Goal: Task Accomplishment & Management: Manage account settings

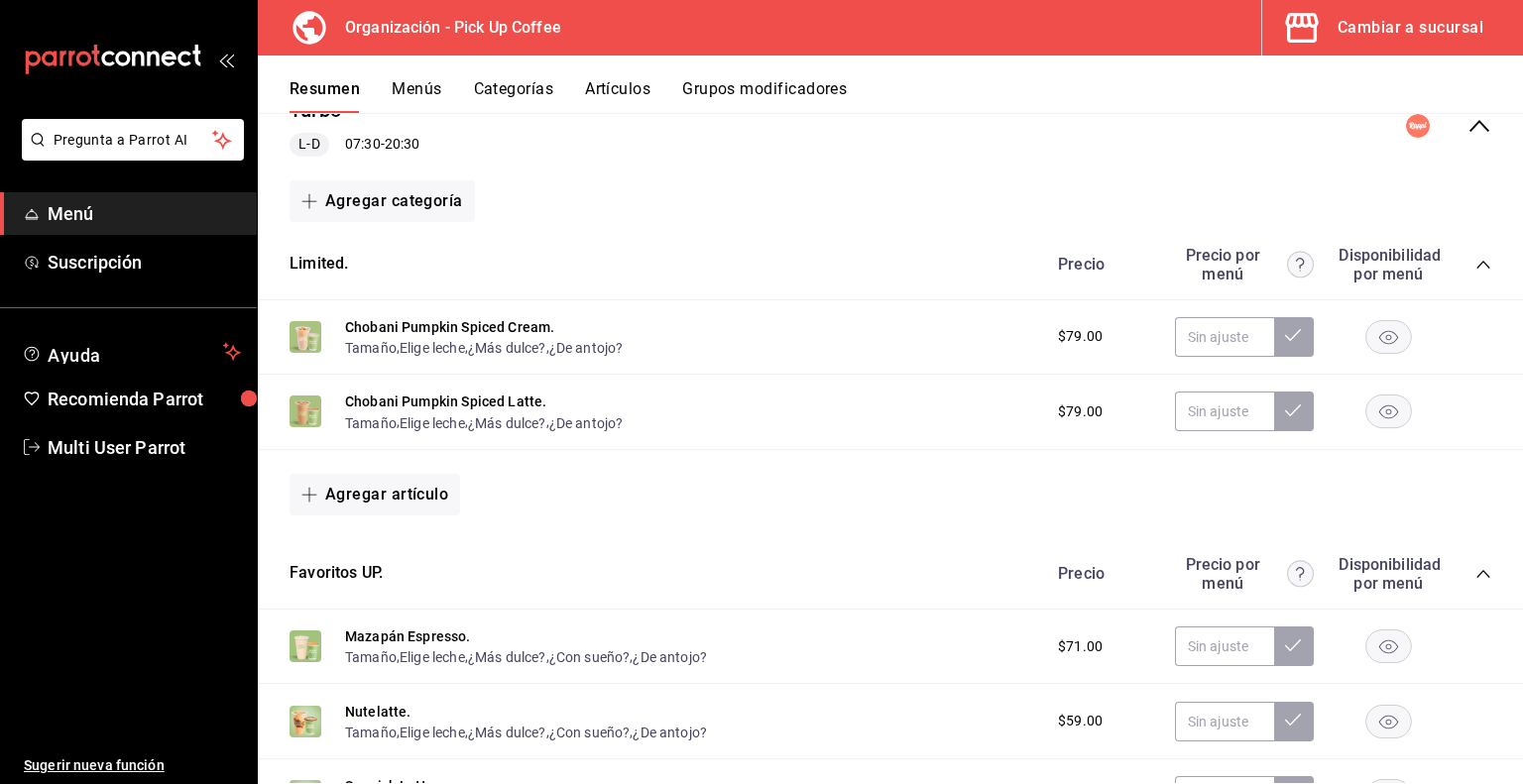
scroll to position [190, 0]
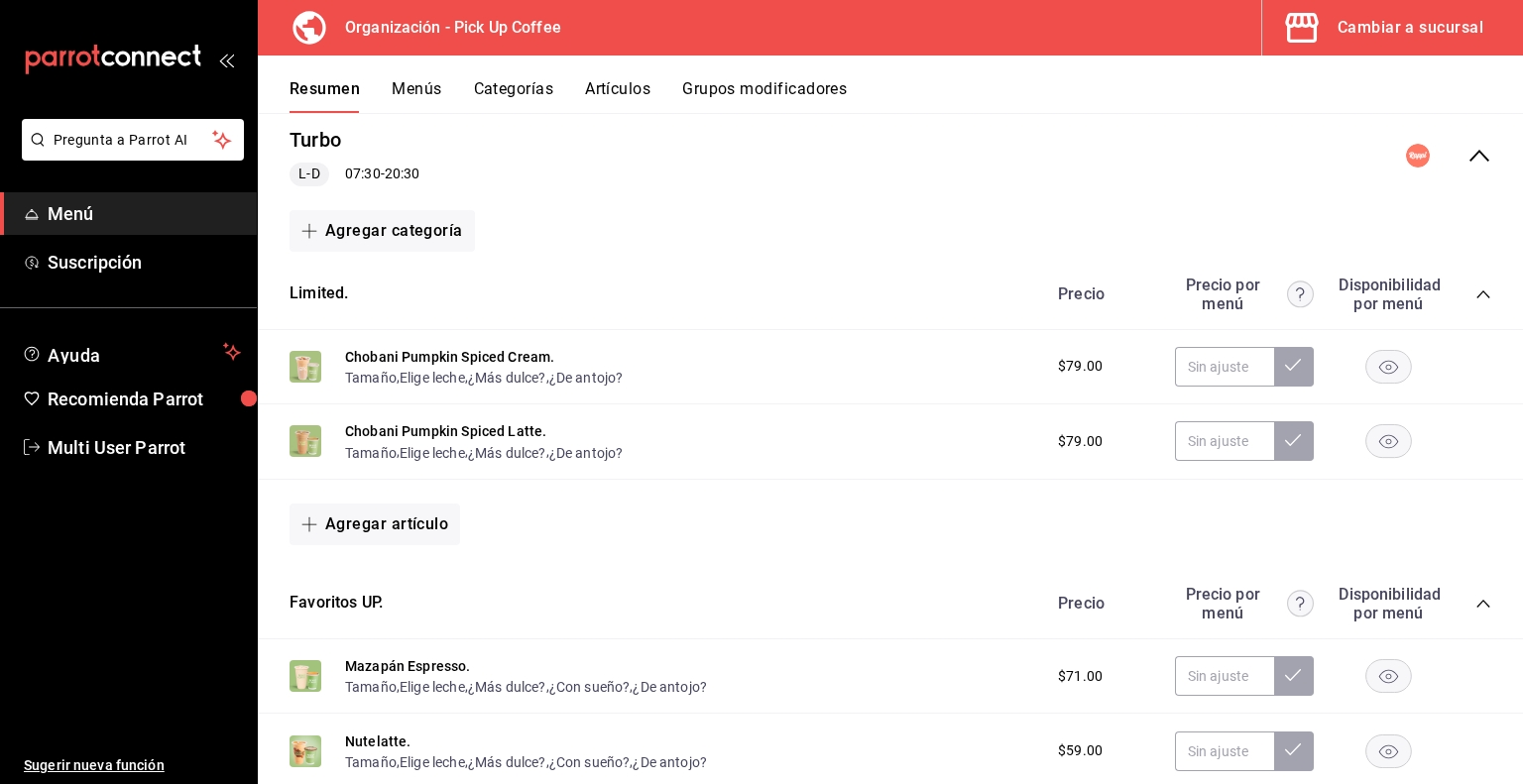
click at [1373, 33] on div "Cambiar a sucursal" at bounding box center [1410, 28] width 146 height 28
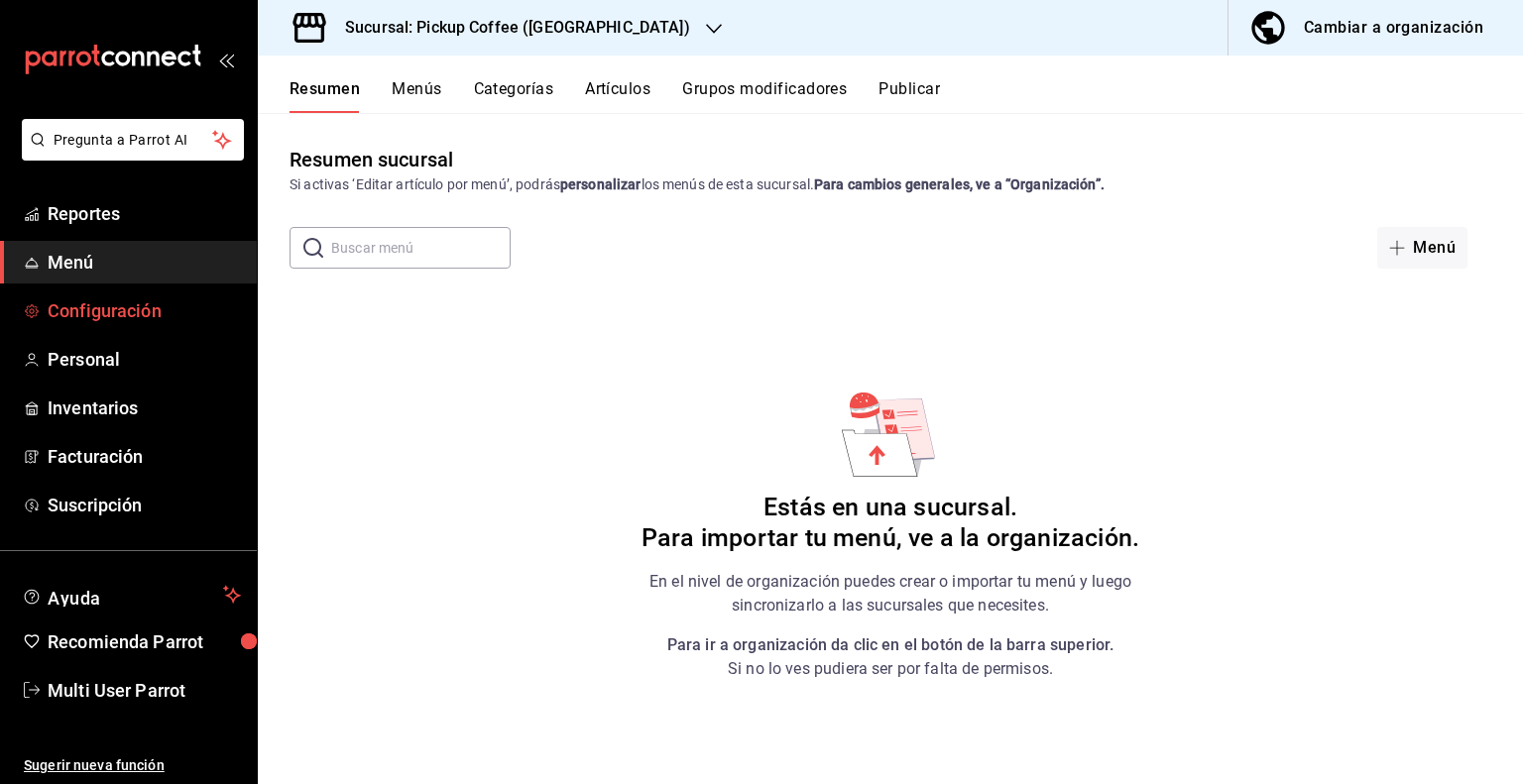
click at [168, 312] on span "Configuración" at bounding box center [145, 310] width 193 height 27
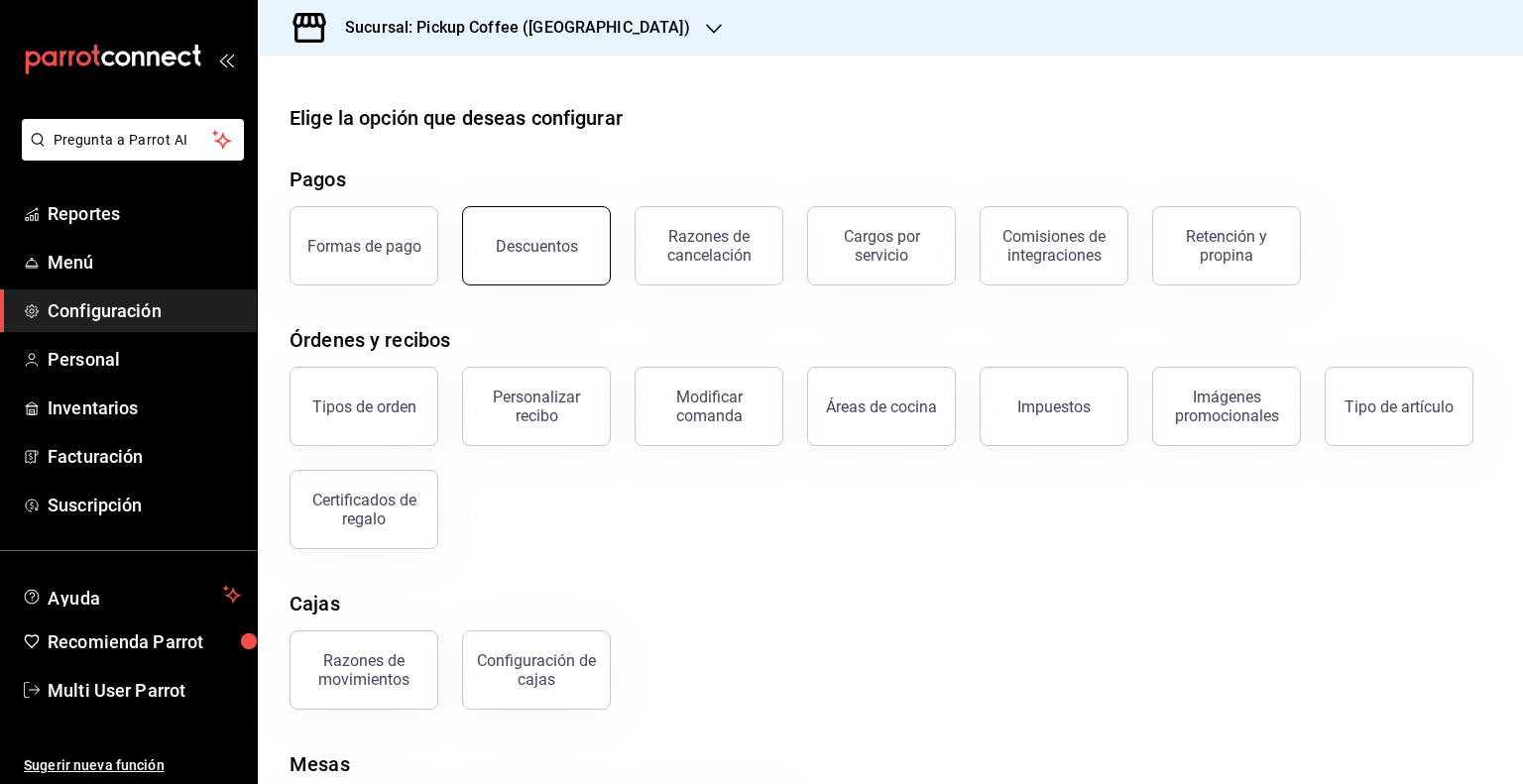
click at [495, 261] on button "Descuentos" at bounding box center [536, 246] width 149 height 80
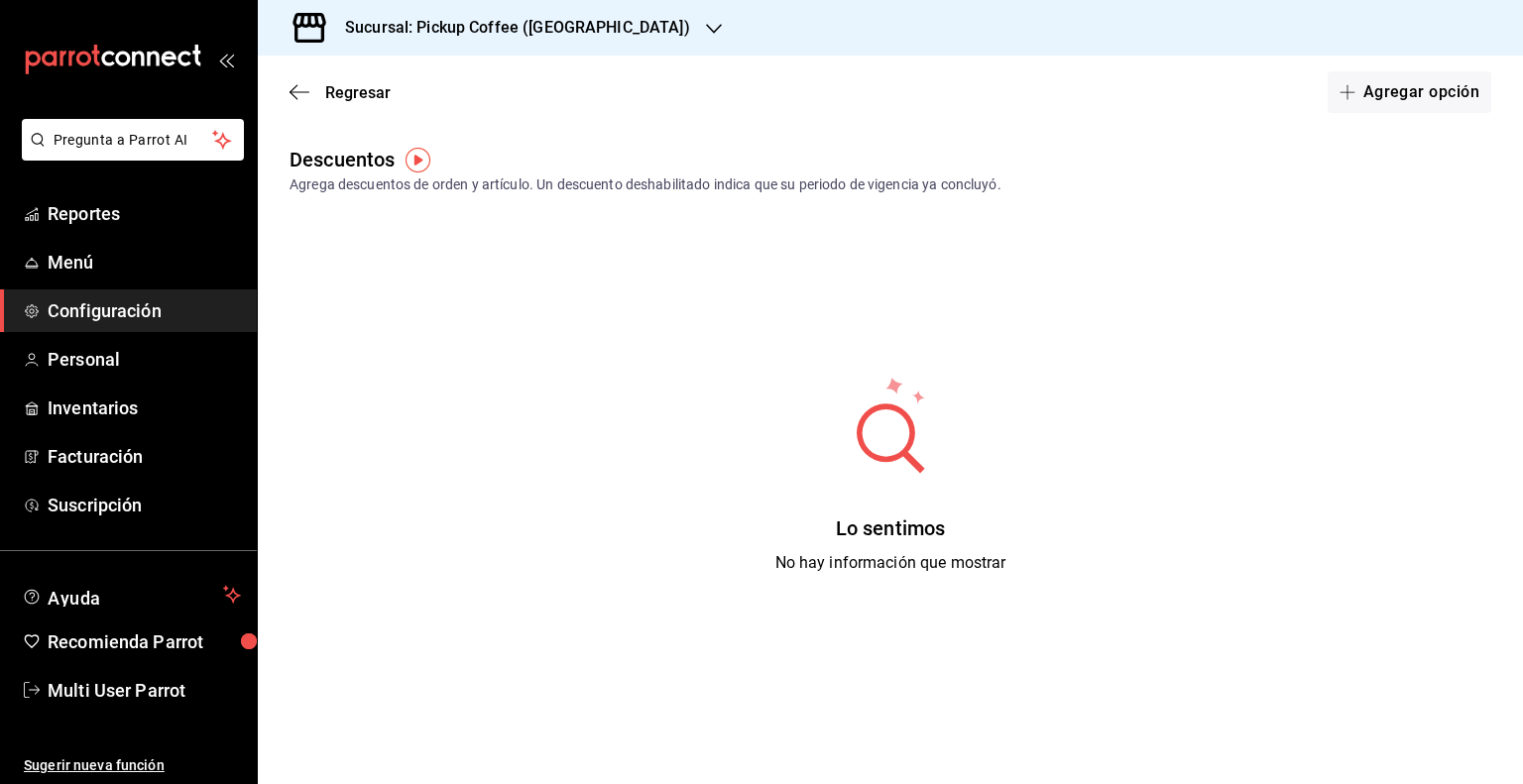
click at [706, 30] on icon "button" at bounding box center [714, 29] width 16 height 16
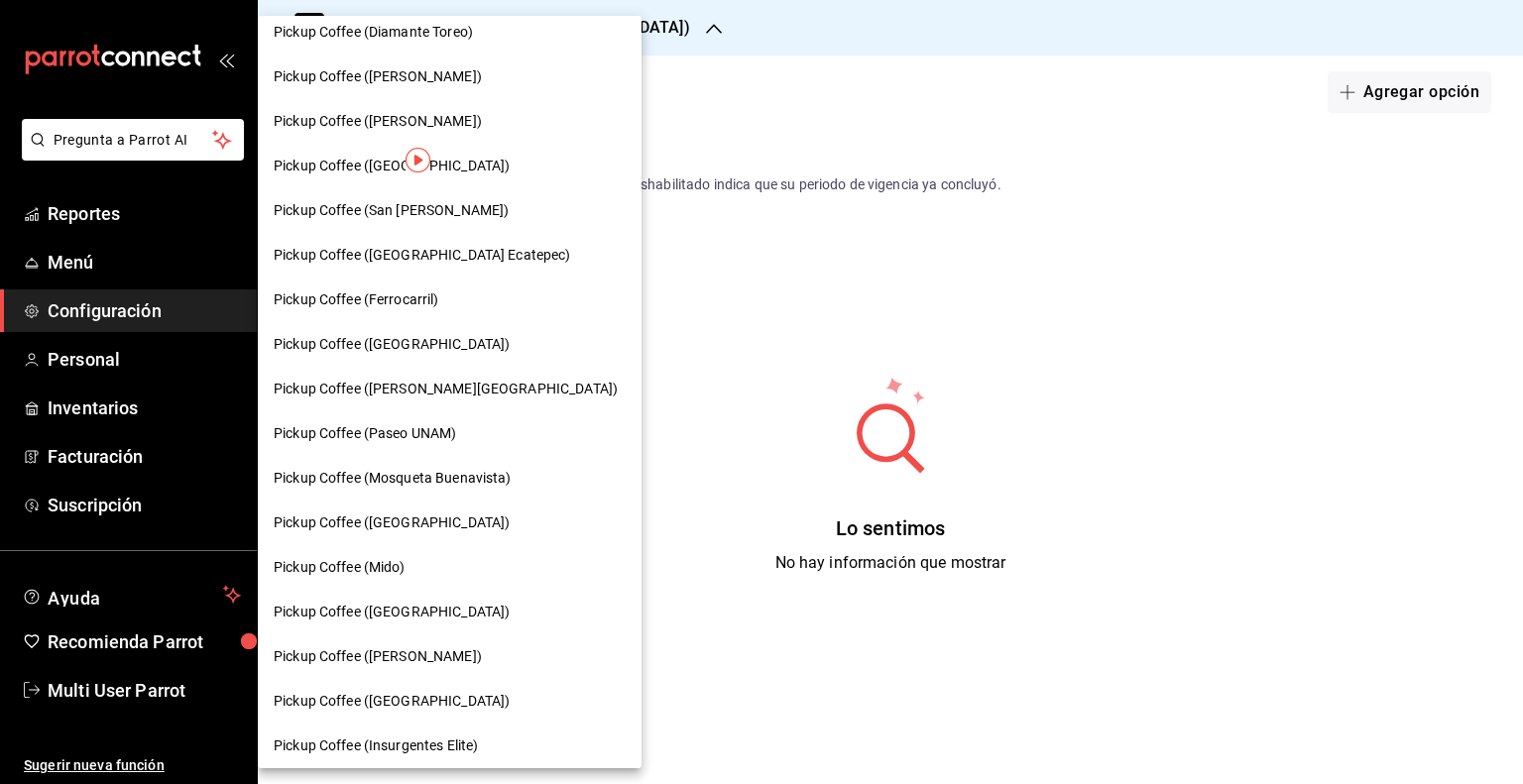
scroll to position [595, 0]
click at [398, 566] on span "Pickup Coffee (Mido)" at bounding box center [340, 566] width 132 height 21
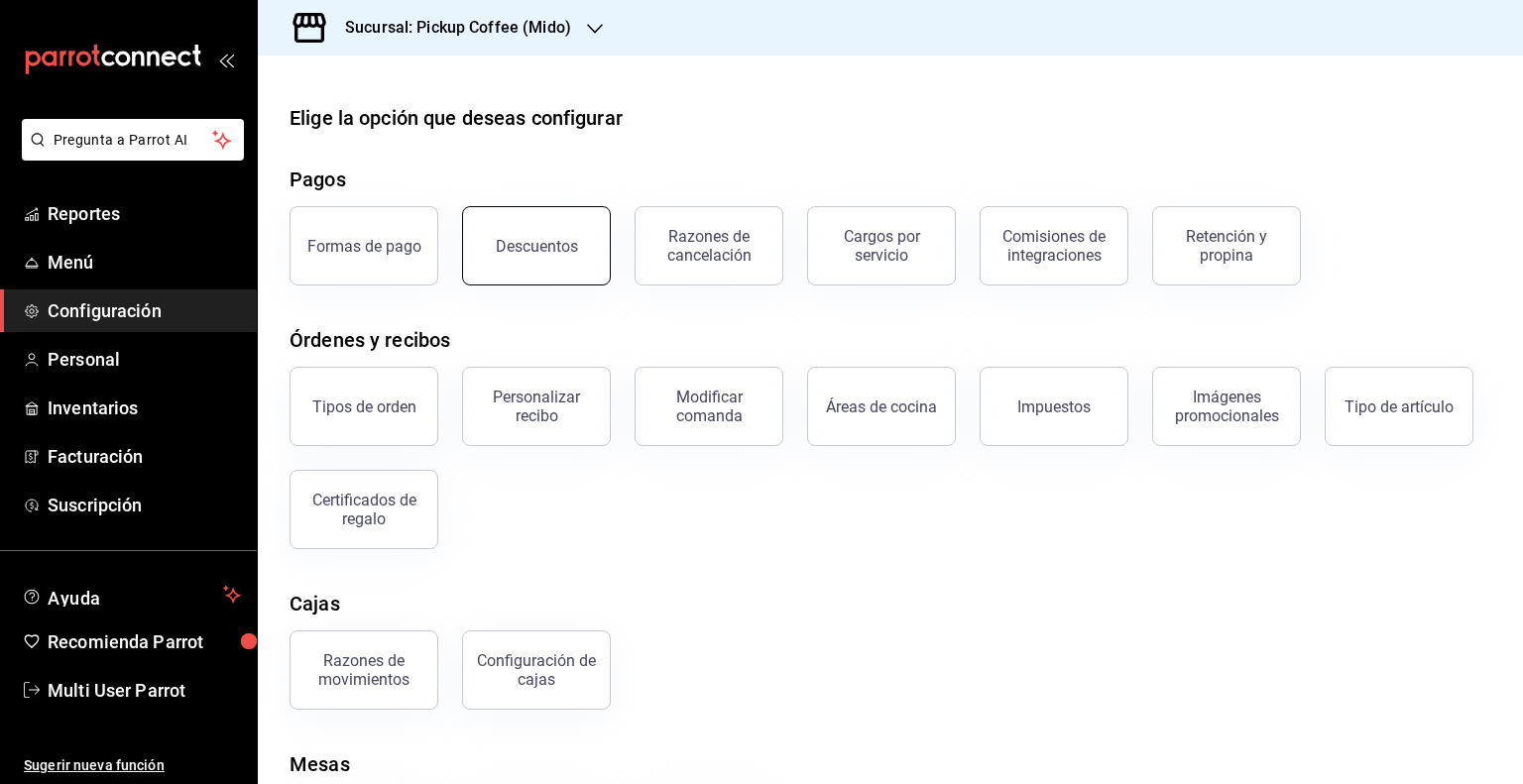
click at [543, 267] on button "Descuentos" at bounding box center [536, 246] width 149 height 80
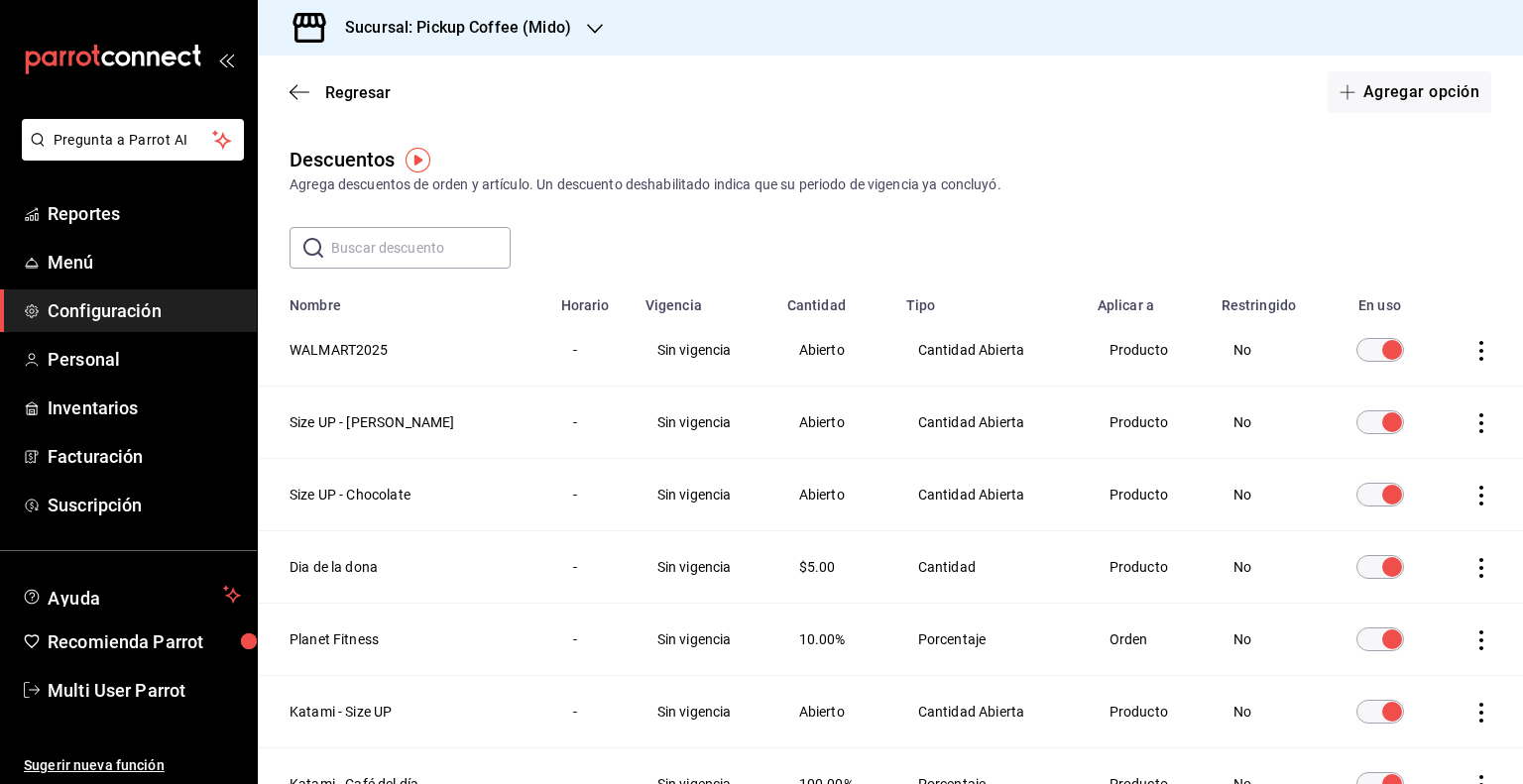
click at [1471, 356] on icon "actions" at bounding box center [1481, 351] width 20 height 20
click at [1408, 388] on span "Eliminar" at bounding box center [1376, 380] width 87 height 24
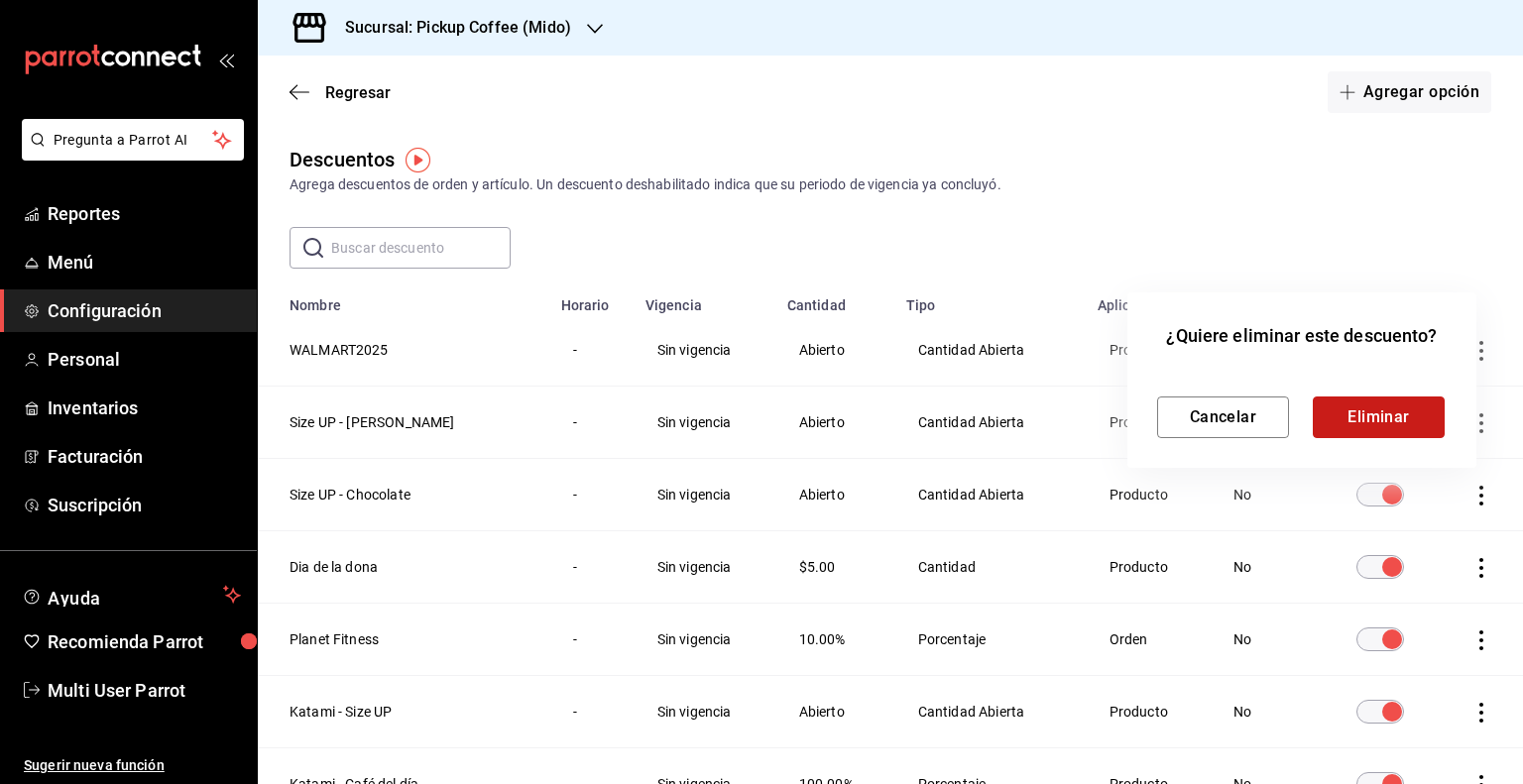
click at [1378, 410] on button "Eliminar" at bounding box center [1378, 417] width 132 height 42
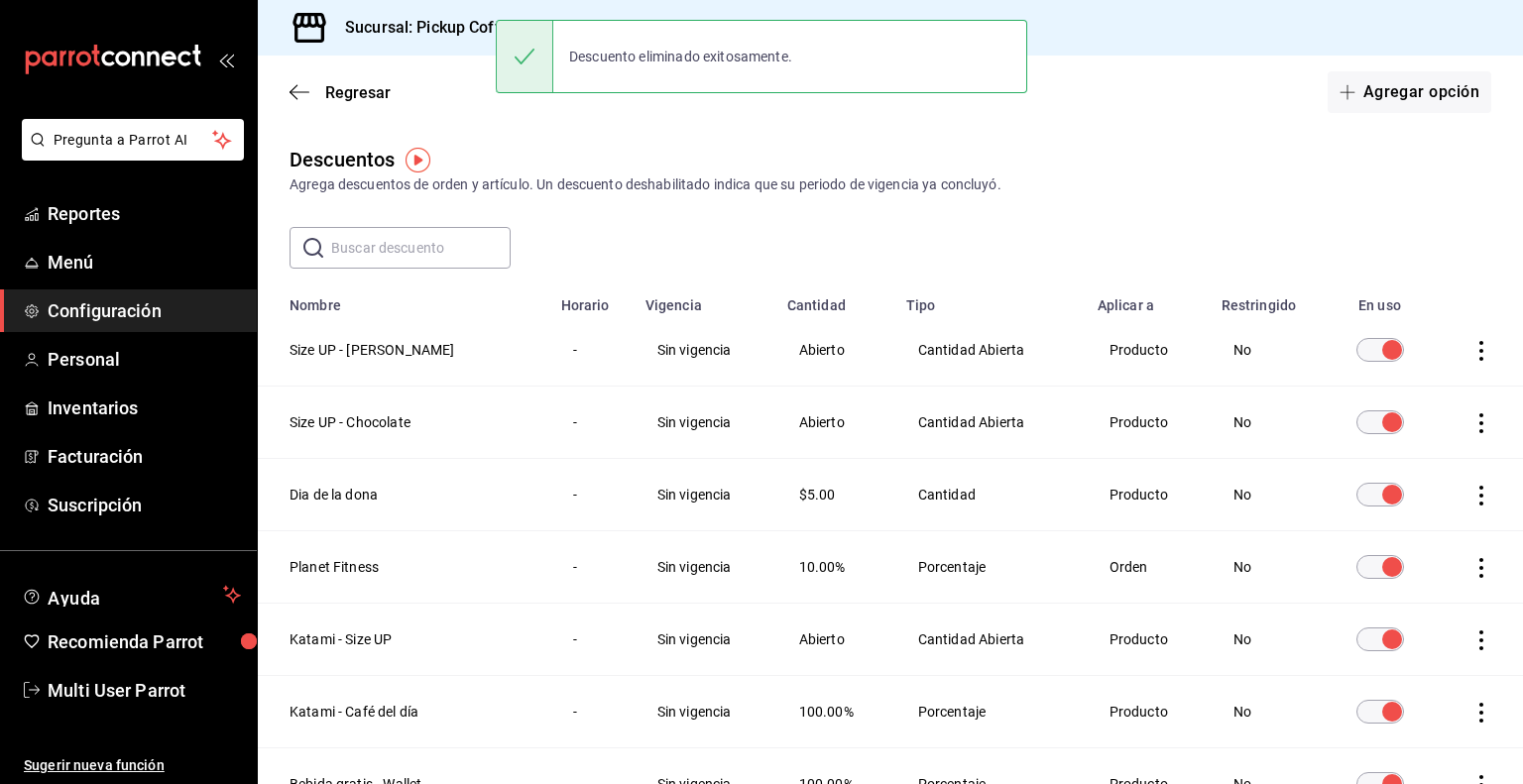
click at [1471, 357] on icon "actions" at bounding box center [1481, 351] width 20 height 20
click at [1421, 381] on li "Eliminar" at bounding box center [1392, 380] width 166 height 56
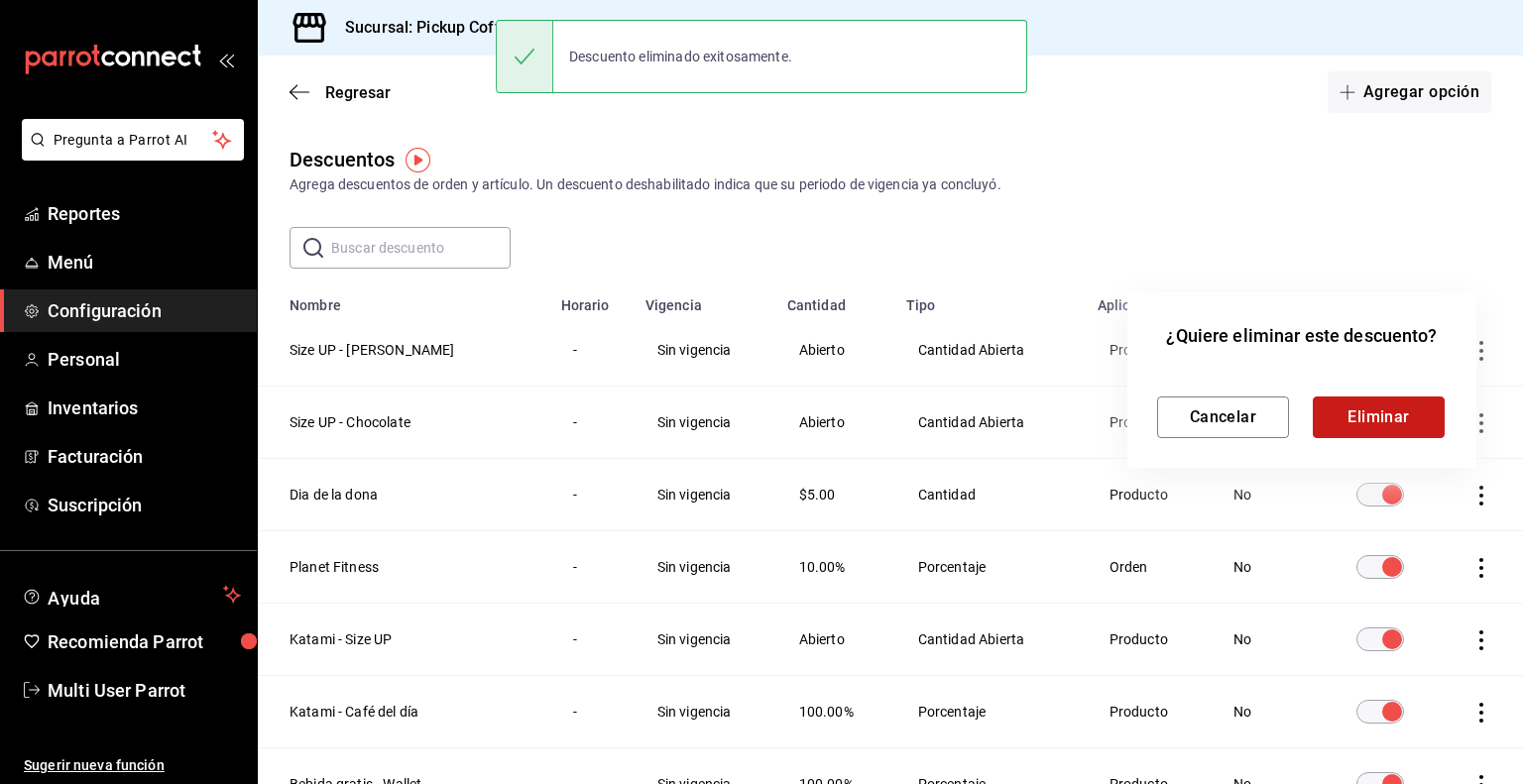
click at [1361, 413] on button "Eliminar" at bounding box center [1378, 417] width 132 height 42
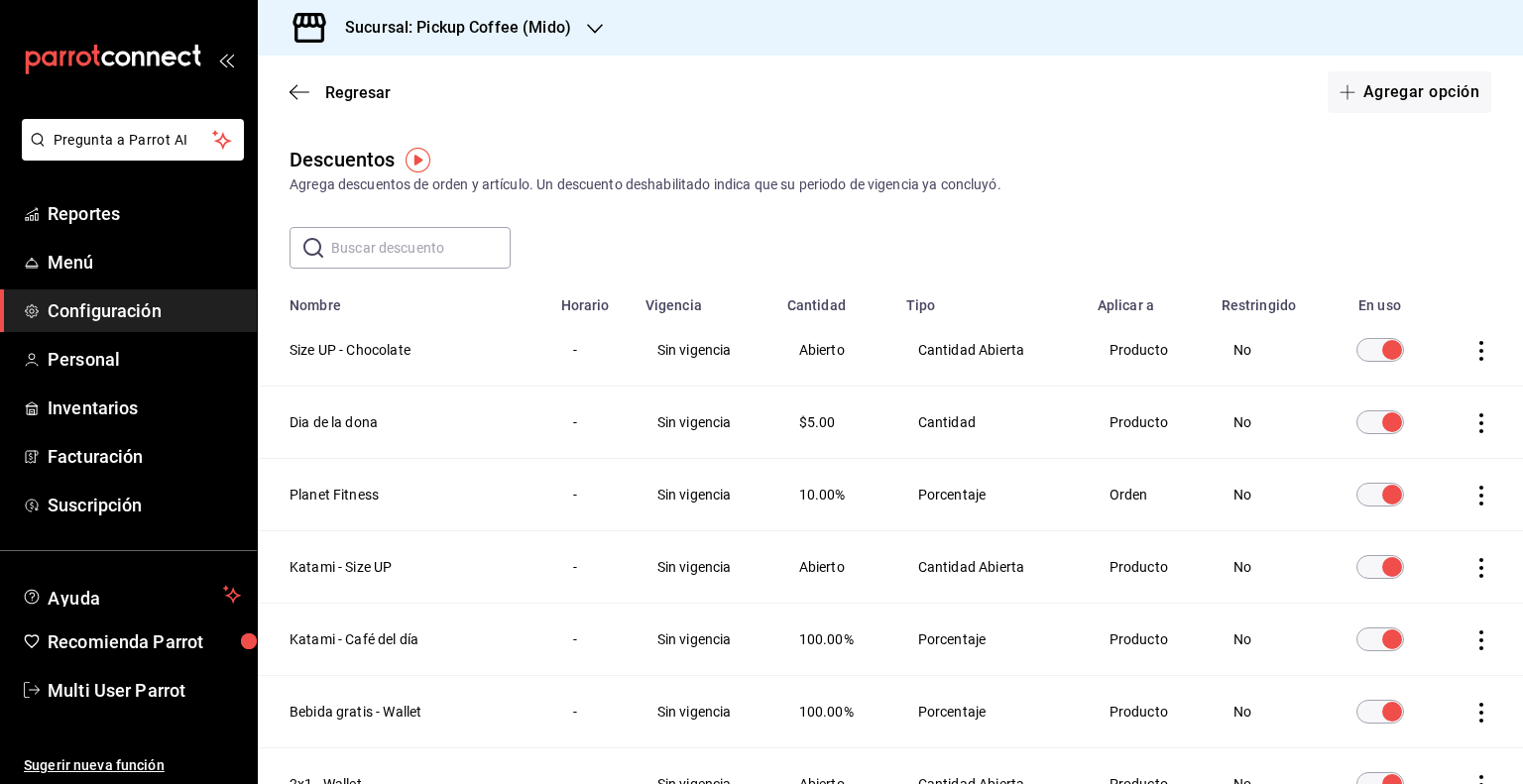
click at [1471, 348] on icon "actions" at bounding box center [1481, 351] width 20 height 20
click at [1411, 380] on span "Eliminar" at bounding box center [1394, 380] width 51 height 16
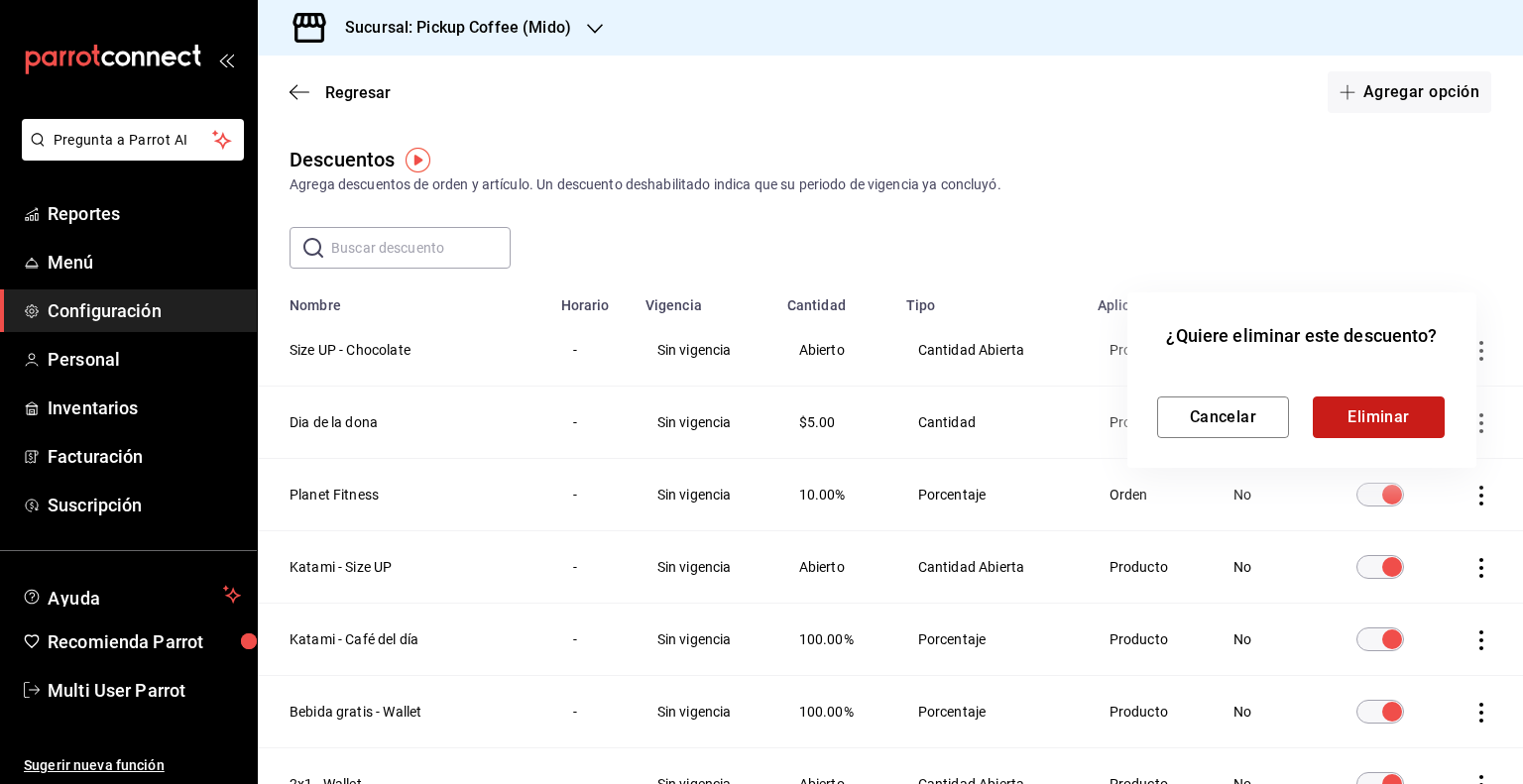
click at [1374, 403] on button "Eliminar" at bounding box center [1378, 417] width 132 height 42
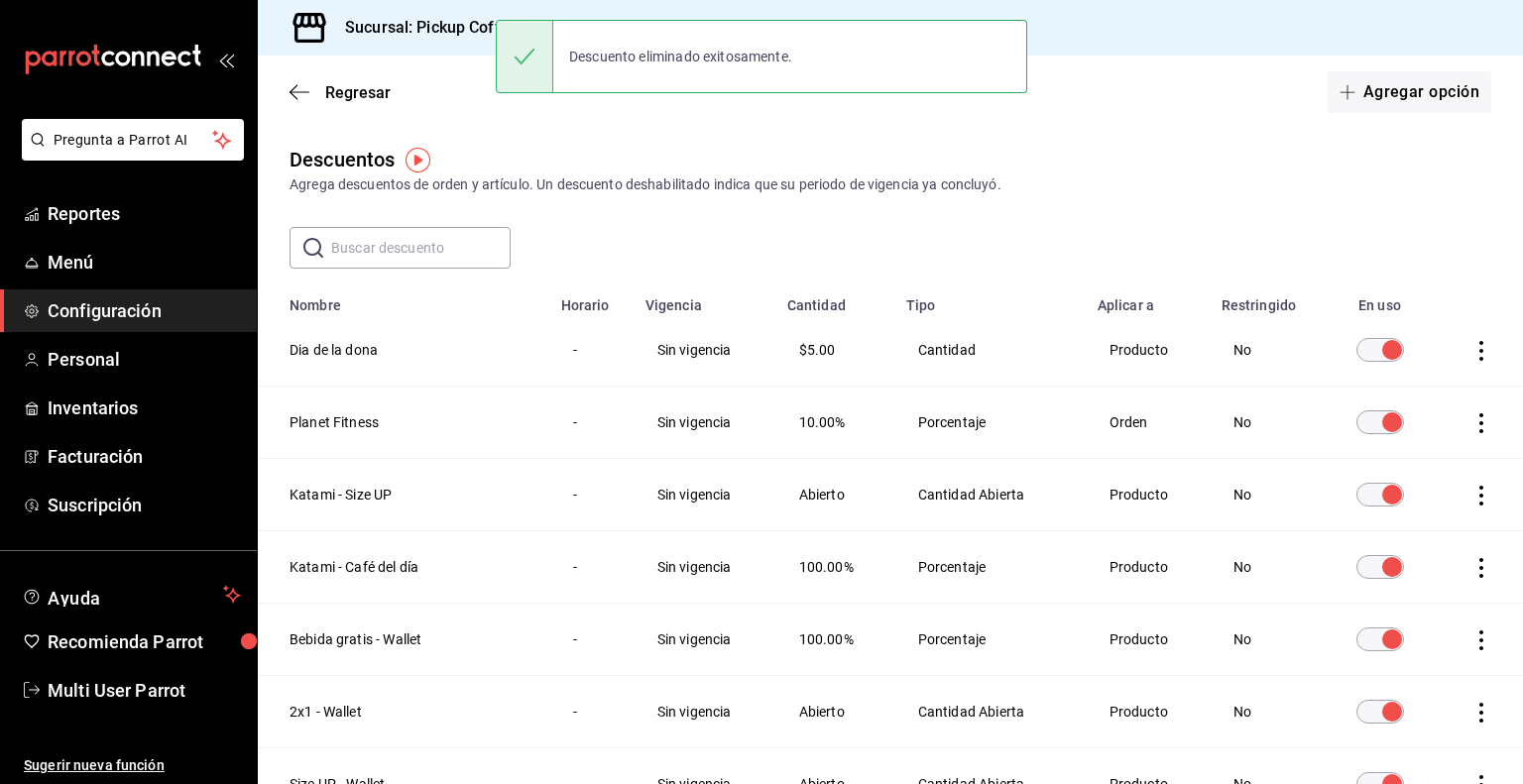
click at [1471, 359] on icon "actions" at bounding box center [1481, 351] width 20 height 20
click at [1435, 403] on li "Eliminar" at bounding box center [1392, 380] width 166 height 56
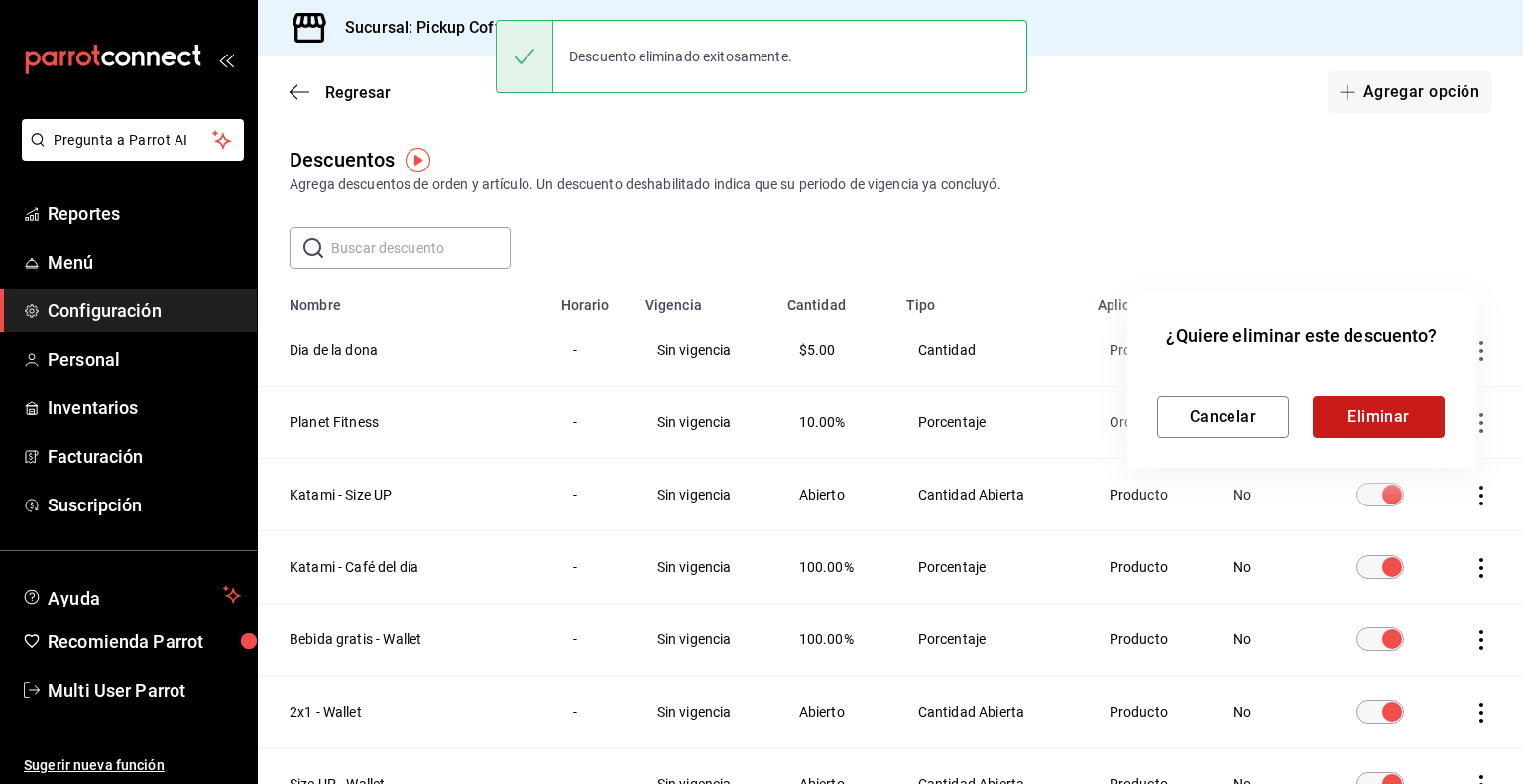
click at [1397, 414] on button "Eliminar" at bounding box center [1378, 417] width 132 height 42
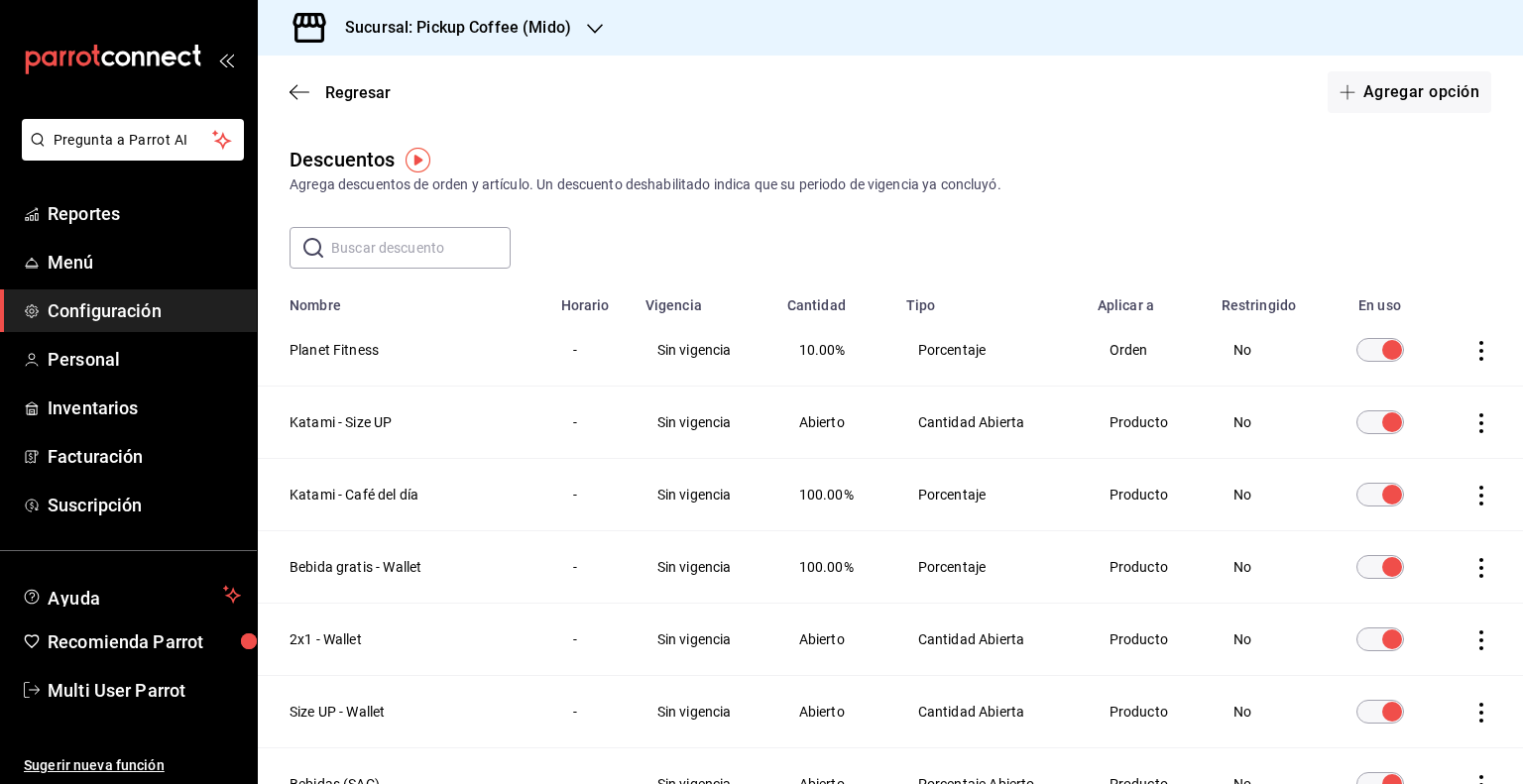
click at [1471, 356] on icon "actions" at bounding box center [1481, 351] width 20 height 20
click at [1404, 387] on span "Eliminar" at bounding box center [1394, 380] width 51 height 16
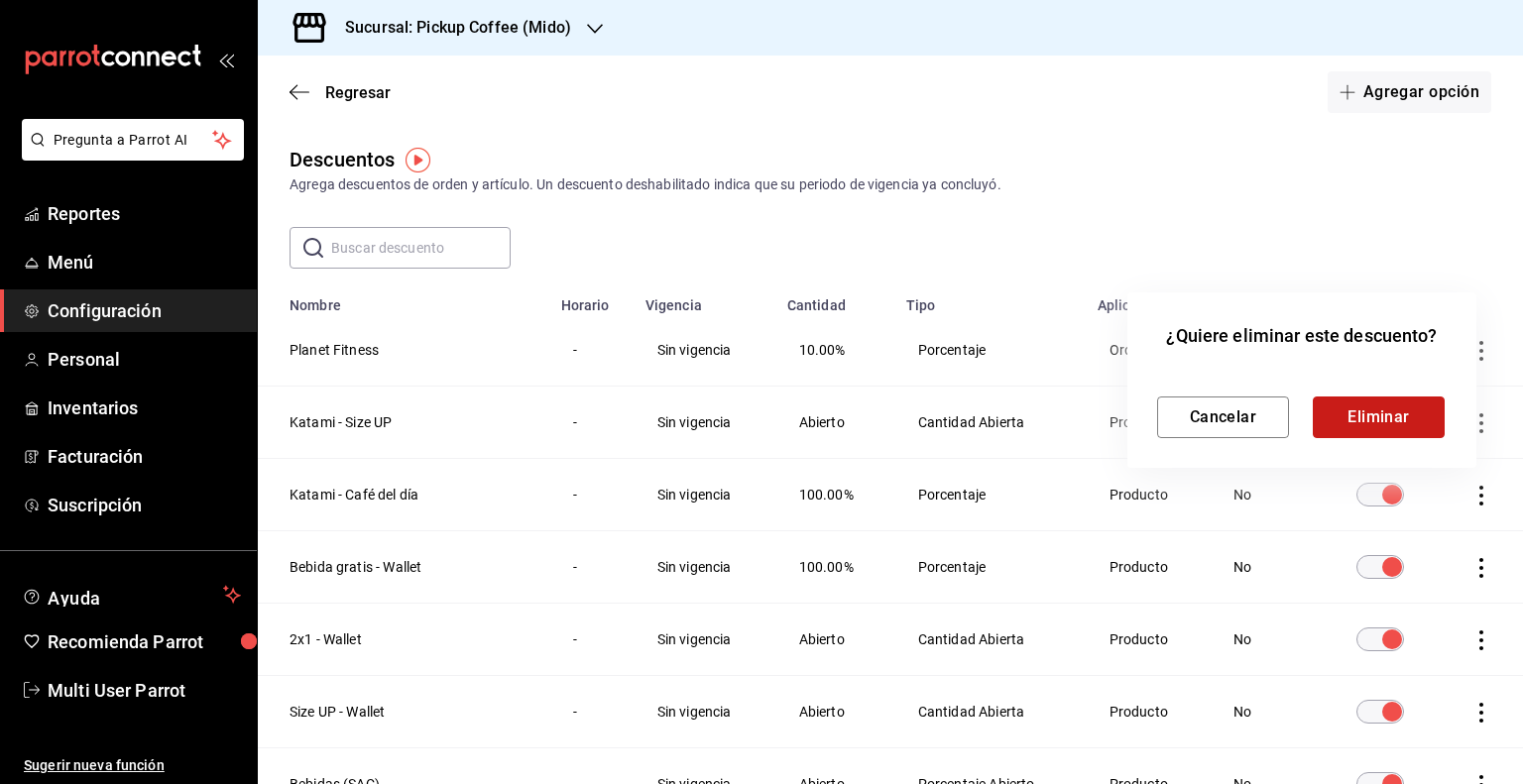
click at [1409, 414] on button "Eliminar" at bounding box center [1378, 417] width 132 height 42
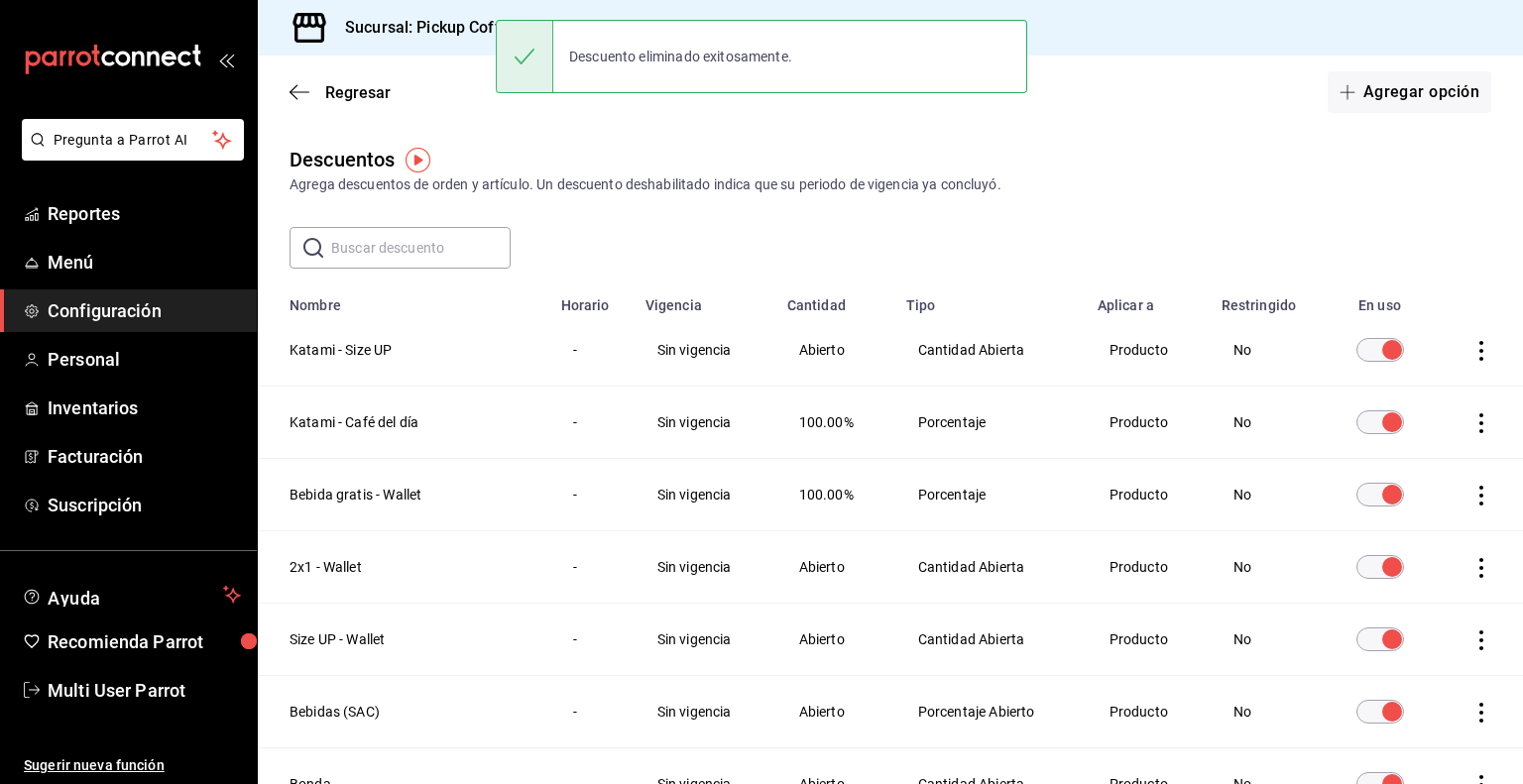
click at [1473, 349] on icon "actions" at bounding box center [1481, 351] width 20 height 20
click at [1416, 392] on li "Eliminar" at bounding box center [1392, 380] width 166 height 56
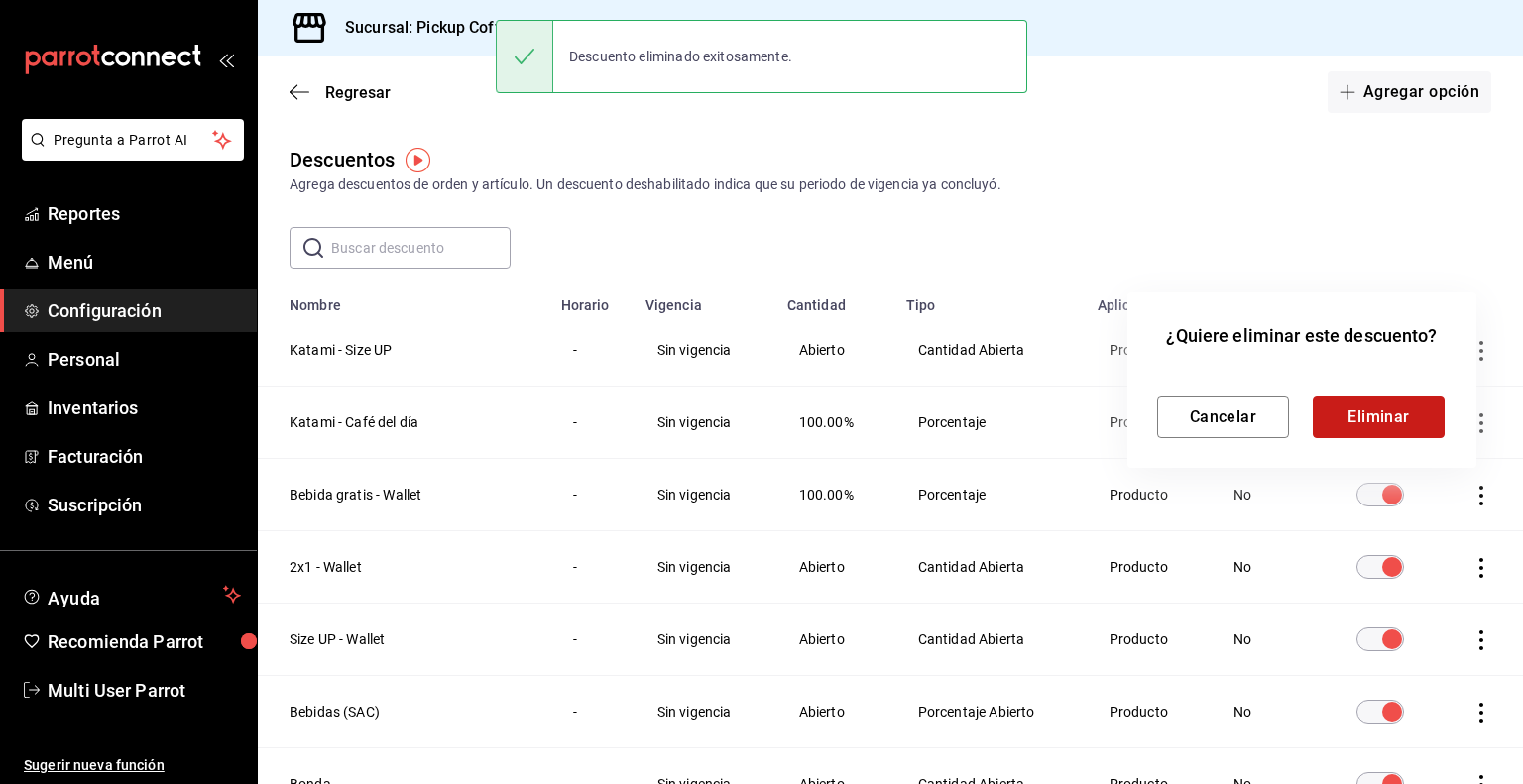
click at [1383, 407] on button "Eliminar" at bounding box center [1378, 417] width 132 height 42
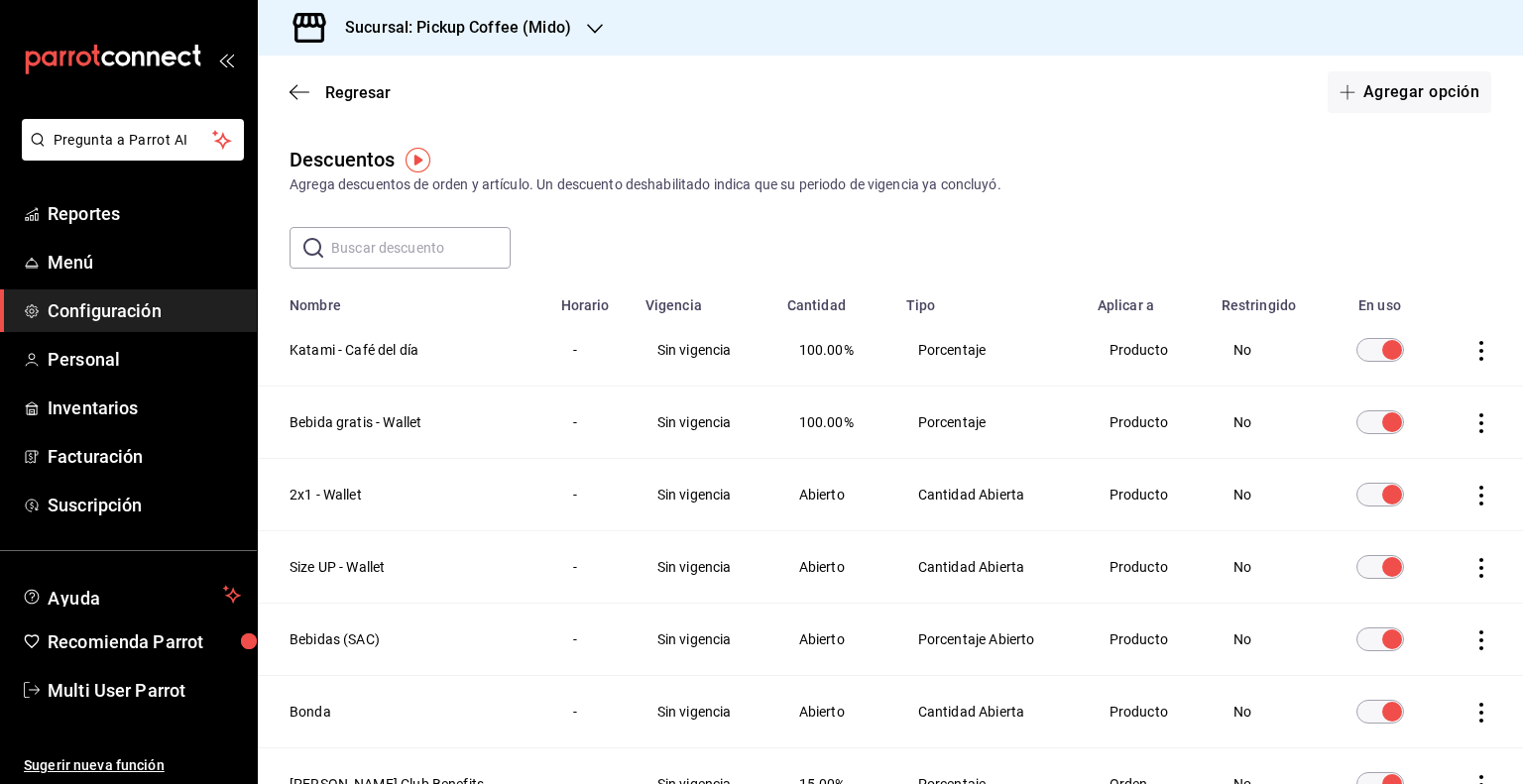
click at [1471, 356] on icon "actions" at bounding box center [1481, 351] width 20 height 20
click at [1420, 388] on li "Eliminar" at bounding box center [1392, 380] width 166 height 56
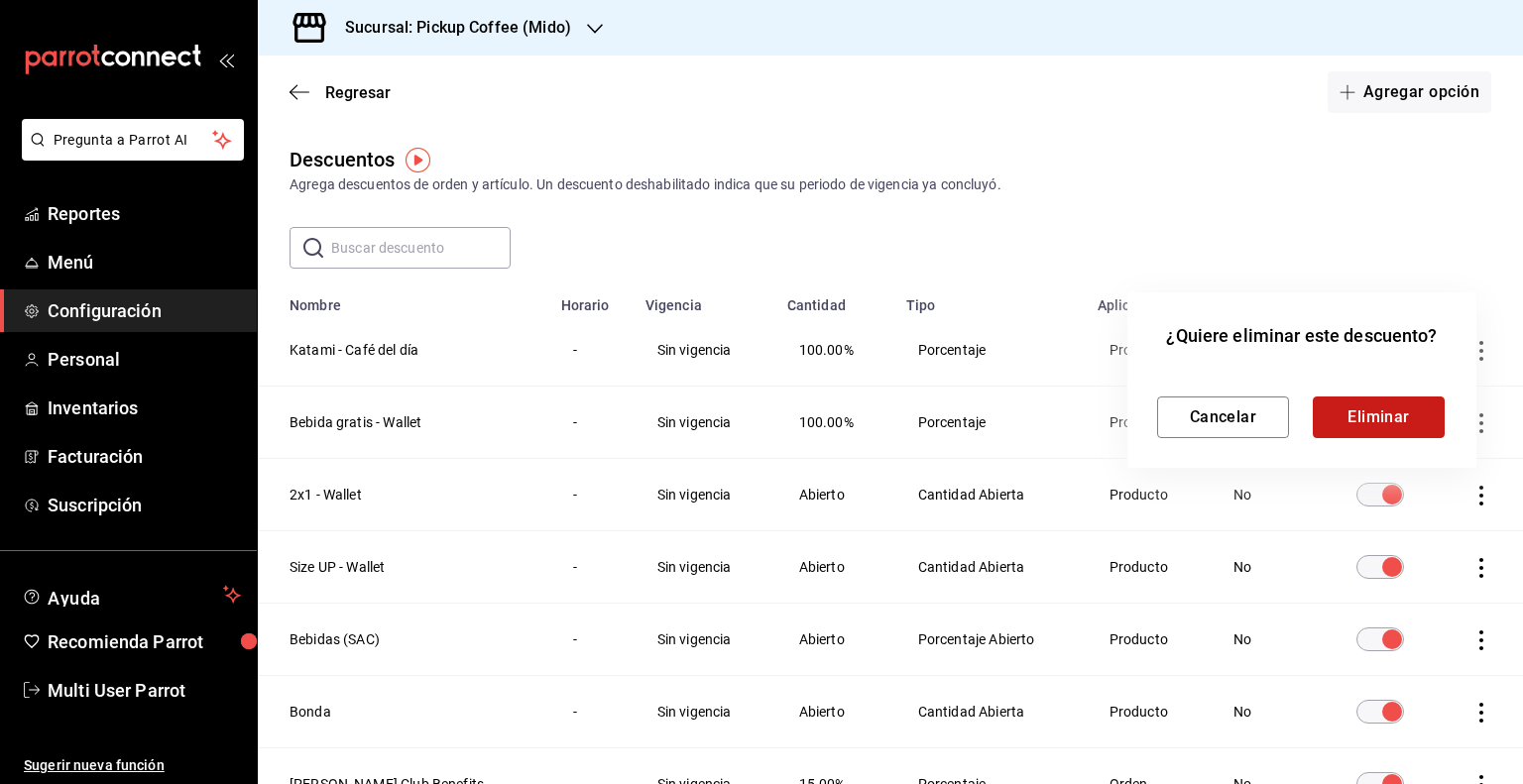
click at [1383, 416] on button "Eliminar" at bounding box center [1378, 417] width 132 height 42
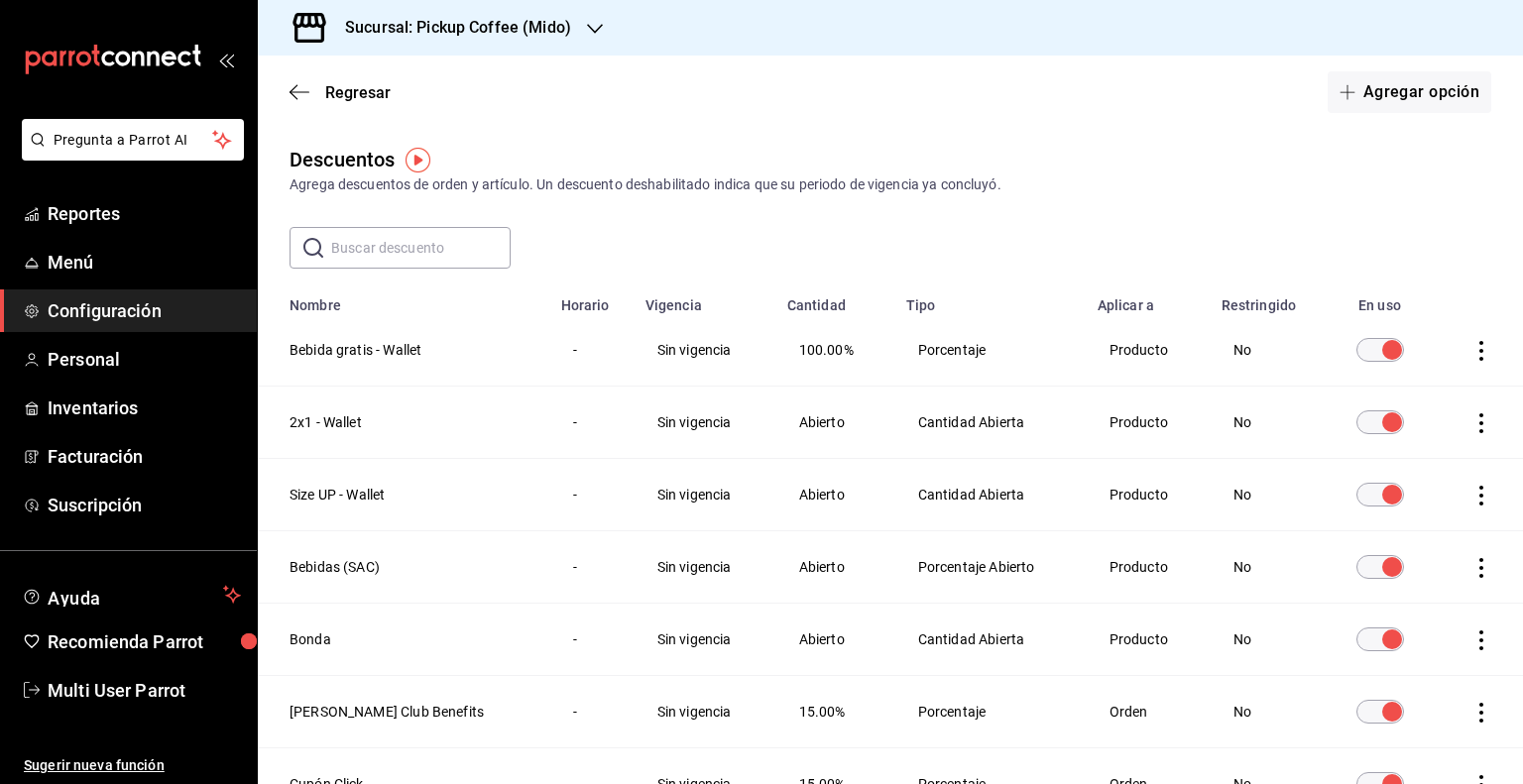
click at [1472, 562] on icon "actions" at bounding box center [1481, 568] width 20 height 20
click at [1432, 589] on li "Eliminar" at bounding box center [1392, 596] width 166 height 56
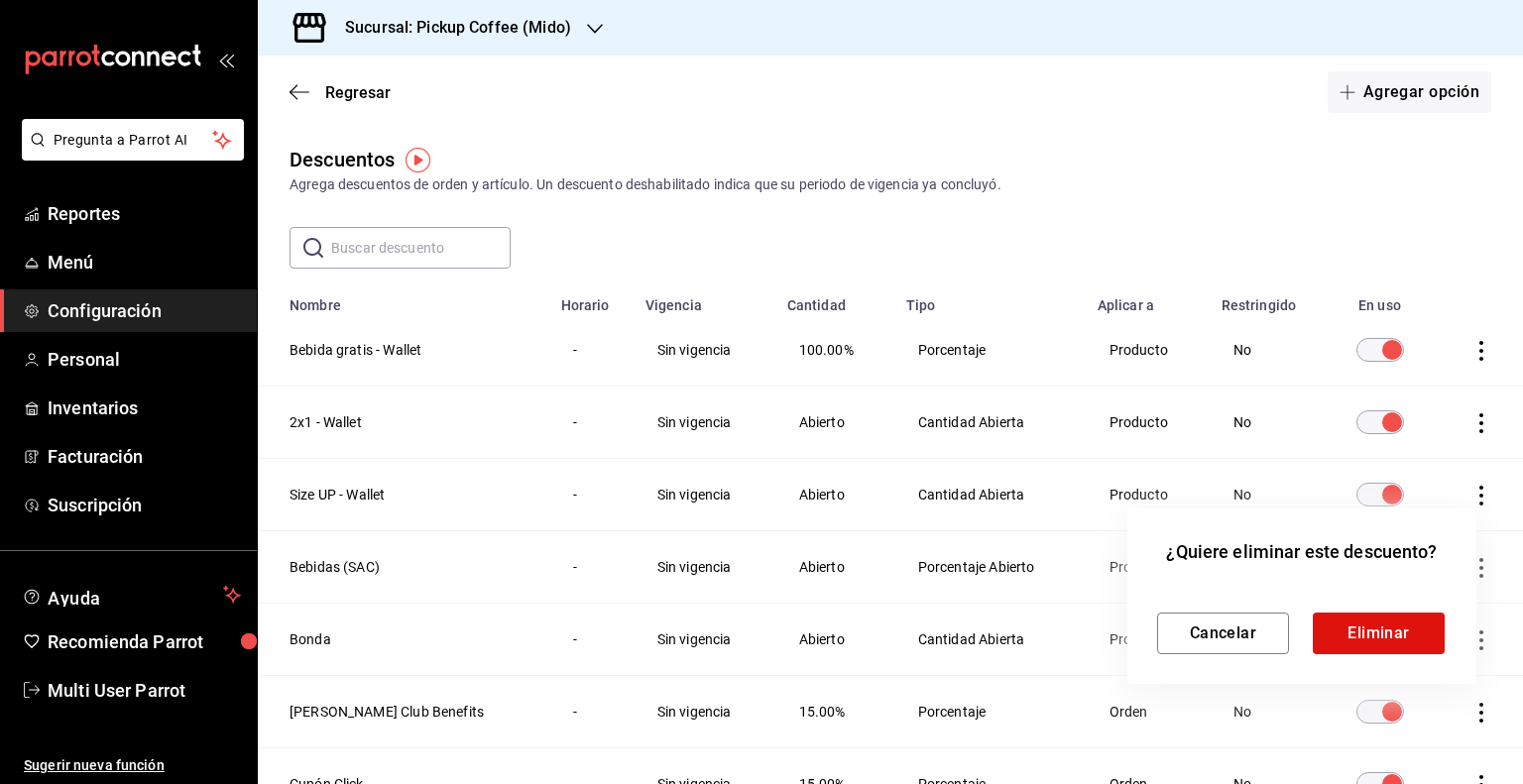
click at [1369, 657] on div "¿Quiere eliminar este descuento? Cancelar Eliminar" at bounding box center [1302, 596] width 349 height 175
click at [1377, 645] on button "Eliminar" at bounding box center [1378, 634] width 132 height 42
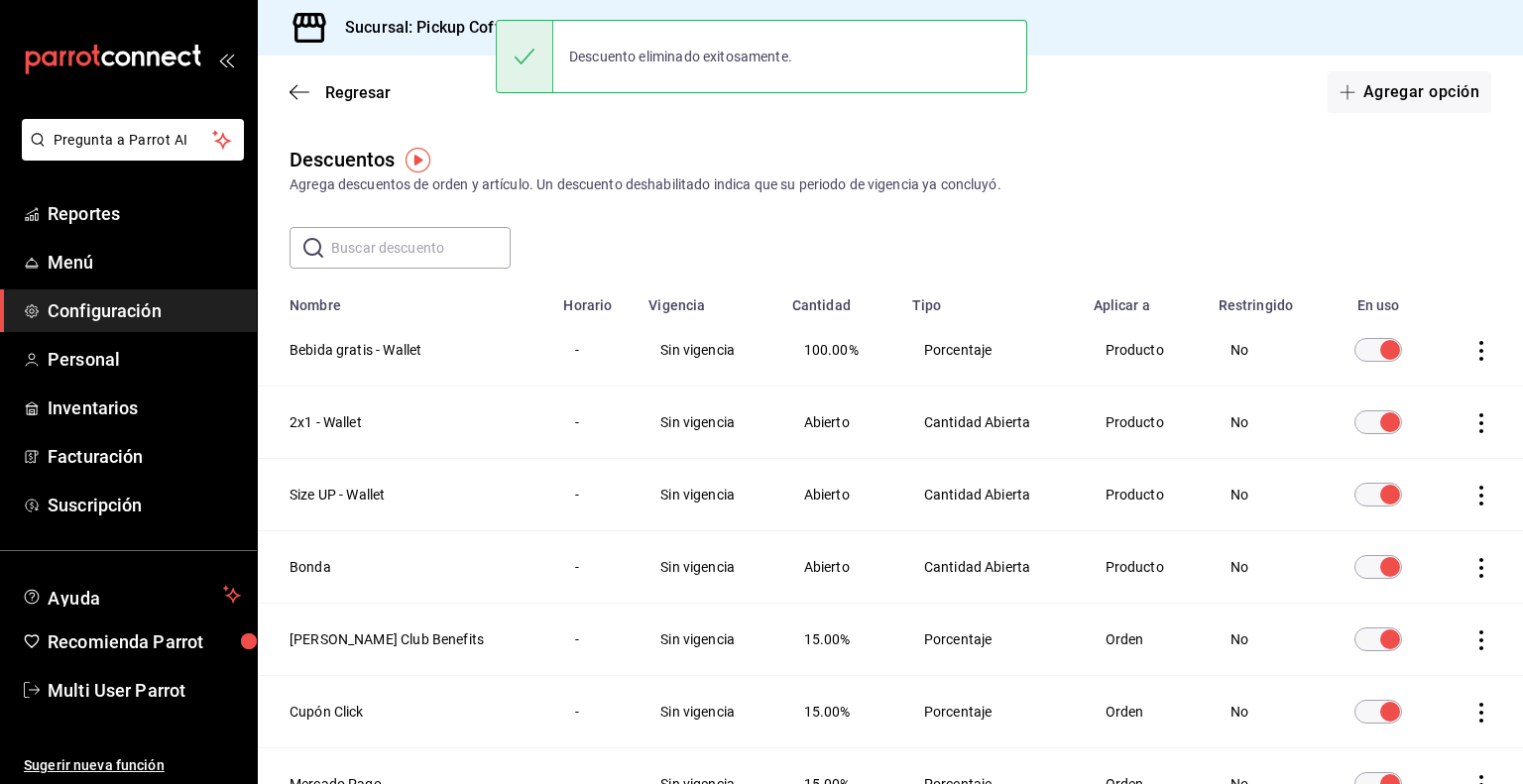
click at [1479, 488] on icon "actions" at bounding box center [1481, 496] width 4 height 20
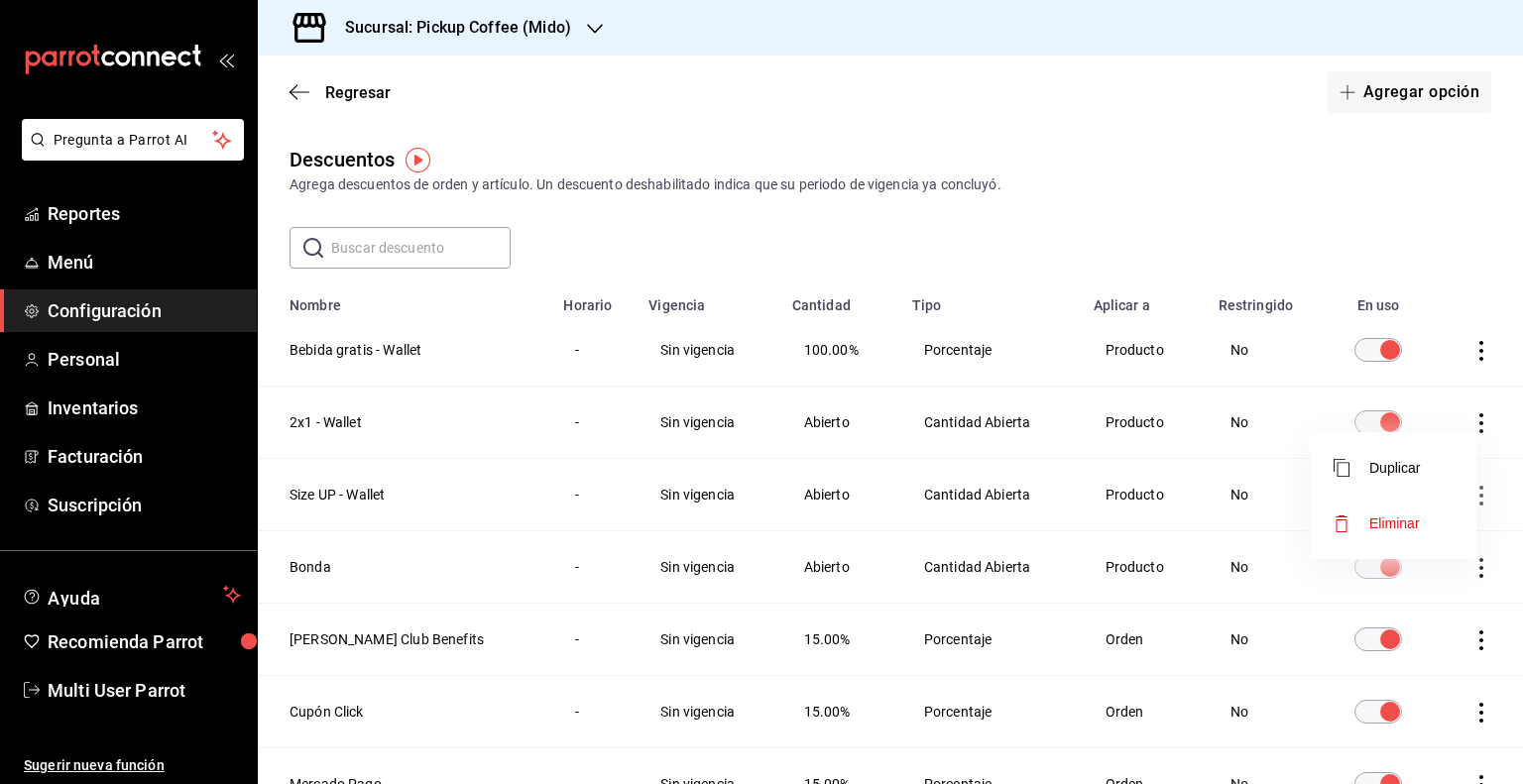
click at [1468, 577] on div at bounding box center [762, 392] width 1523 height 784
click at [1468, 574] on body "Pregunta a Parrot AI Reportes Menú Configuración Personal Inventarios Facturaci…" at bounding box center [762, 392] width 1523 height 784
click at [1471, 574] on icon "actions" at bounding box center [1481, 568] width 20 height 20
click at [1397, 580] on li "Eliminar" at bounding box center [1392, 596] width 166 height 56
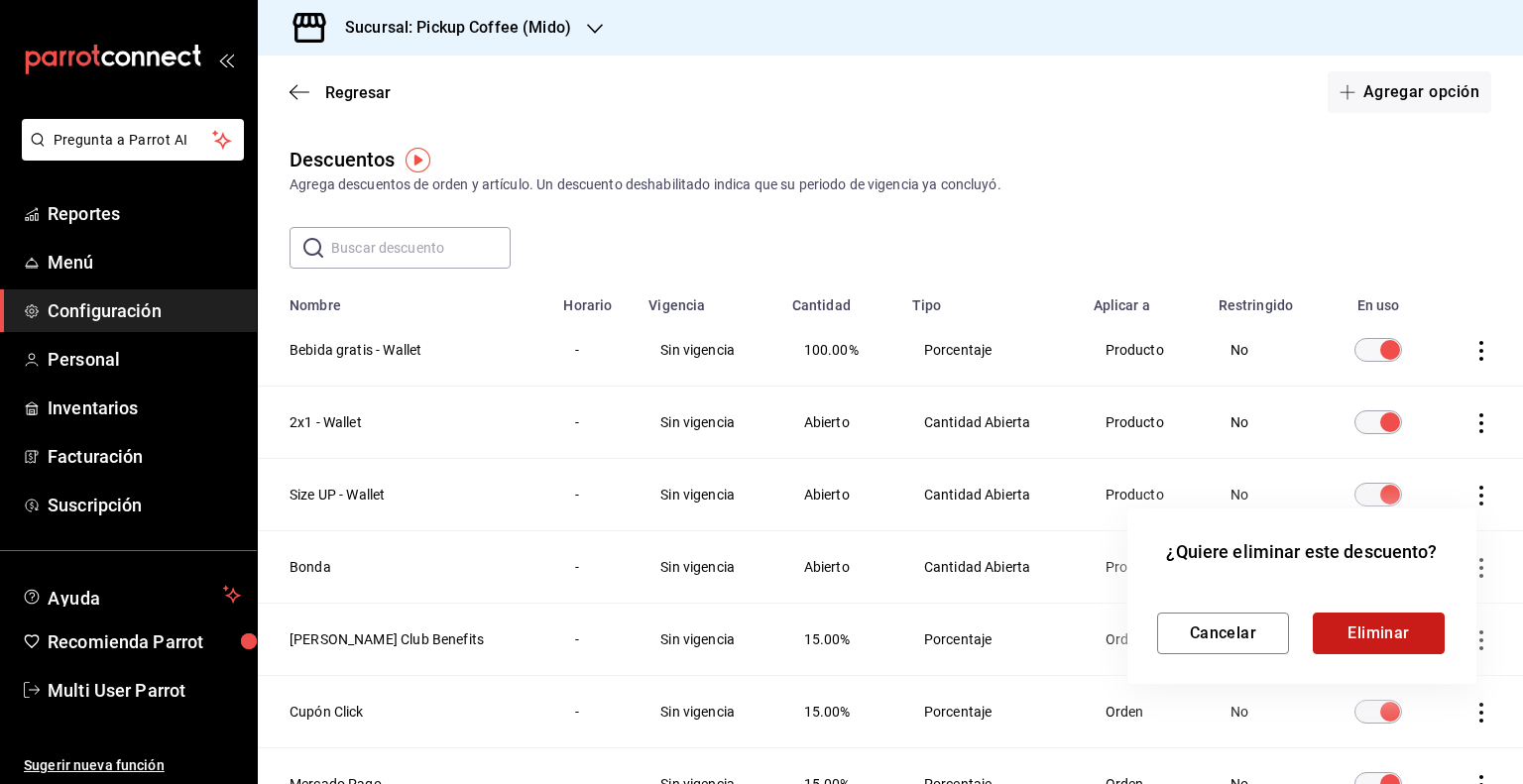
click at [1404, 626] on button "Eliminar" at bounding box center [1378, 634] width 132 height 42
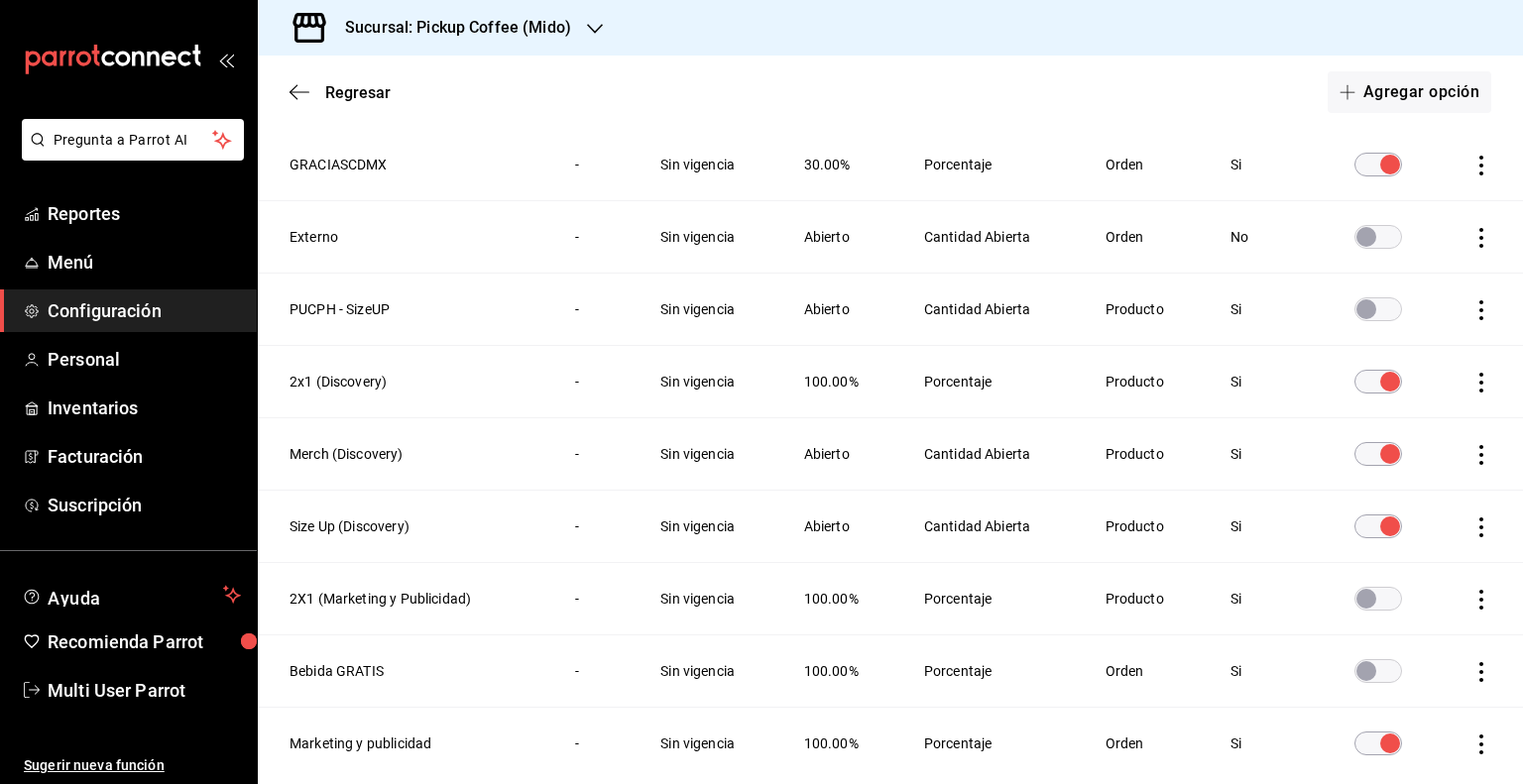
scroll to position [1797, 0]
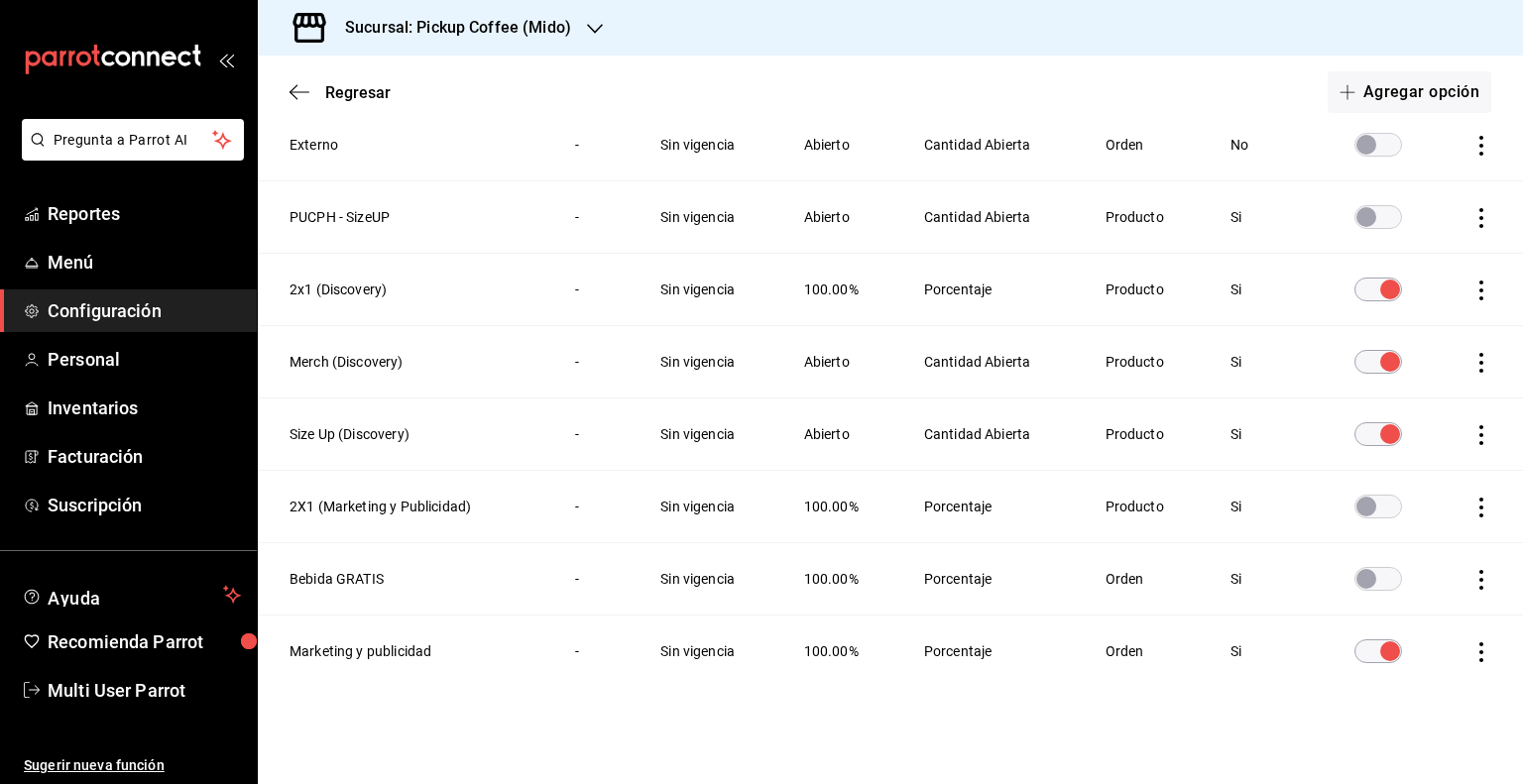
click at [1471, 643] on icon "actions" at bounding box center [1481, 653] width 20 height 20
click at [1420, 669] on li "Eliminar" at bounding box center [1392, 674] width 166 height 56
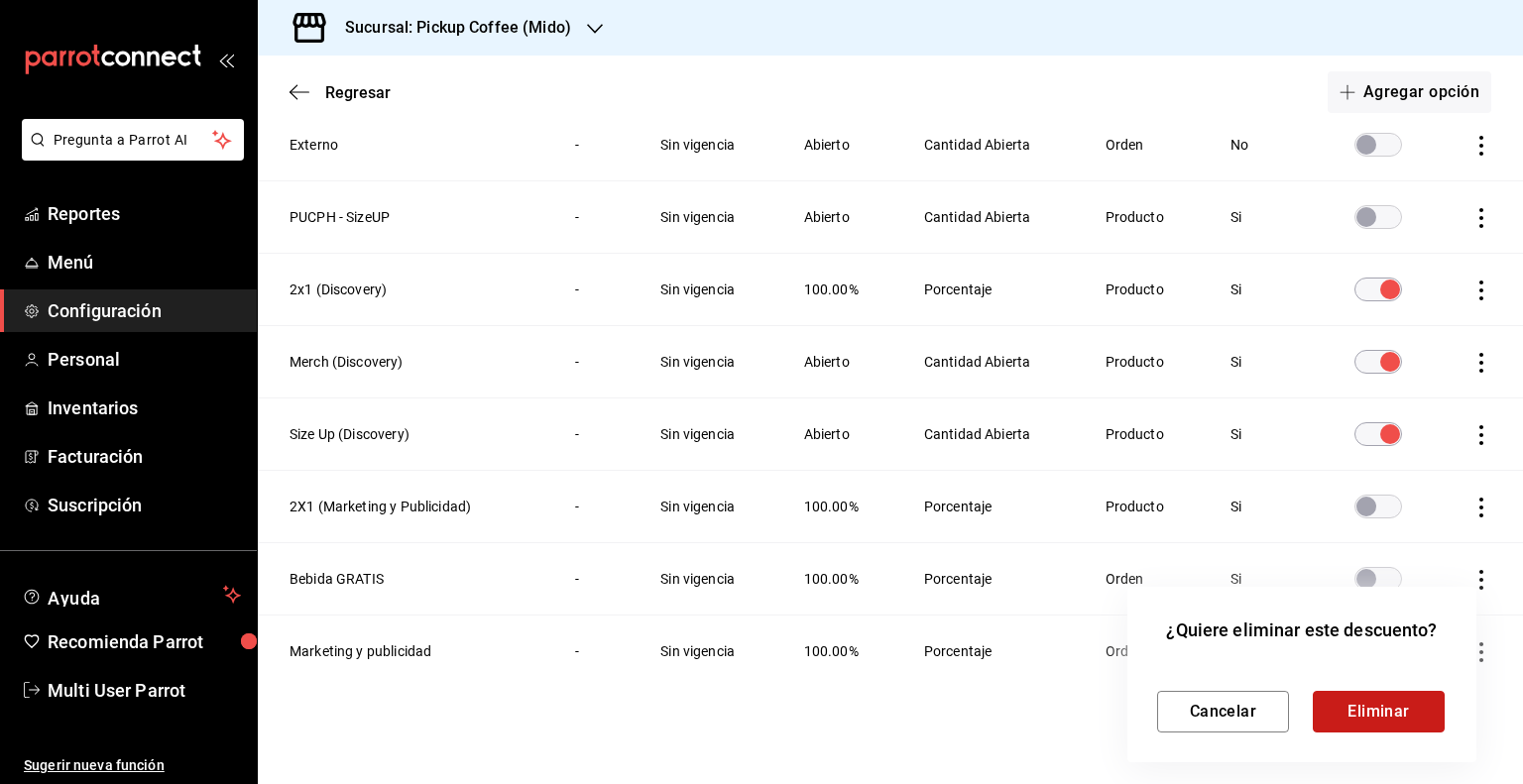
click at [1386, 710] on button "Eliminar" at bounding box center [1378, 711] width 132 height 42
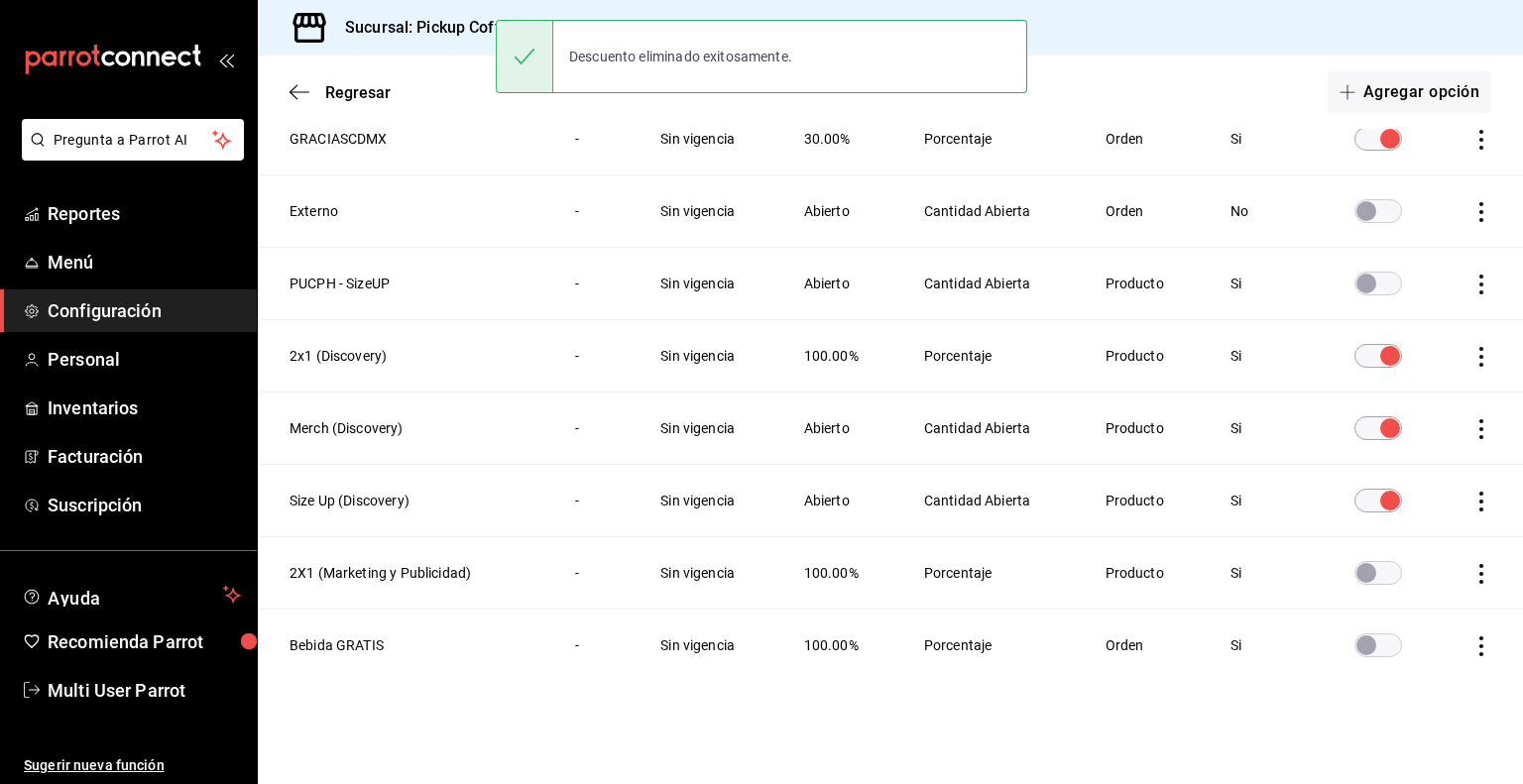
scroll to position [1724, 0]
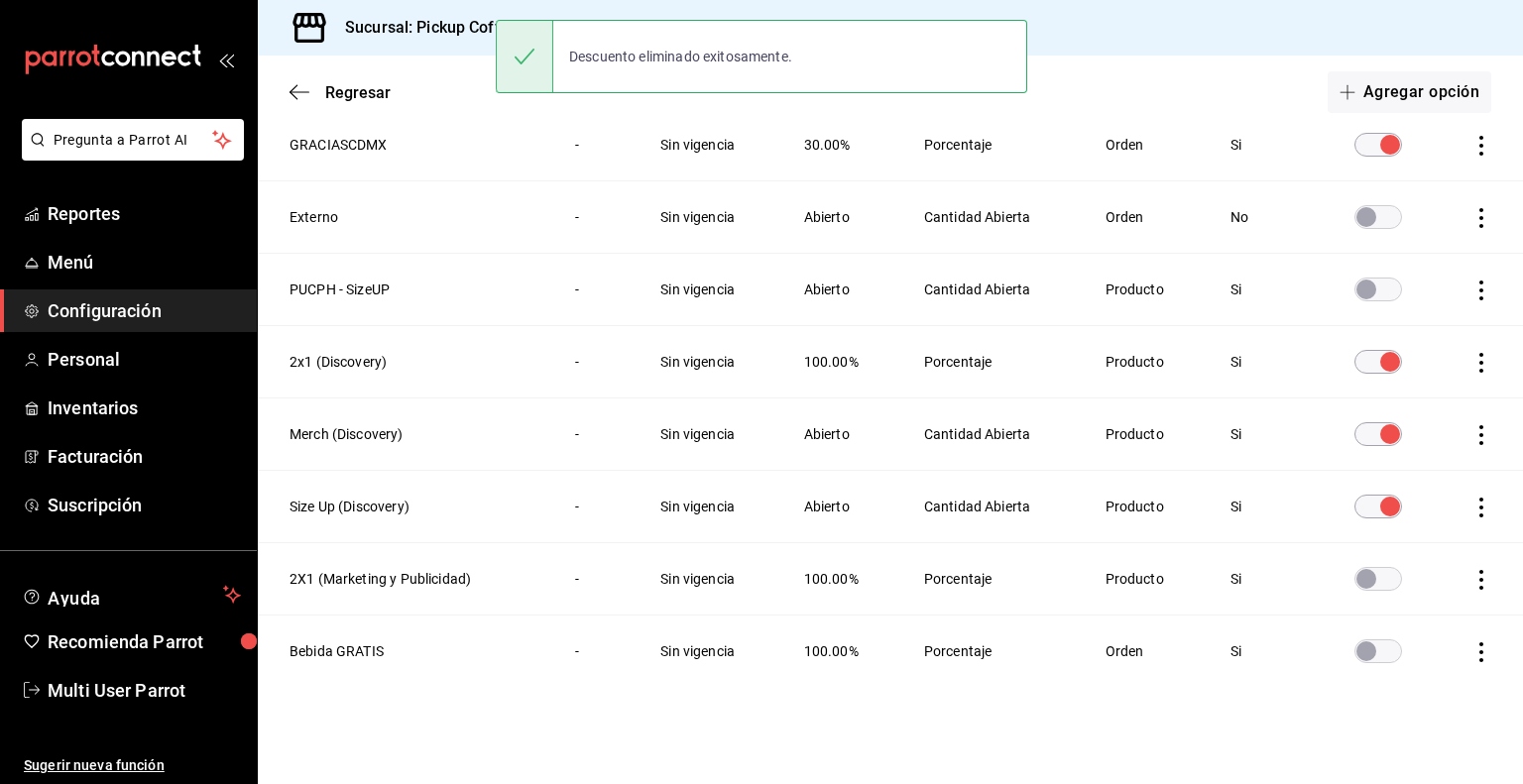
click at [1471, 570] on icon "actions" at bounding box center [1481, 580] width 20 height 20
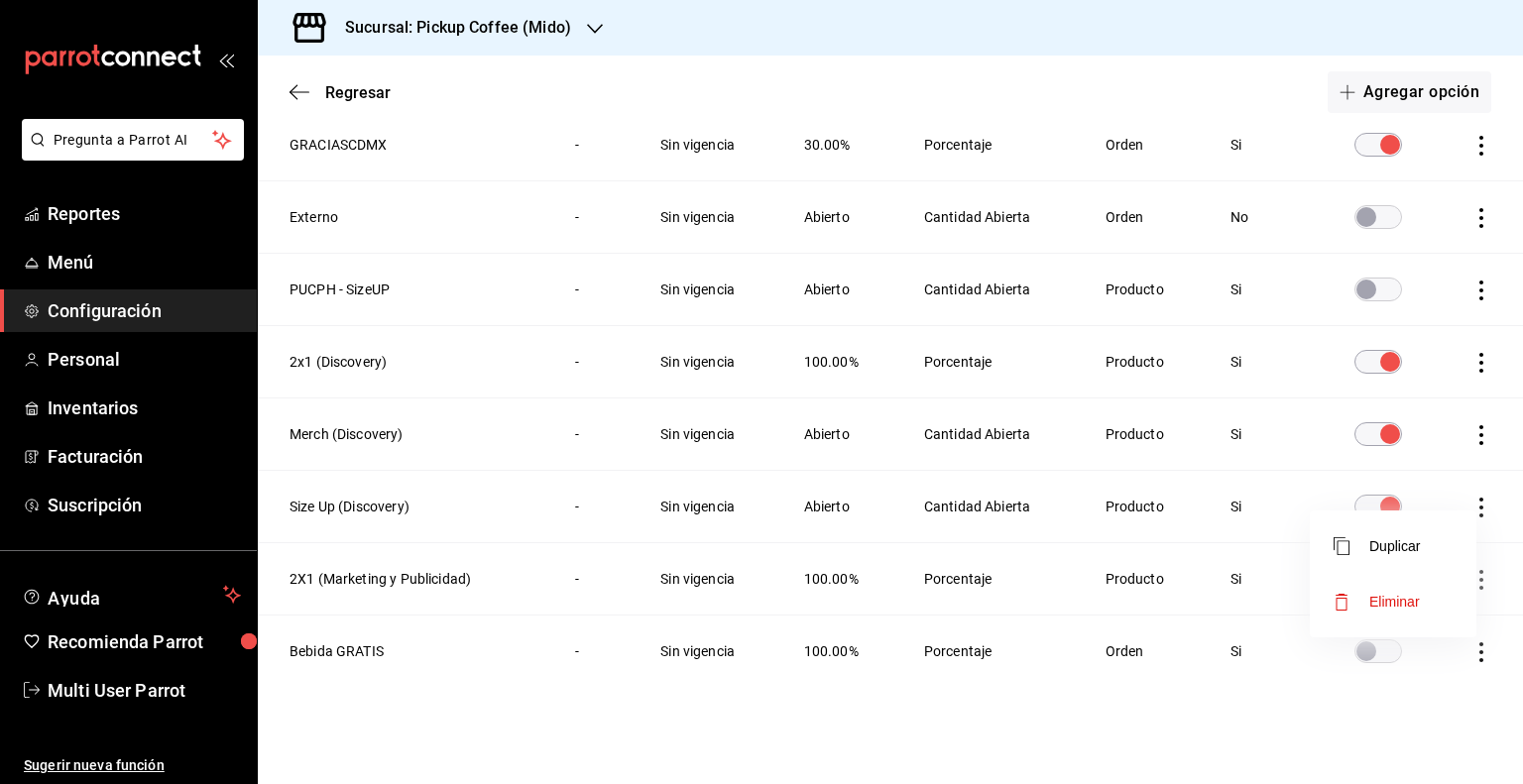
click at [1404, 600] on span "Eliminar" at bounding box center [1394, 602] width 51 height 16
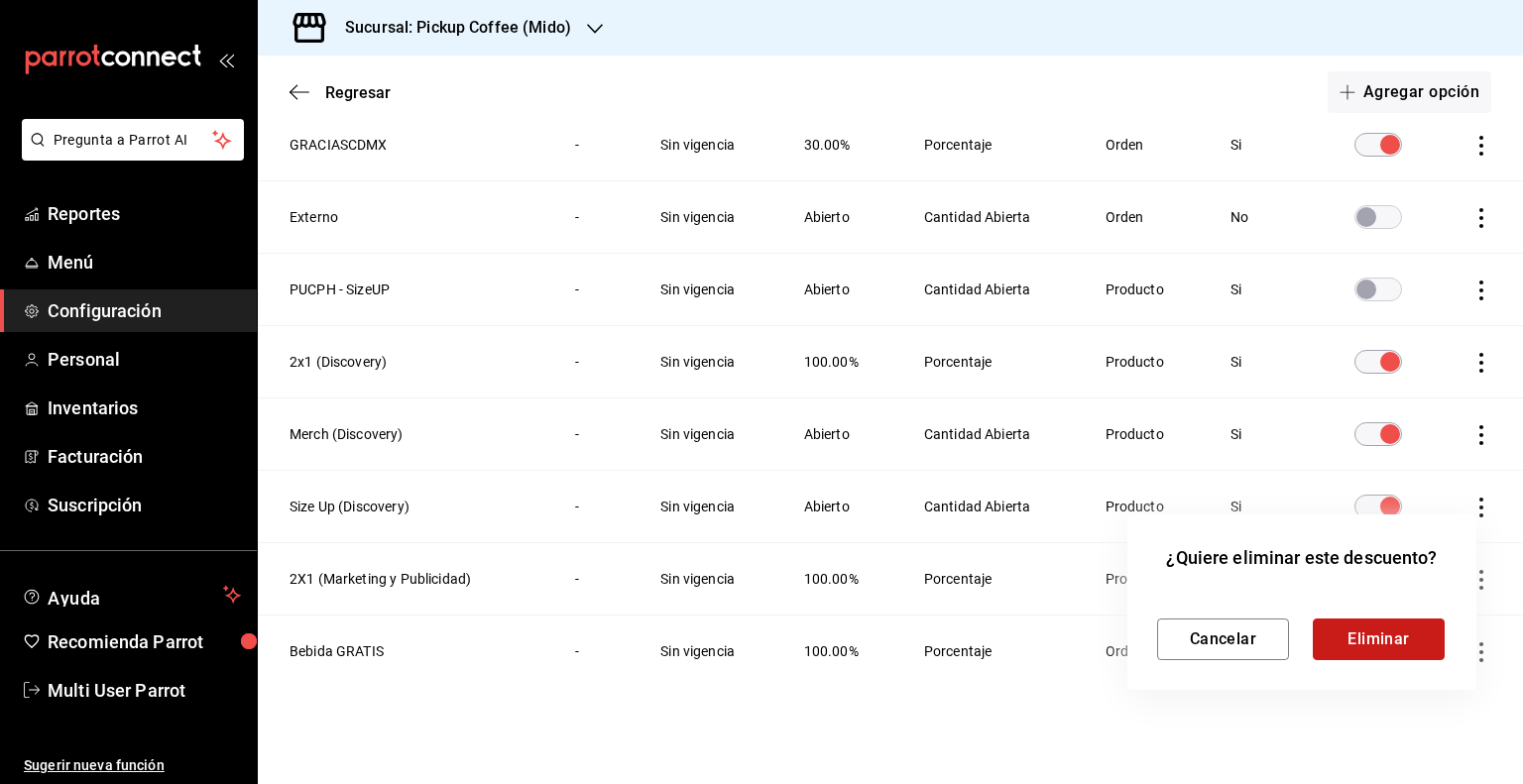
click at [1340, 630] on button "Eliminar" at bounding box center [1378, 640] width 132 height 42
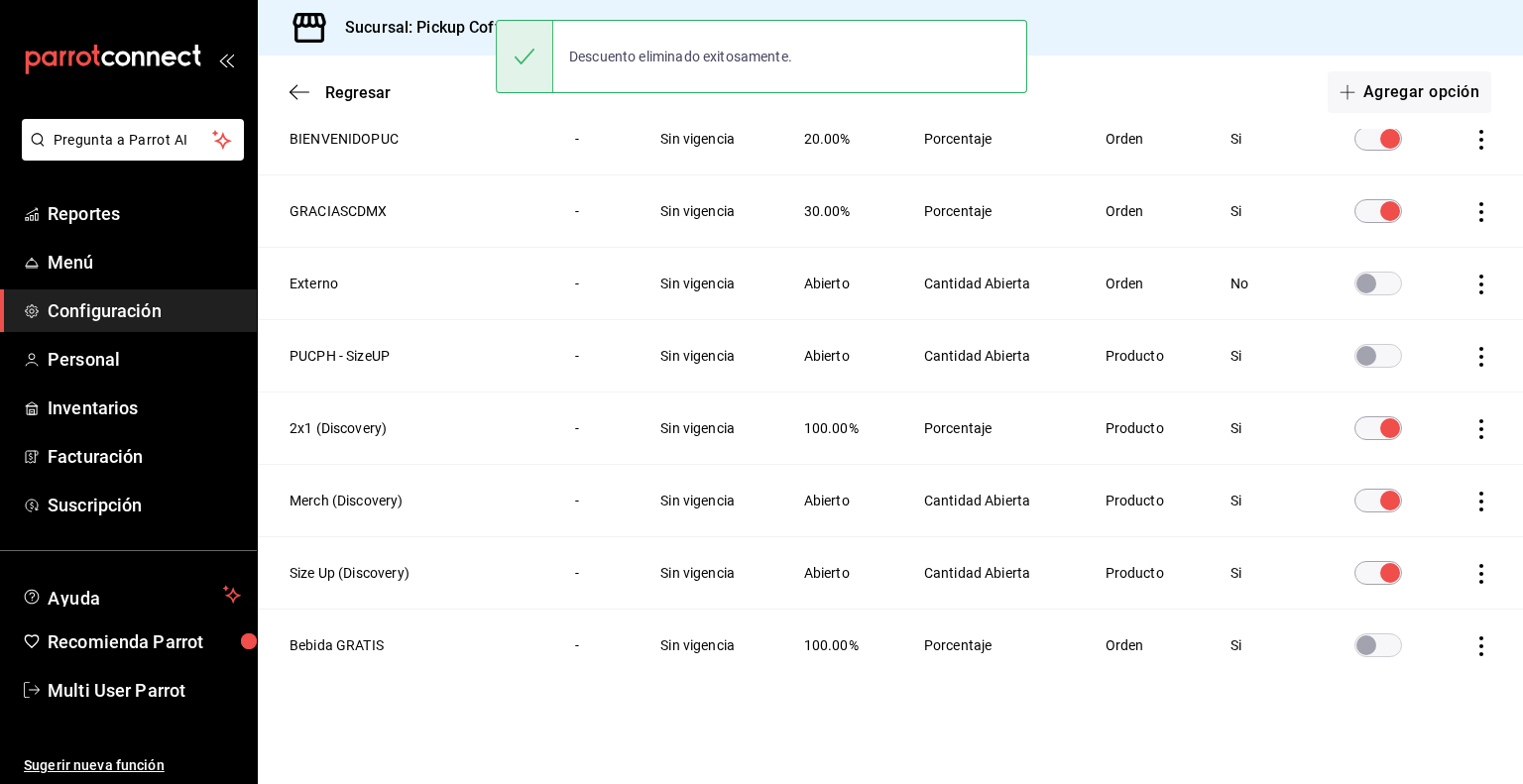
scroll to position [1654, 0]
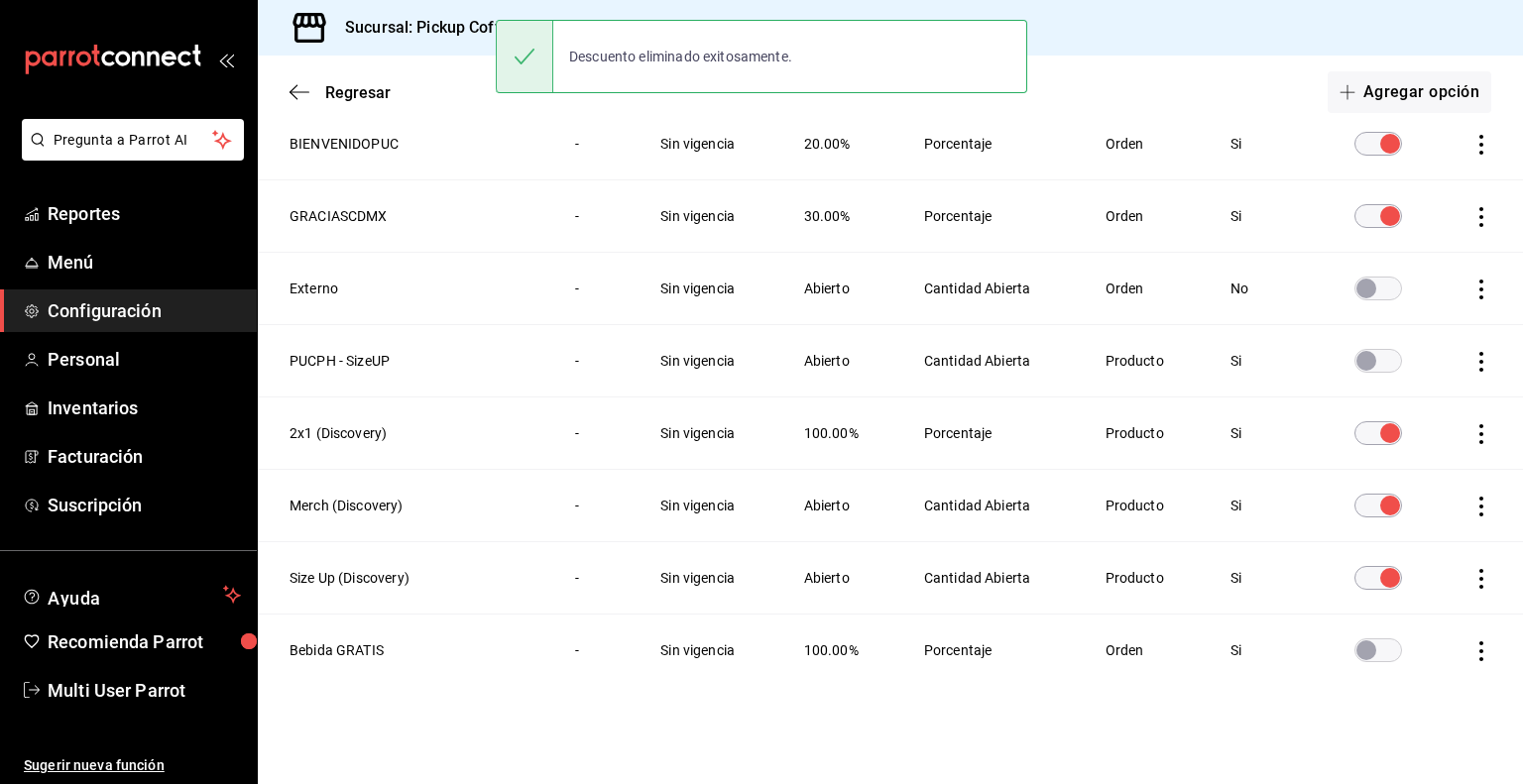
click at [1479, 436] on icon "actions" at bounding box center [1481, 434] width 4 height 20
click at [1428, 470] on li "Eliminar" at bounding box center [1392, 458] width 166 height 56
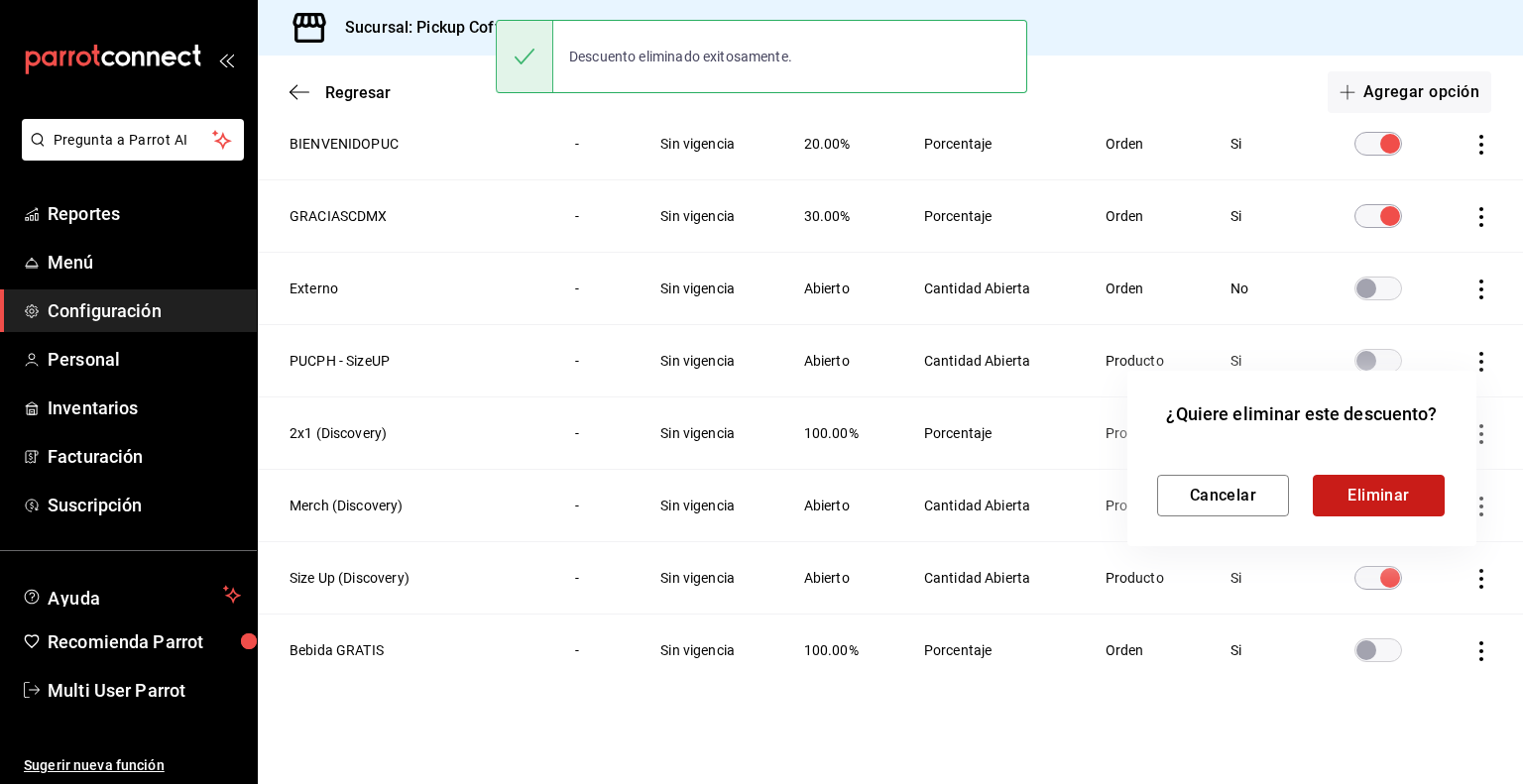
click at [1373, 494] on button "Eliminar" at bounding box center [1378, 496] width 132 height 42
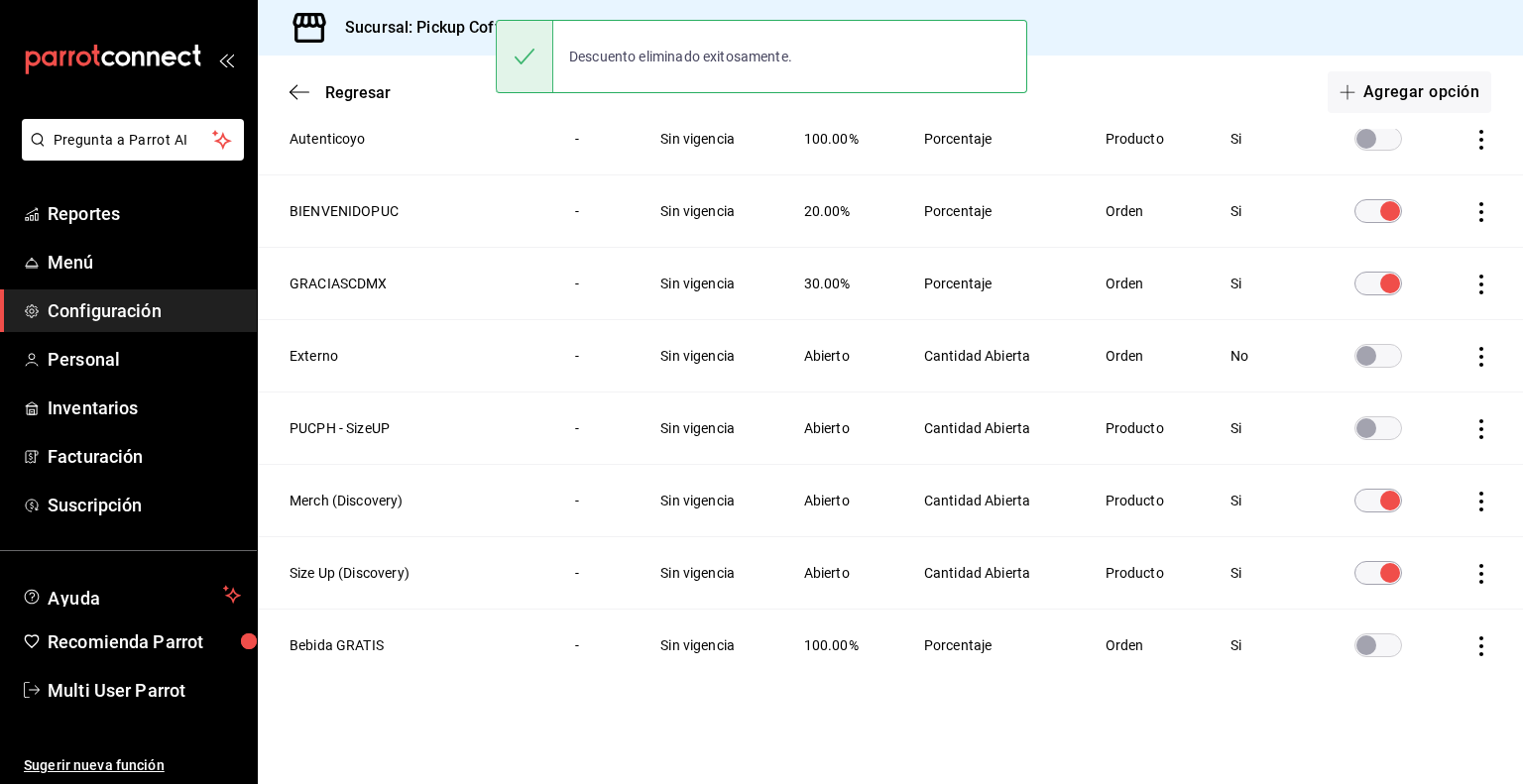
scroll to position [1581, 0]
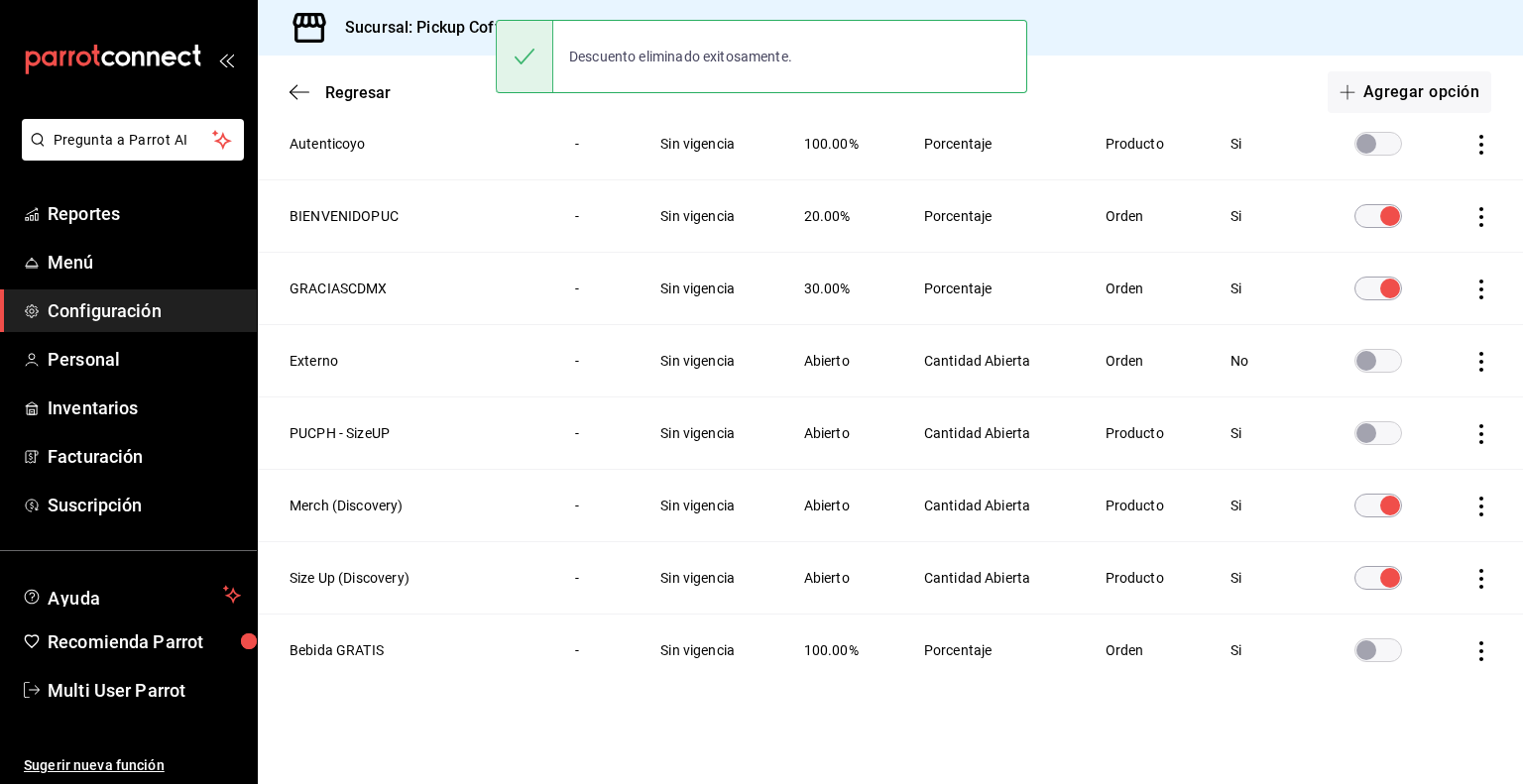
click at [1471, 570] on icon "actions" at bounding box center [1481, 579] width 20 height 20
click at [1412, 613] on span "Eliminar" at bounding box center [1376, 602] width 87 height 24
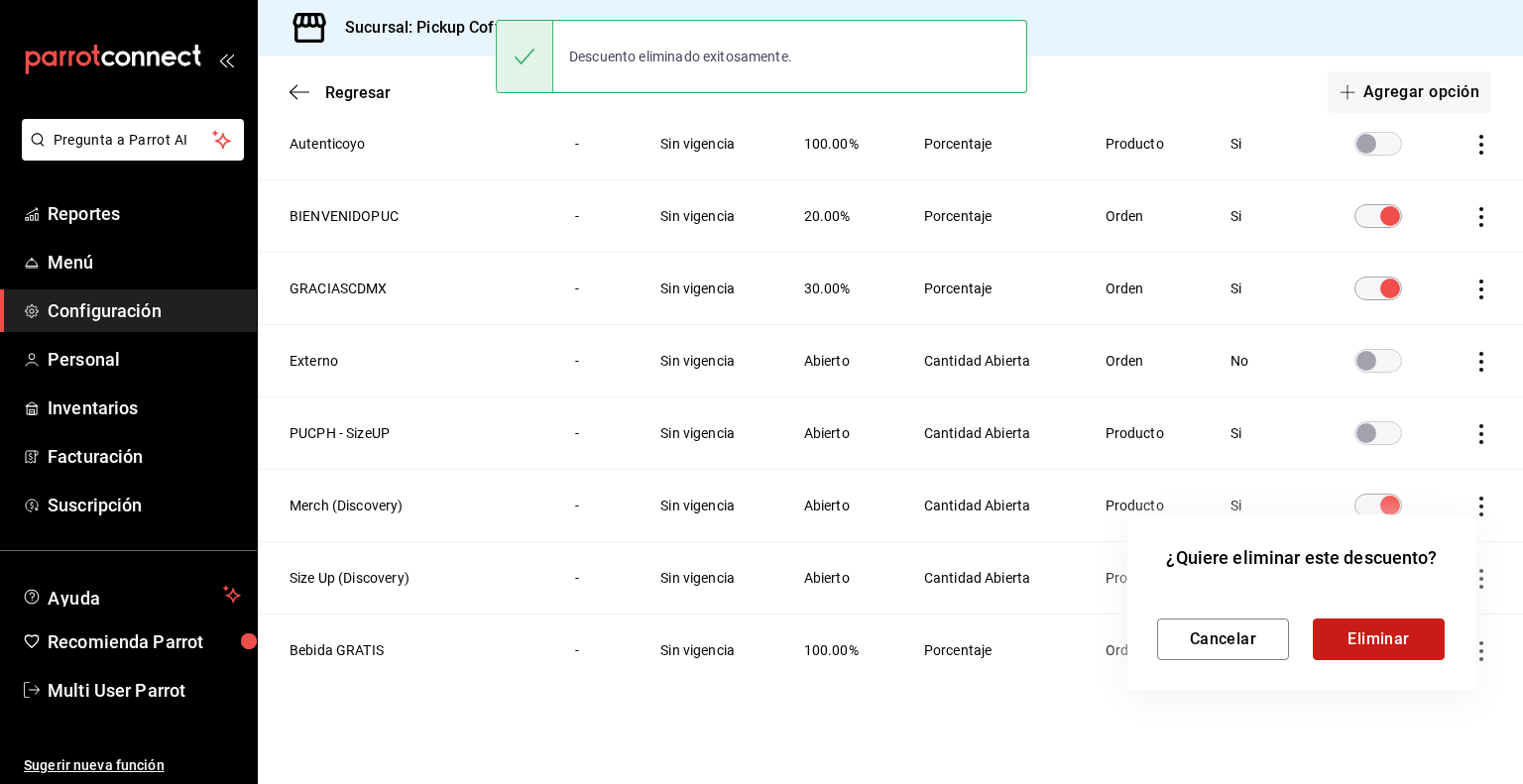
click at [1338, 631] on button "Eliminar" at bounding box center [1378, 640] width 132 height 42
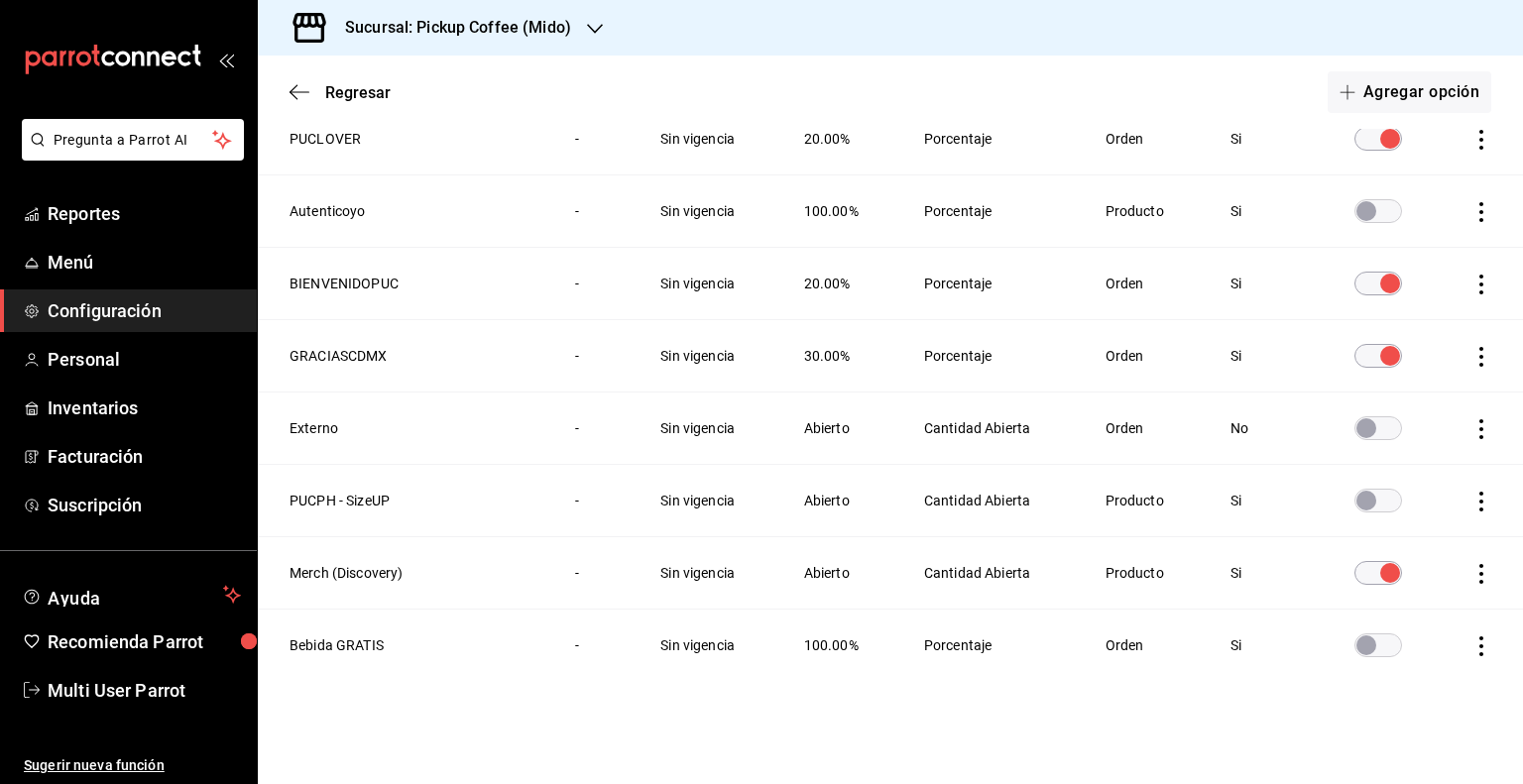
scroll to position [1508, 0]
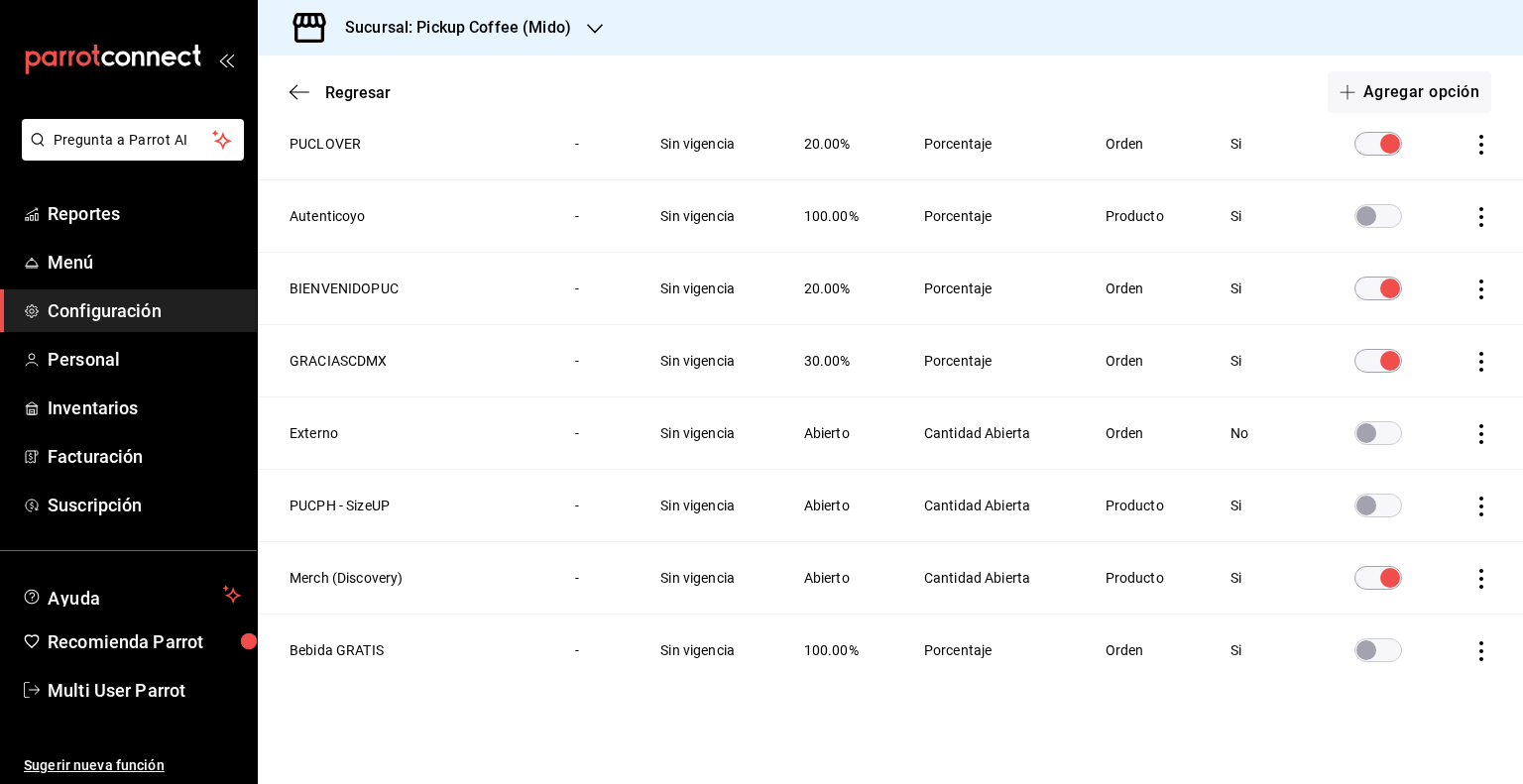
click at [1471, 428] on icon "actions" at bounding box center [1481, 434] width 20 height 20
click at [1438, 472] on li "Eliminar" at bounding box center [1392, 458] width 166 height 56
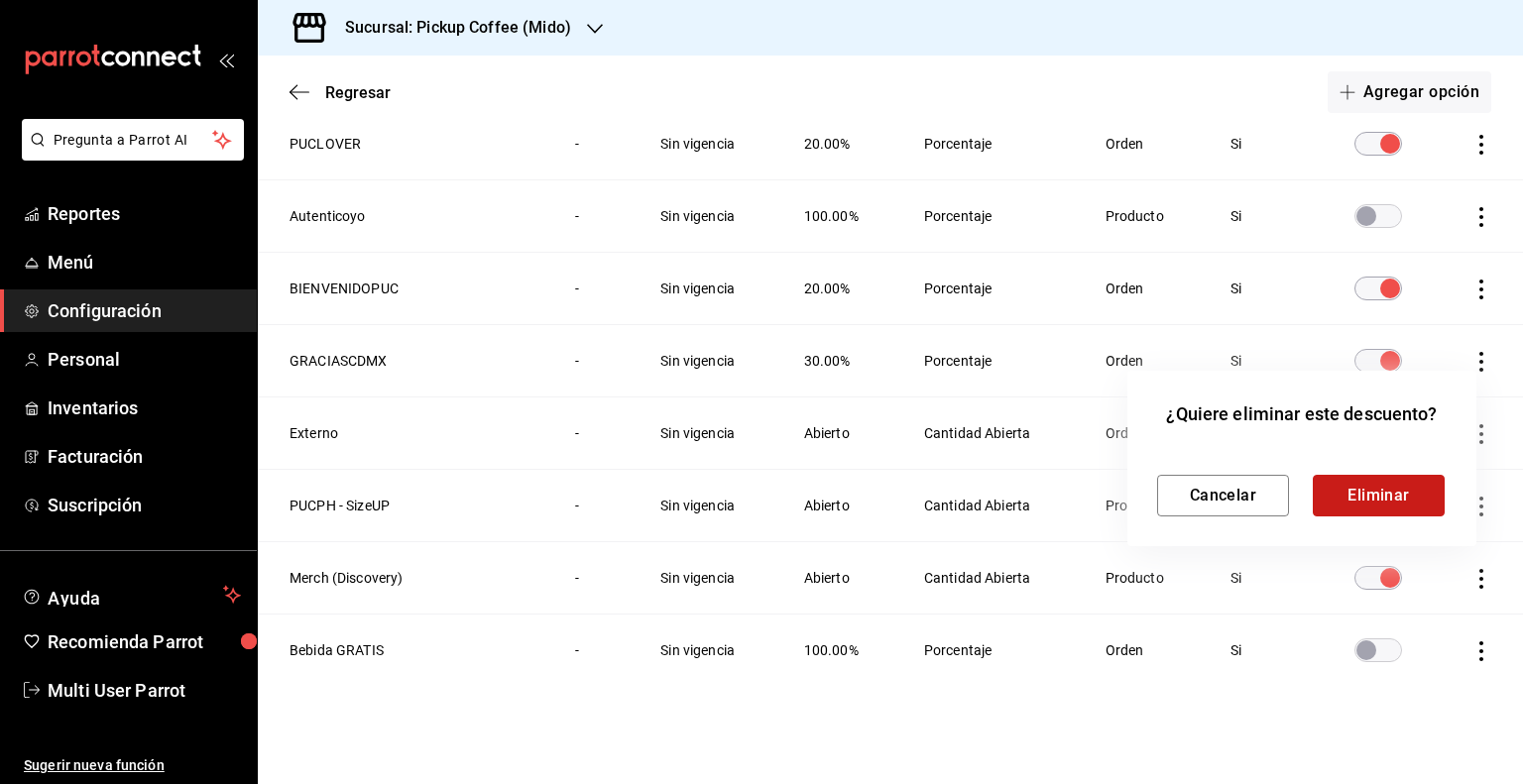
click at [1365, 496] on button "Eliminar" at bounding box center [1378, 496] width 132 height 42
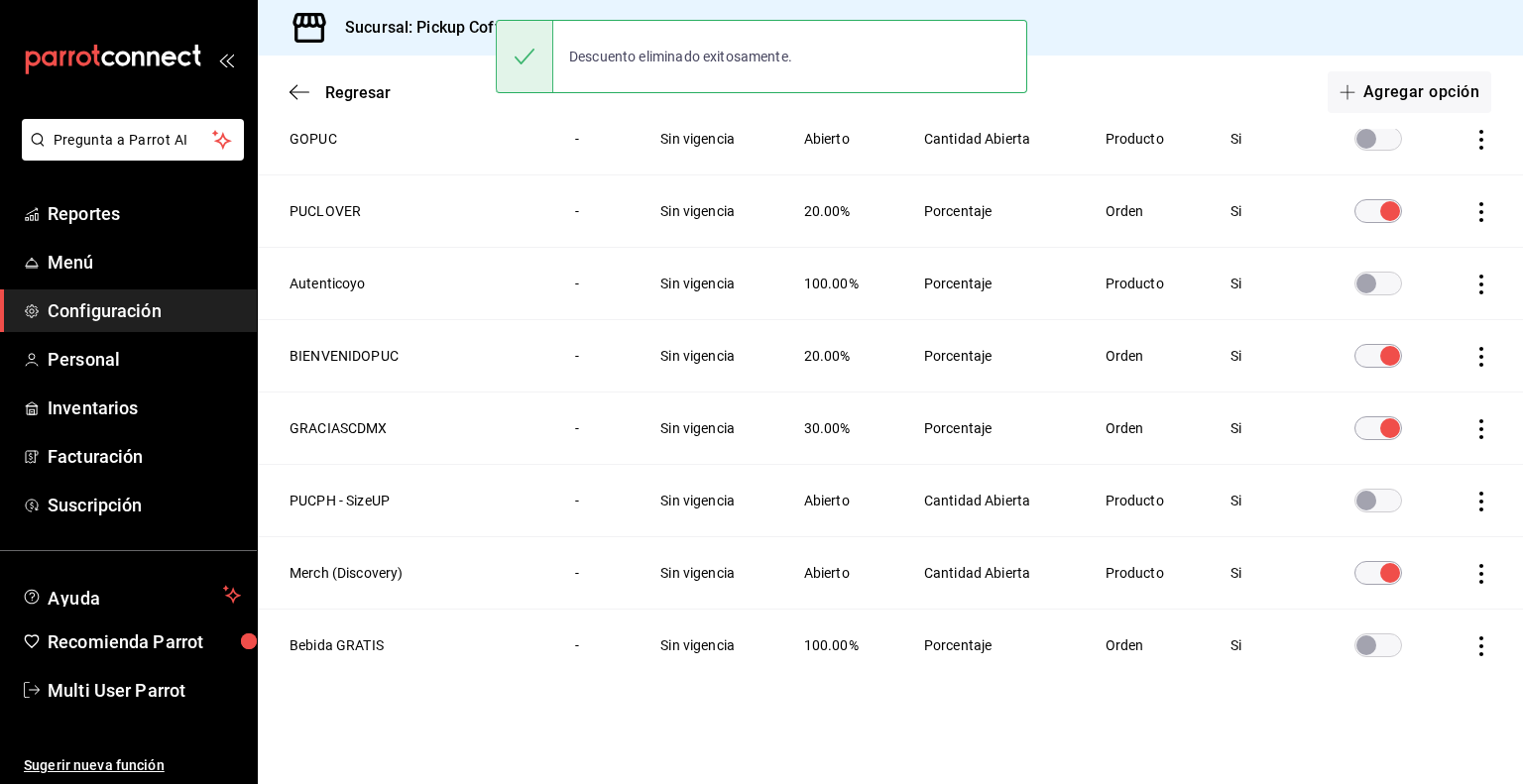
scroll to position [1437, 0]
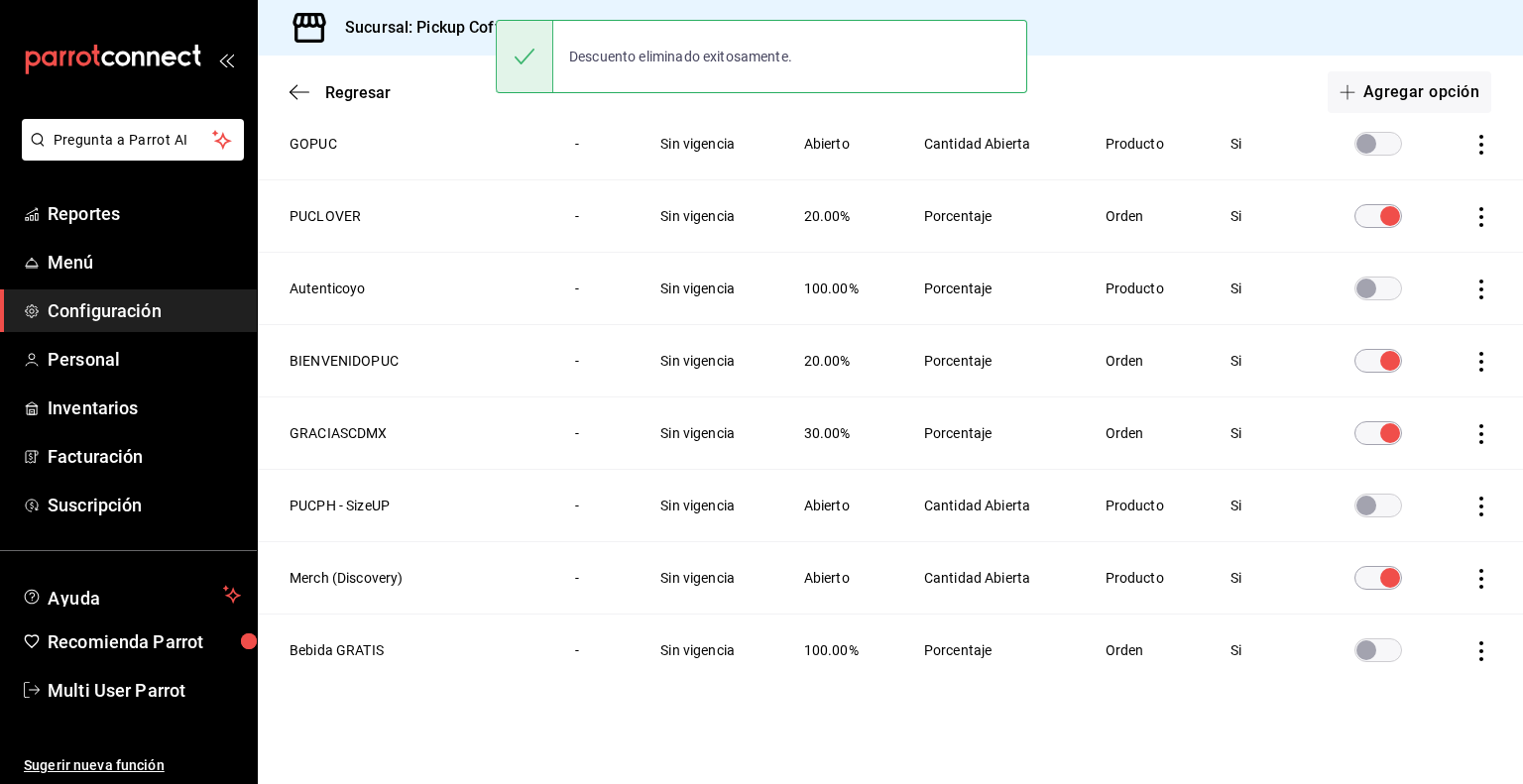
click at [1471, 364] on icon "actions" at bounding box center [1481, 362] width 20 height 20
click at [1442, 399] on li "Eliminar" at bounding box center [1392, 386] width 166 height 56
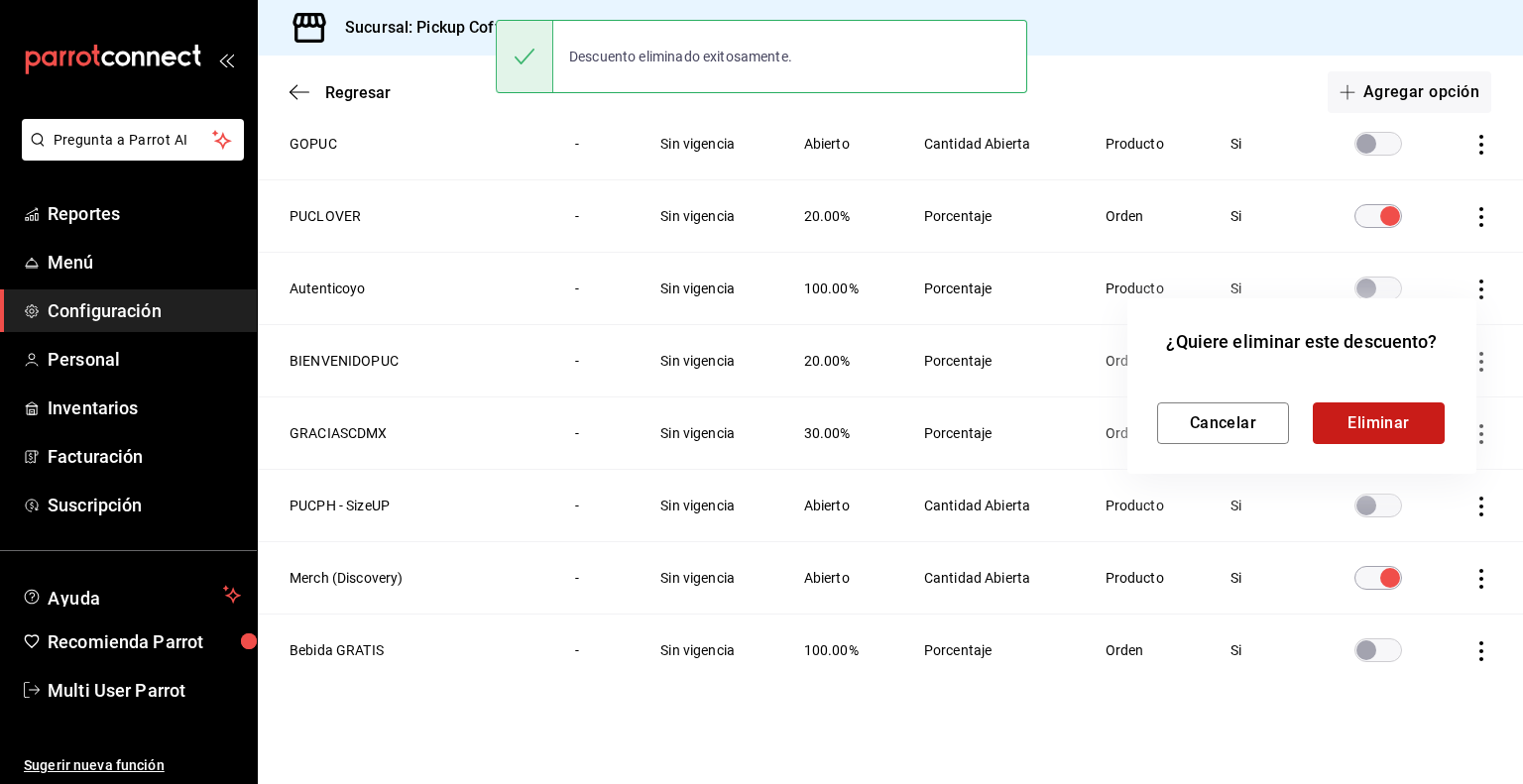
click at [1390, 423] on button "Eliminar" at bounding box center [1378, 423] width 132 height 42
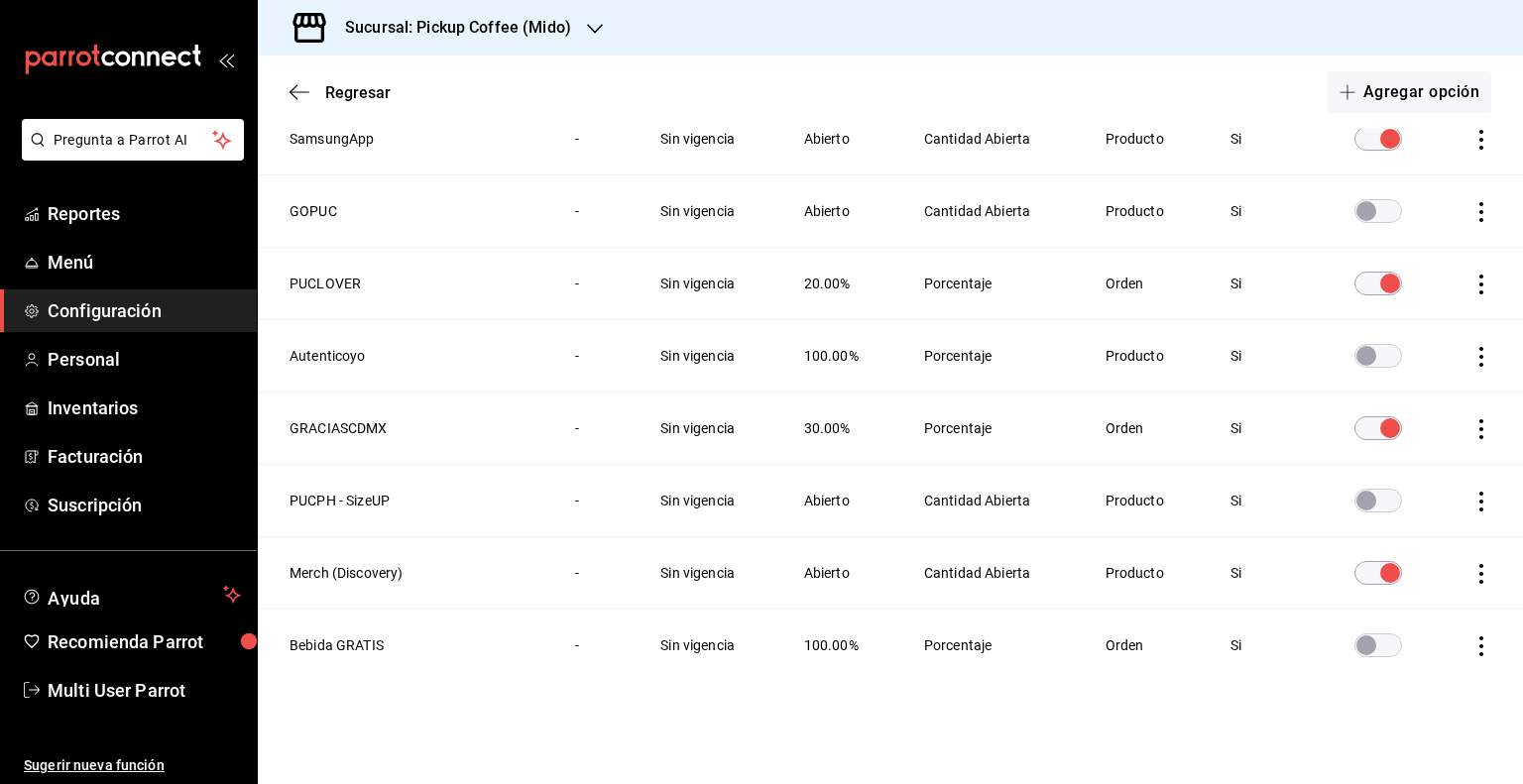
scroll to position [1364, 0]
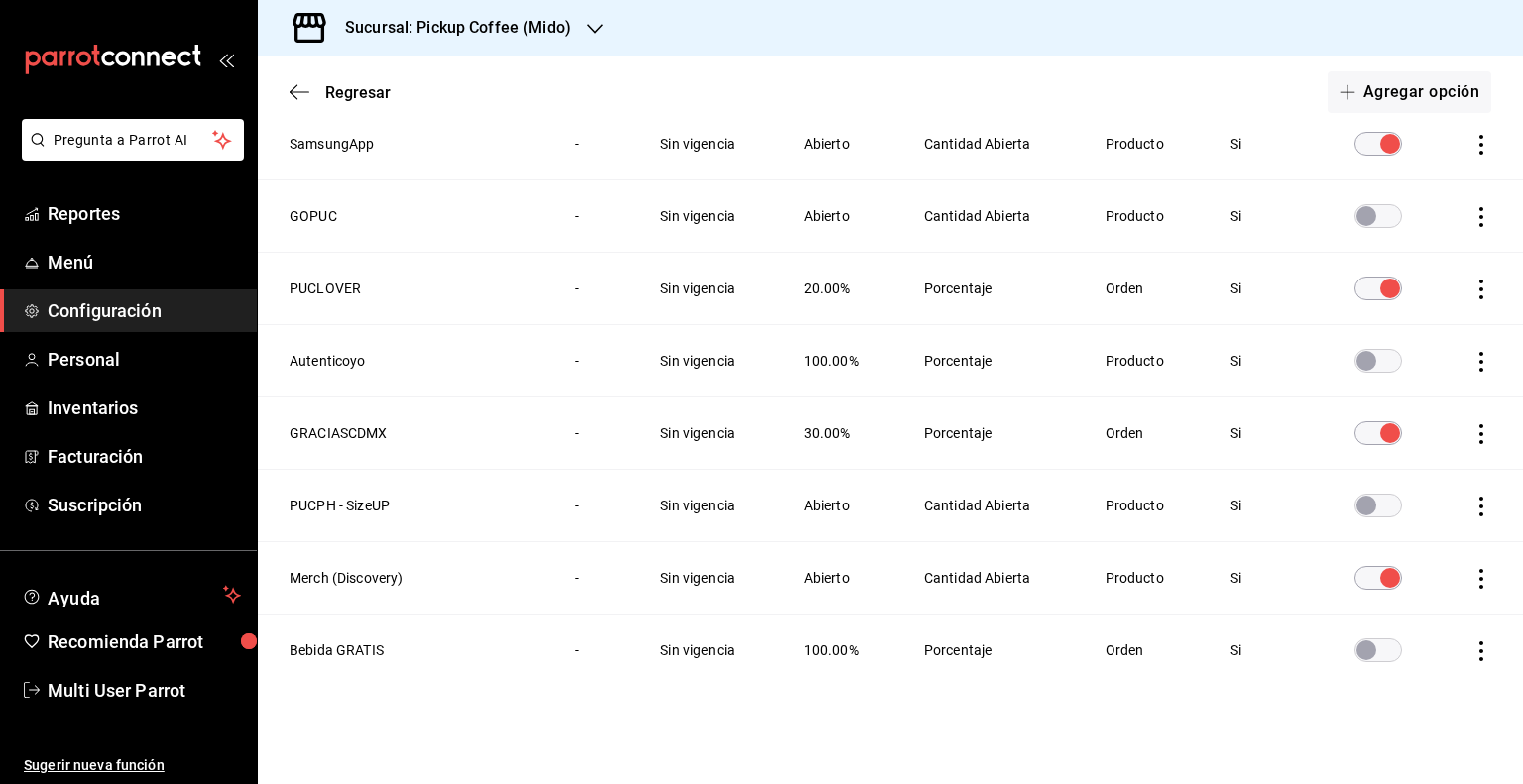
click at [1471, 364] on icon "actions" at bounding box center [1481, 362] width 20 height 20
click at [1427, 388] on li "Eliminar" at bounding box center [1392, 386] width 166 height 56
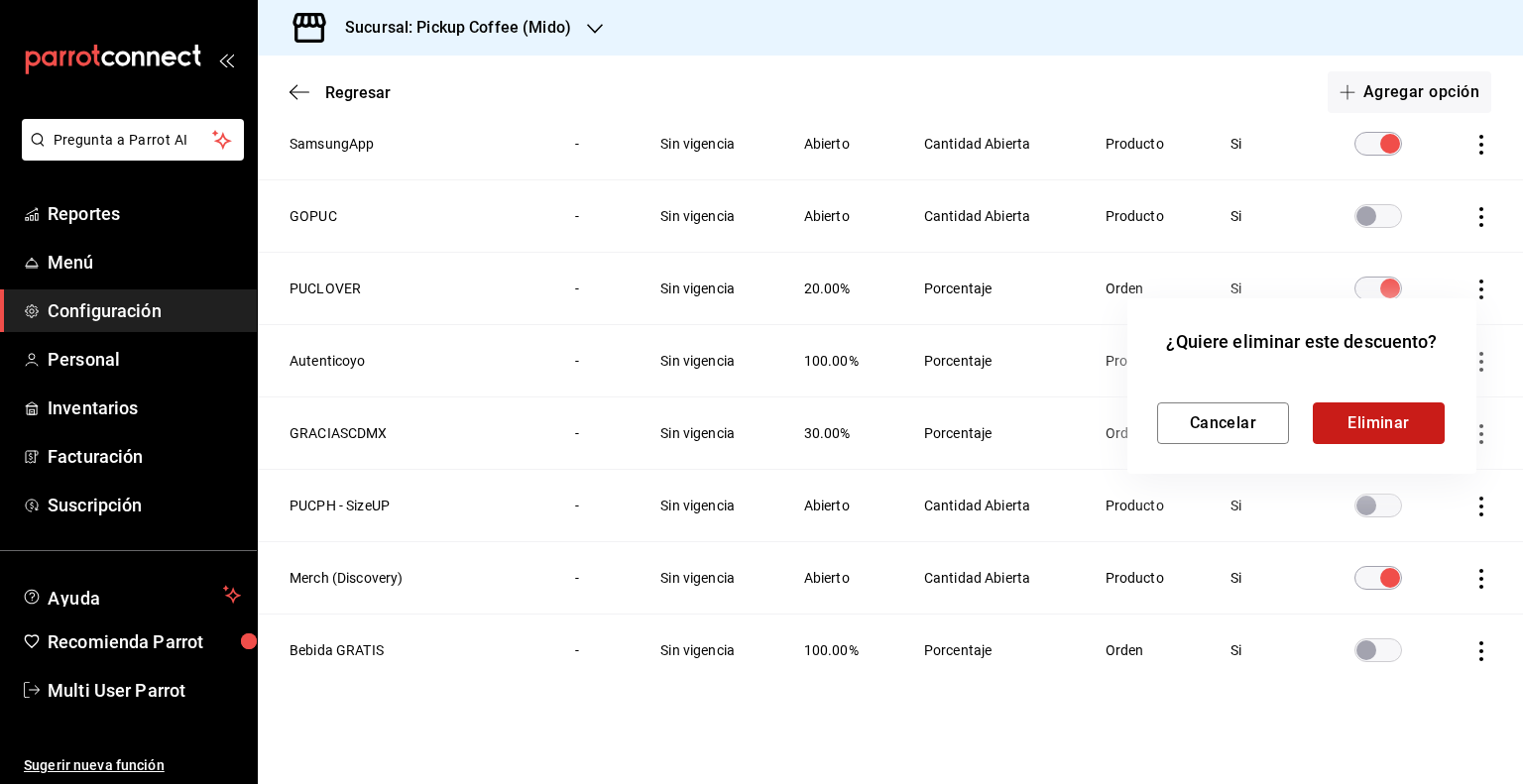
click at [1385, 419] on button "Eliminar" at bounding box center [1378, 423] width 132 height 42
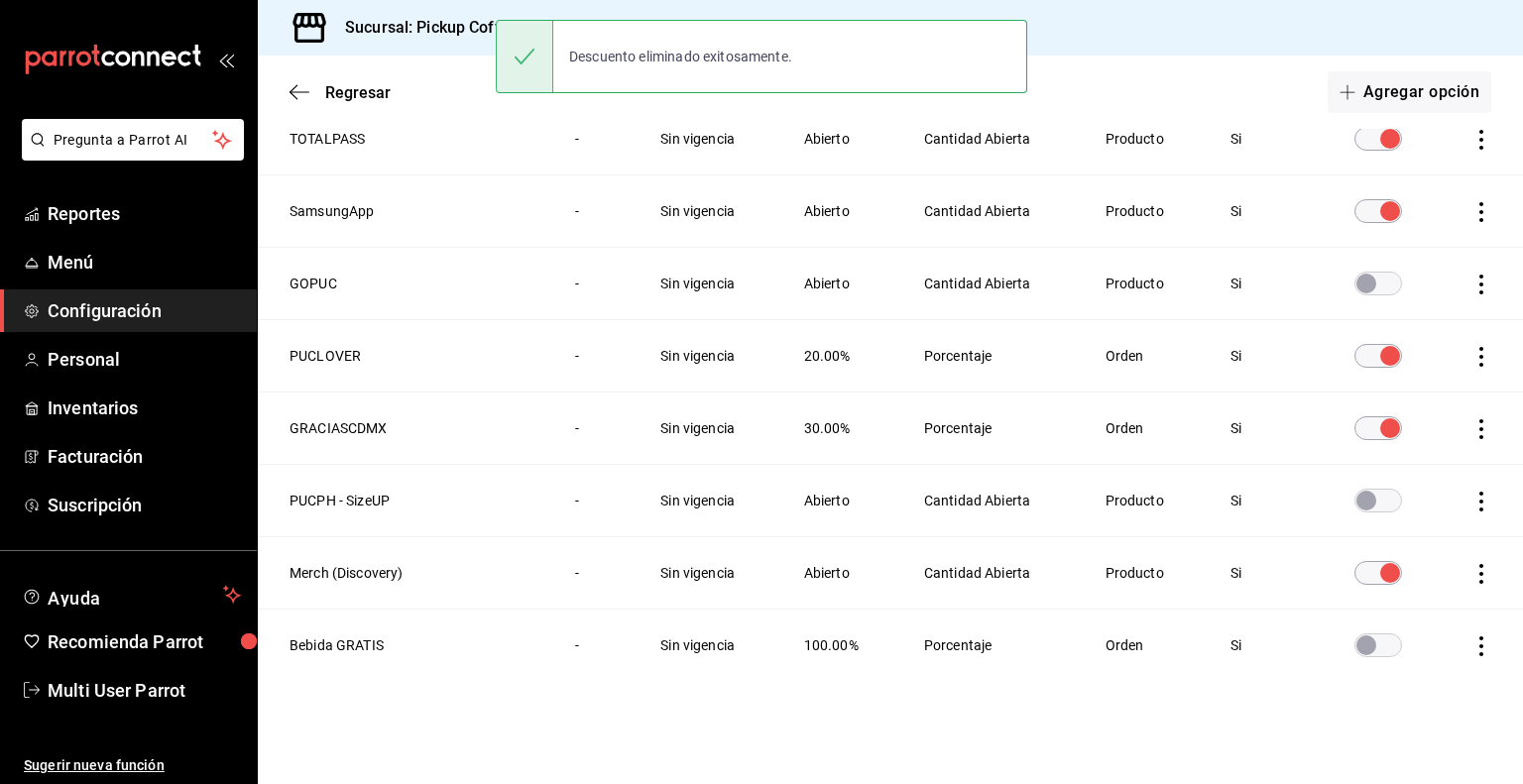
scroll to position [1292, 0]
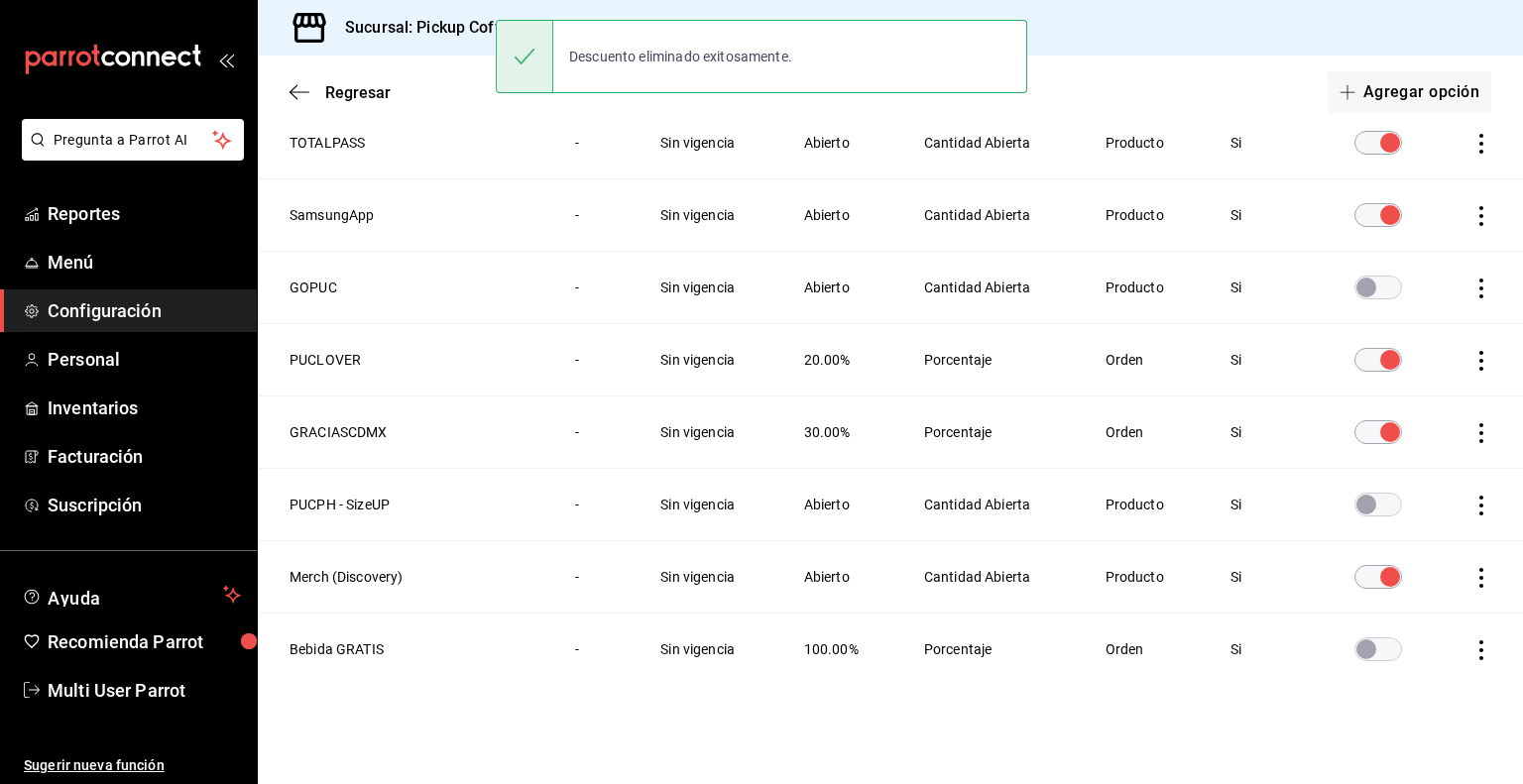
click at [1471, 289] on icon "actions" at bounding box center [1481, 289] width 20 height 20
click at [1433, 324] on li "Eliminar" at bounding box center [1392, 314] width 166 height 56
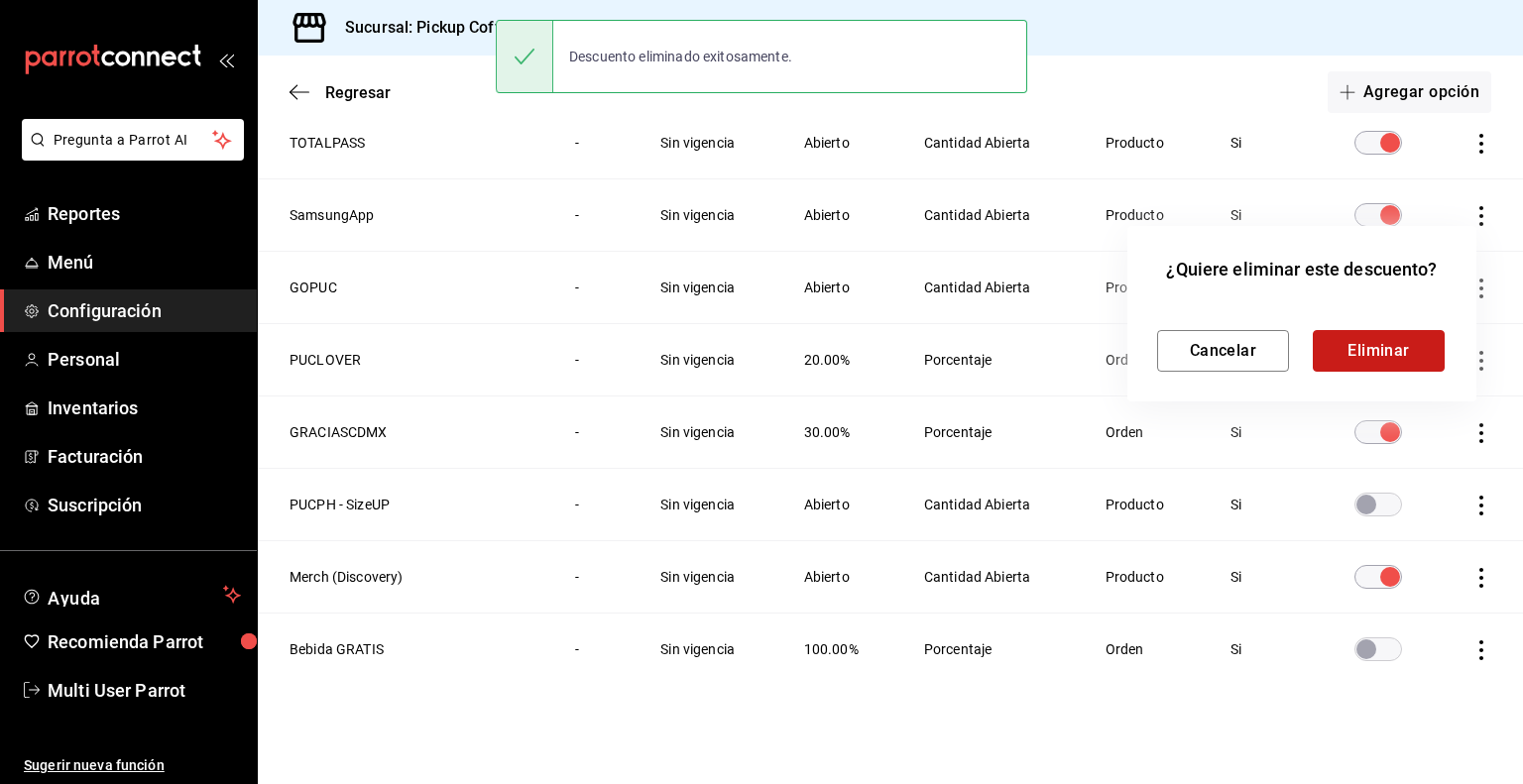
click at [1400, 340] on button "Eliminar" at bounding box center [1378, 351] width 132 height 42
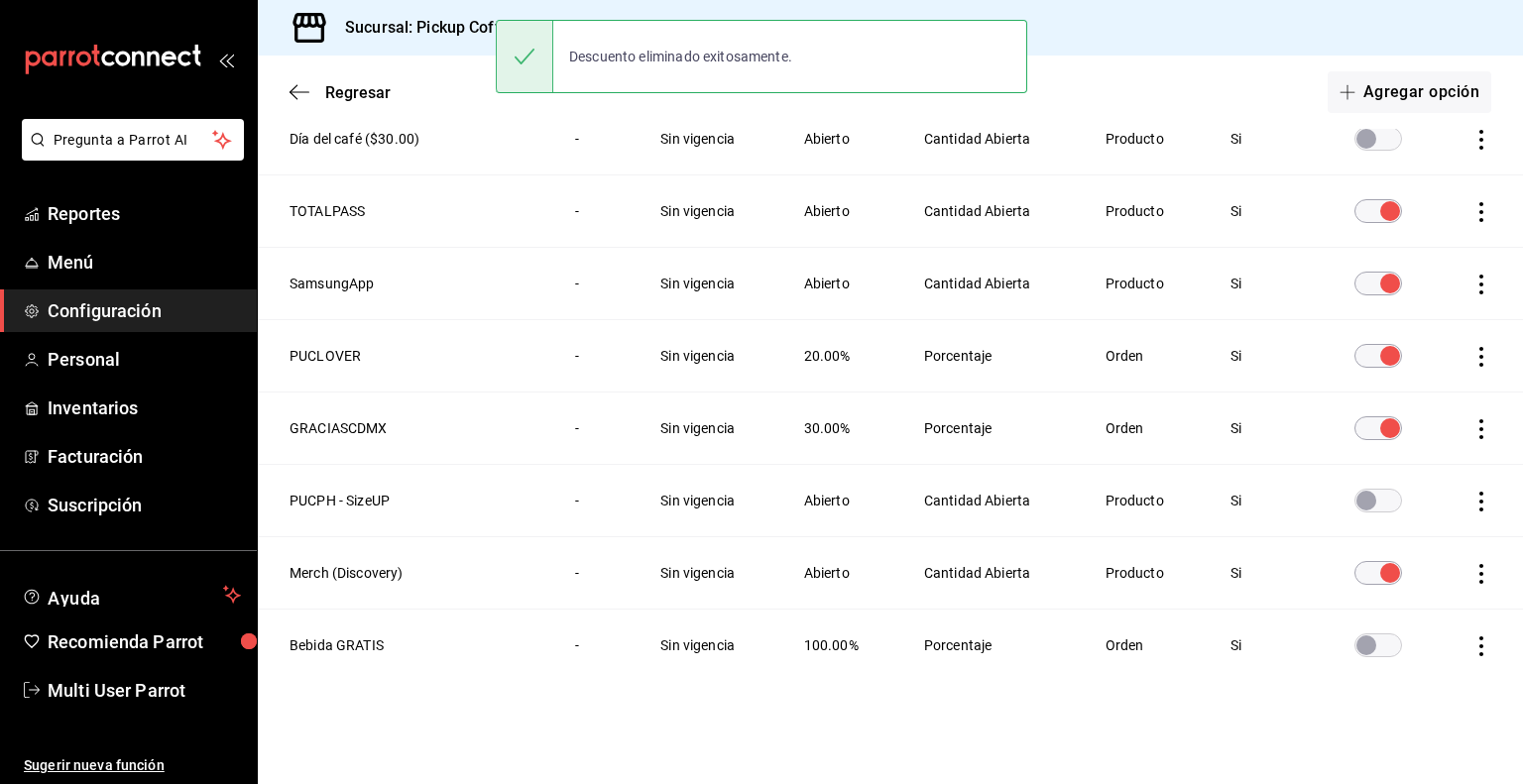
scroll to position [1220, 0]
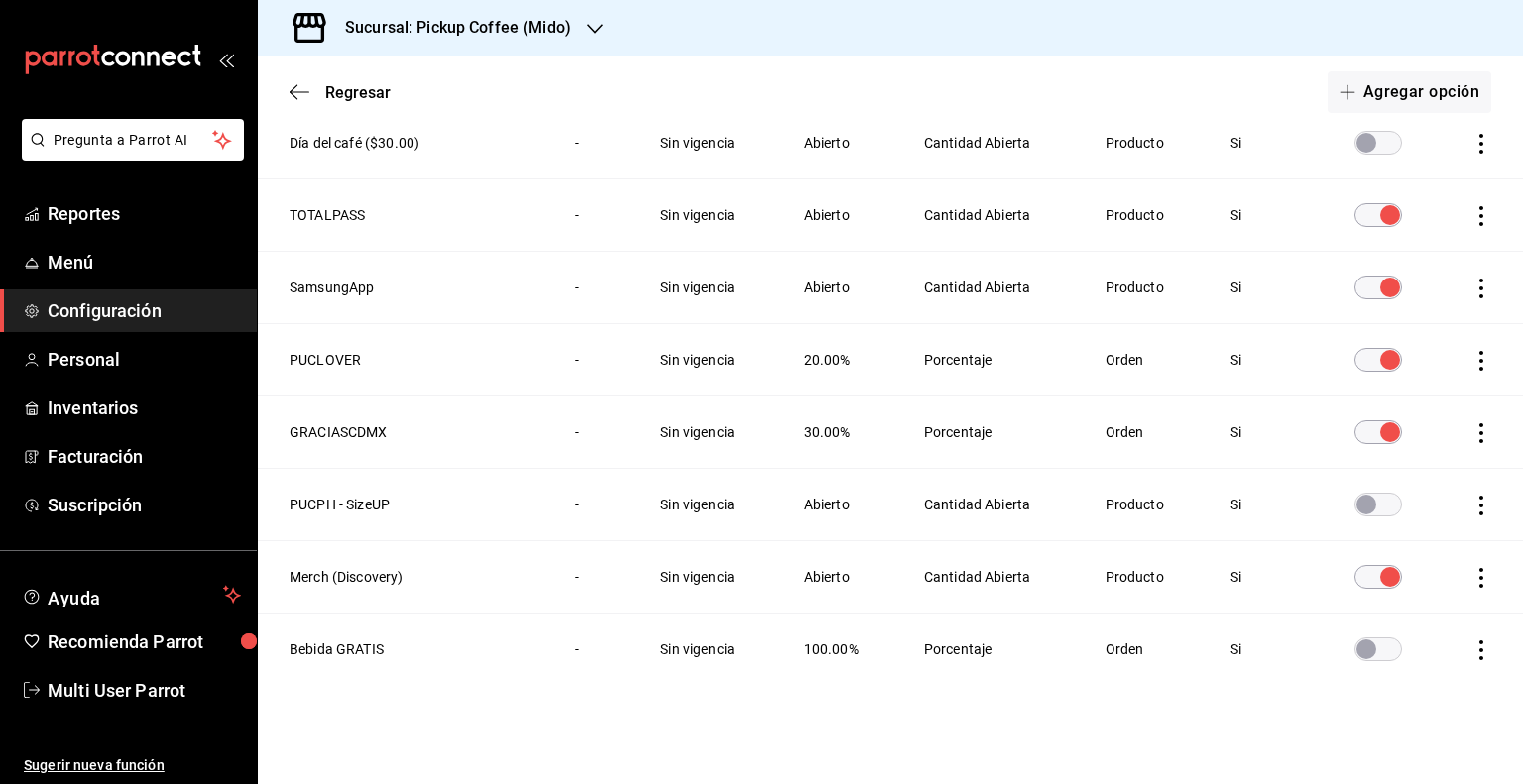
click at [1479, 351] on icon "actions" at bounding box center [1481, 361] width 4 height 20
click at [1412, 385] on span "Eliminar" at bounding box center [1394, 386] width 51 height 16
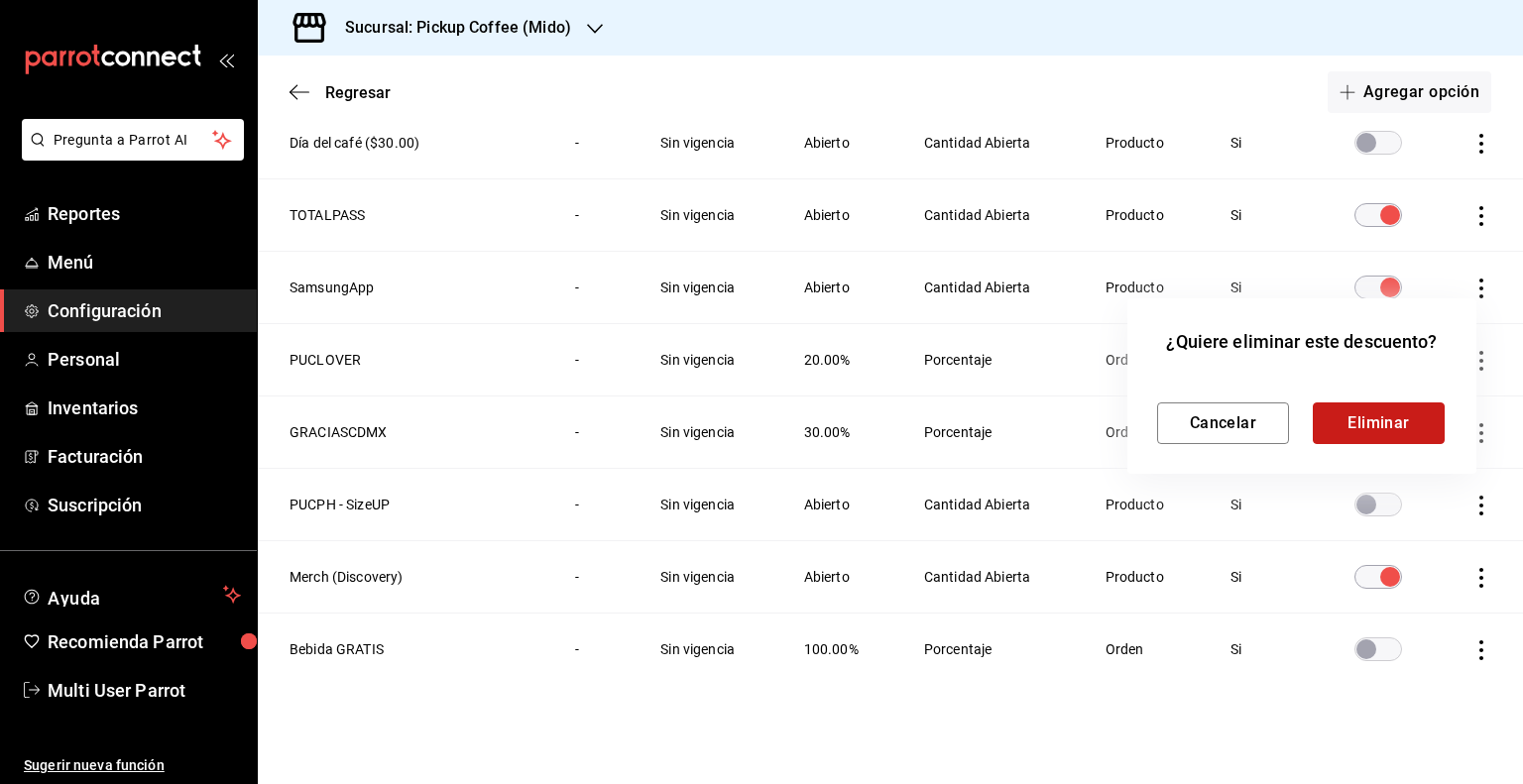
click at [1356, 418] on button "Eliminar" at bounding box center [1378, 423] width 132 height 42
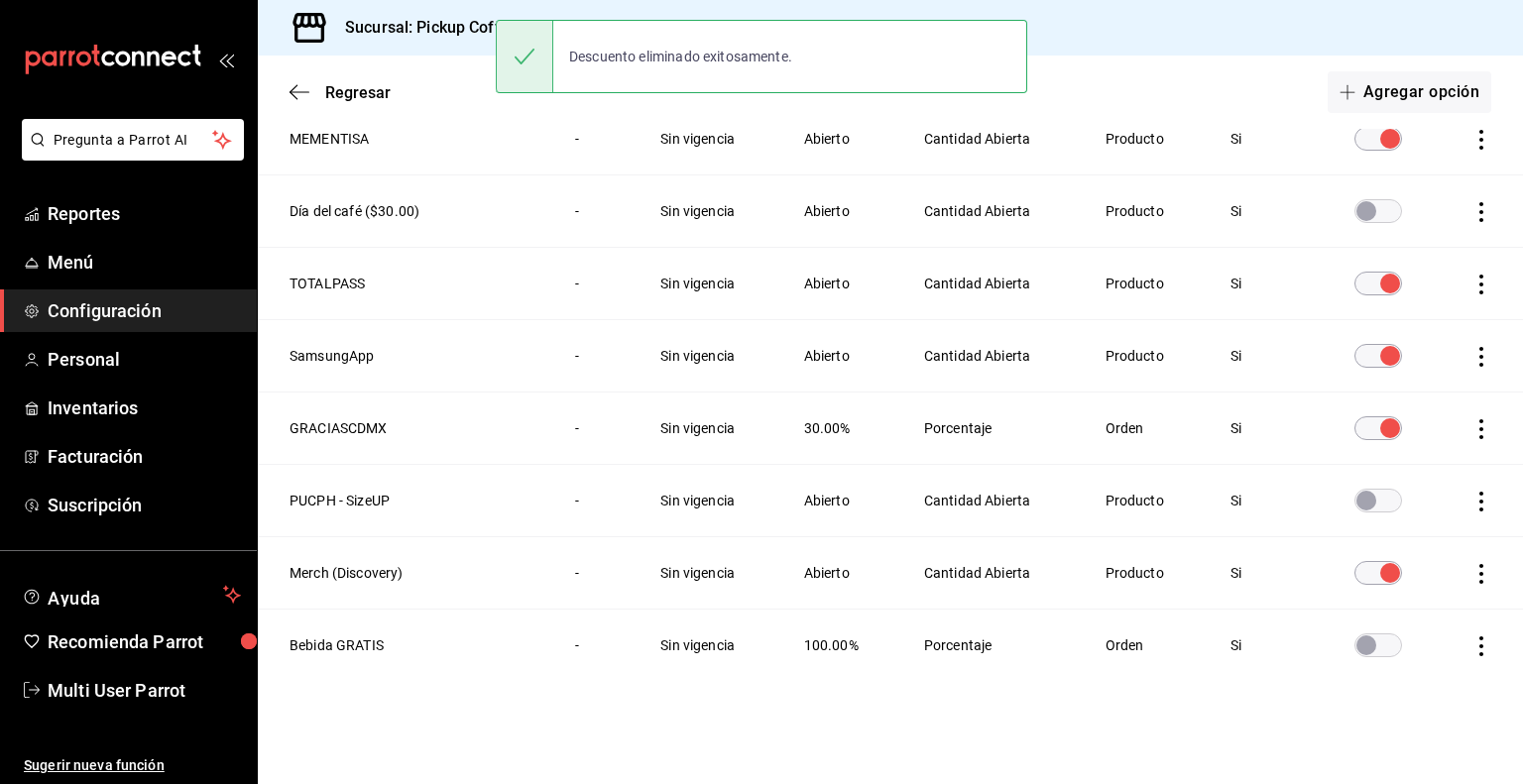
scroll to position [1148, 0]
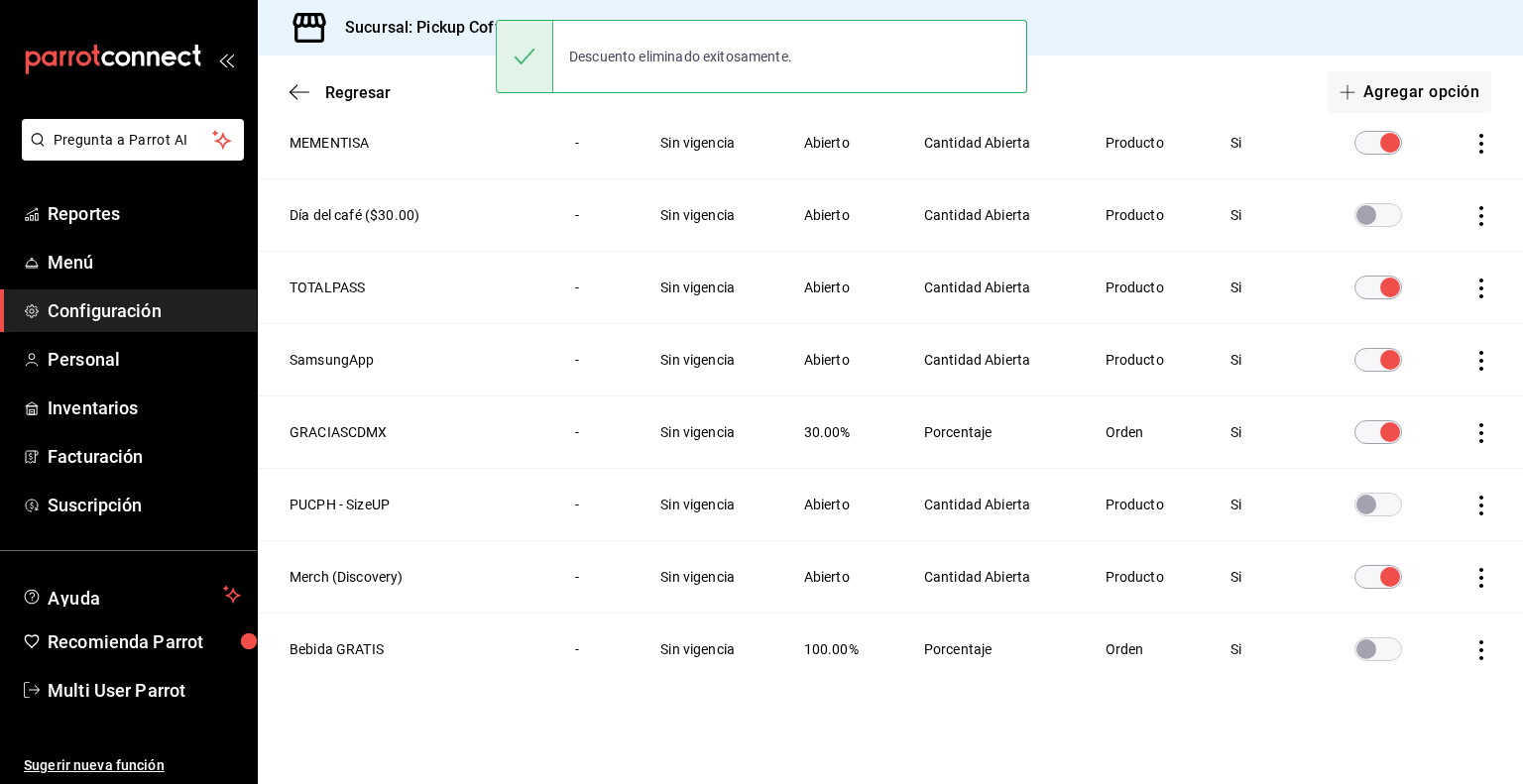
click at [1471, 287] on icon "actions" at bounding box center [1481, 289] width 20 height 20
click at [1417, 321] on span "Eliminar" at bounding box center [1376, 313] width 87 height 24
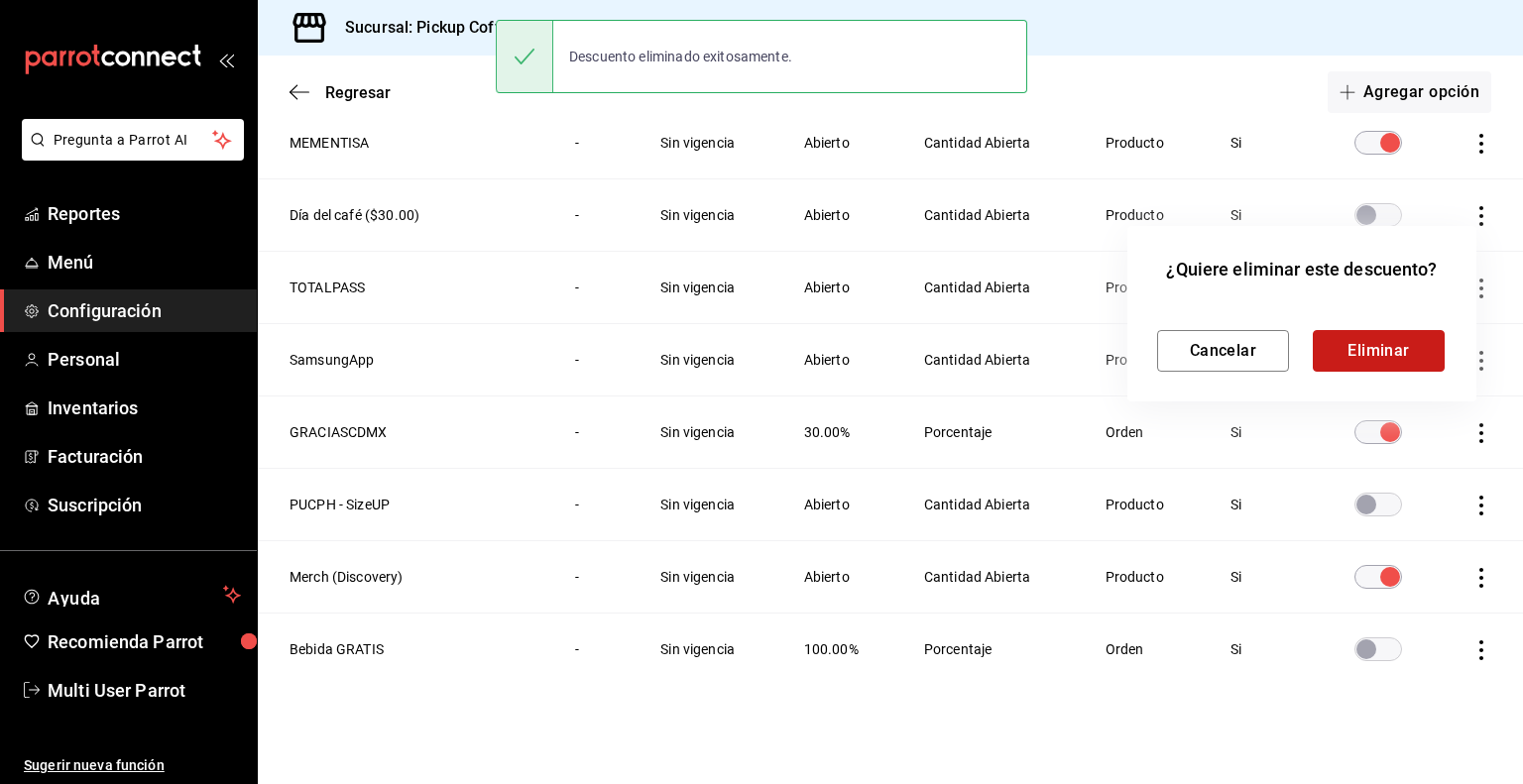
click at [1365, 349] on button "Eliminar" at bounding box center [1378, 351] width 132 height 42
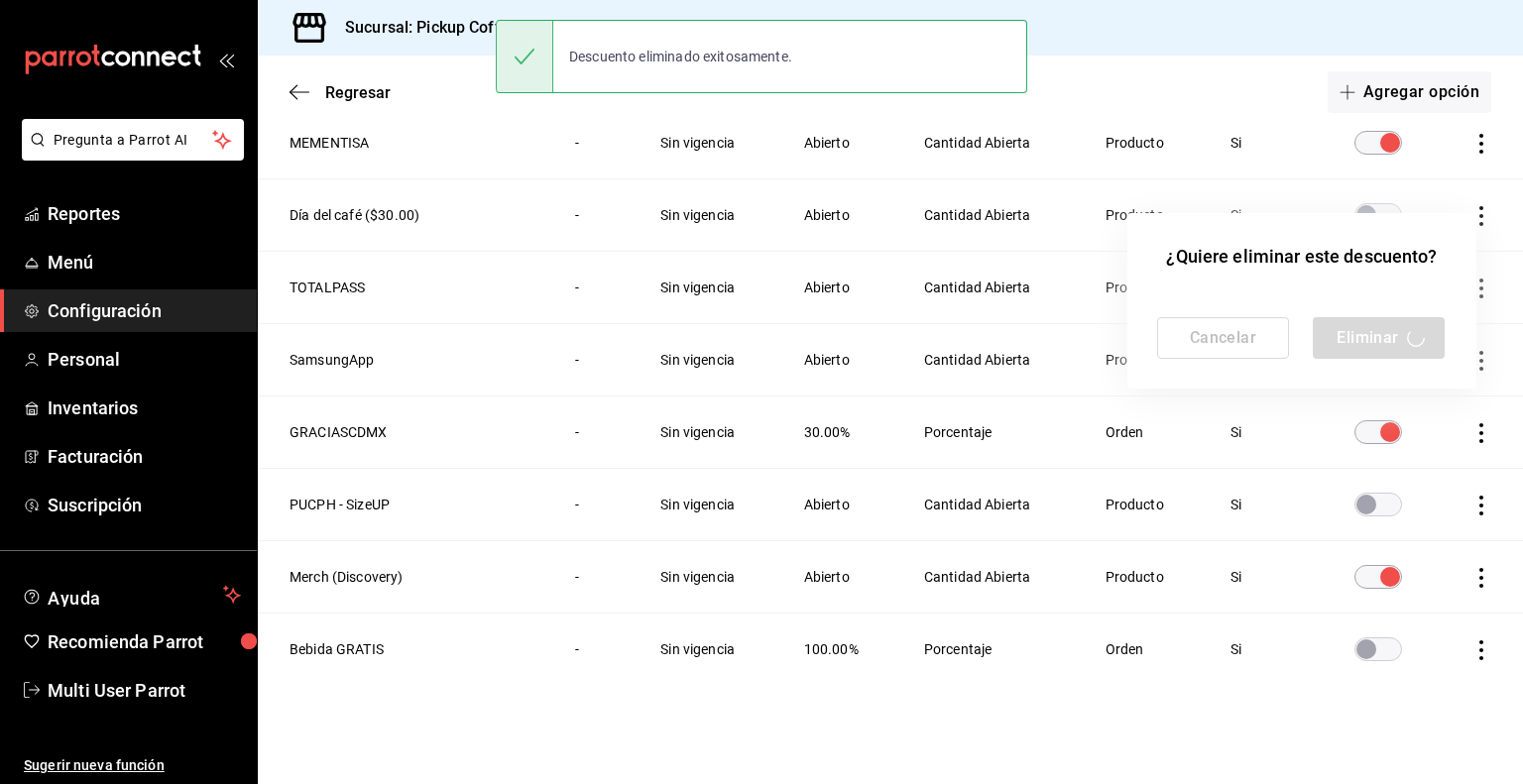
scroll to position [1076, 0]
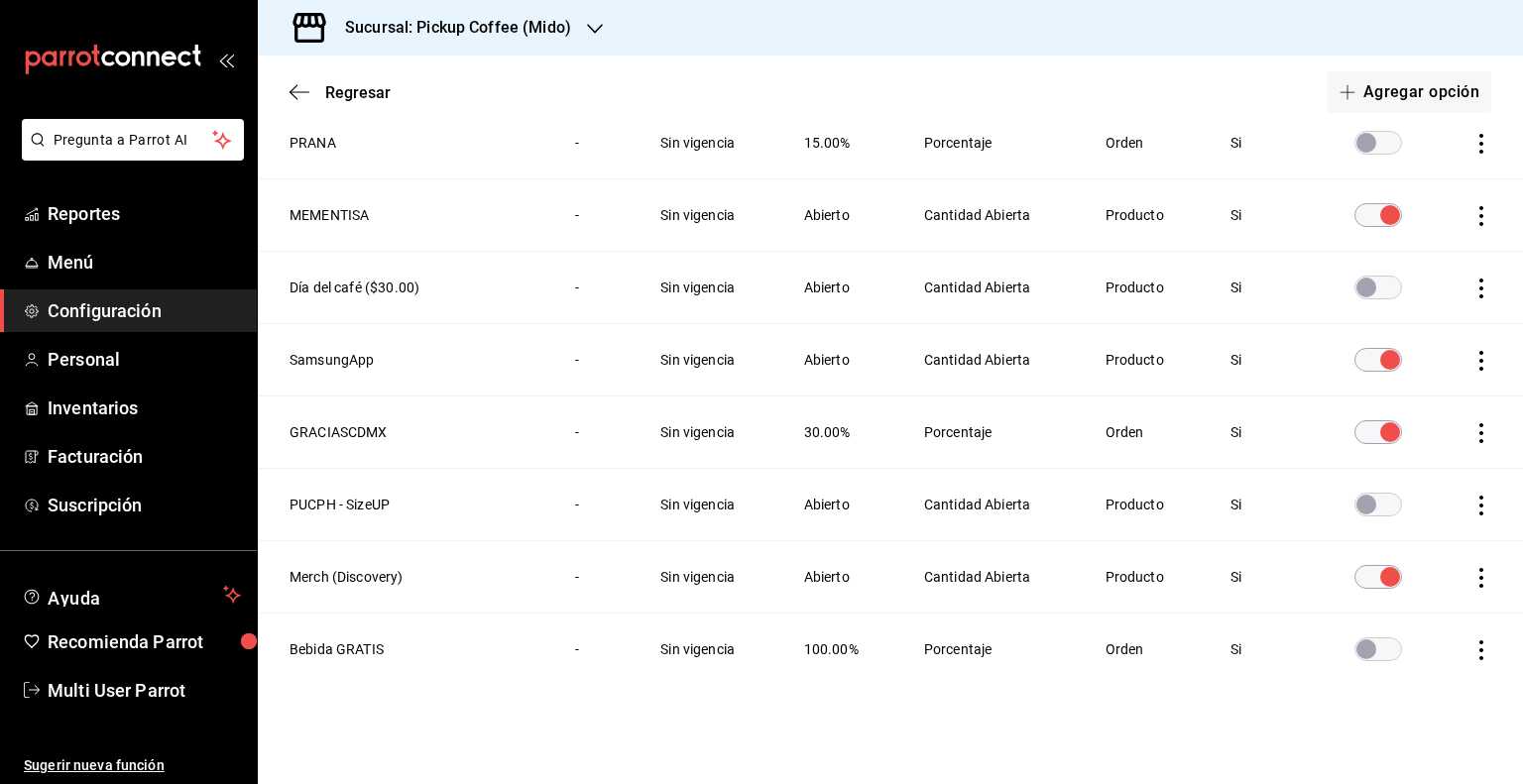
click at [1479, 285] on icon "actions" at bounding box center [1481, 289] width 4 height 20
click at [1410, 320] on span "Eliminar" at bounding box center [1394, 313] width 51 height 16
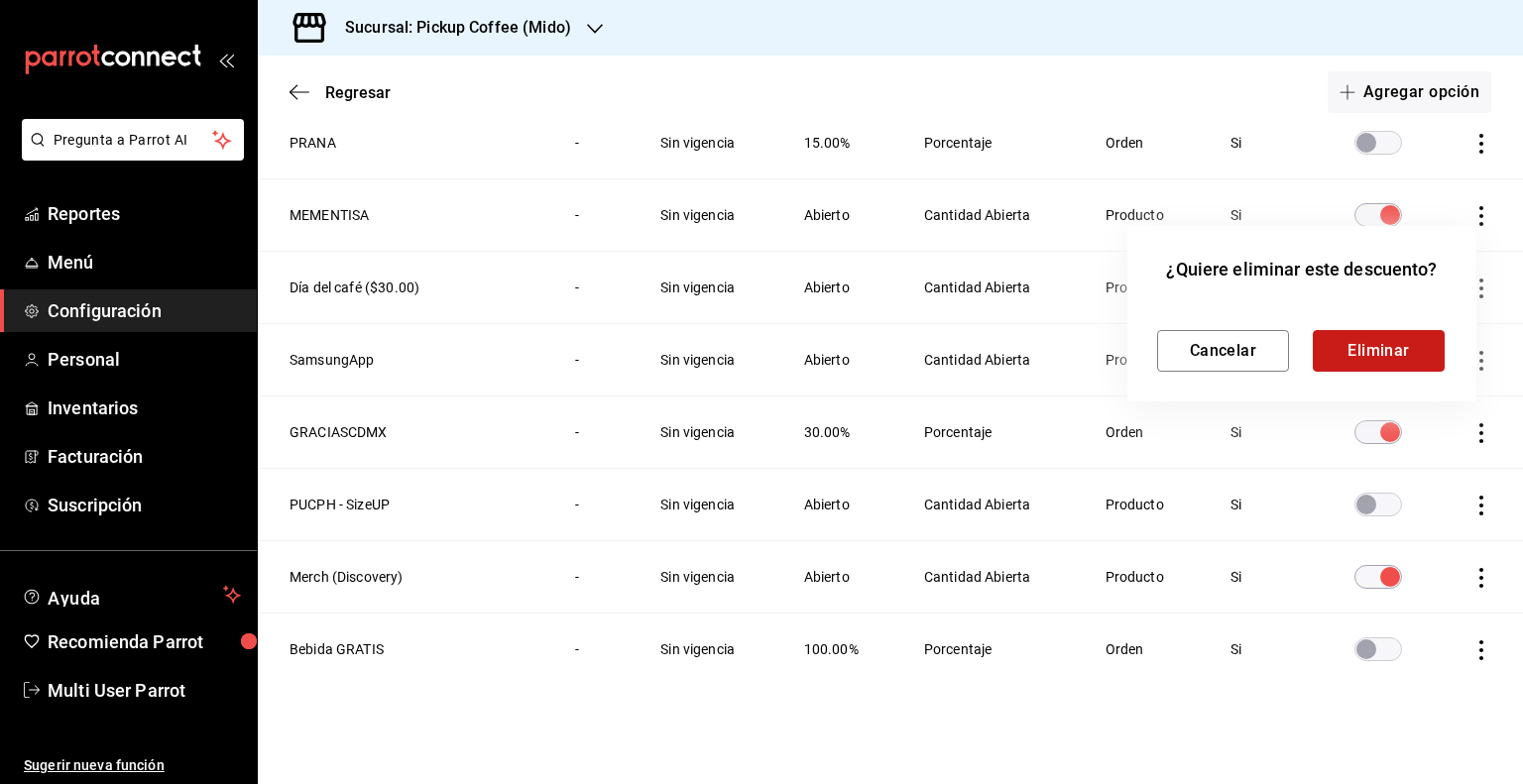
click at [1373, 354] on button "Eliminar" at bounding box center [1378, 351] width 132 height 42
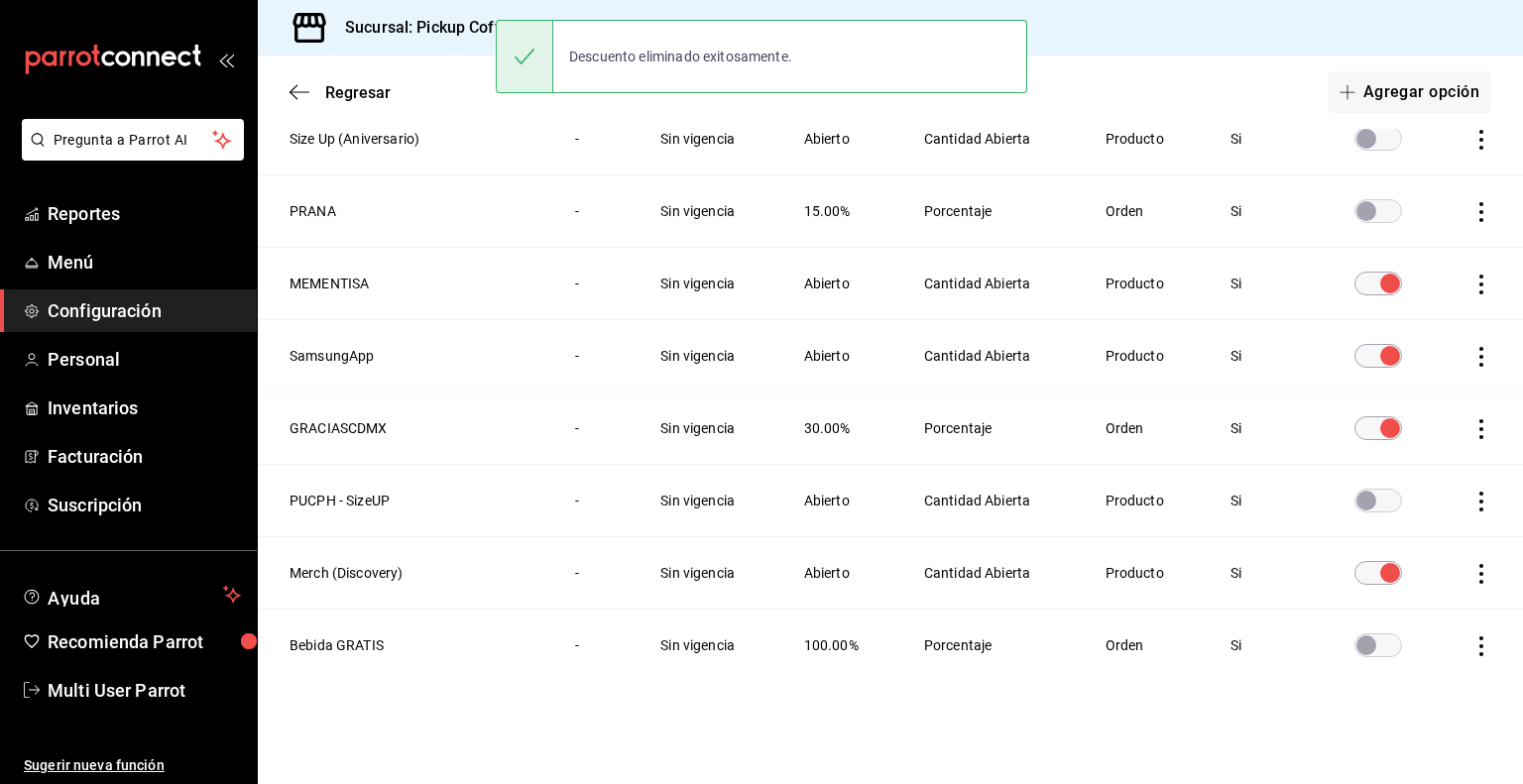
scroll to position [1003, 0]
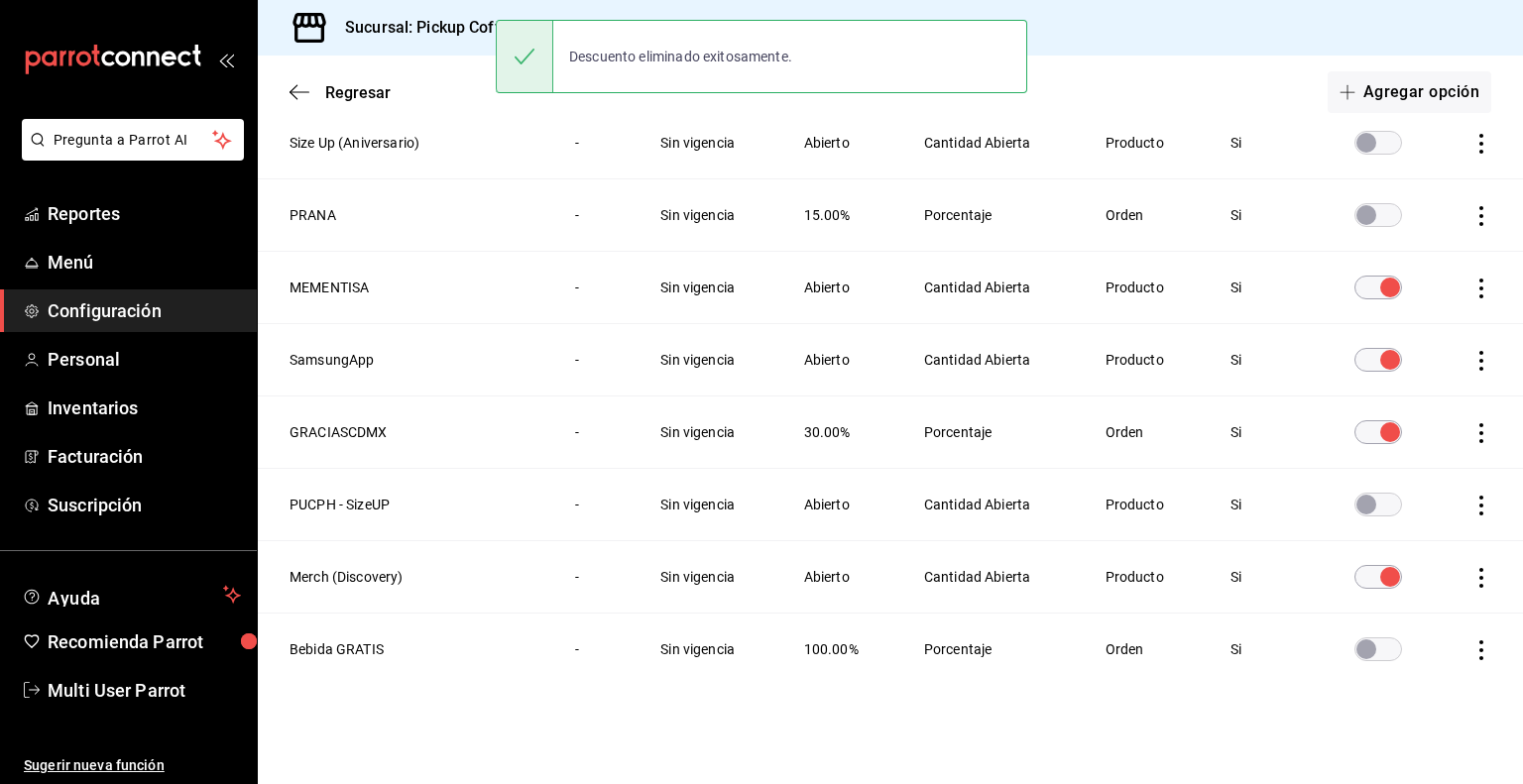
click at [1471, 424] on icon "actions" at bounding box center [1481, 433] width 20 height 20
click at [1417, 458] on span "Eliminar" at bounding box center [1394, 458] width 51 height 16
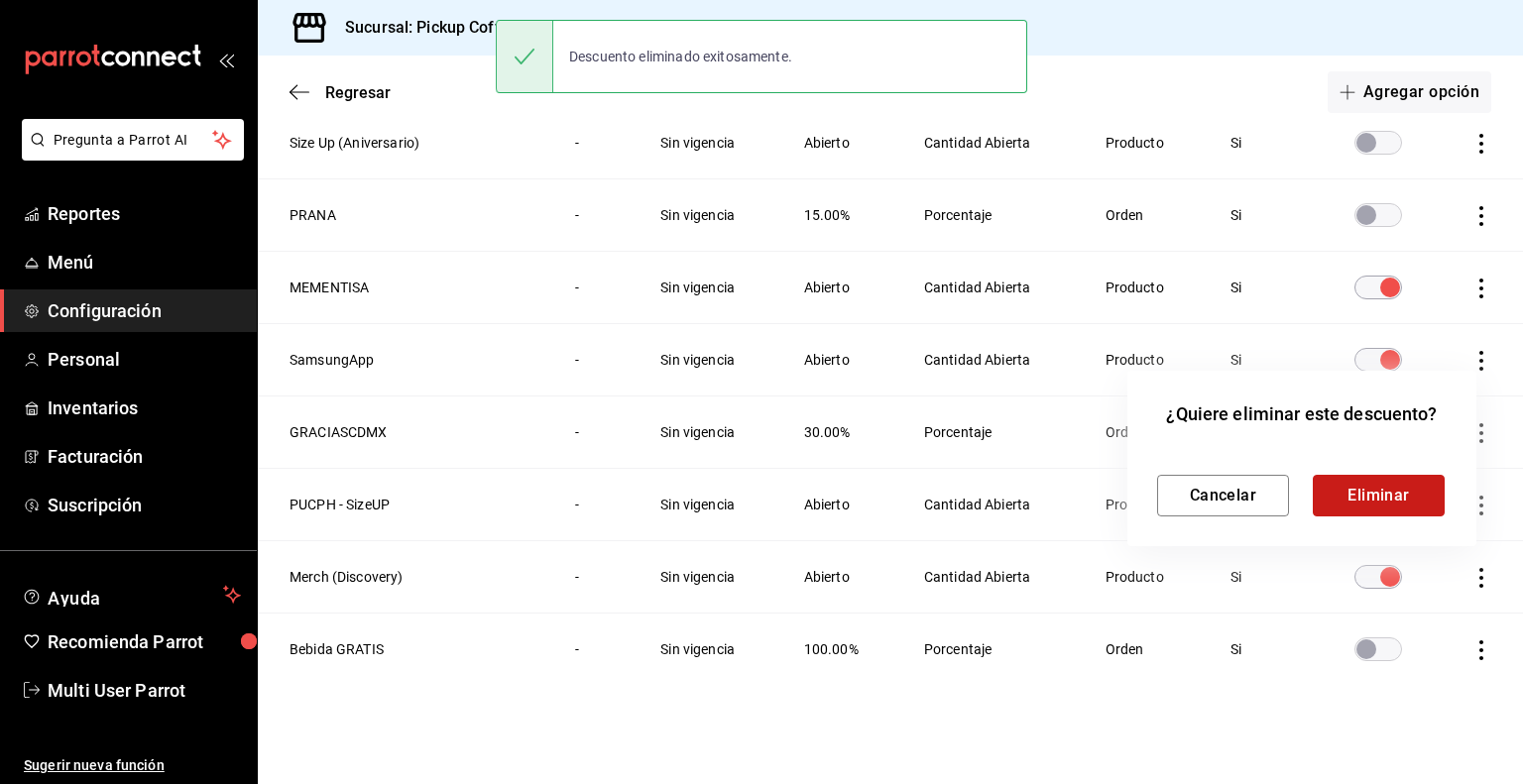
click at [1369, 498] on button "Eliminar" at bounding box center [1378, 496] width 132 height 42
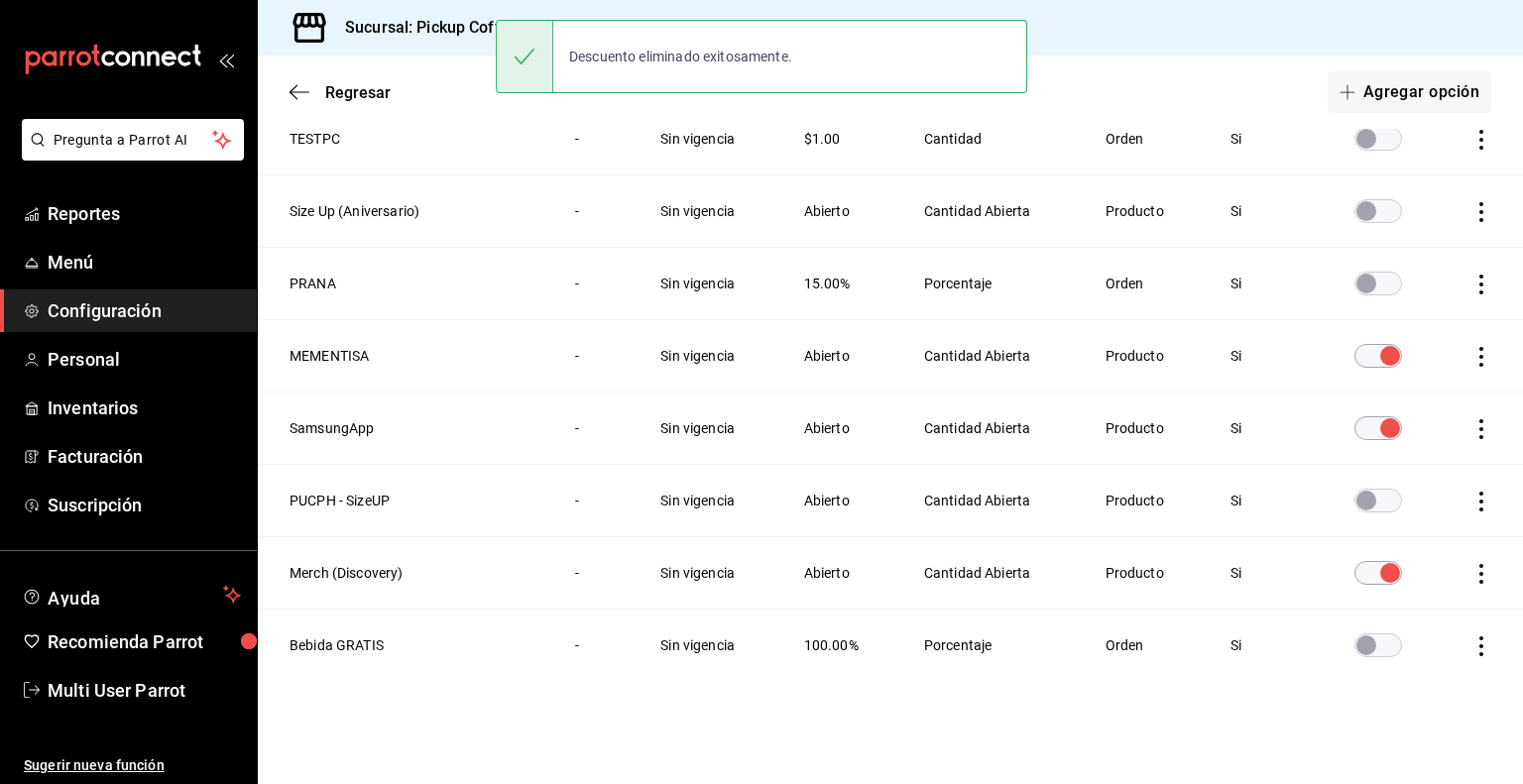
scroll to position [931, 0]
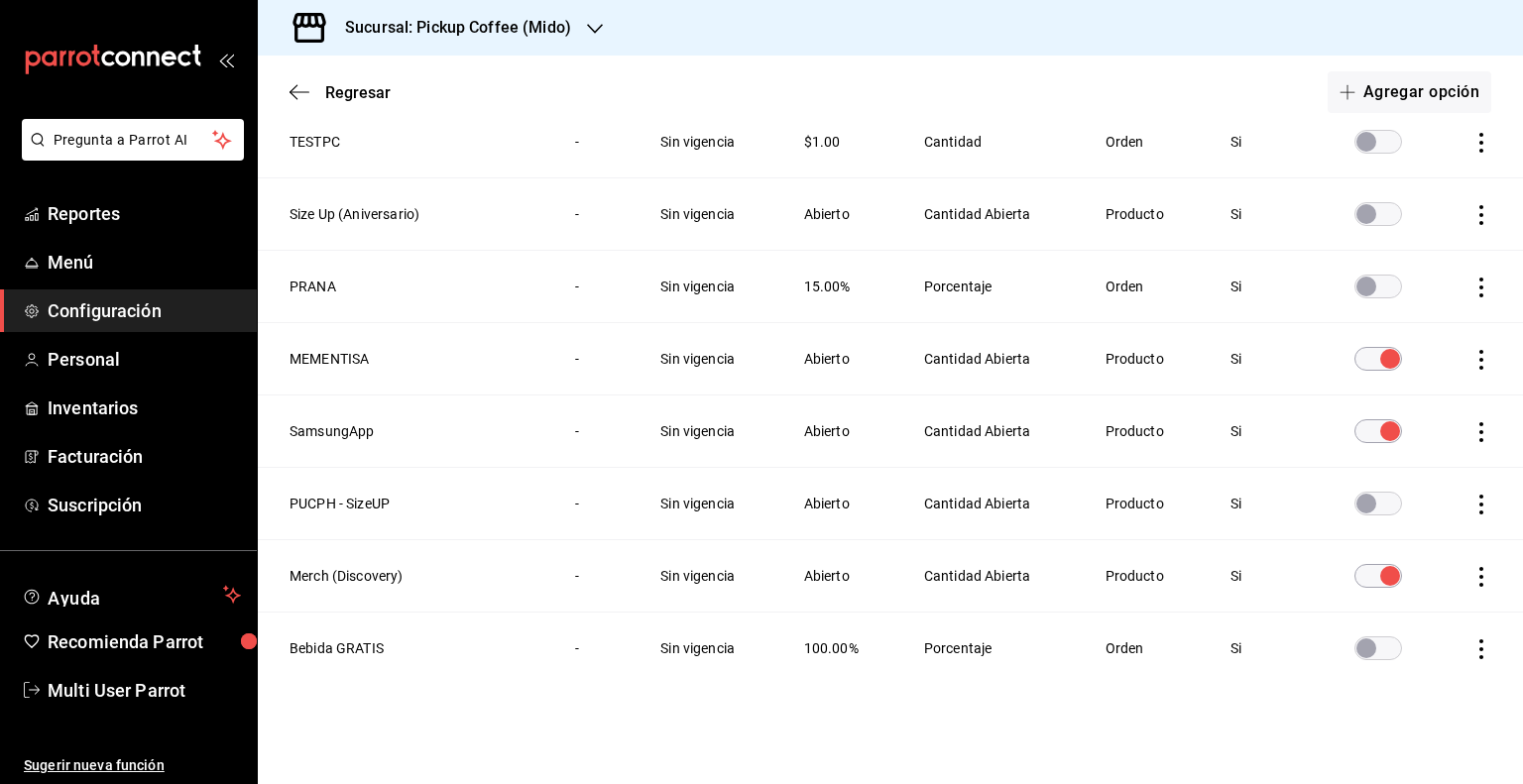
click at [1479, 502] on icon "actions" at bounding box center [1481, 504] width 4 height 20
click at [1412, 531] on span "Eliminar" at bounding box center [1394, 530] width 51 height 16
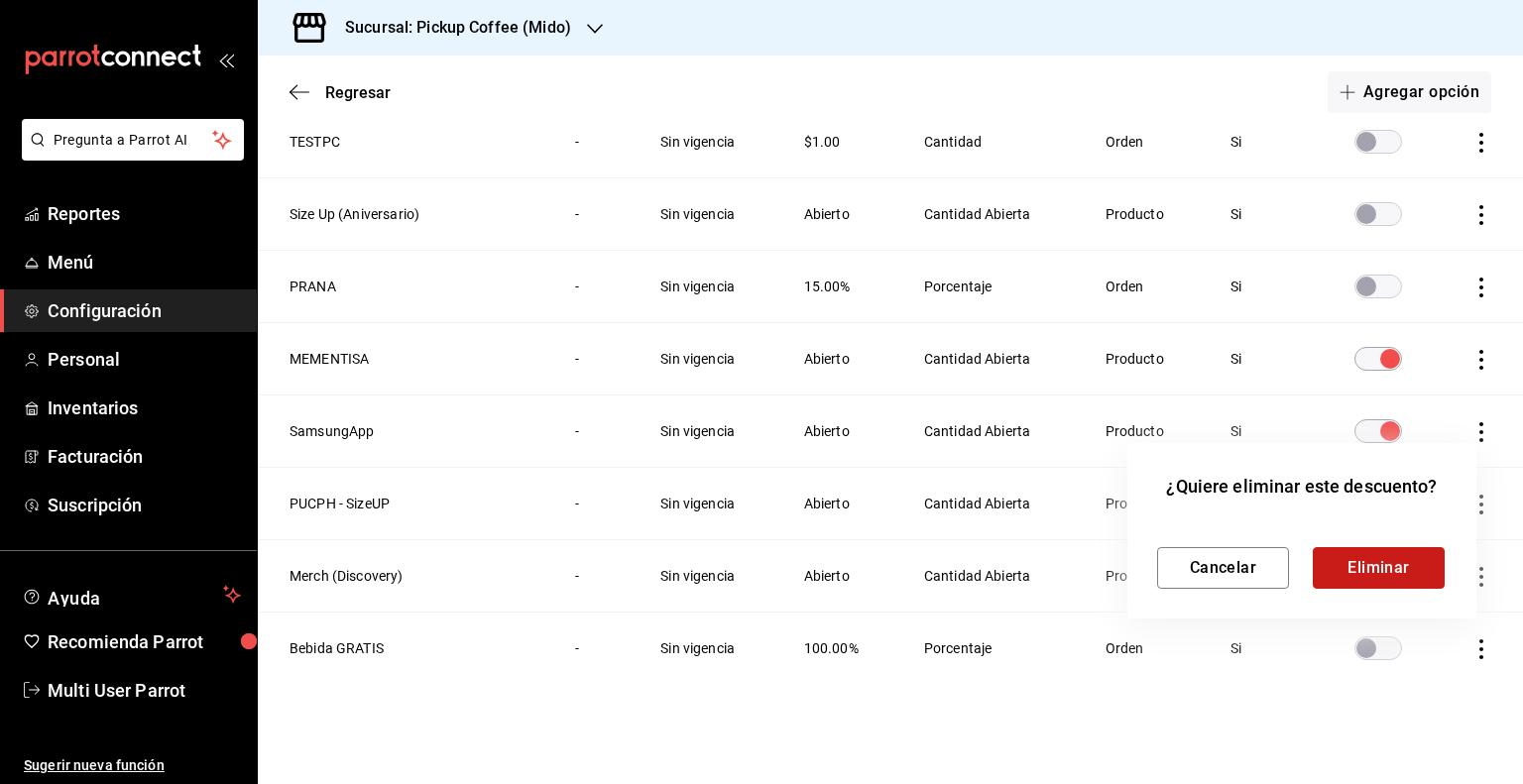
click at [1367, 574] on button "Eliminar" at bounding box center [1378, 568] width 132 height 42
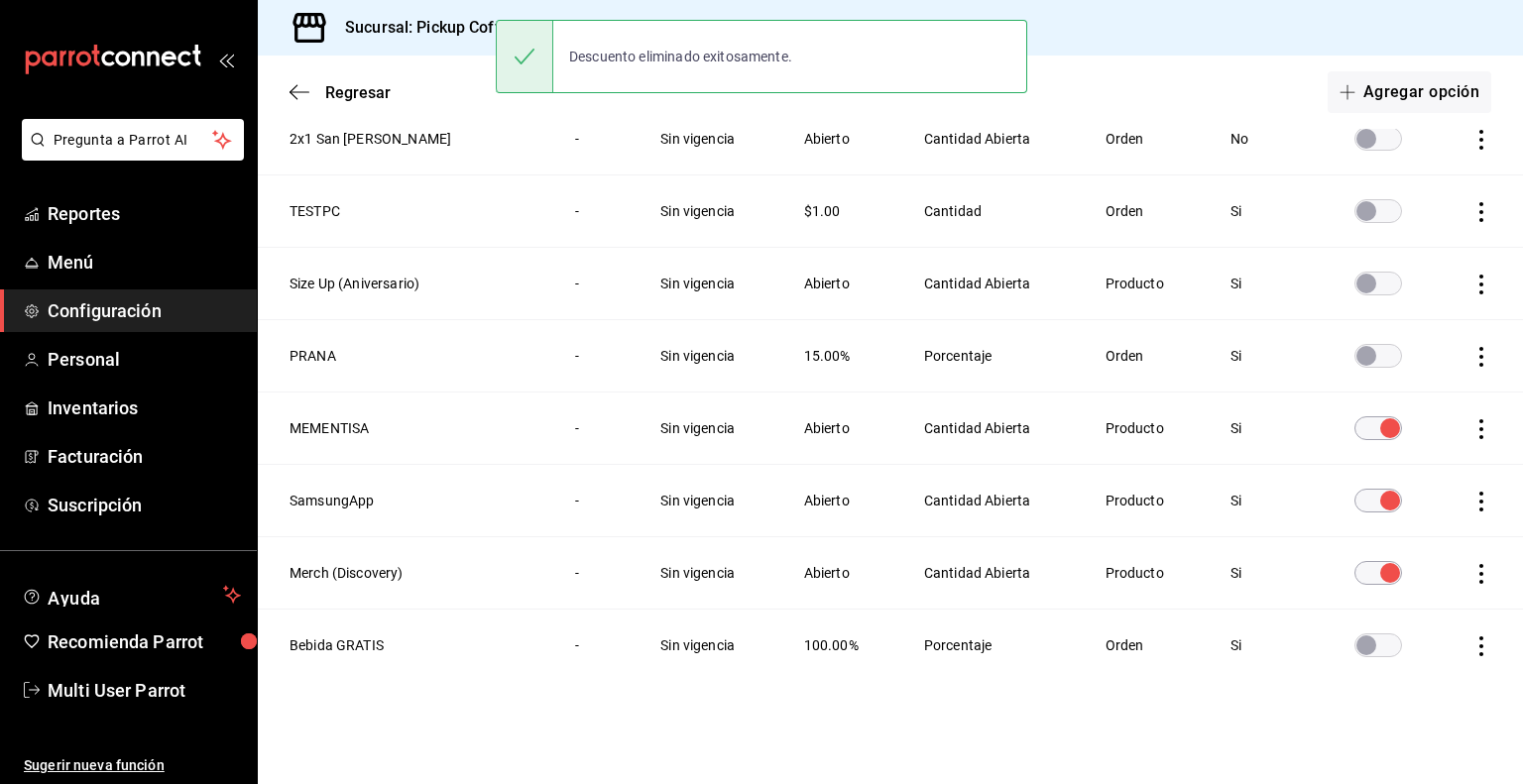
scroll to position [860, 0]
click at [1471, 573] on icon "actions" at bounding box center [1481, 577] width 20 height 20
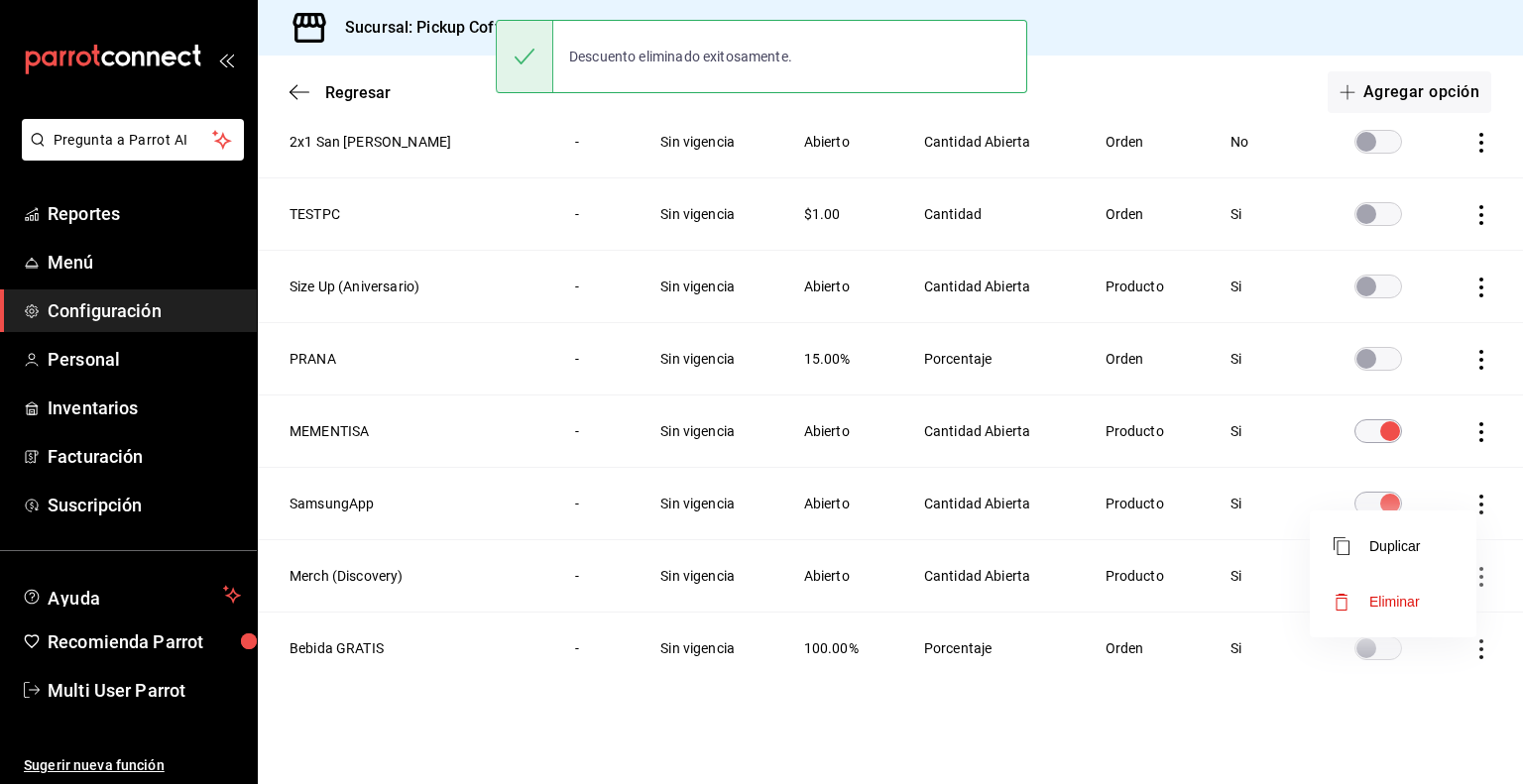
click at [1377, 594] on span "Eliminar" at bounding box center [1394, 602] width 51 height 16
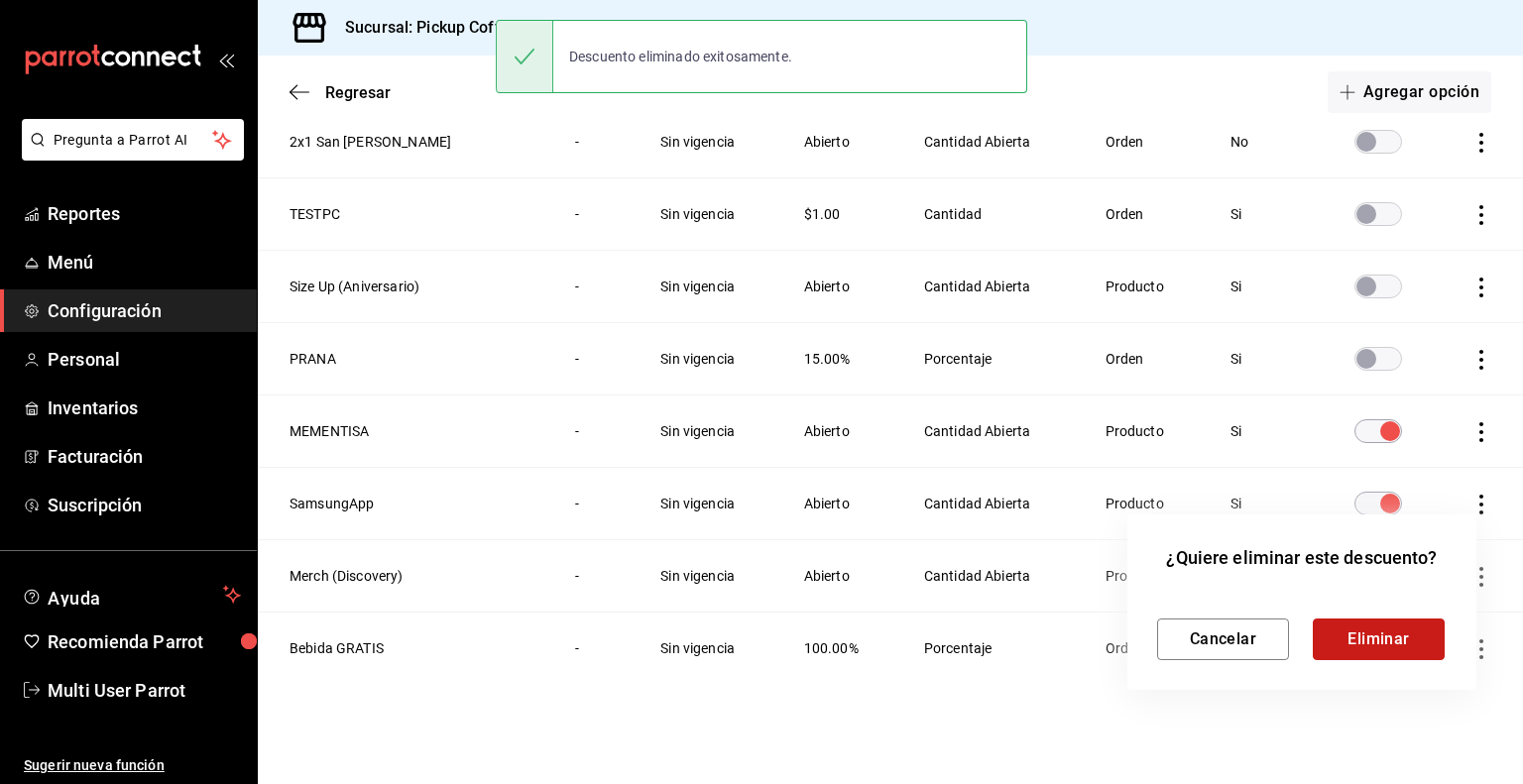
click at [1348, 636] on button "Eliminar" at bounding box center [1378, 640] width 132 height 42
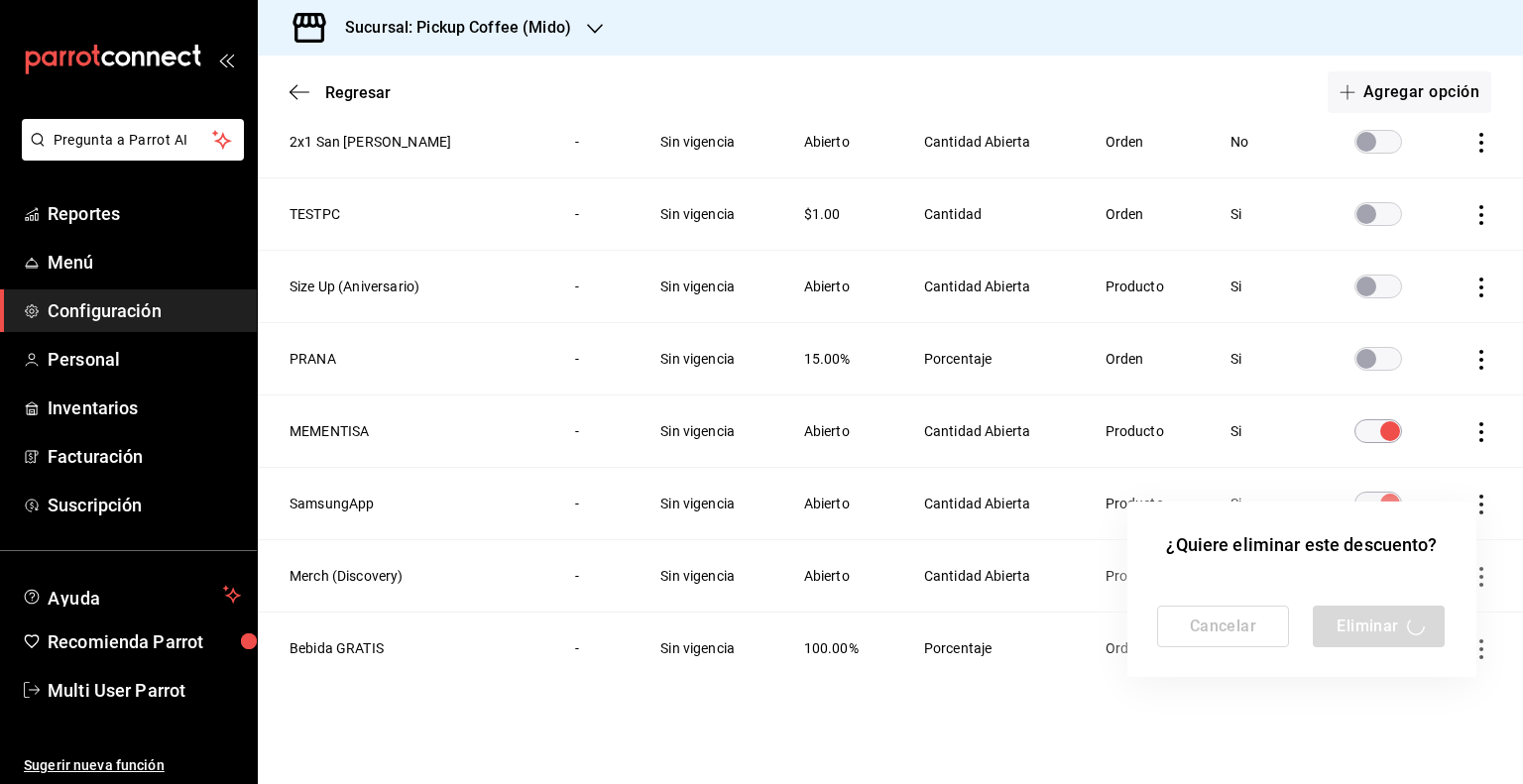
scroll to position [787, 0]
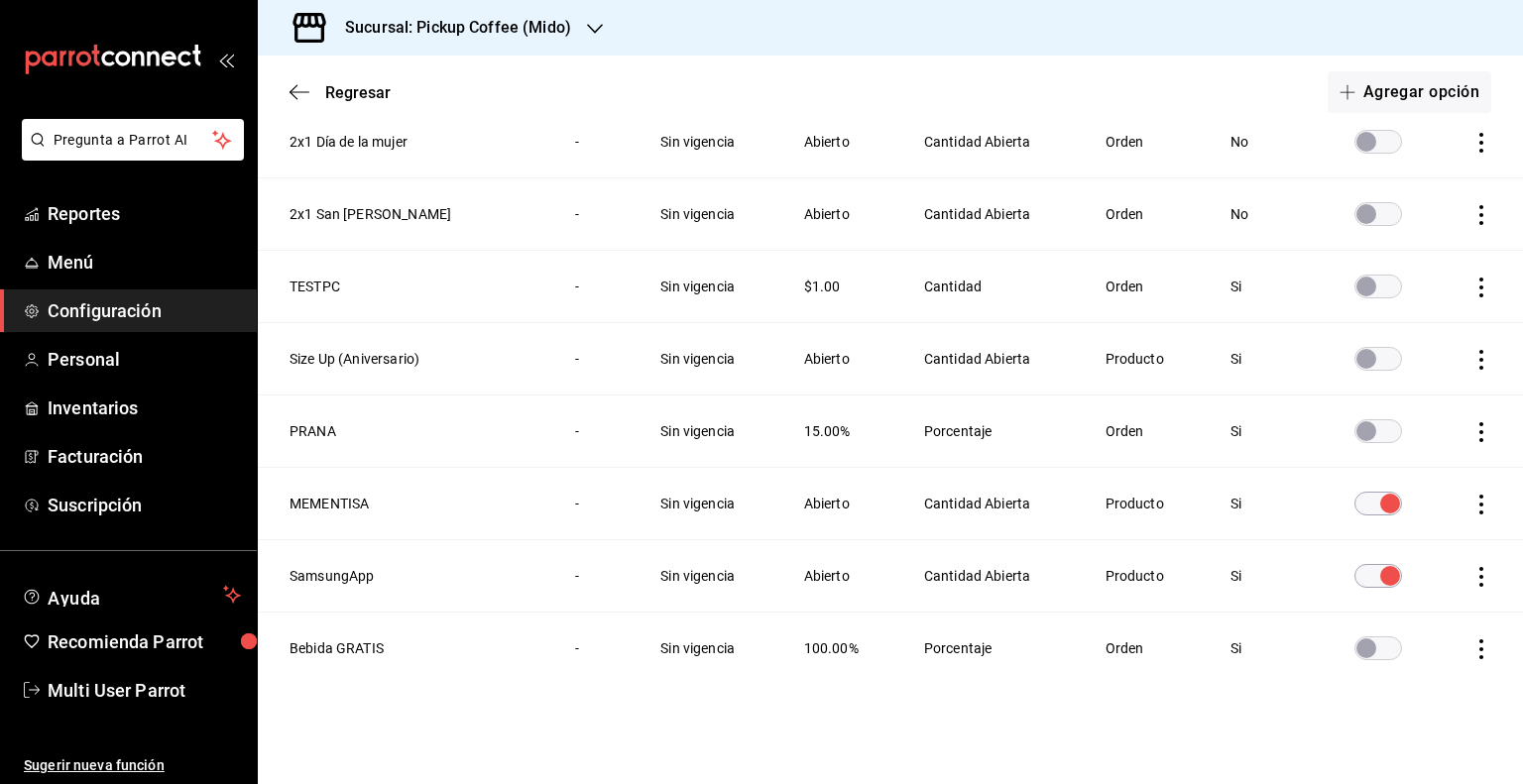
click at [1471, 364] on icon "actions" at bounding box center [1481, 360] width 20 height 20
click at [1399, 389] on span "Eliminar" at bounding box center [1394, 386] width 51 height 16
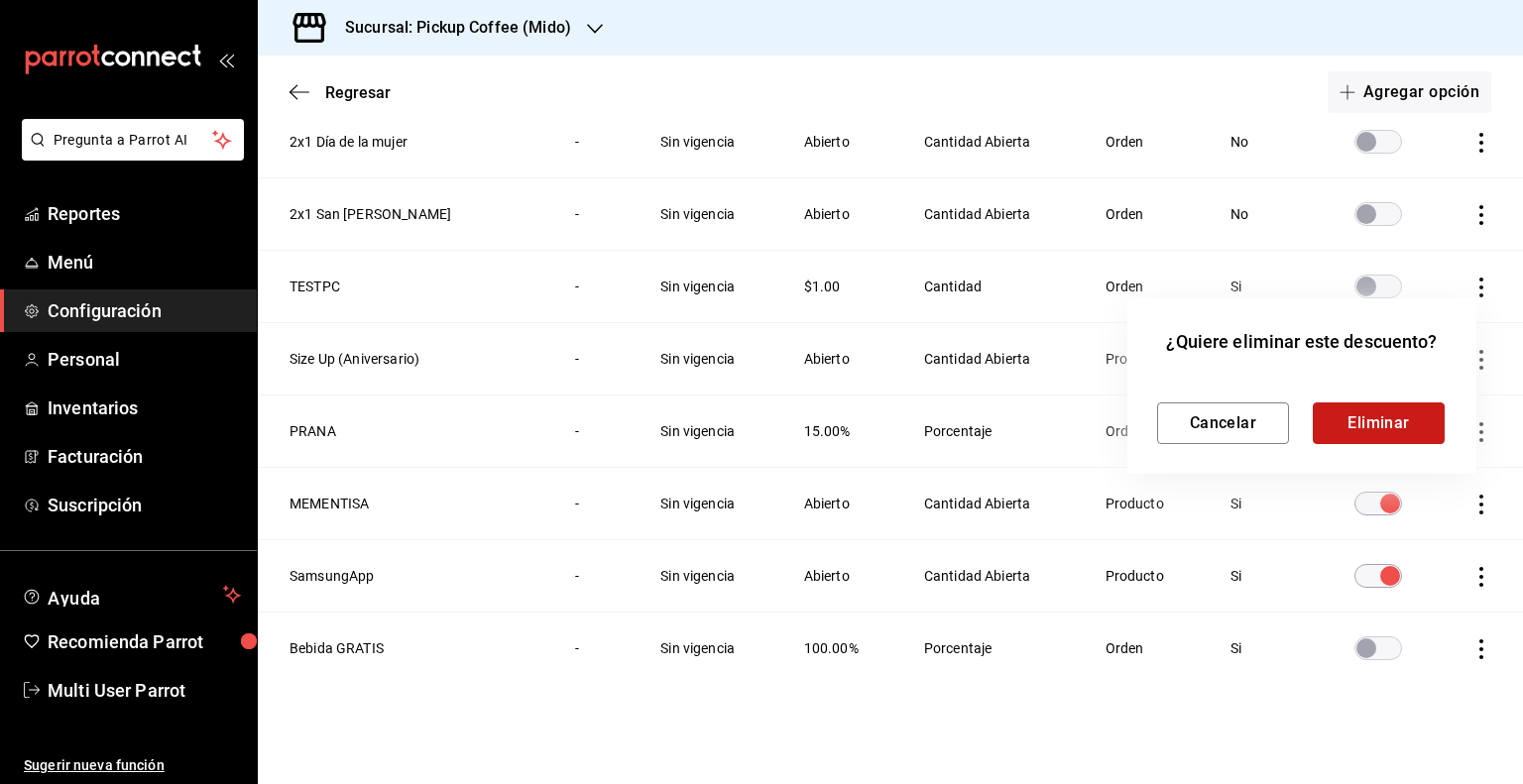
click at [1378, 419] on button "Eliminar" at bounding box center [1378, 423] width 132 height 42
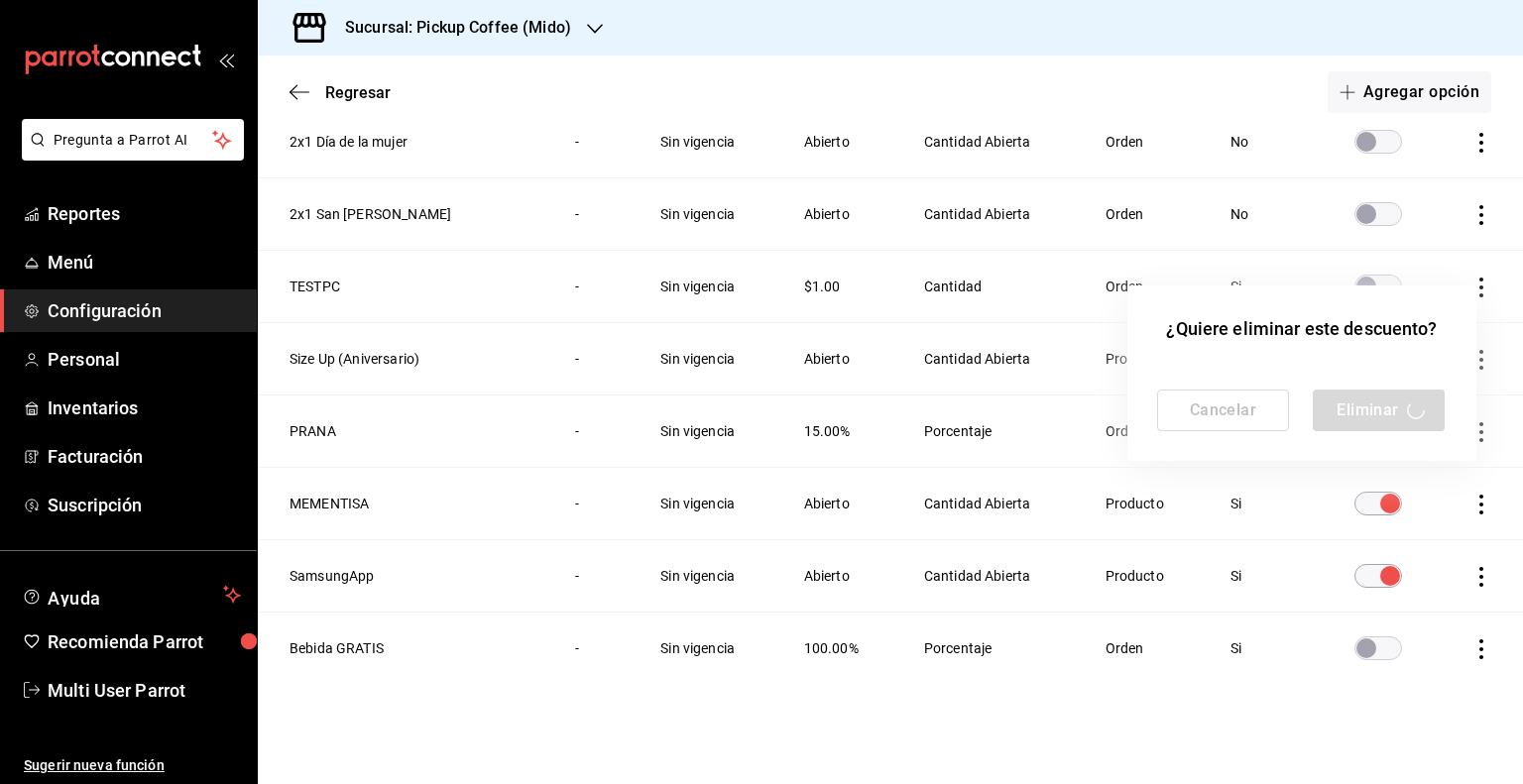
scroll to position [714, 0]
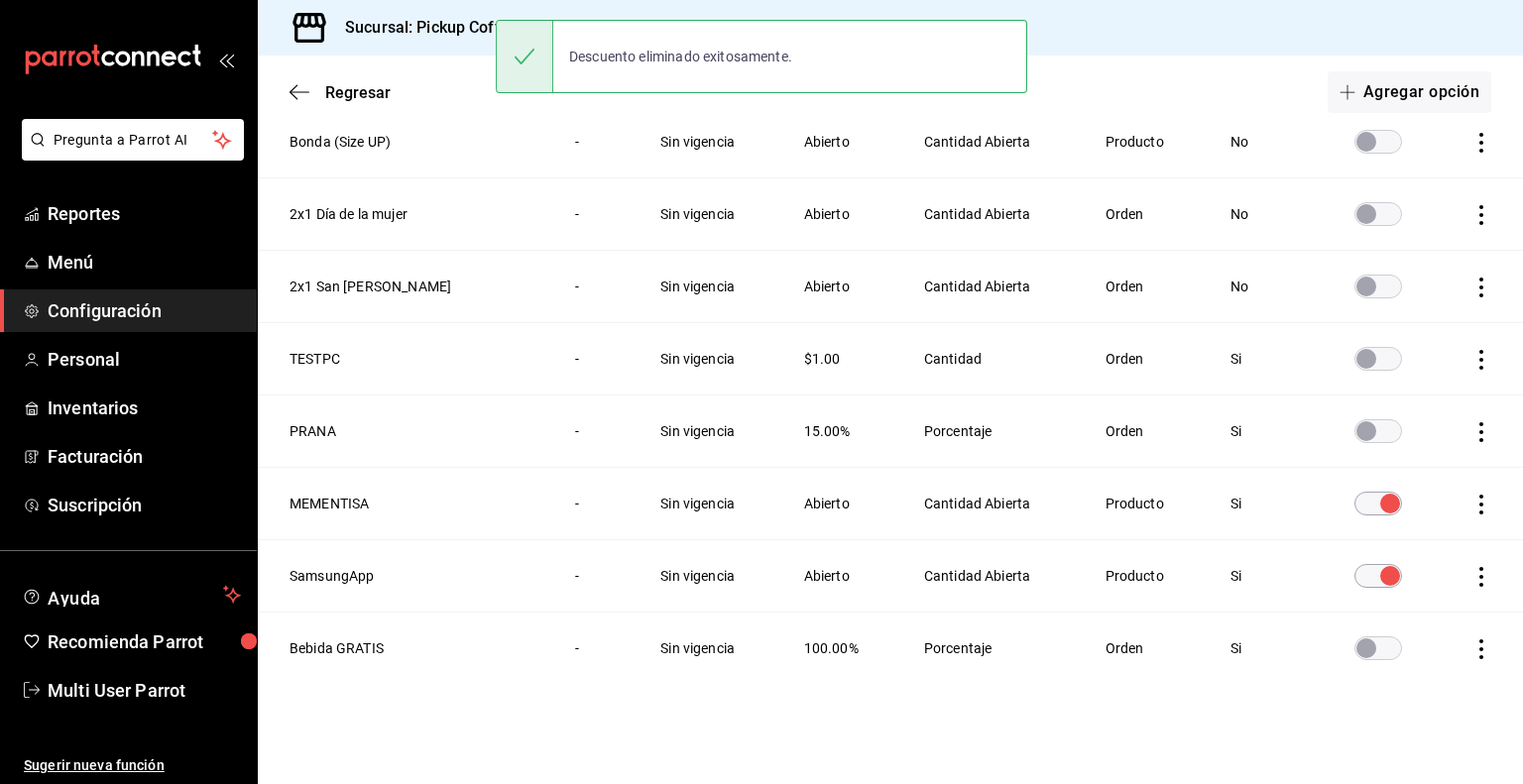
click at [1471, 360] on icon "actions" at bounding box center [1481, 360] width 20 height 20
click at [1420, 388] on li "Eliminar" at bounding box center [1392, 386] width 166 height 56
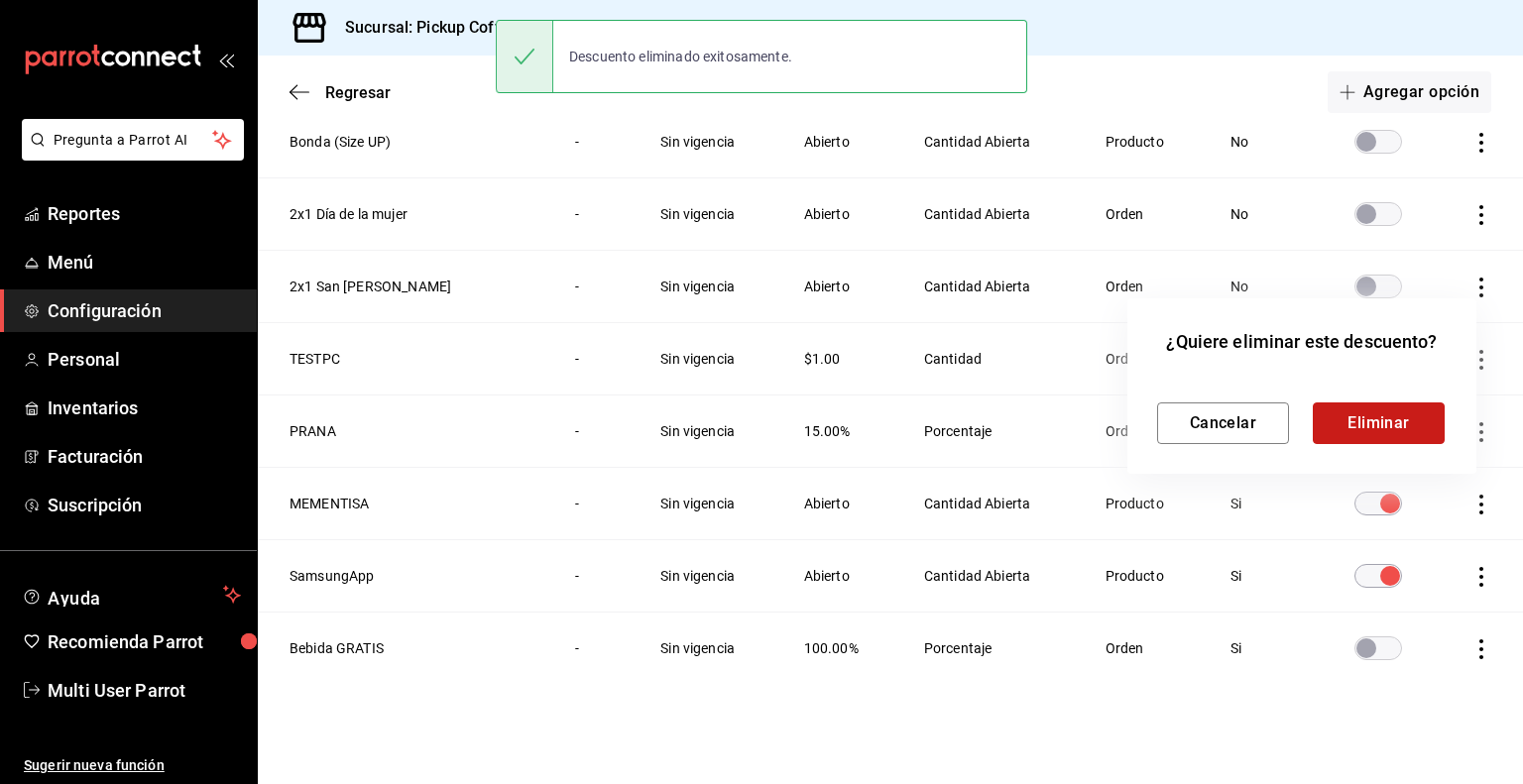
click at [1376, 420] on button "Eliminar" at bounding box center [1378, 423] width 132 height 42
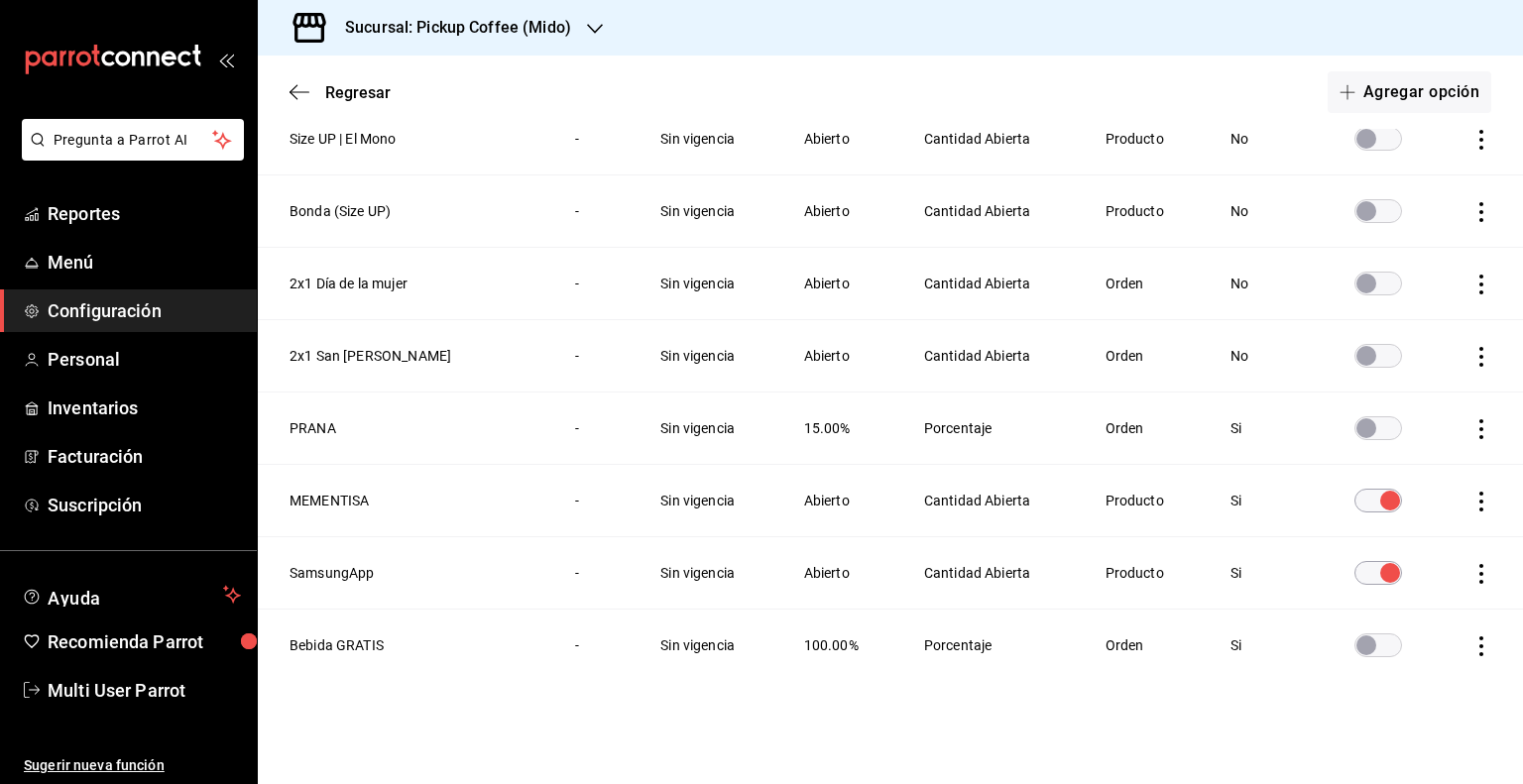
scroll to position [643, 0]
click at [1471, 362] on icon "actions" at bounding box center [1481, 360] width 20 height 20
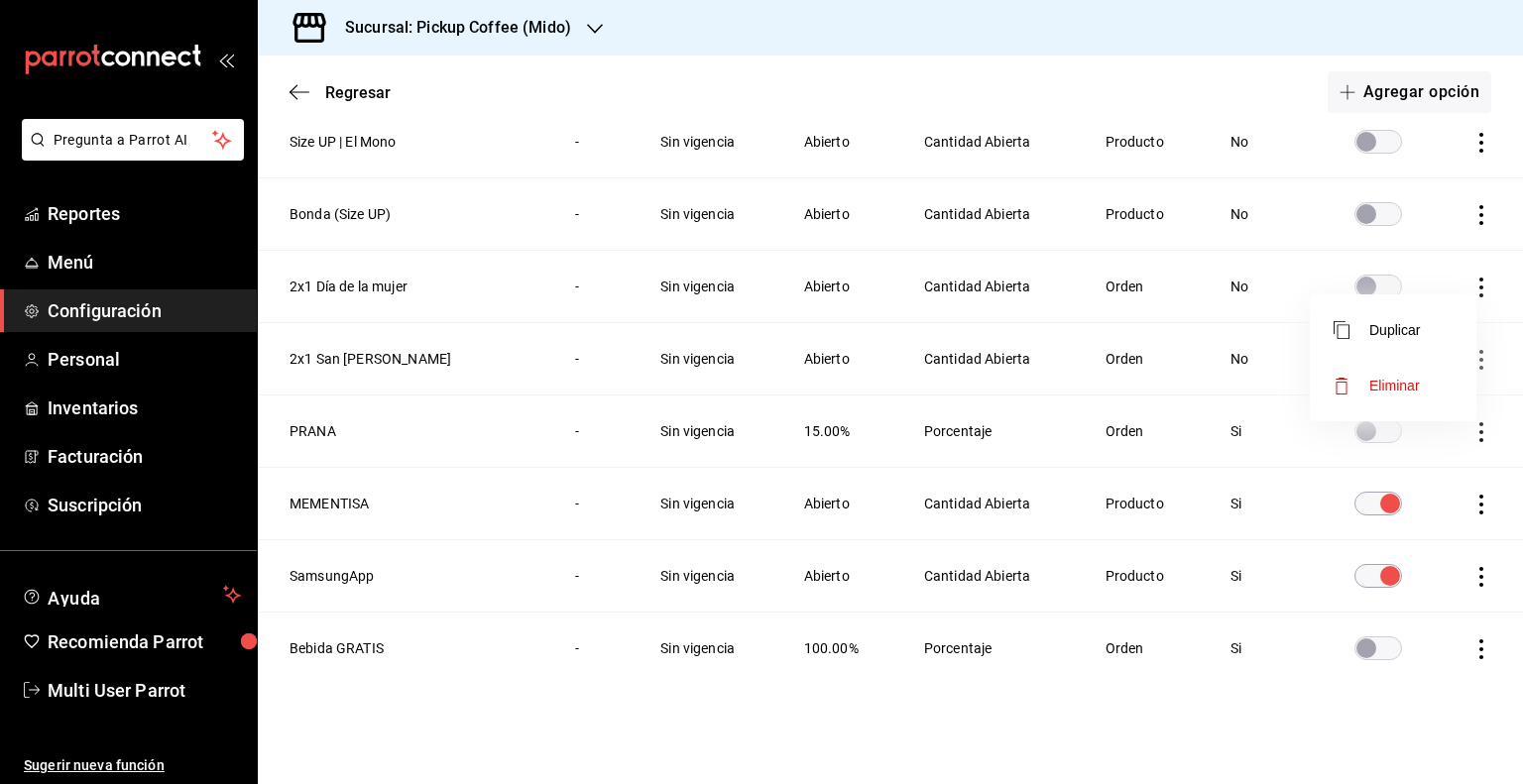
click at [1428, 392] on li "Eliminar" at bounding box center [1392, 386] width 166 height 56
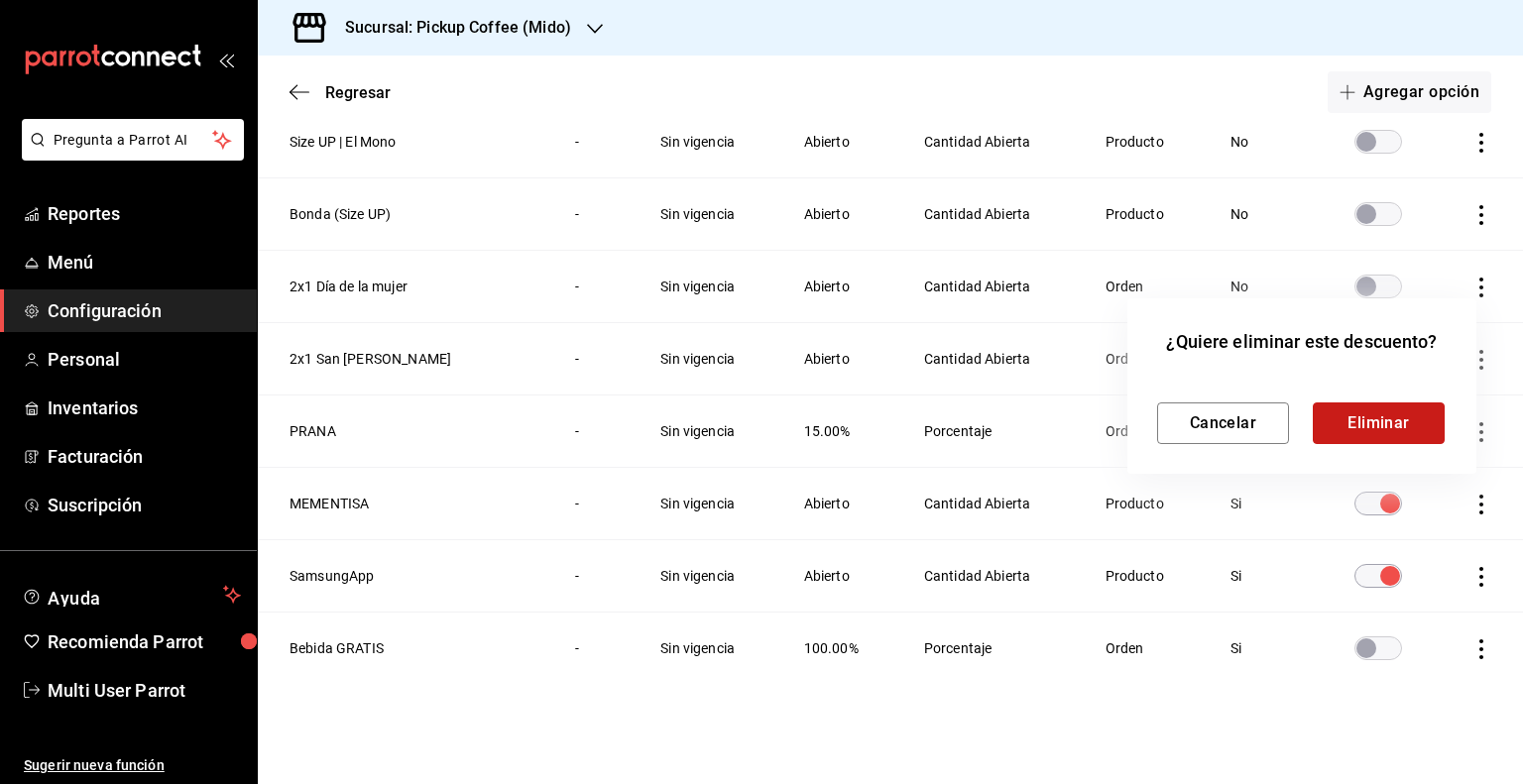
click at [1388, 414] on button "Eliminar" at bounding box center [1378, 423] width 132 height 42
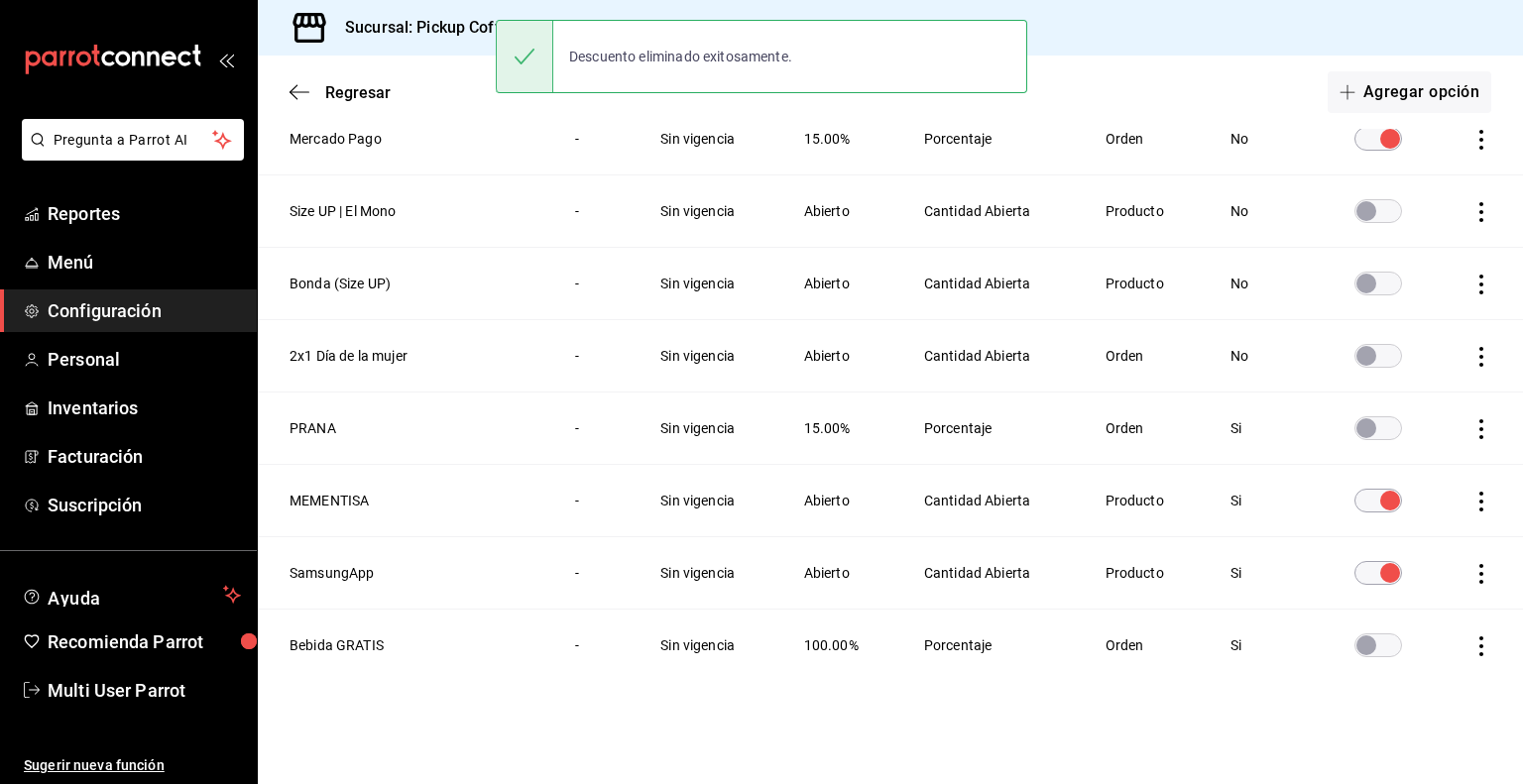
scroll to position [571, 0]
click at [1471, 366] on icon "actions" at bounding box center [1481, 359] width 20 height 20
click at [1409, 394] on span "Eliminar" at bounding box center [1376, 386] width 87 height 24
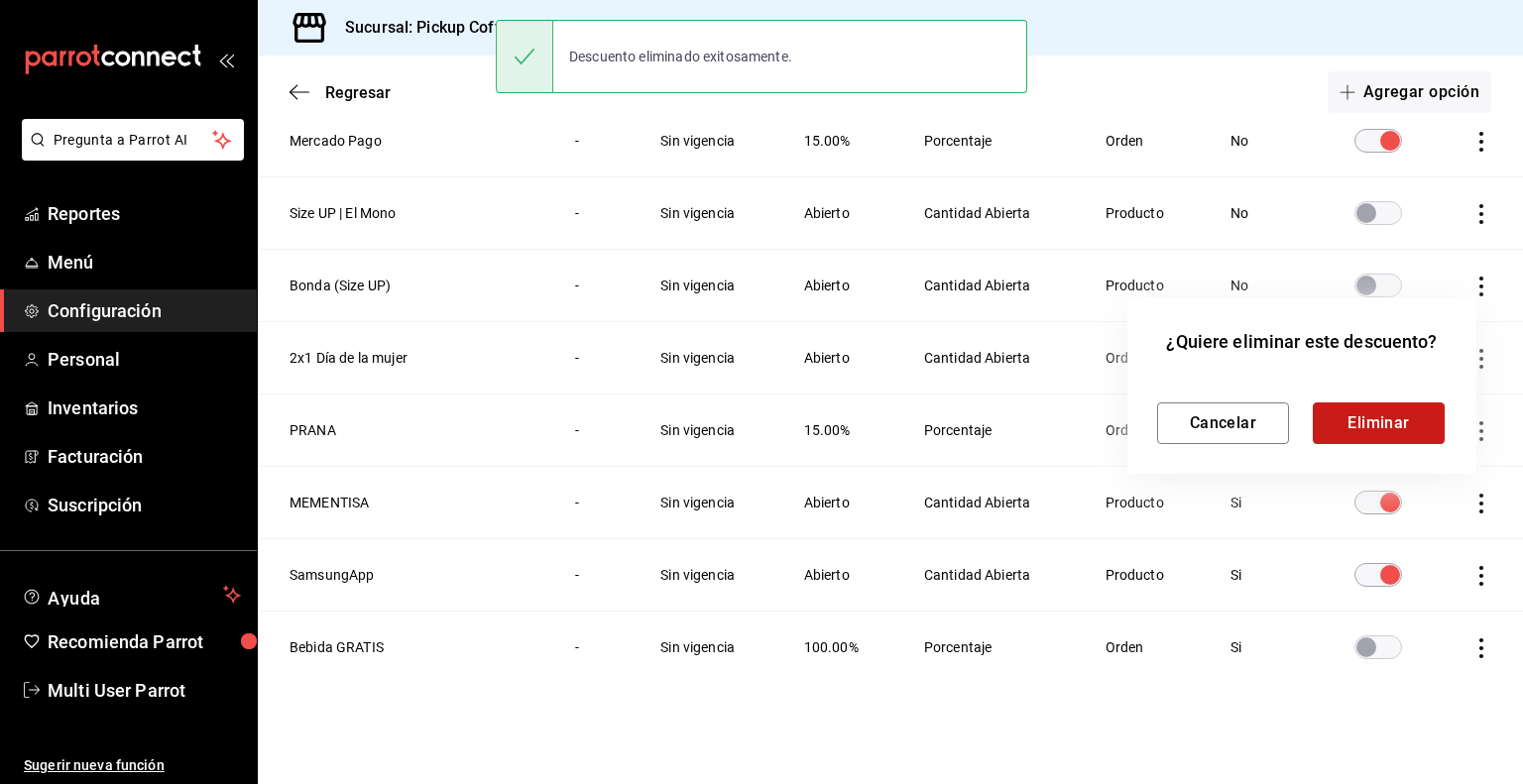
click at [1388, 423] on button "Eliminar" at bounding box center [1378, 423] width 132 height 42
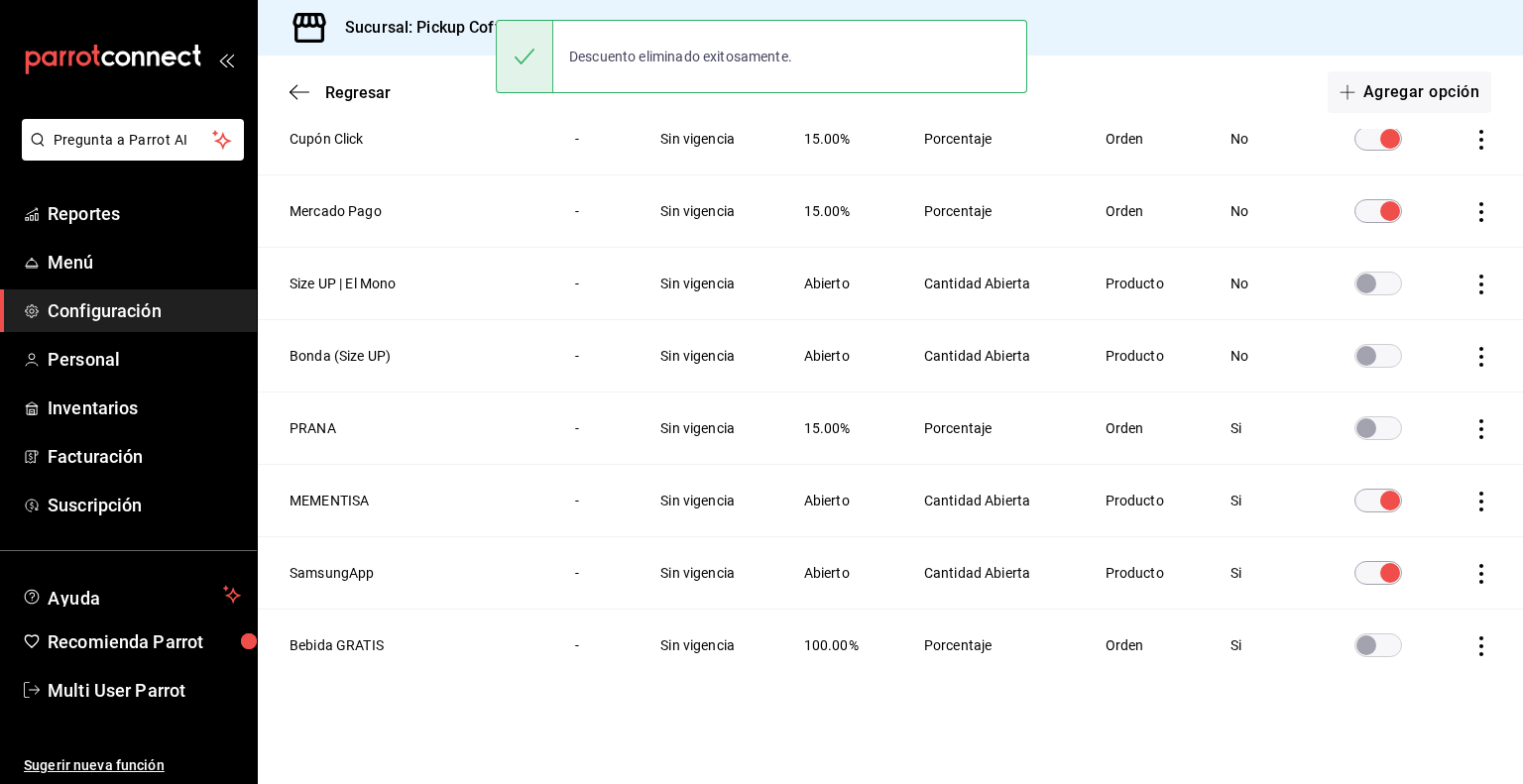
scroll to position [498, 0]
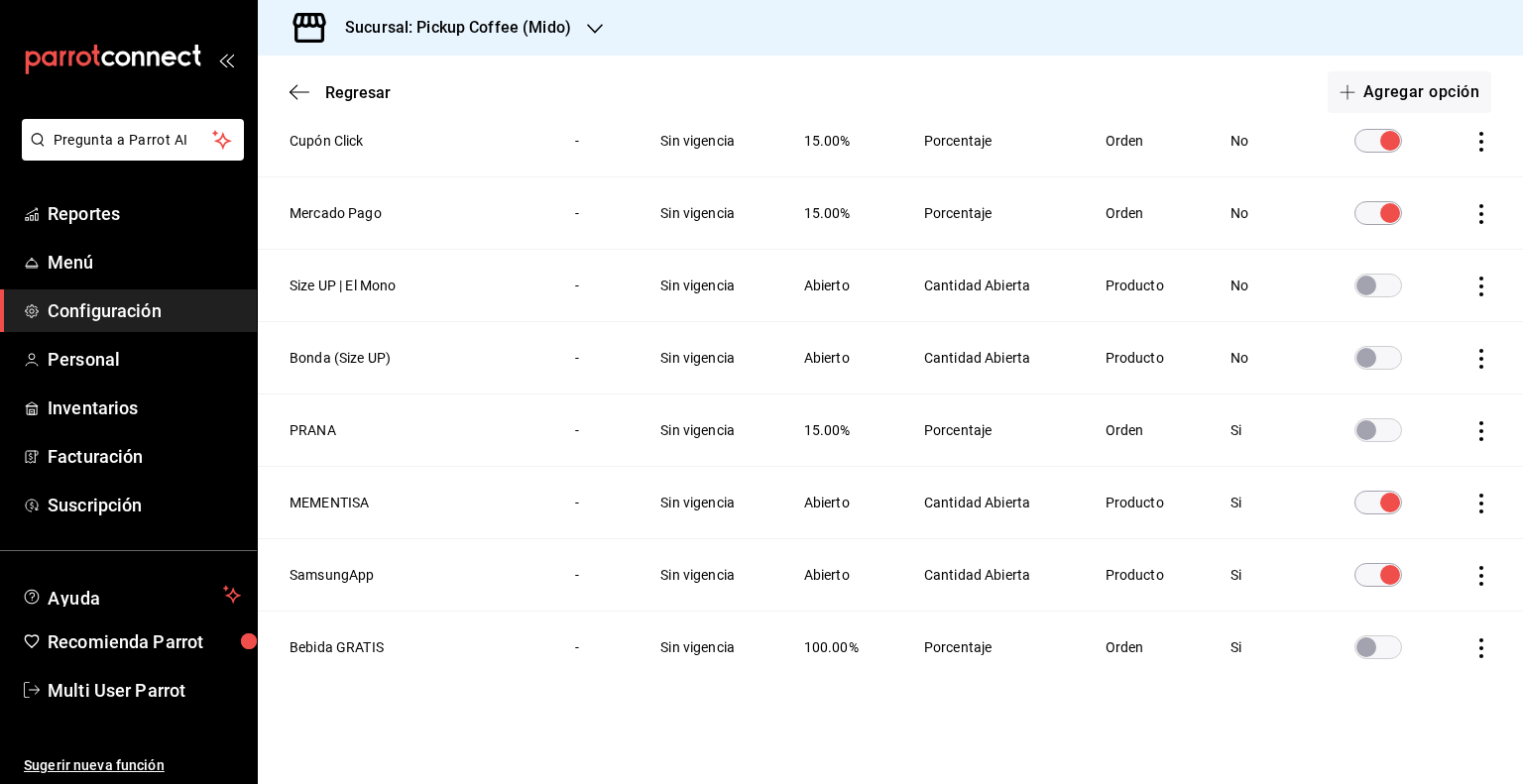
click at [1471, 362] on icon "actions" at bounding box center [1481, 359] width 20 height 20
click at [1408, 399] on li "Eliminar" at bounding box center [1392, 386] width 166 height 56
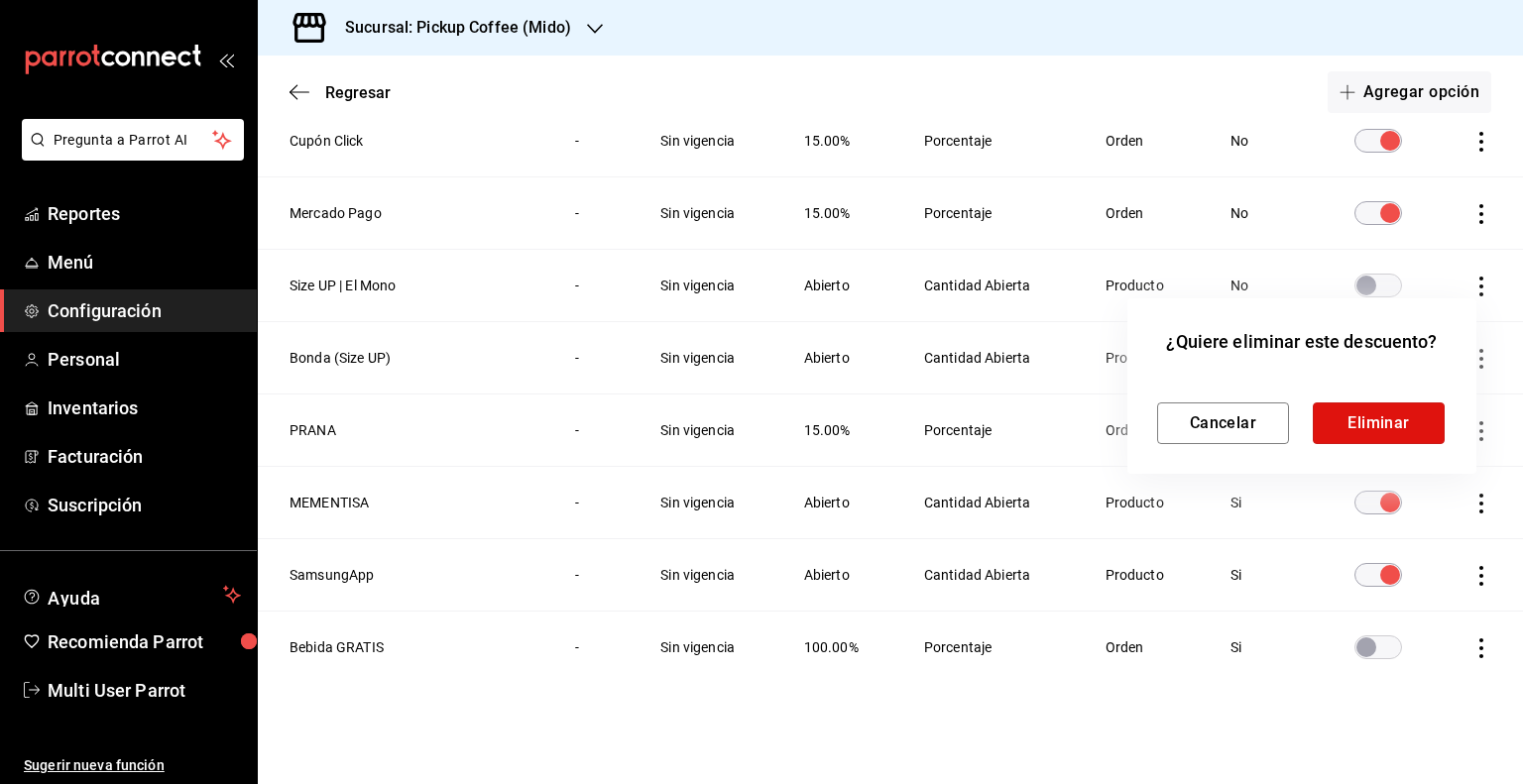
click at [1357, 433] on button "Eliminar" at bounding box center [1378, 423] width 132 height 42
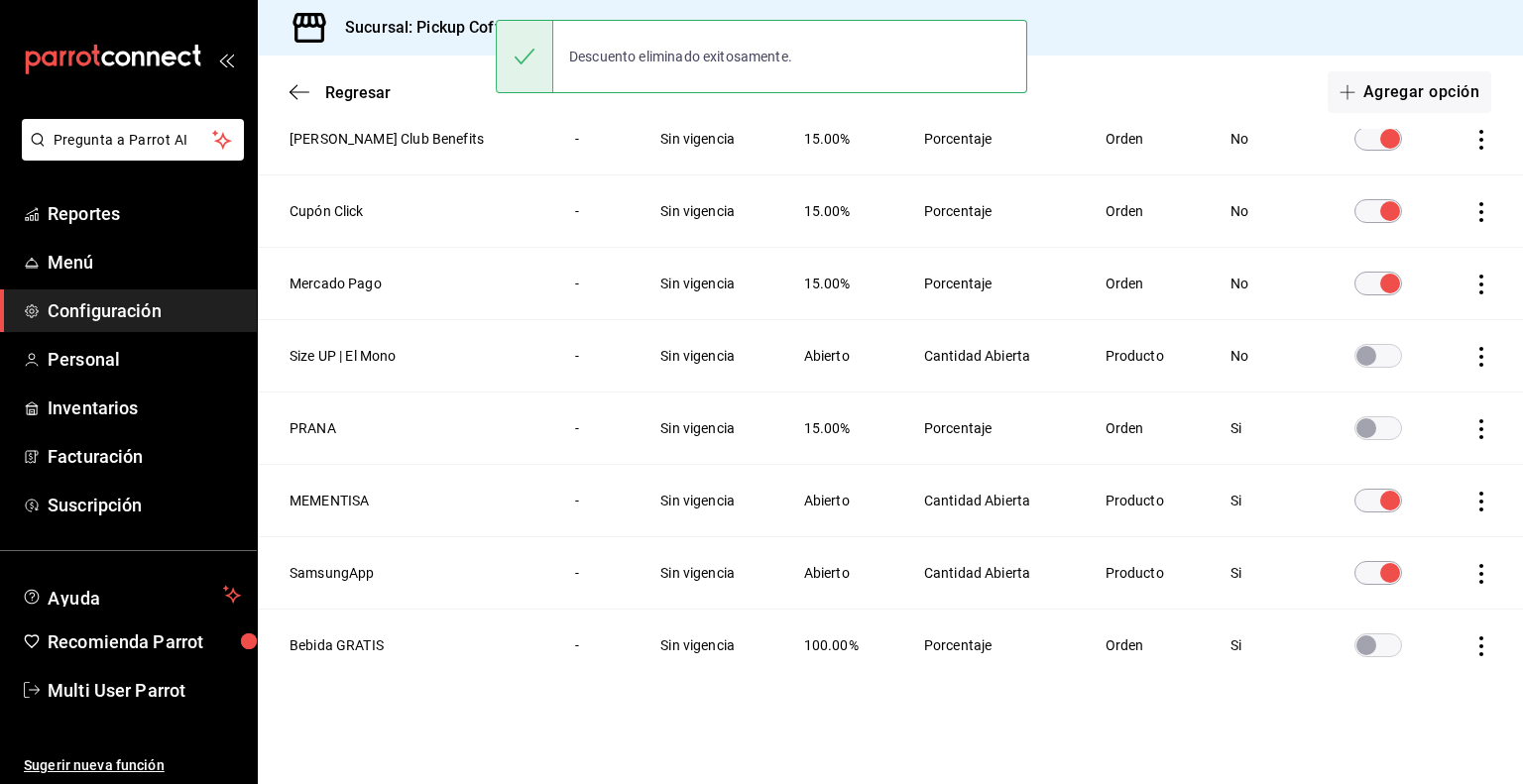
scroll to position [426, 0]
click at [1471, 353] on icon "actions" at bounding box center [1481, 359] width 20 height 20
click at [1436, 386] on li "Eliminar" at bounding box center [1392, 386] width 166 height 56
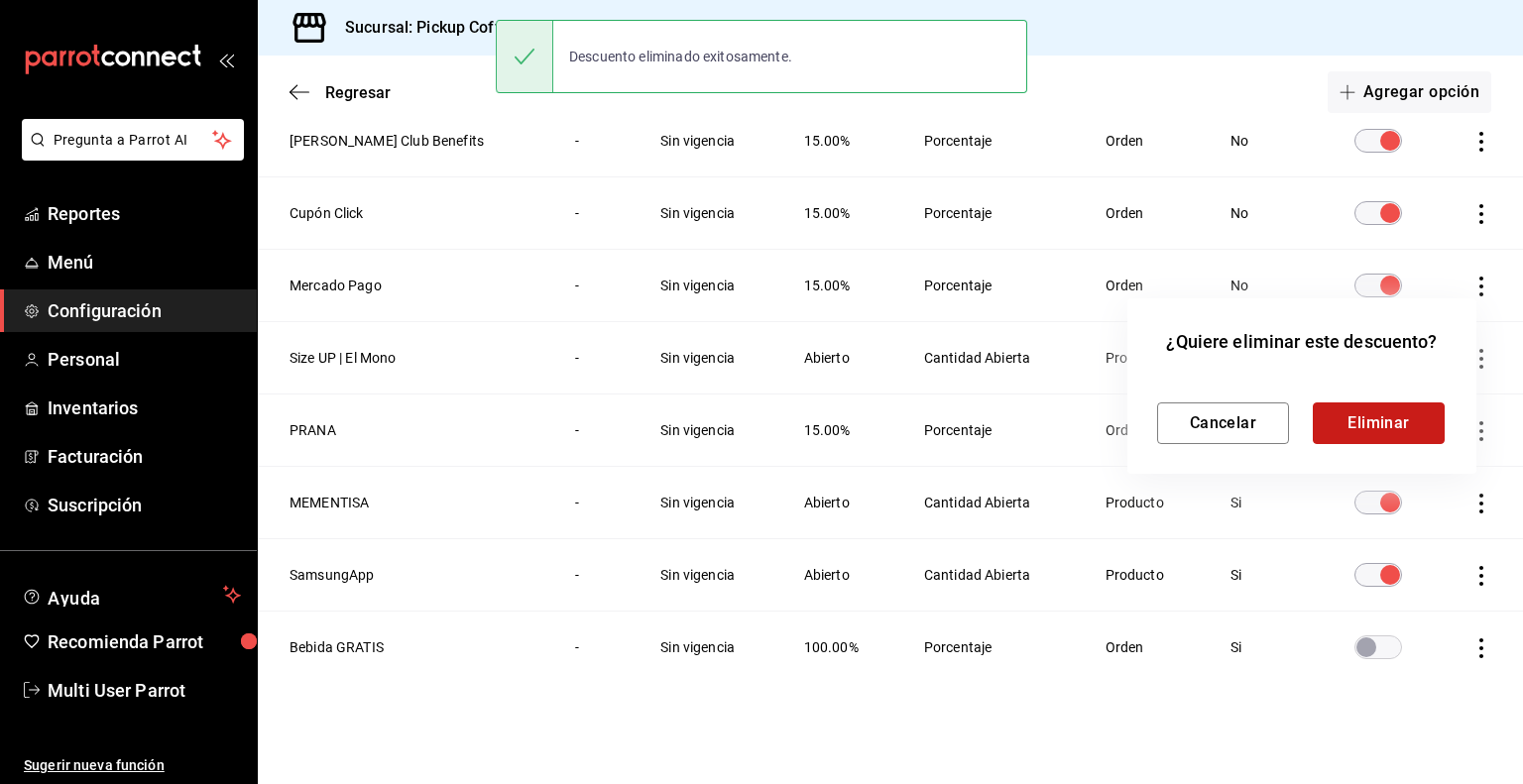
click at [1372, 413] on button "Eliminar" at bounding box center [1378, 423] width 132 height 42
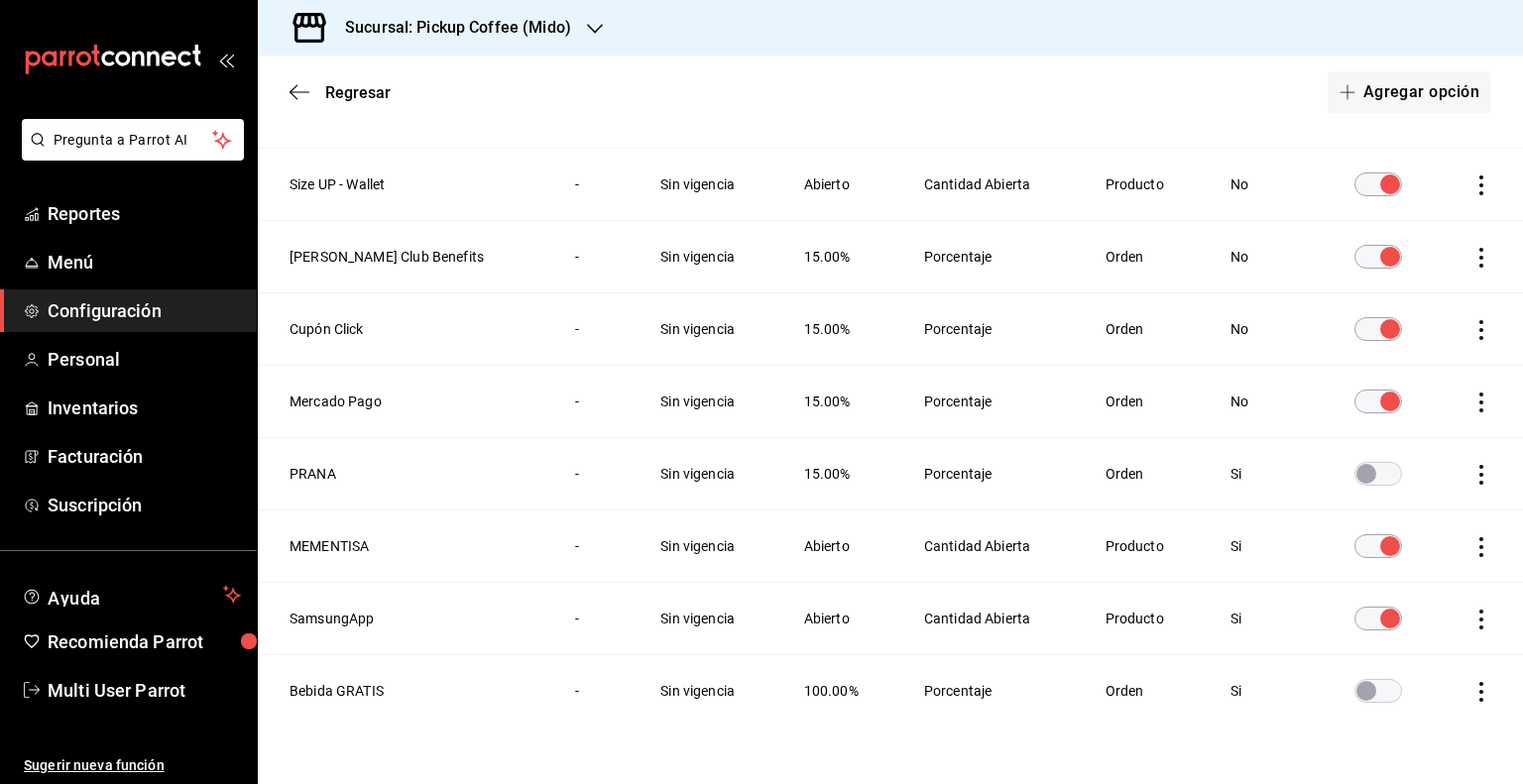
scroll to position [354, 0]
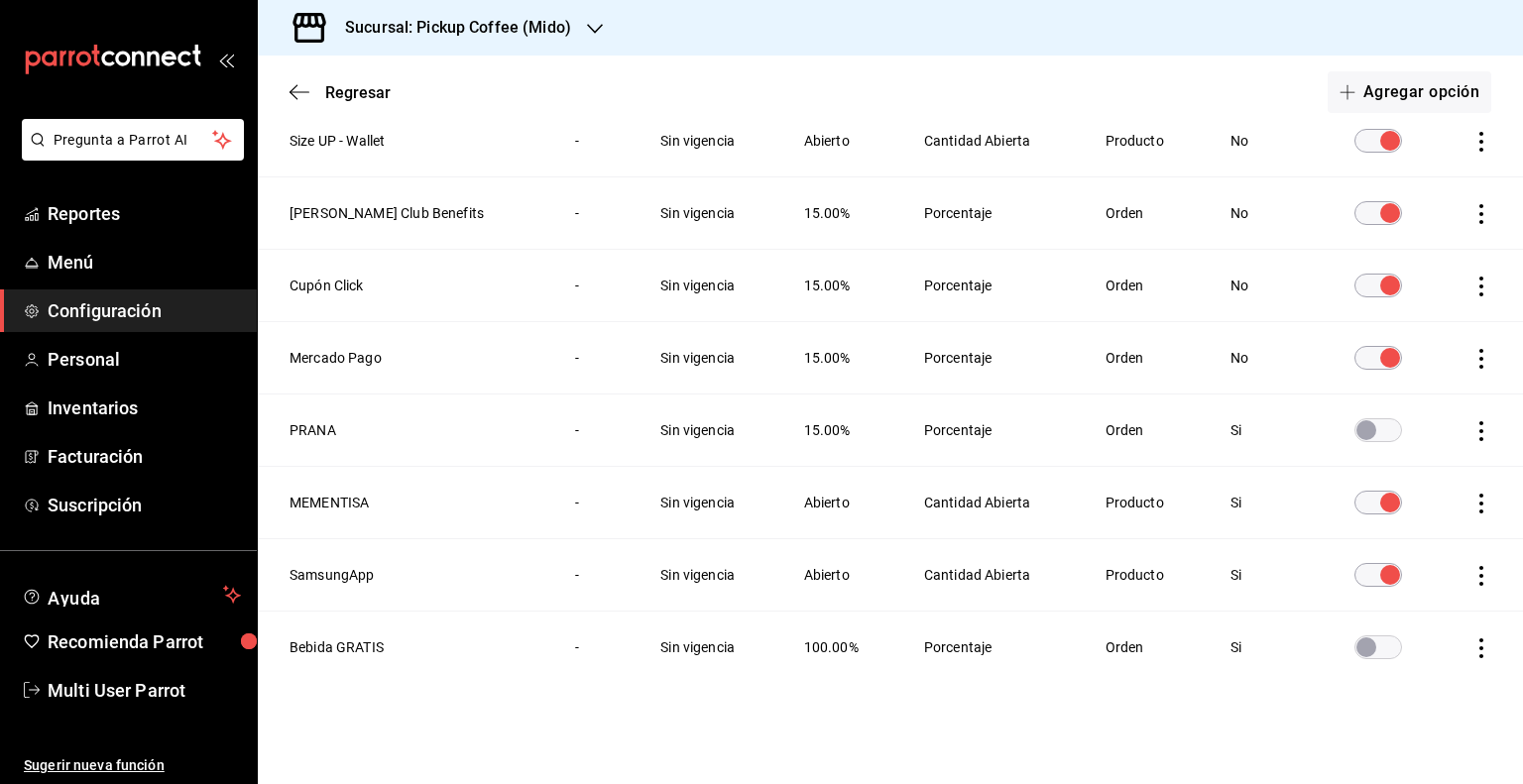
click at [1471, 494] on icon "actions" at bounding box center [1481, 503] width 20 height 20
click at [1416, 532] on span "Eliminar" at bounding box center [1394, 530] width 51 height 16
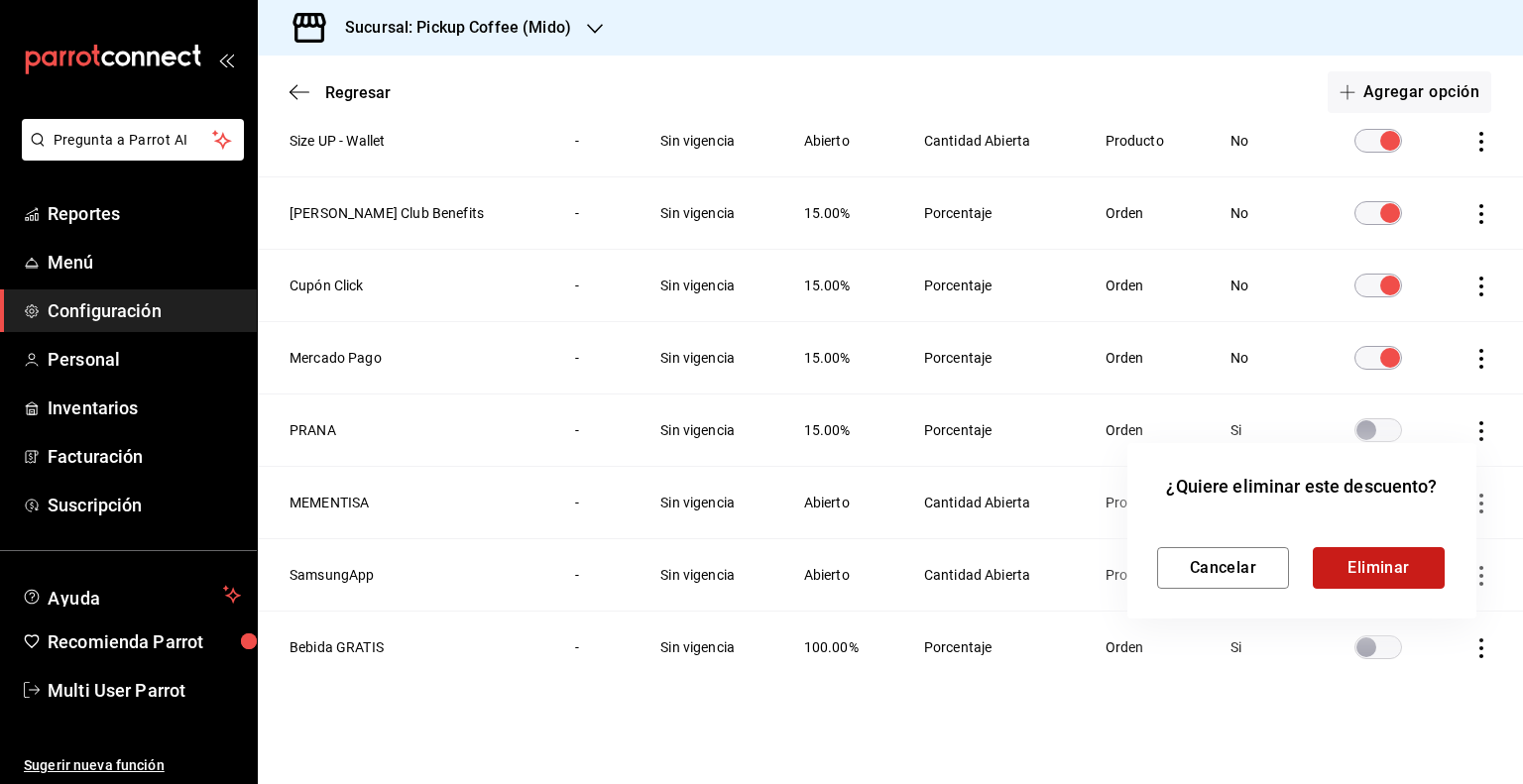
click at [1375, 578] on button "Eliminar" at bounding box center [1378, 568] width 132 height 42
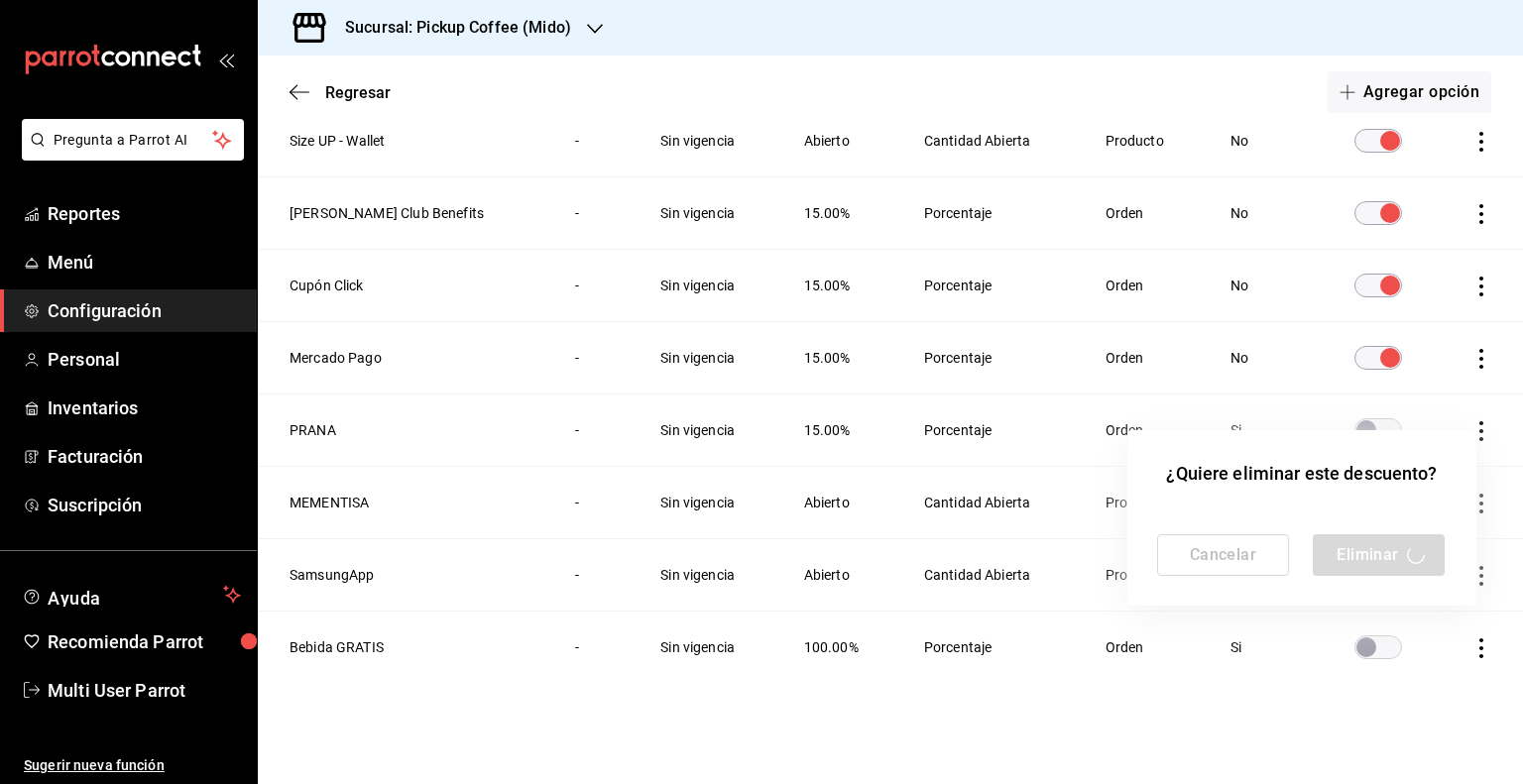
scroll to position [282, 0]
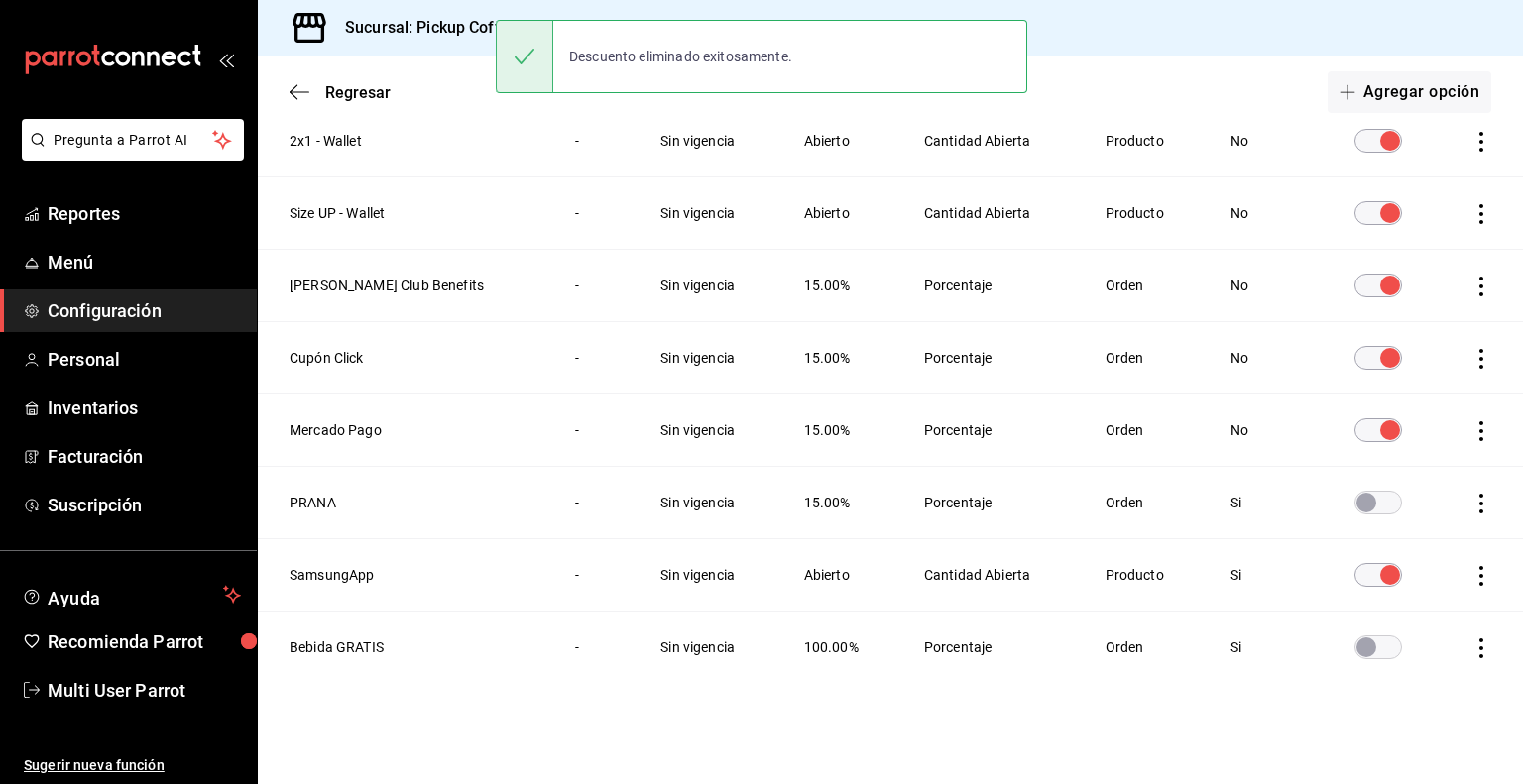
click at [1471, 506] on icon "actions" at bounding box center [1481, 503] width 20 height 20
click at [1425, 538] on li "Eliminar" at bounding box center [1392, 530] width 166 height 56
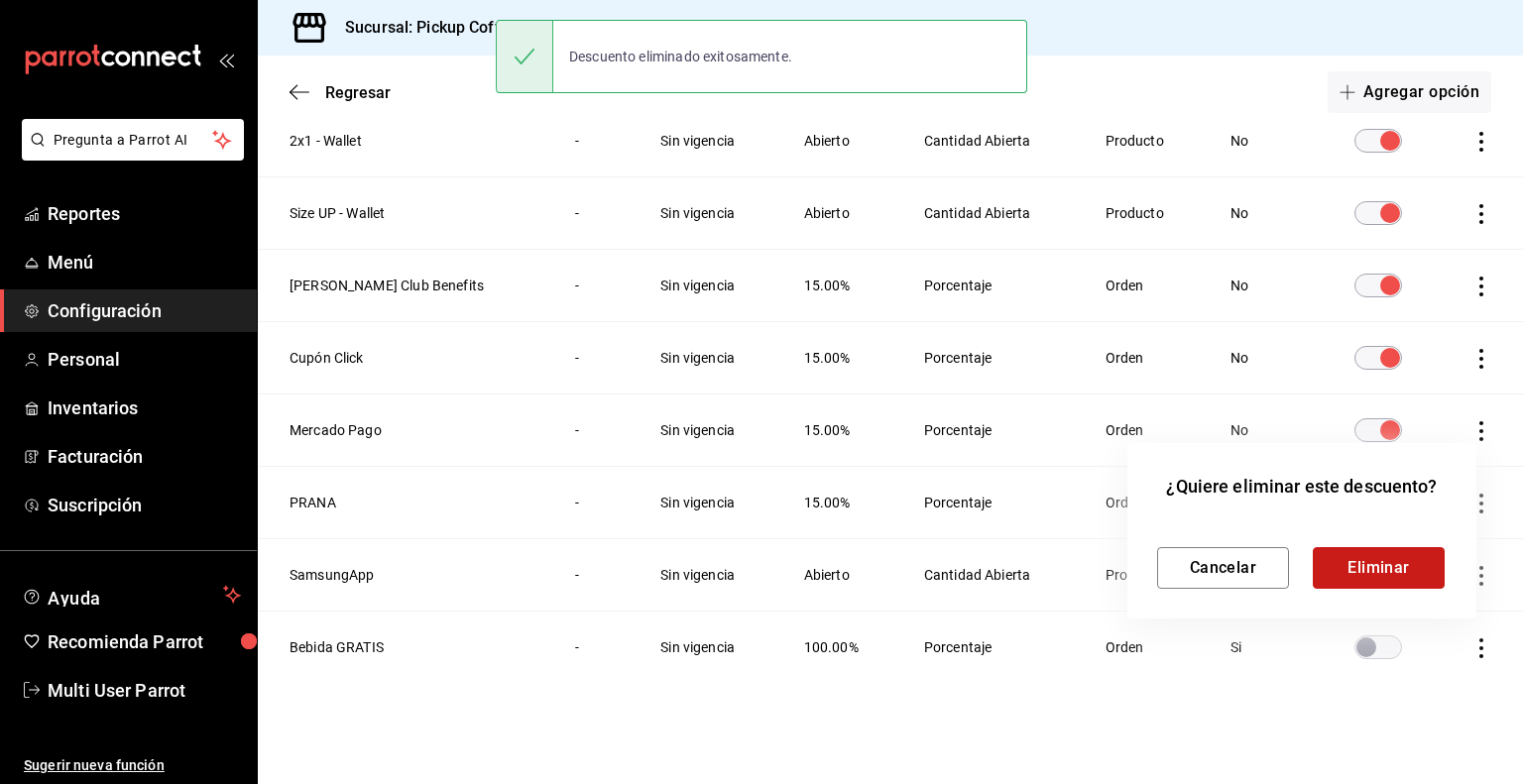
click at [1379, 570] on button "Eliminar" at bounding box center [1378, 568] width 132 height 42
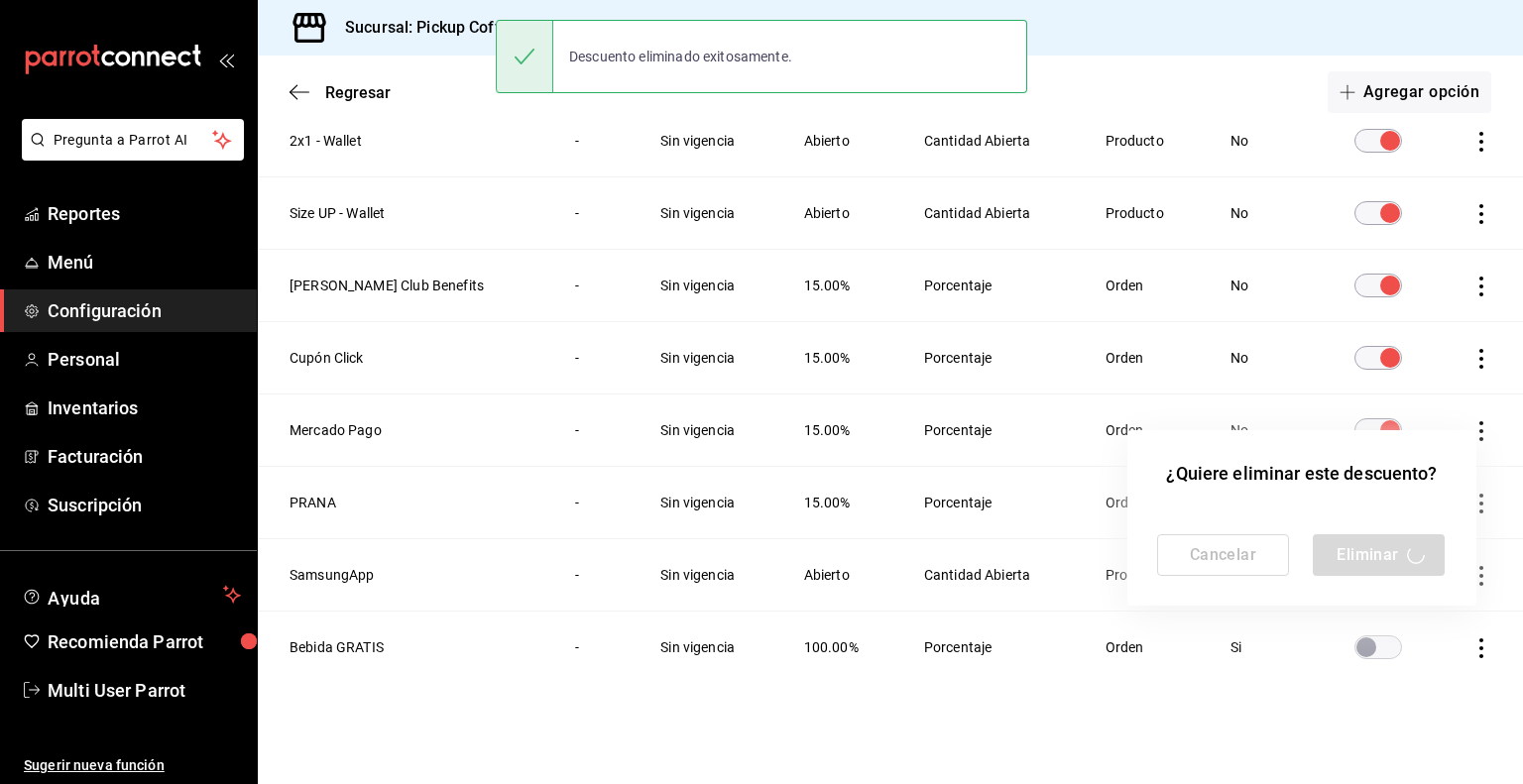
scroll to position [210, 0]
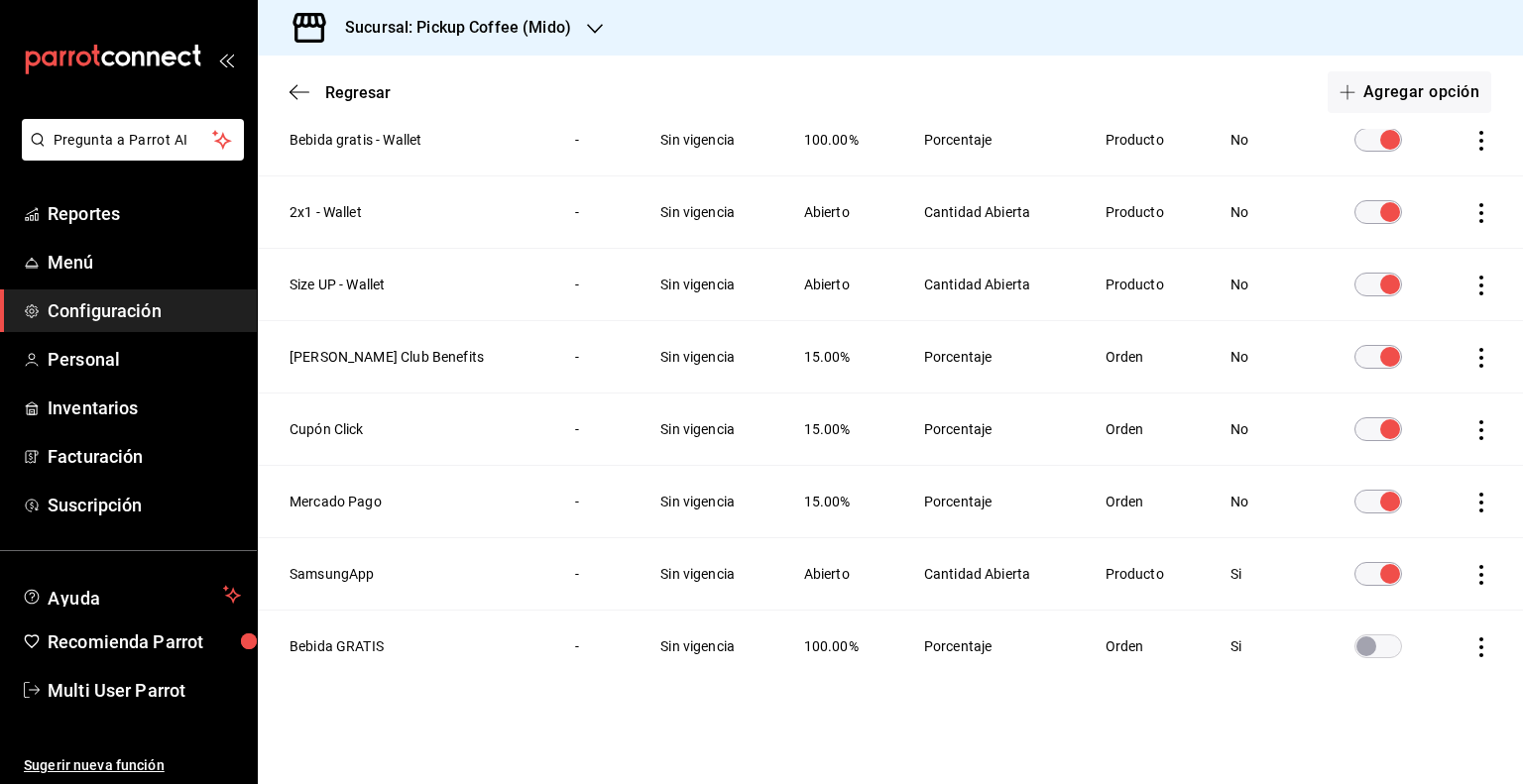
click at [1471, 573] on icon "actions" at bounding box center [1481, 575] width 20 height 20
click at [1415, 591] on span "Eliminar" at bounding box center [1376, 602] width 87 height 24
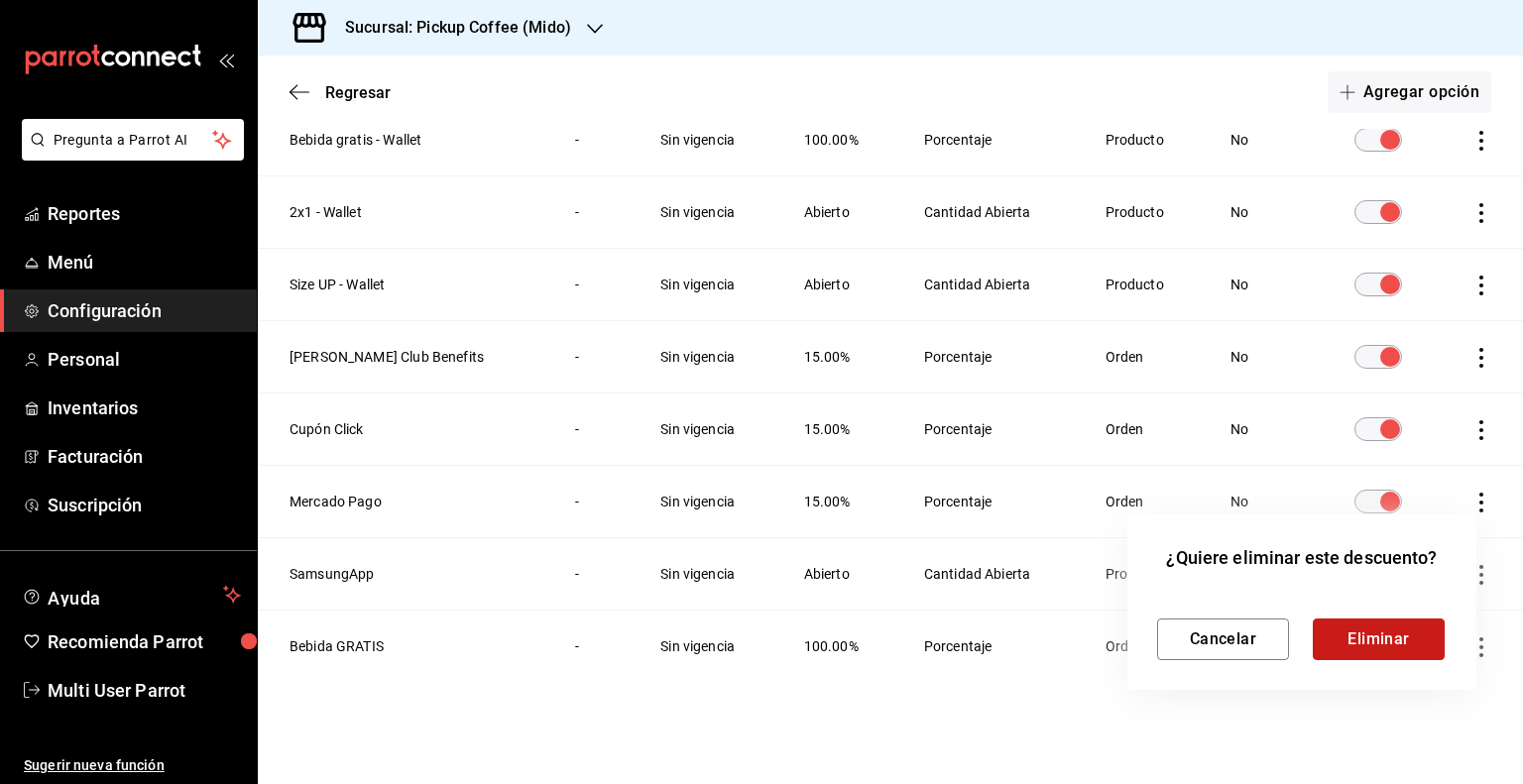
click at [1384, 639] on button "Eliminar" at bounding box center [1378, 640] width 132 height 42
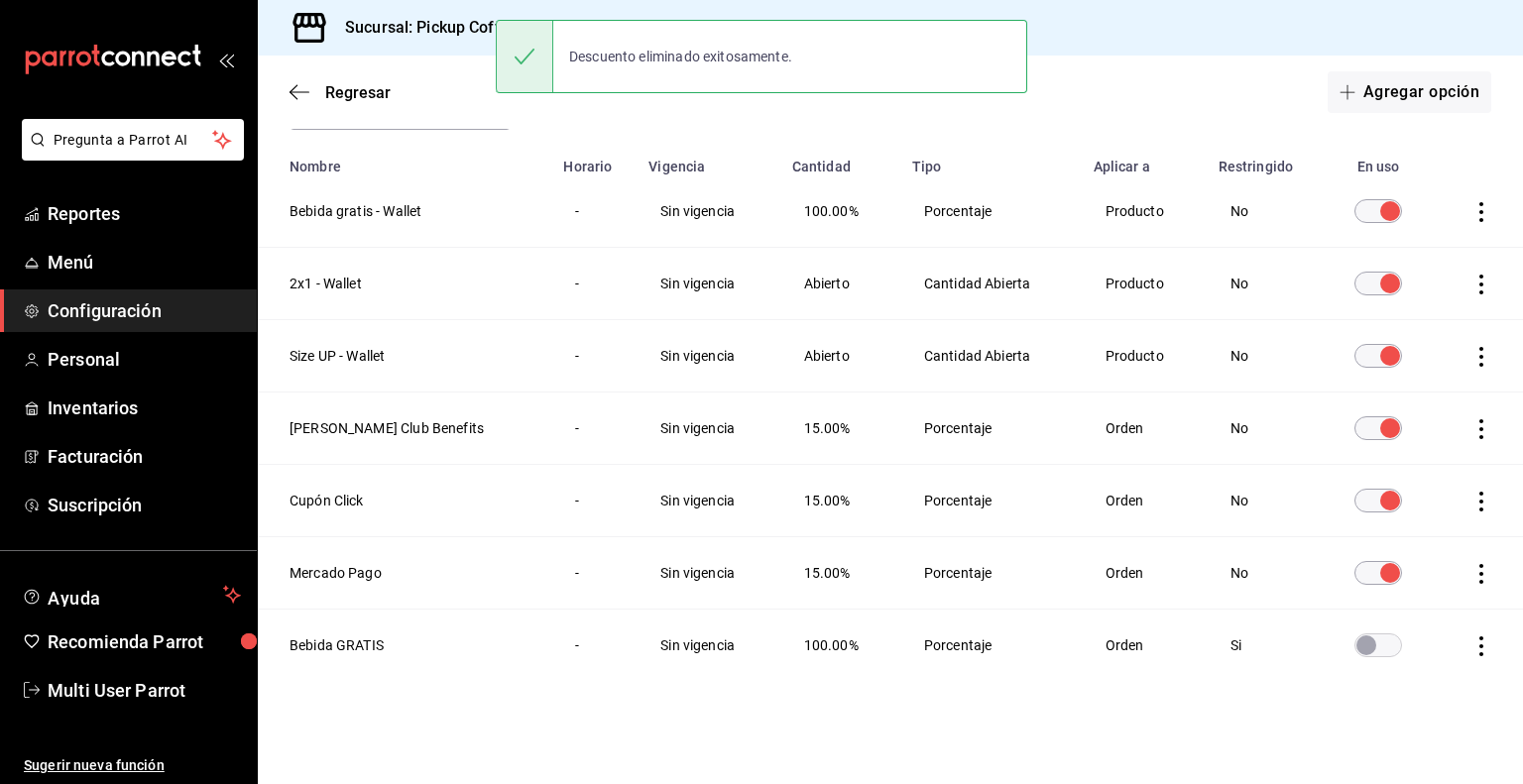
scroll to position [137, 0]
click at [1471, 643] on icon "actions" at bounding box center [1481, 648] width 20 height 20
click at [1432, 653] on li "Eliminar" at bounding box center [1392, 674] width 166 height 56
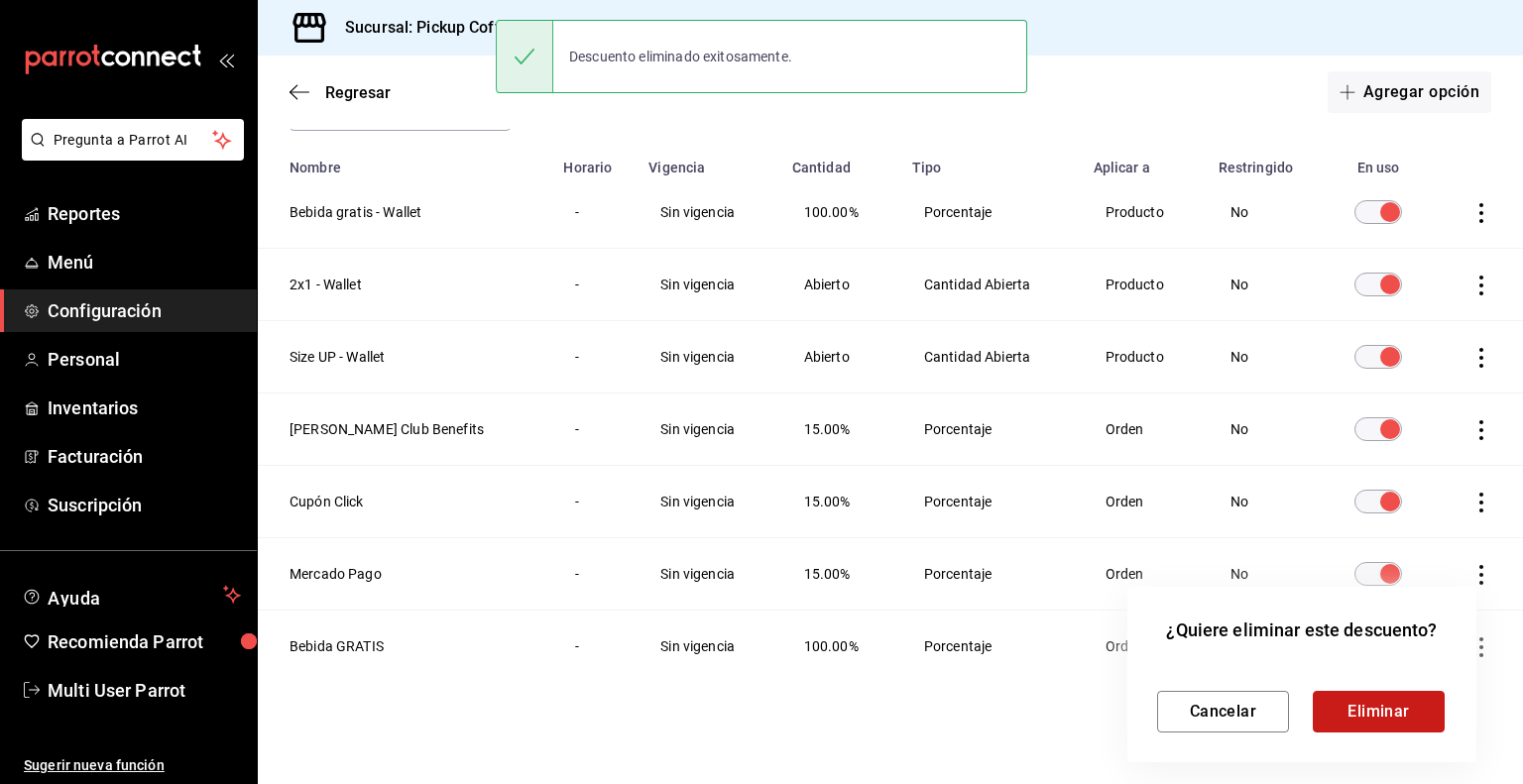
click at [1372, 717] on button "Eliminar" at bounding box center [1378, 711] width 132 height 42
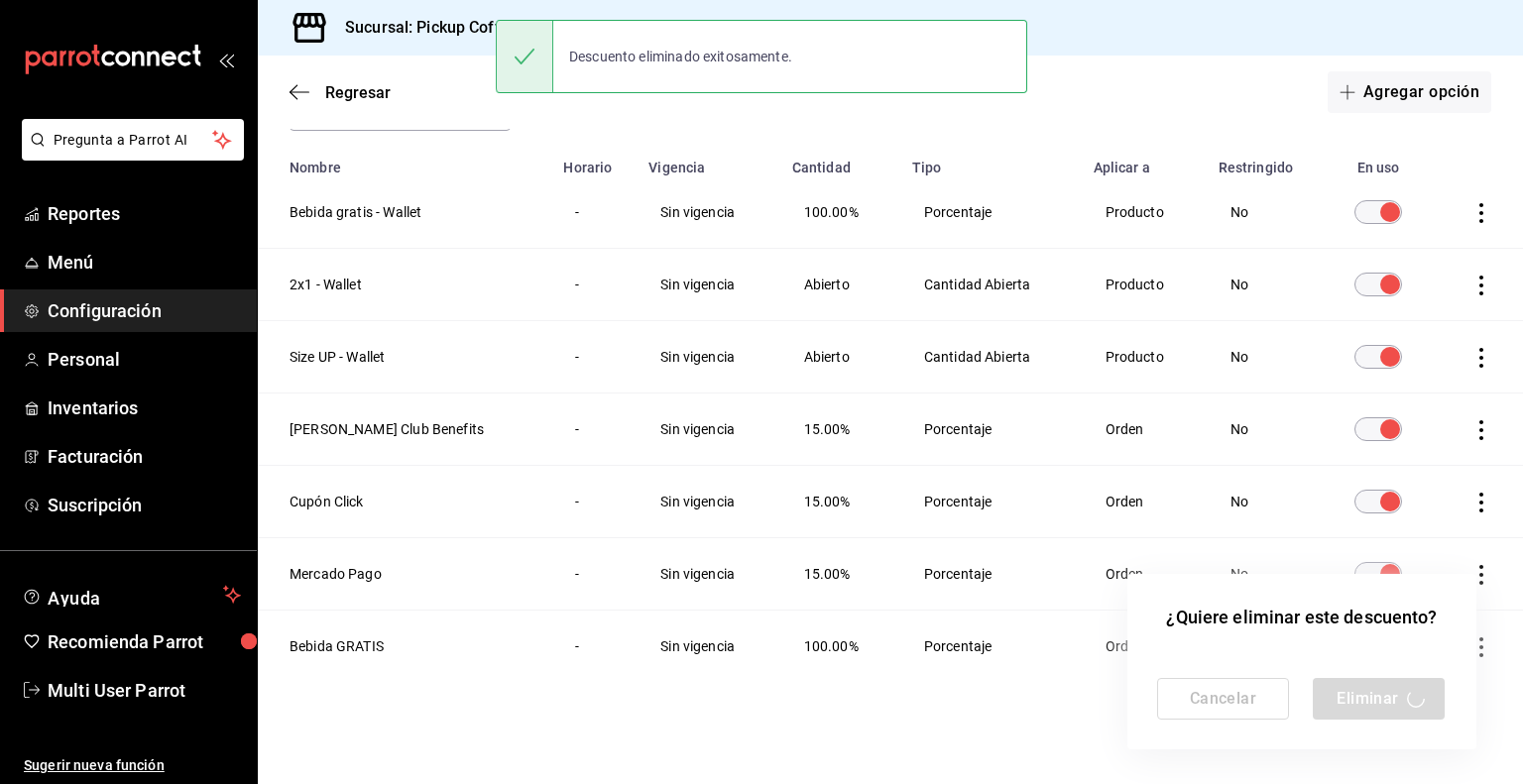
scroll to position [66, 0]
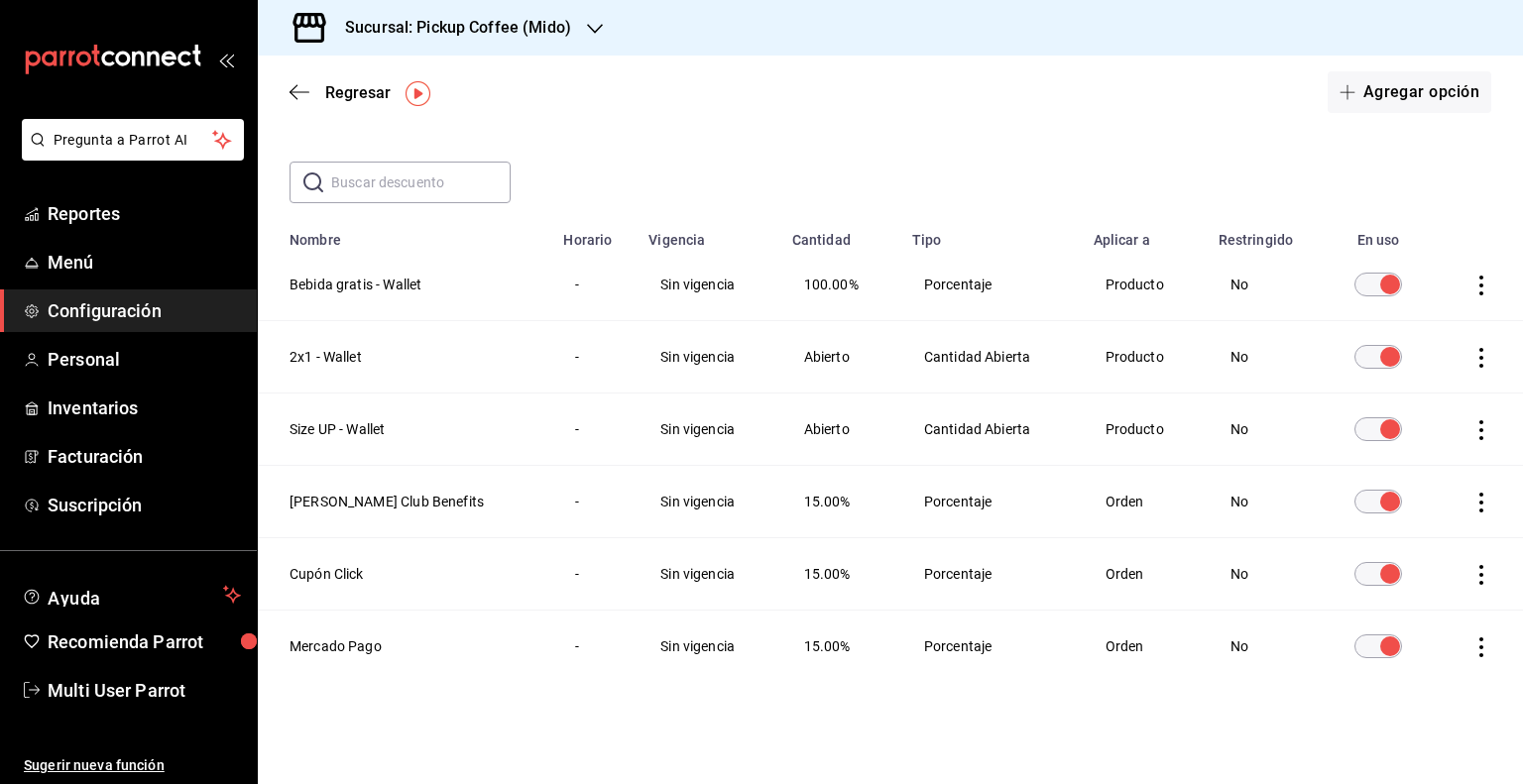
click at [1471, 645] on icon "actions" at bounding box center [1481, 648] width 20 height 20
click at [1408, 656] on li "Eliminar" at bounding box center [1392, 674] width 166 height 56
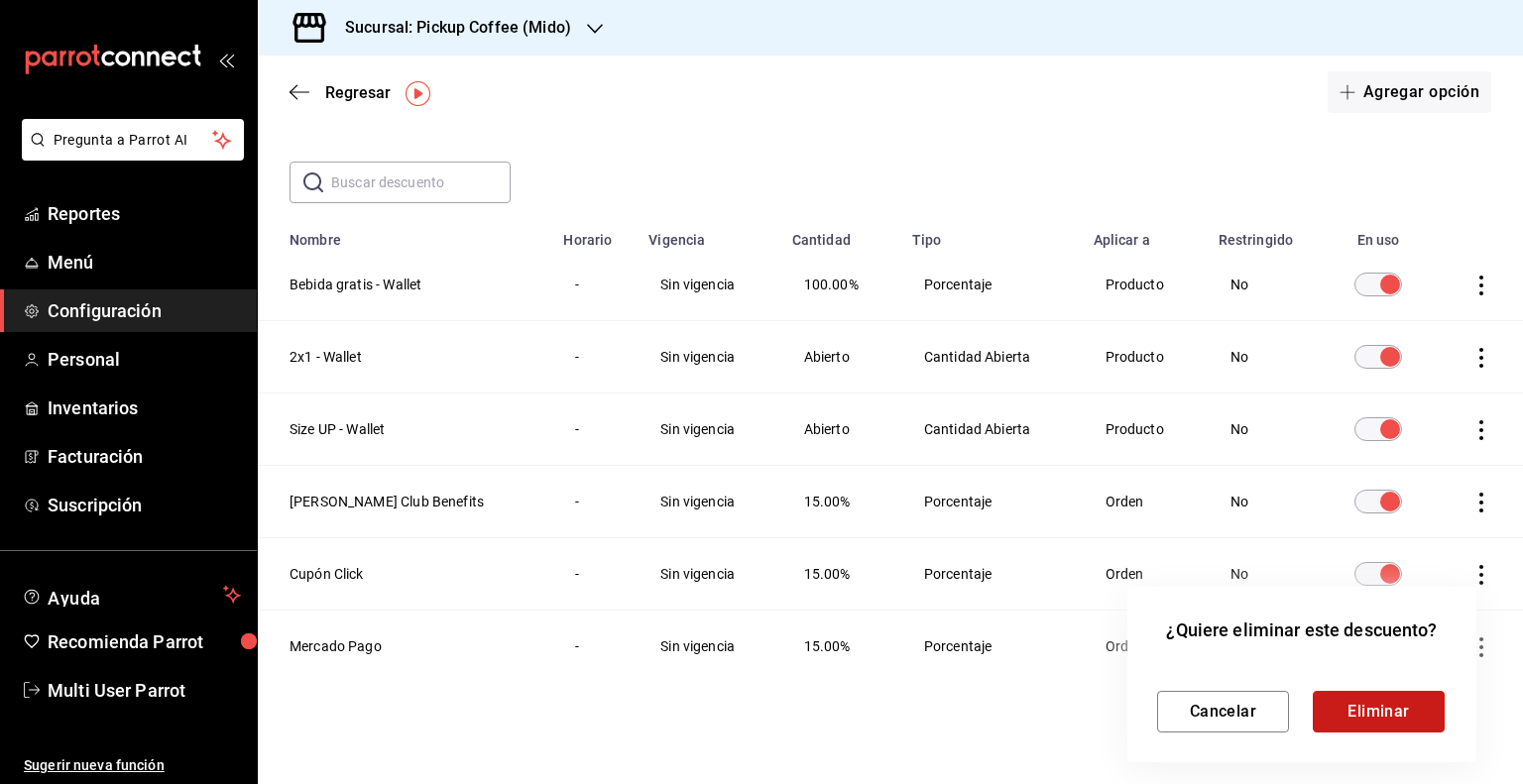
click at [1367, 704] on button "Eliminar" at bounding box center [1378, 711] width 132 height 42
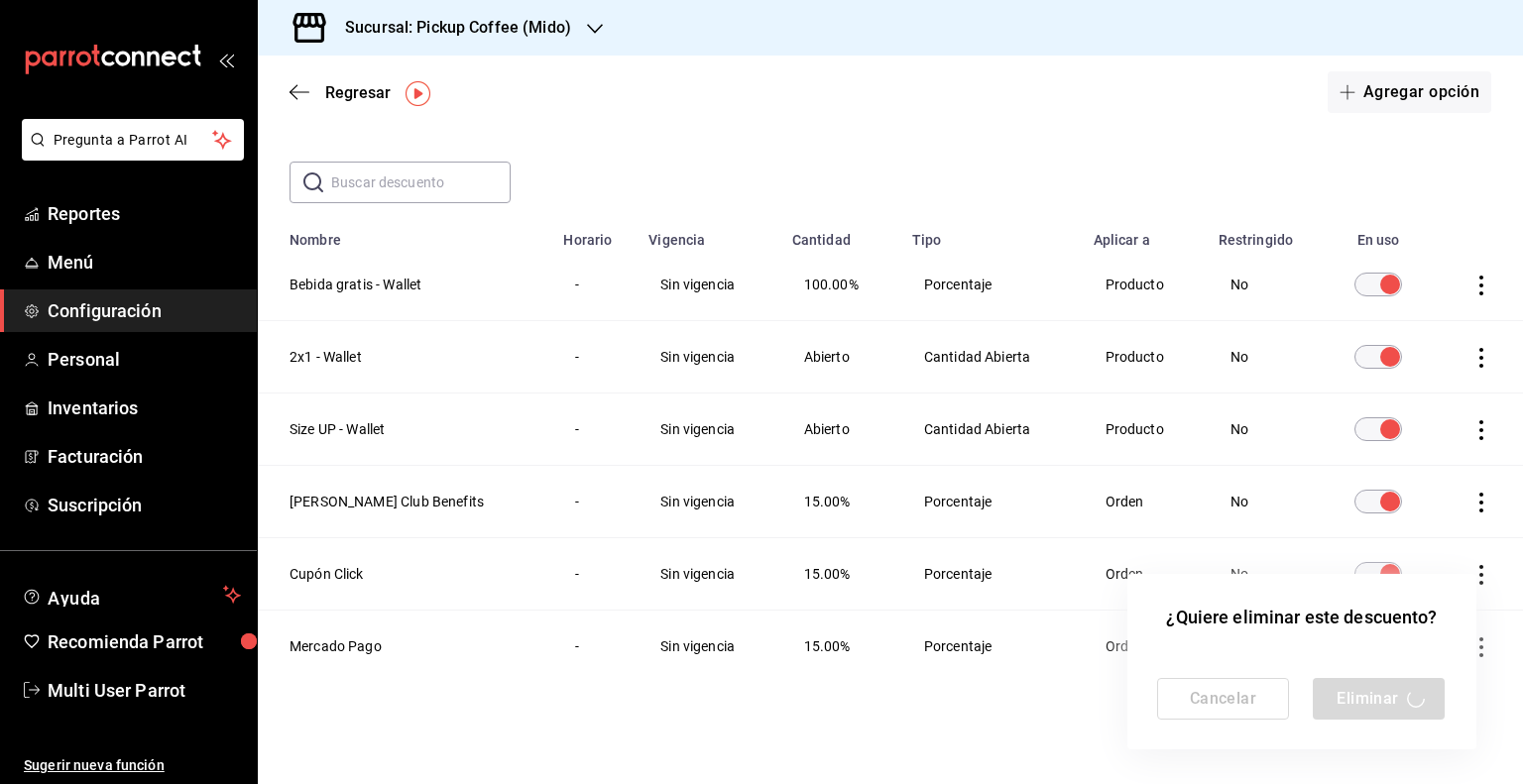
scroll to position [0, 0]
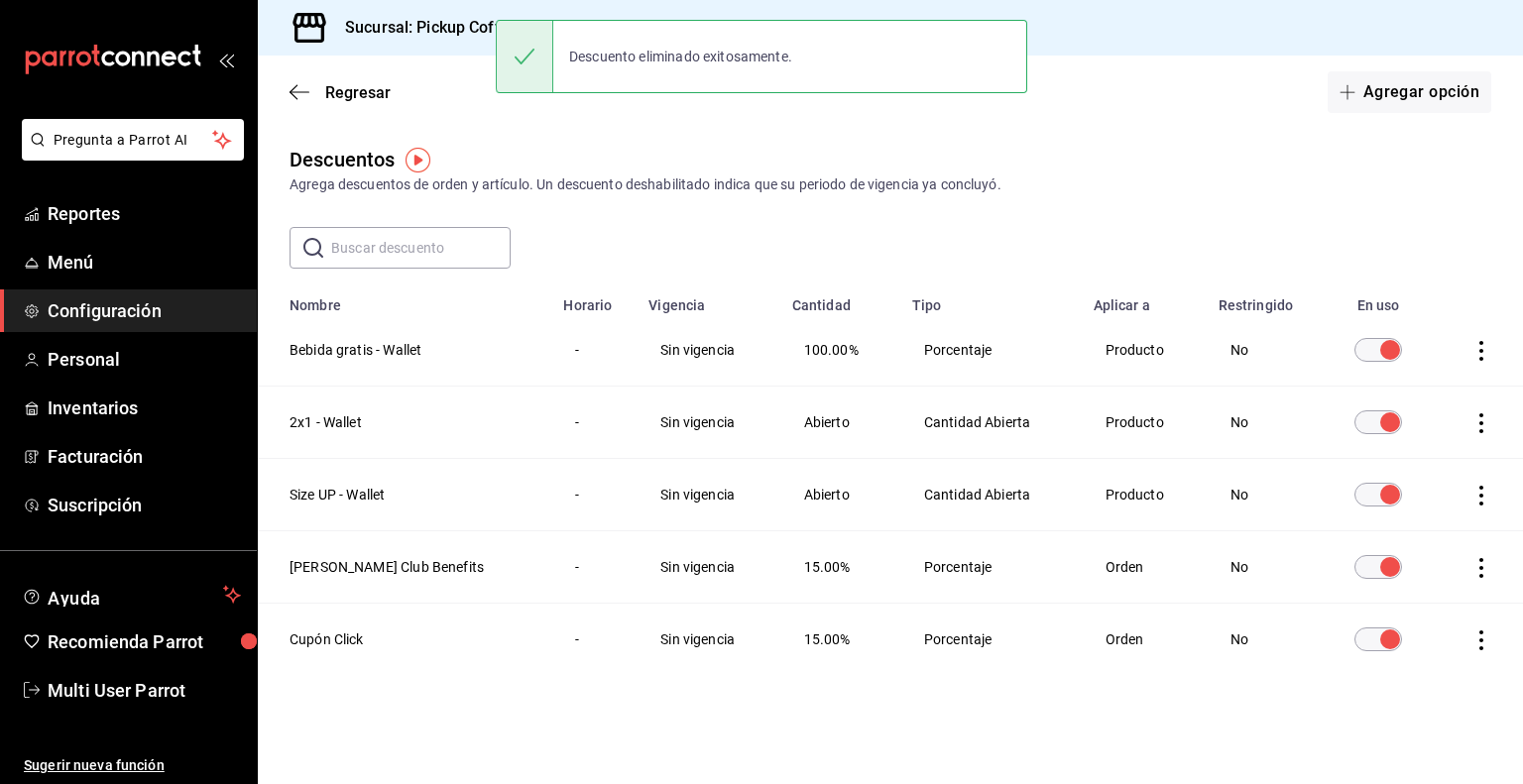
click at [1475, 635] on icon "actions" at bounding box center [1481, 641] width 20 height 20
click at [1412, 646] on li "Eliminar" at bounding box center [1407, 668] width 166 height 56
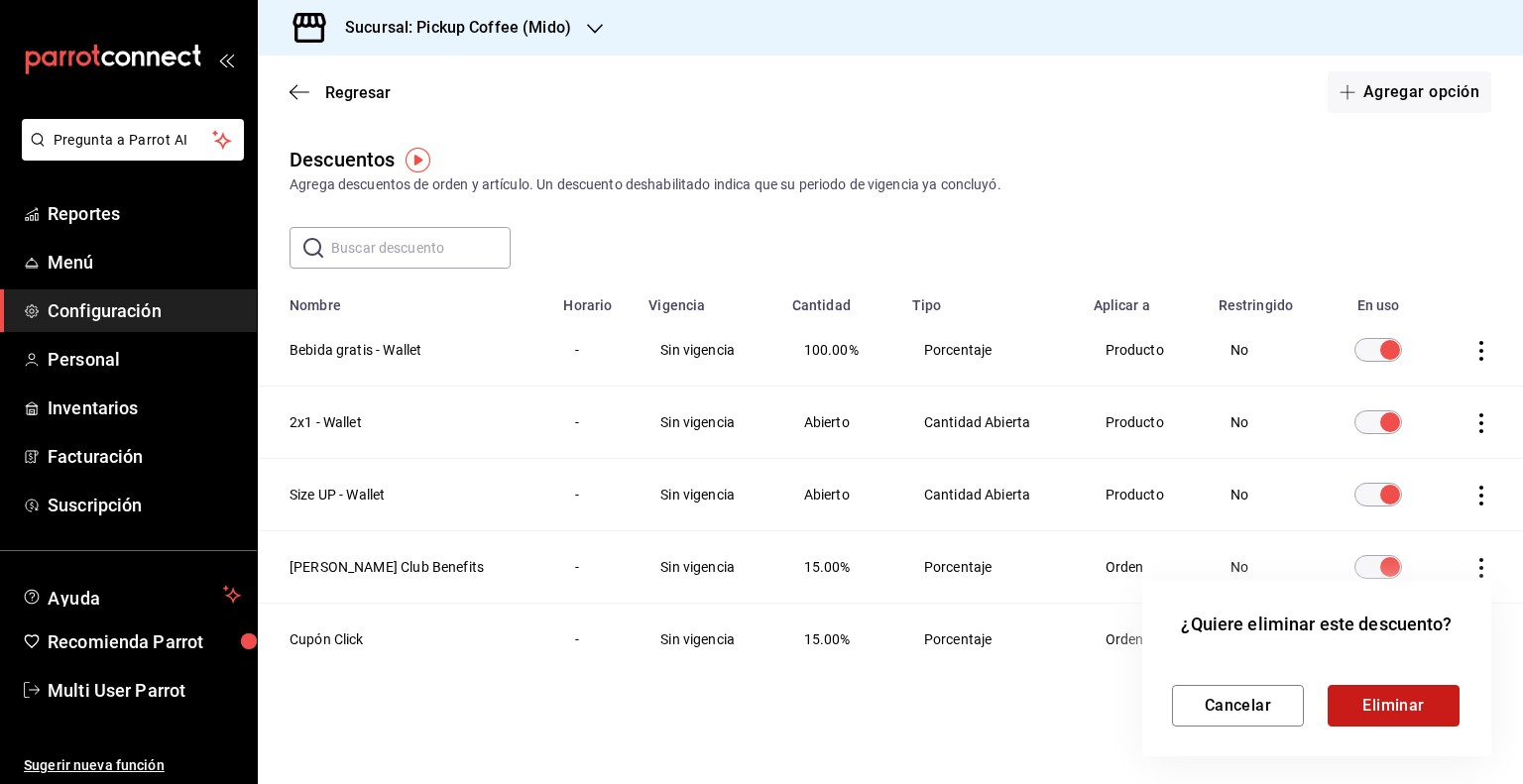
click at [1382, 707] on button "Eliminar" at bounding box center [1393, 706] width 132 height 42
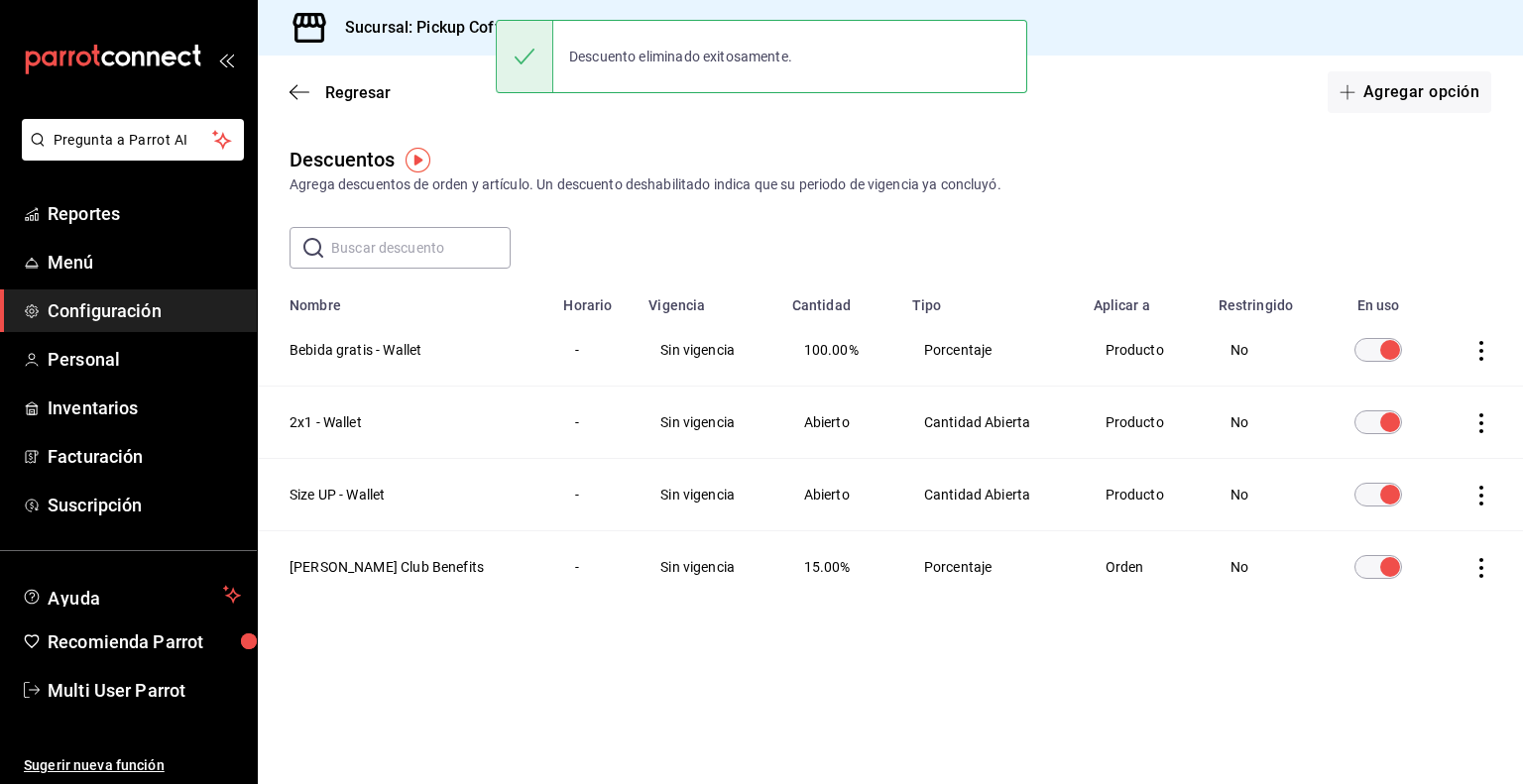
click at [1489, 579] on td "discountsTable" at bounding box center [1479, 567] width 89 height 73
click at [1483, 570] on icon "actions" at bounding box center [1481, 568] width 20 height 20
click at [1427, 600] on span "Eliminar" at bounding box center [1409, 596] width 51 height 16
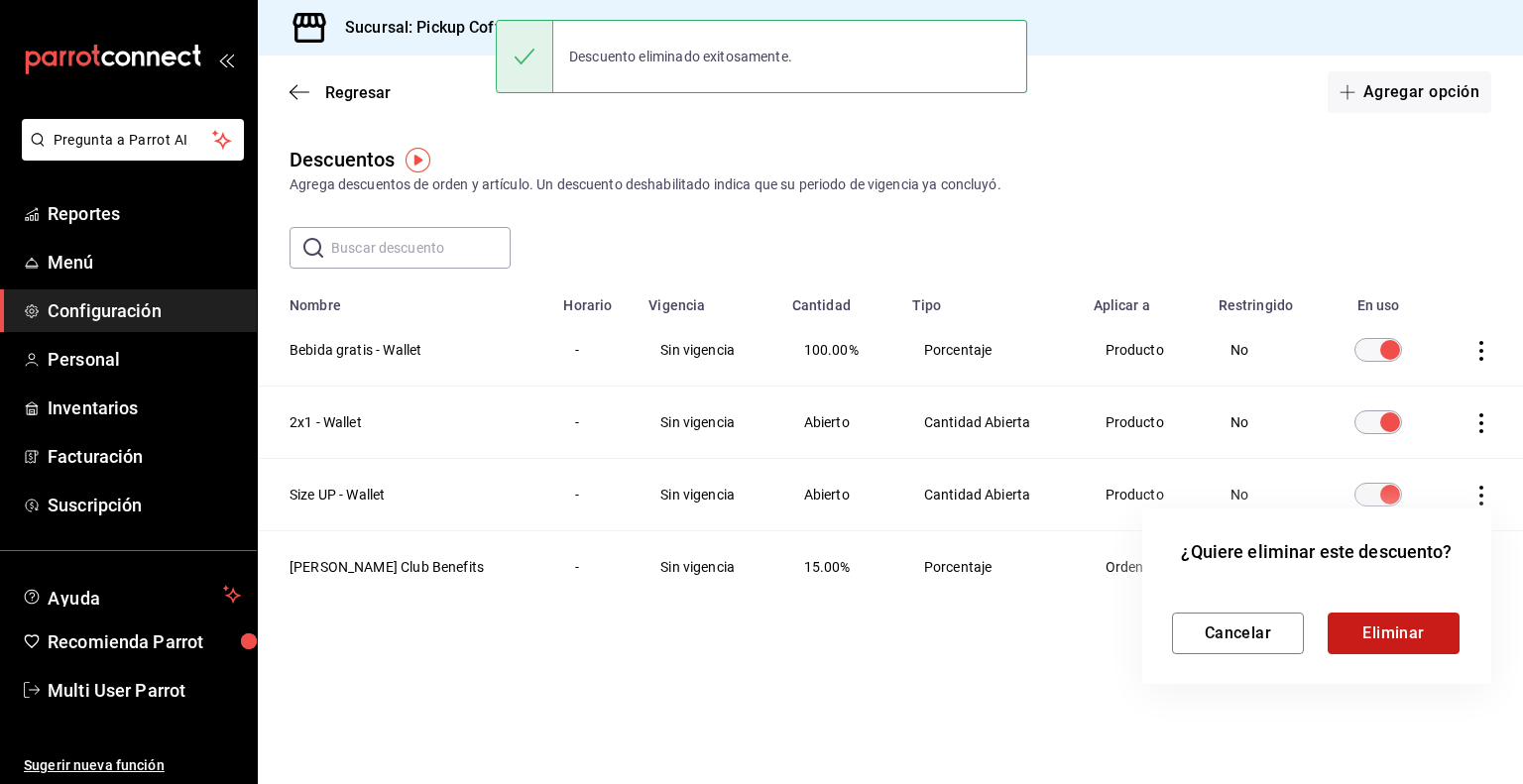
click at [1348, 634] on button "Eliminar" at bounding box center [1393, 634] width 132 height 42
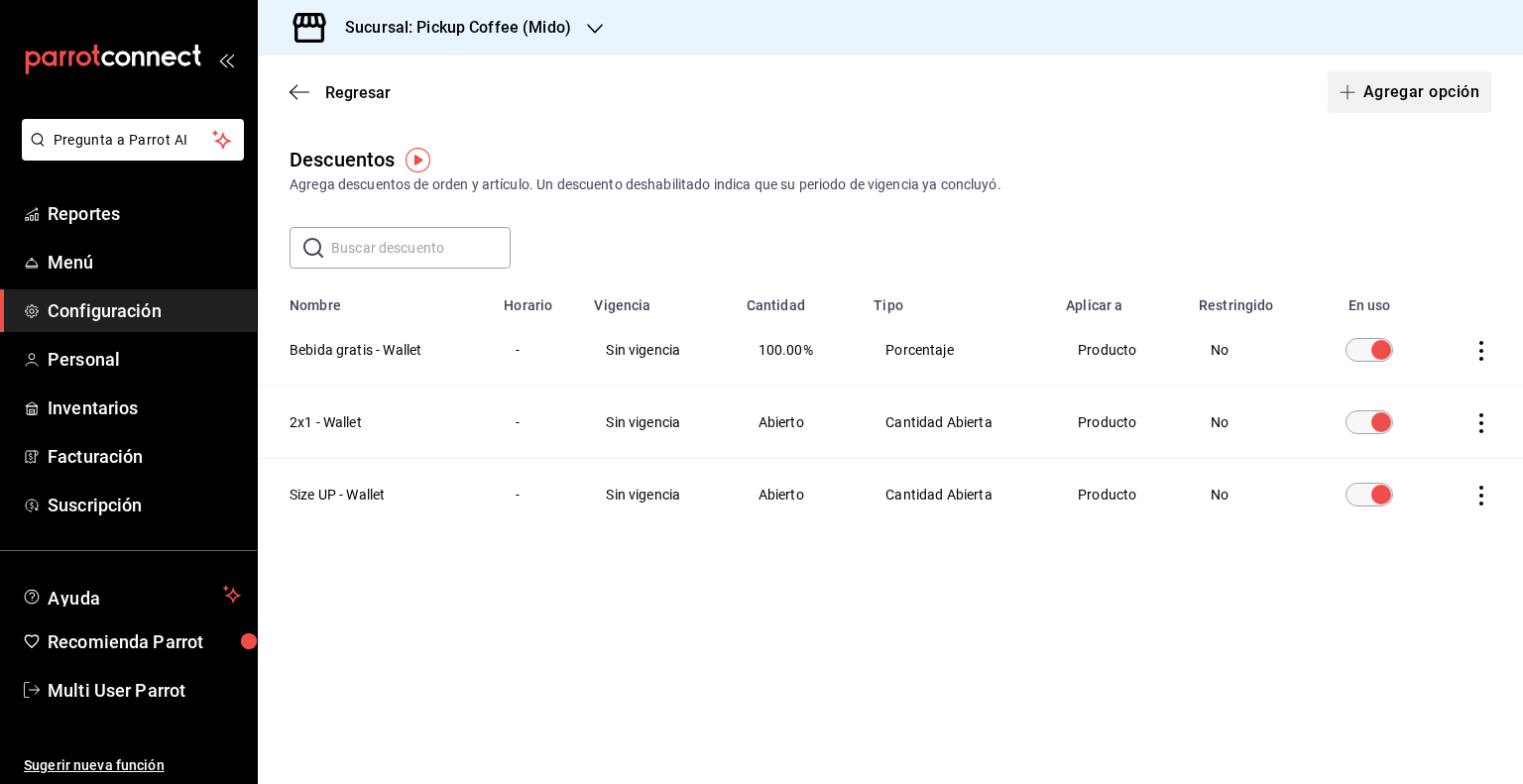
click at [1377, 99] on button "Agregar opción" at bounding box center [1409, 93] width 163 height 42
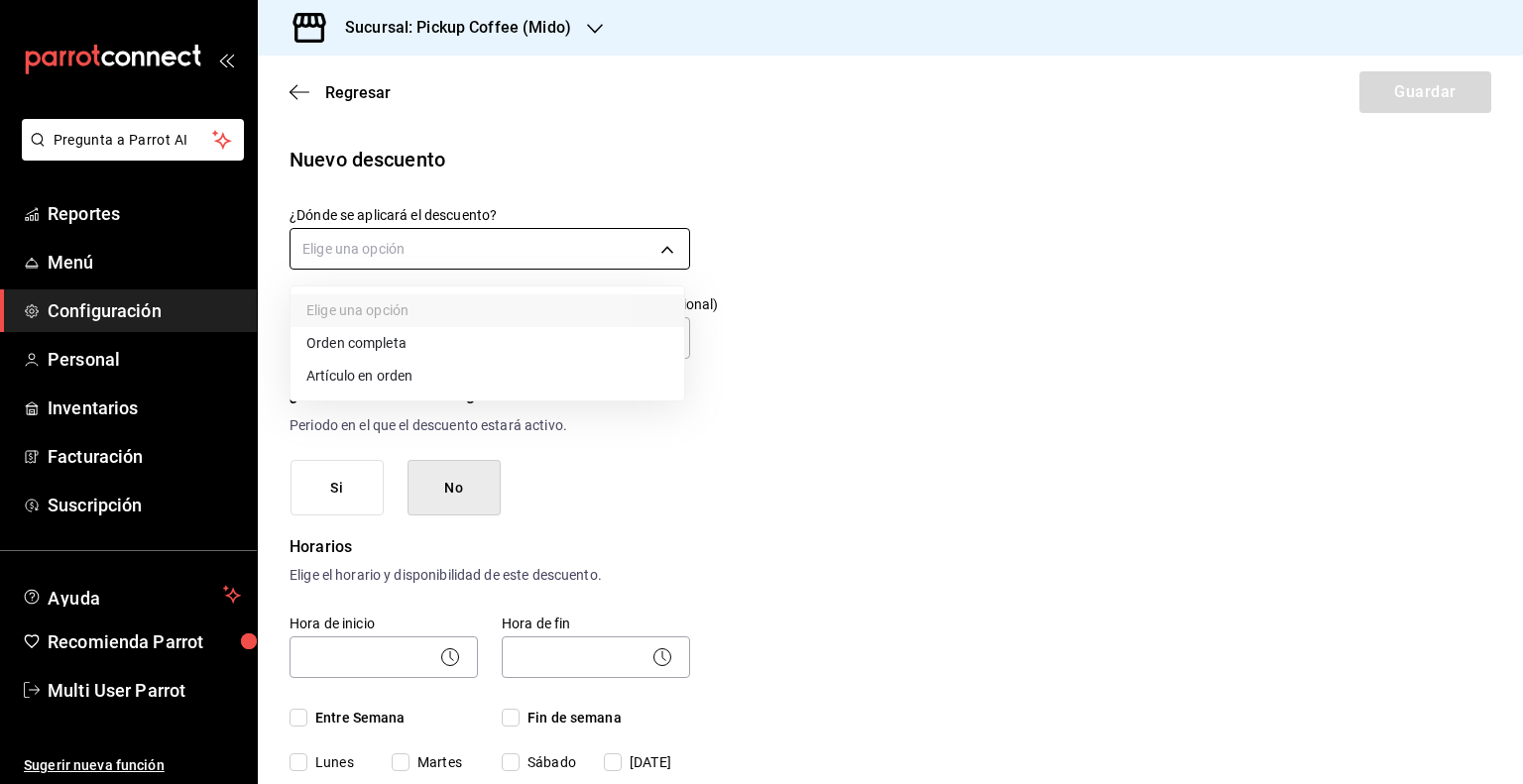
click at [425, 249] on body "Pregunta a Parrot AI Reportes Menú Configuración Personal Inventarios Facturaci…" at bounding box center [762, 392] width 1523 height 784
click at [384, 371] on li "Artículo en orden" at bounding box center [487, 376] width 394 height 33
type input "ORDER_ITEM"
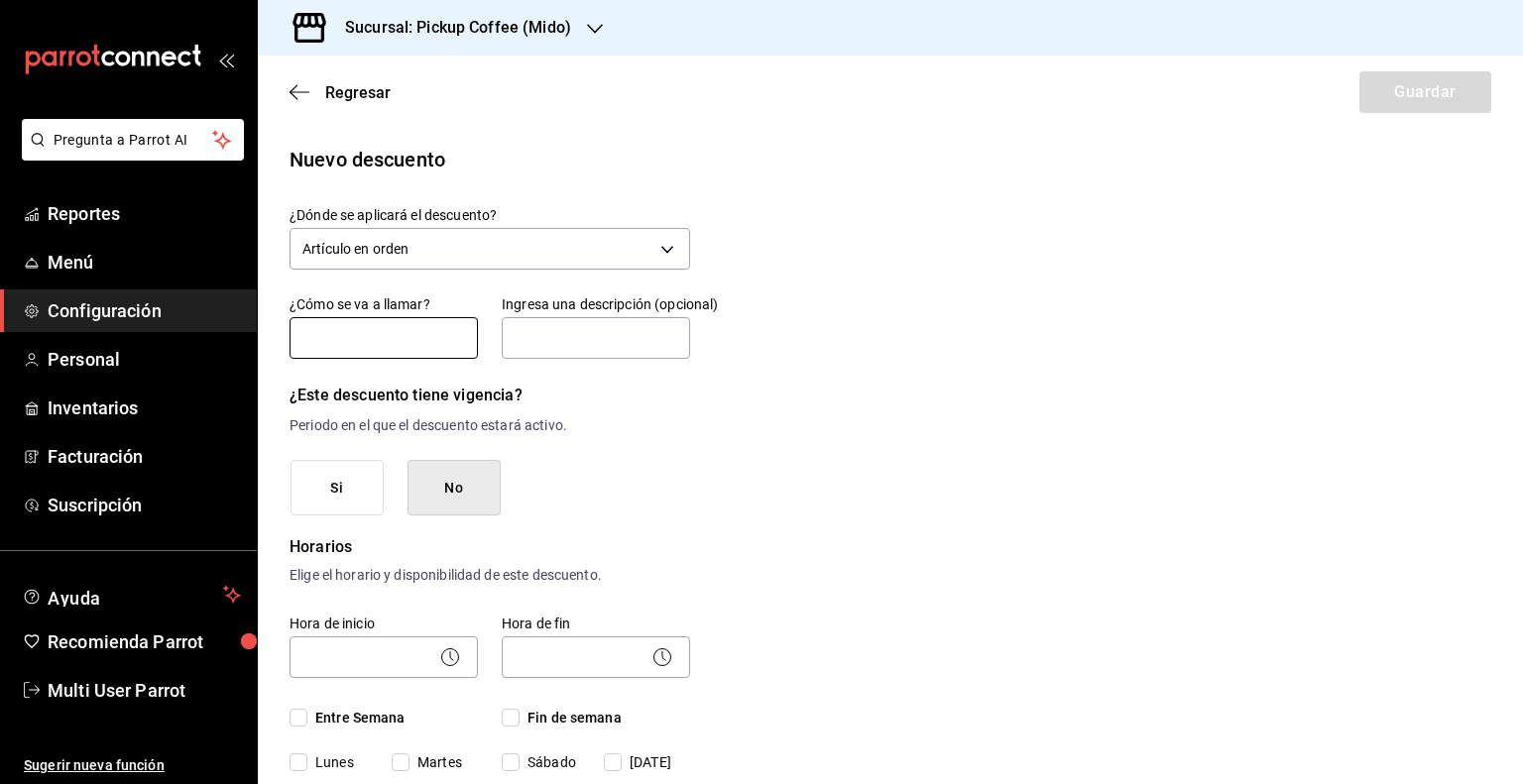
click at [377, 344] on input "text" at bounding box center [384, 338] width 188 height 42
type input "Size UP (MIDO)"
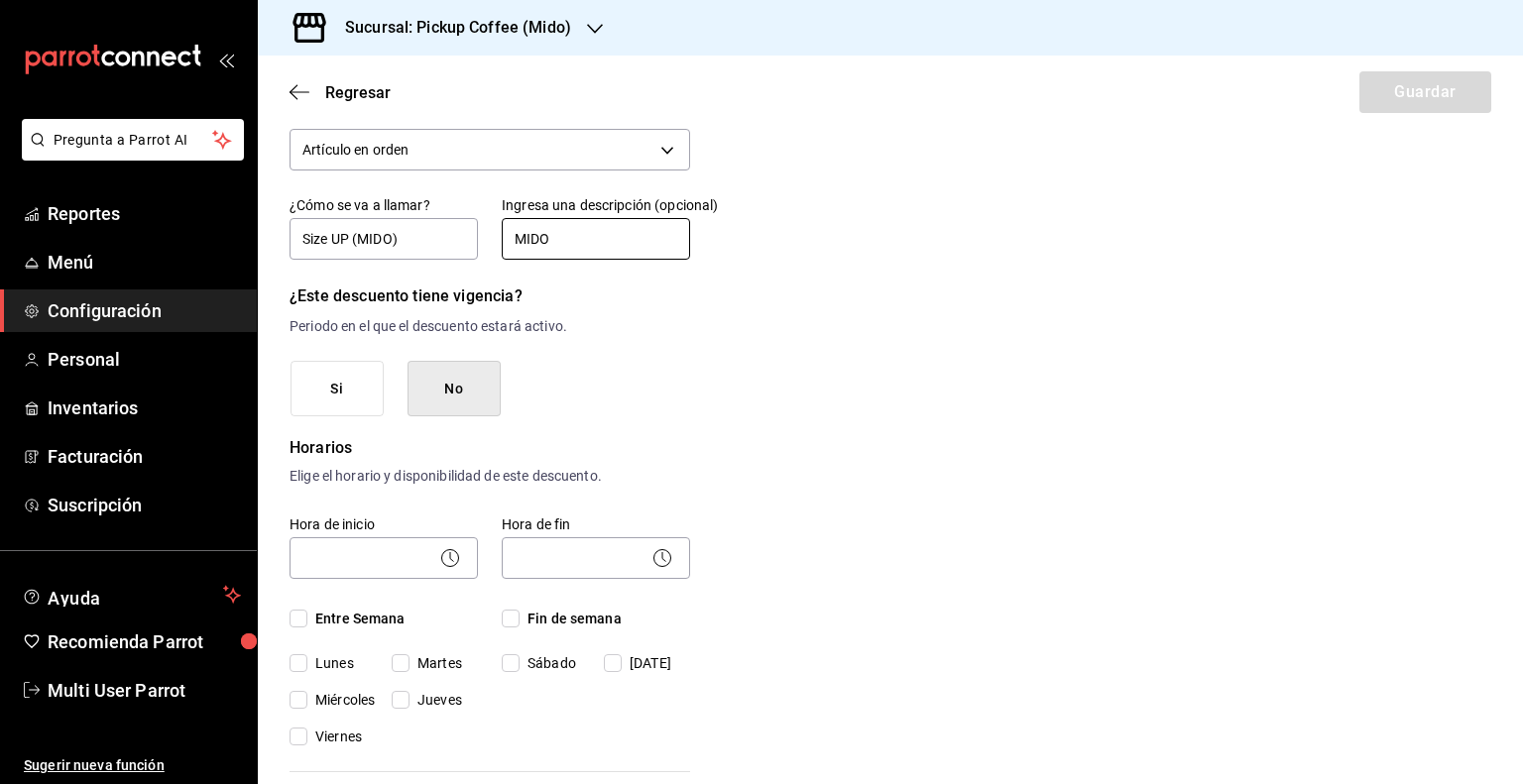
type input "MIDO"
click at [429, 385] on button "No" at bounding box center [455, 389] width 94 height 57
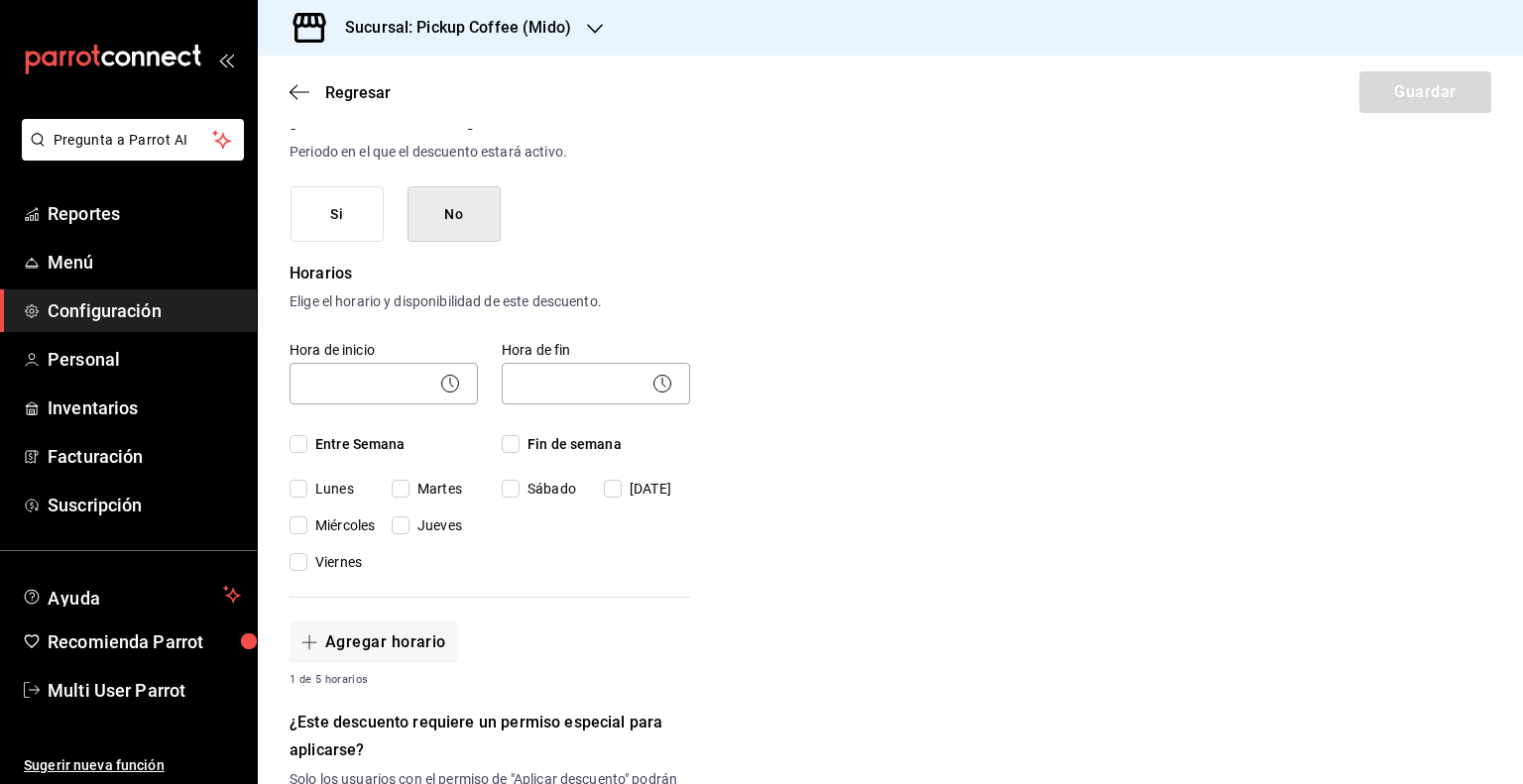
scroll to position [297, 0]
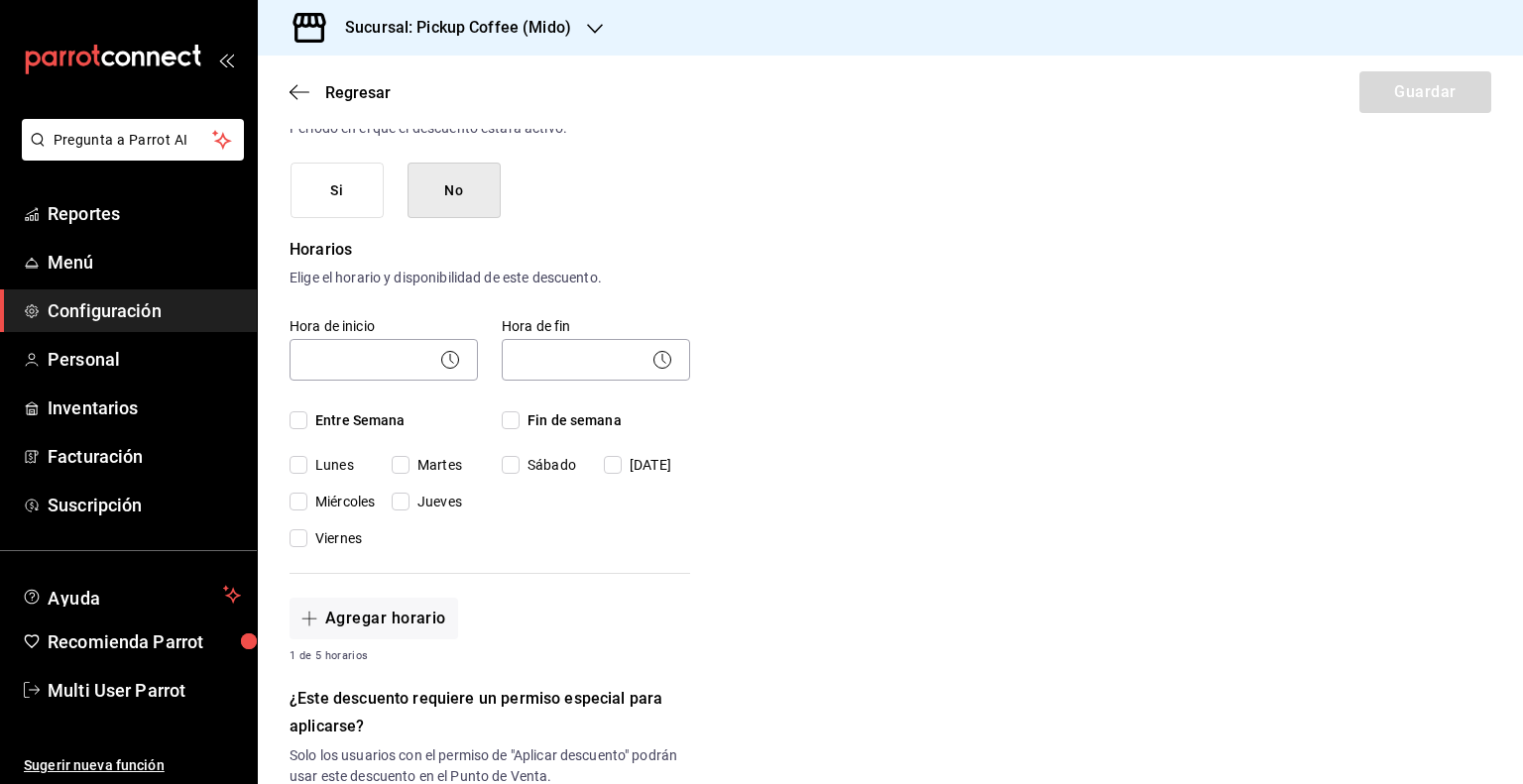
click at [312, 418] on span "Entre Semana" at bounding box center [356, 420] width 98 height 21
click at [307, 418] on input "Entre Semana" at bounding box center [299, 420] width 18 height 18
checkbox input "true"
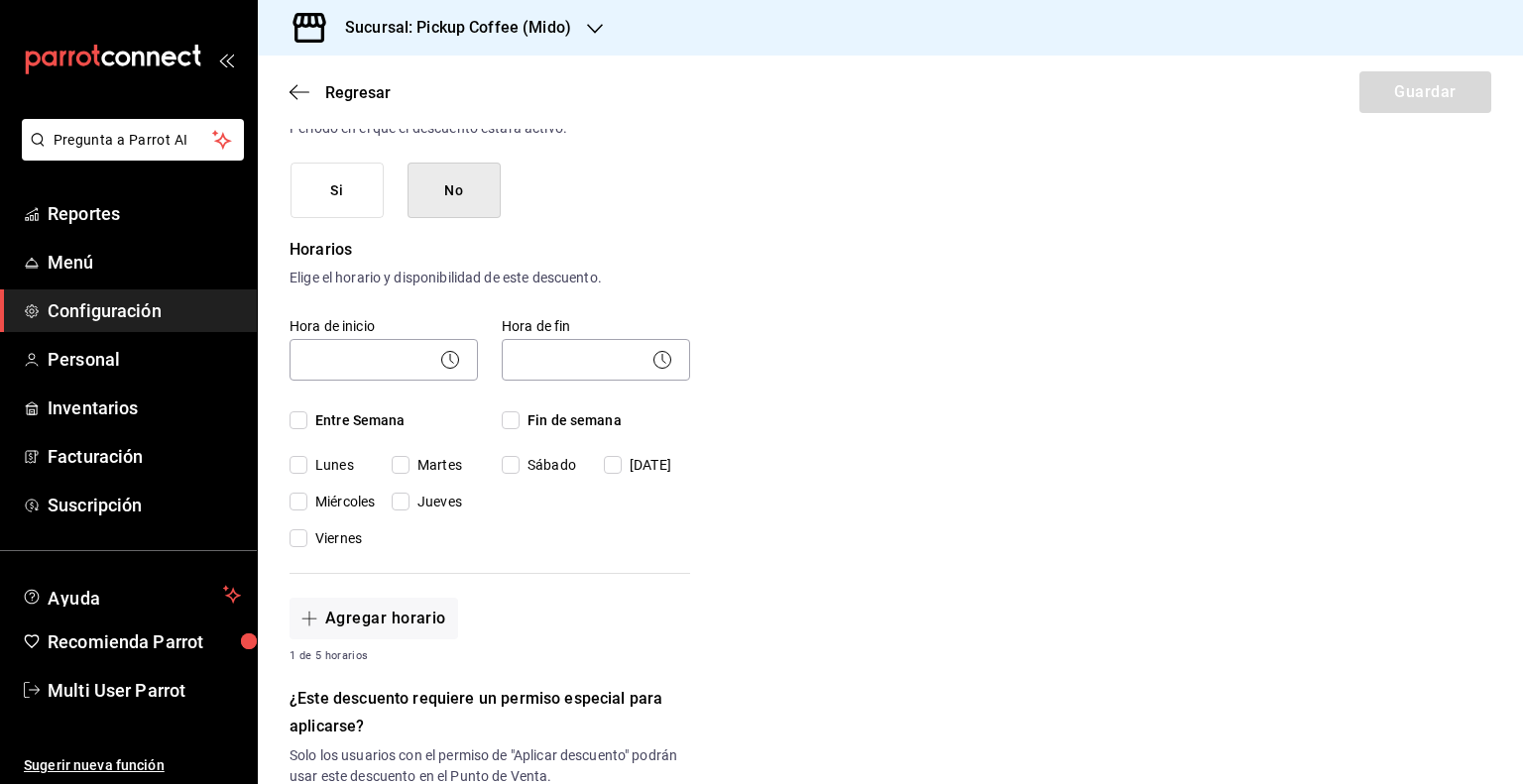
checkbox input "true"
click at [506, 423] on input "Fin de semana" at bounding box center [510, 420] width 18 height 18
checkbox input "true"
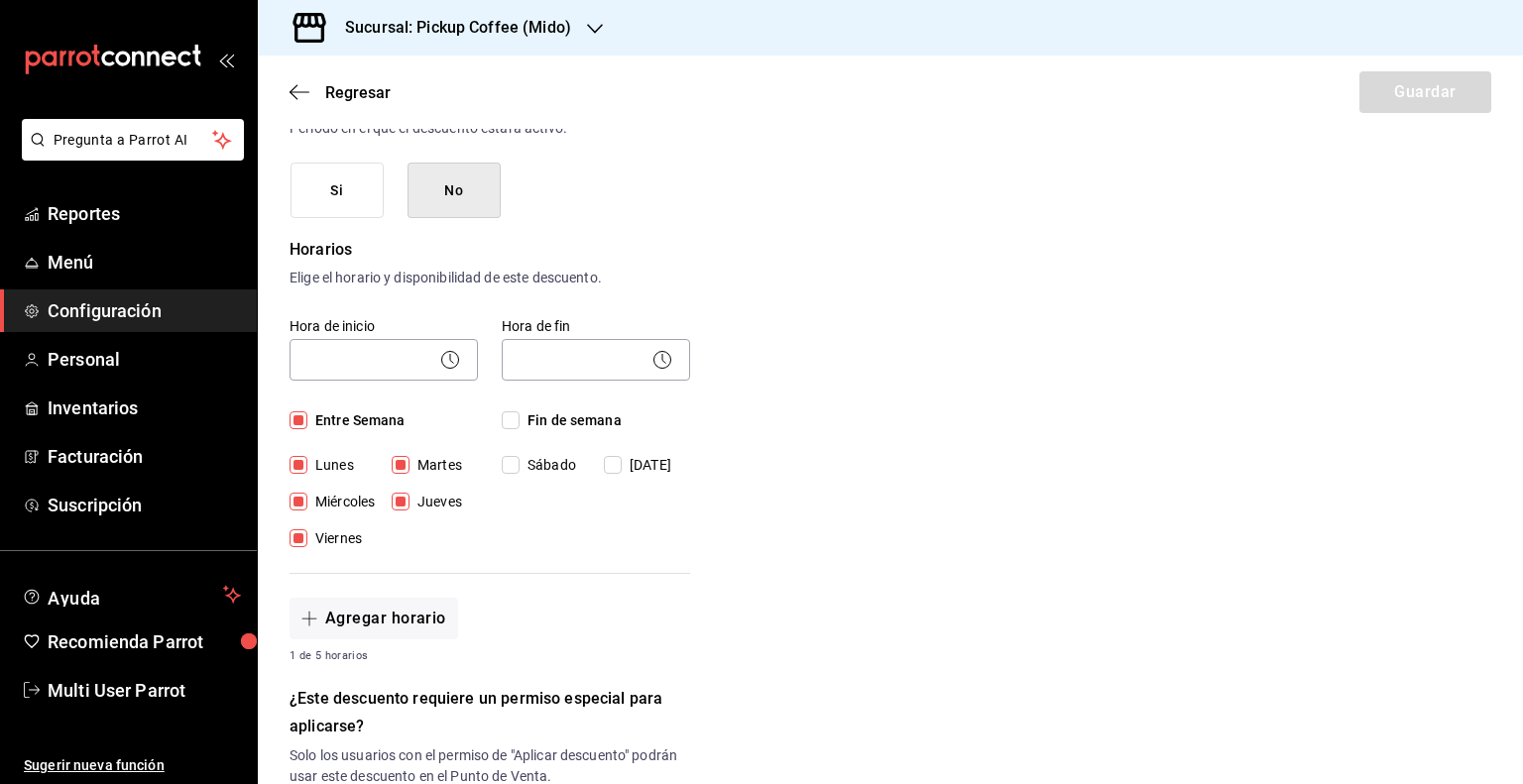
checkbox input "true"
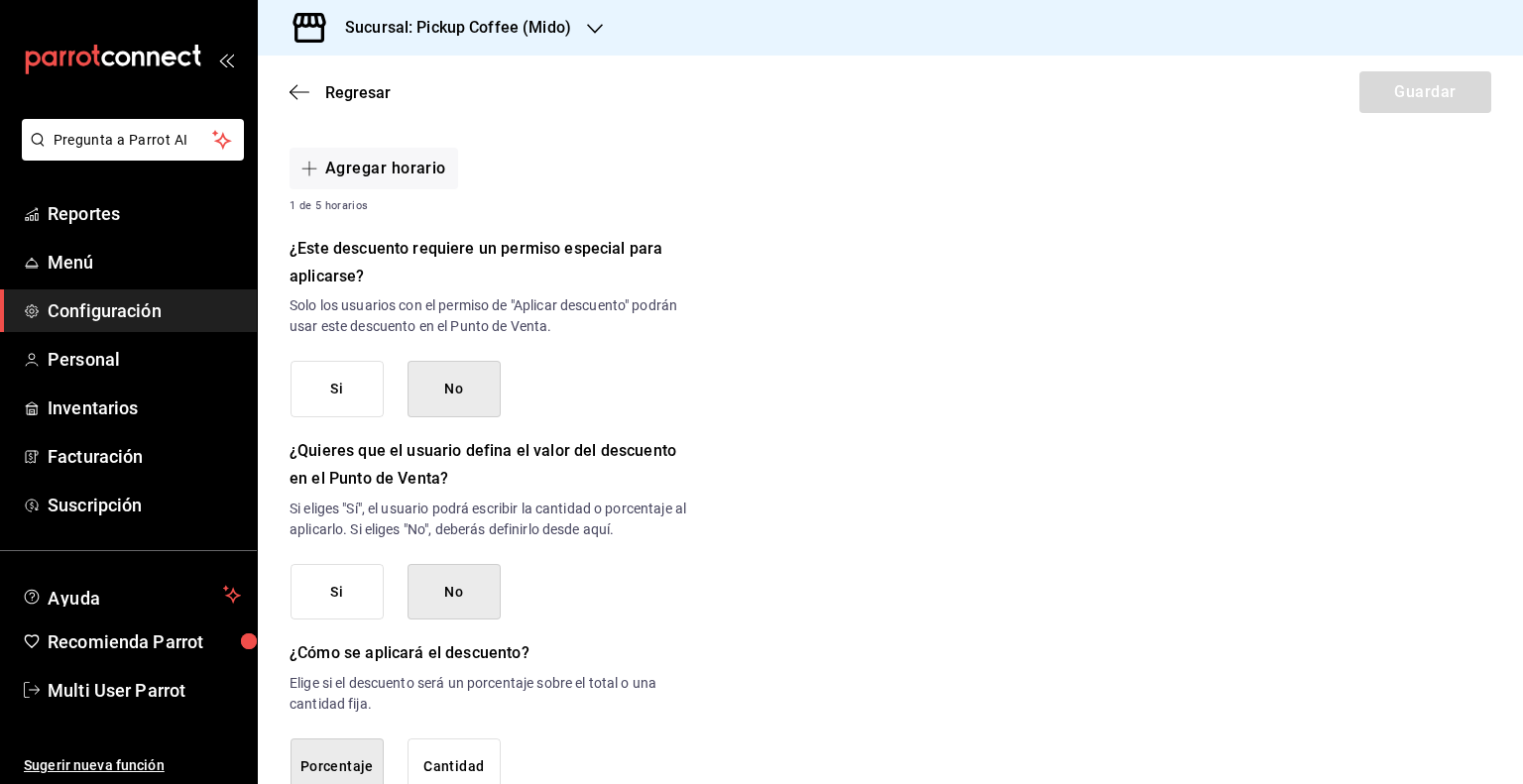
scroll to position [793, 0]
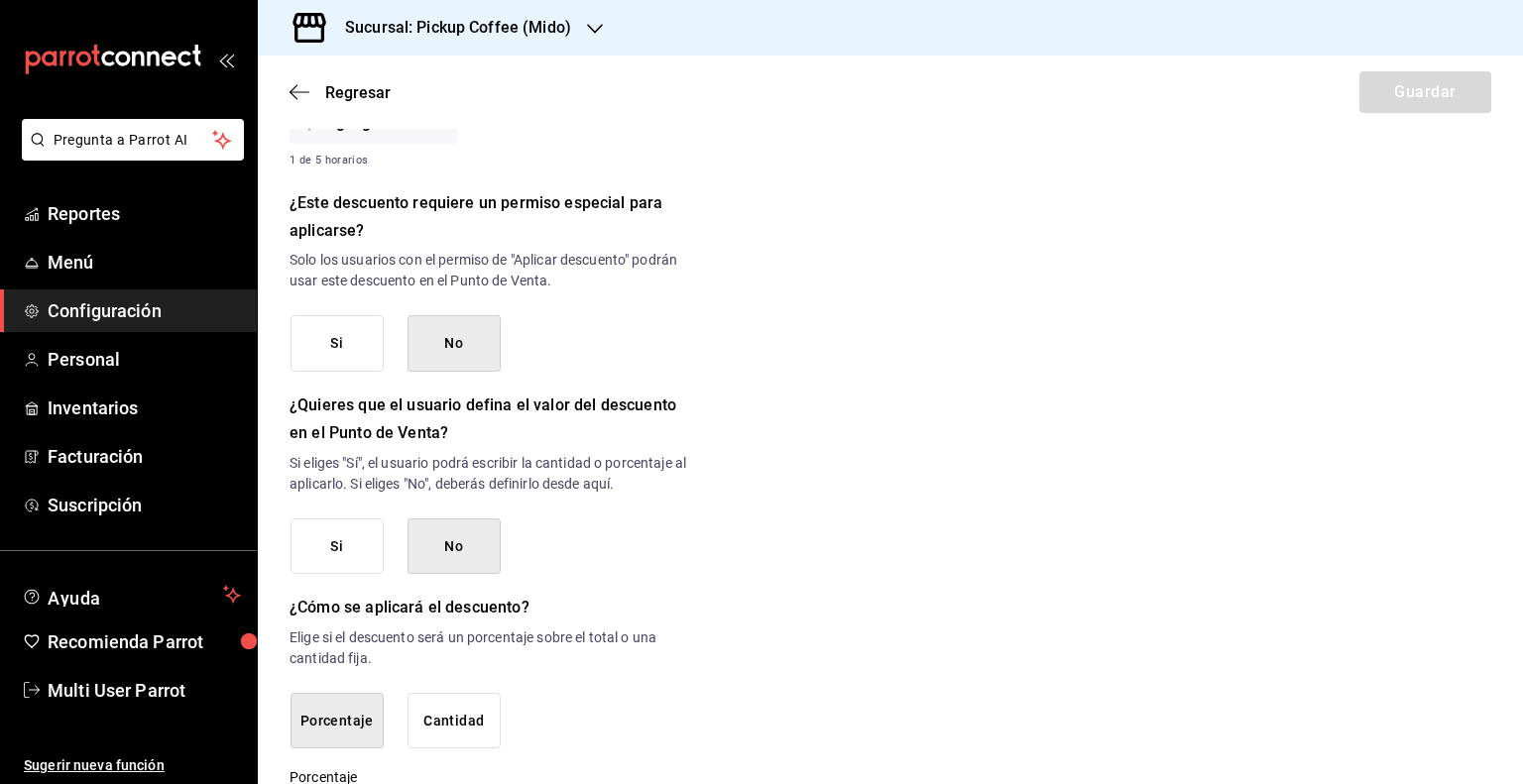
click at [356, 537] on button "Si" at bounding box center [338, 546] width 94 height 57
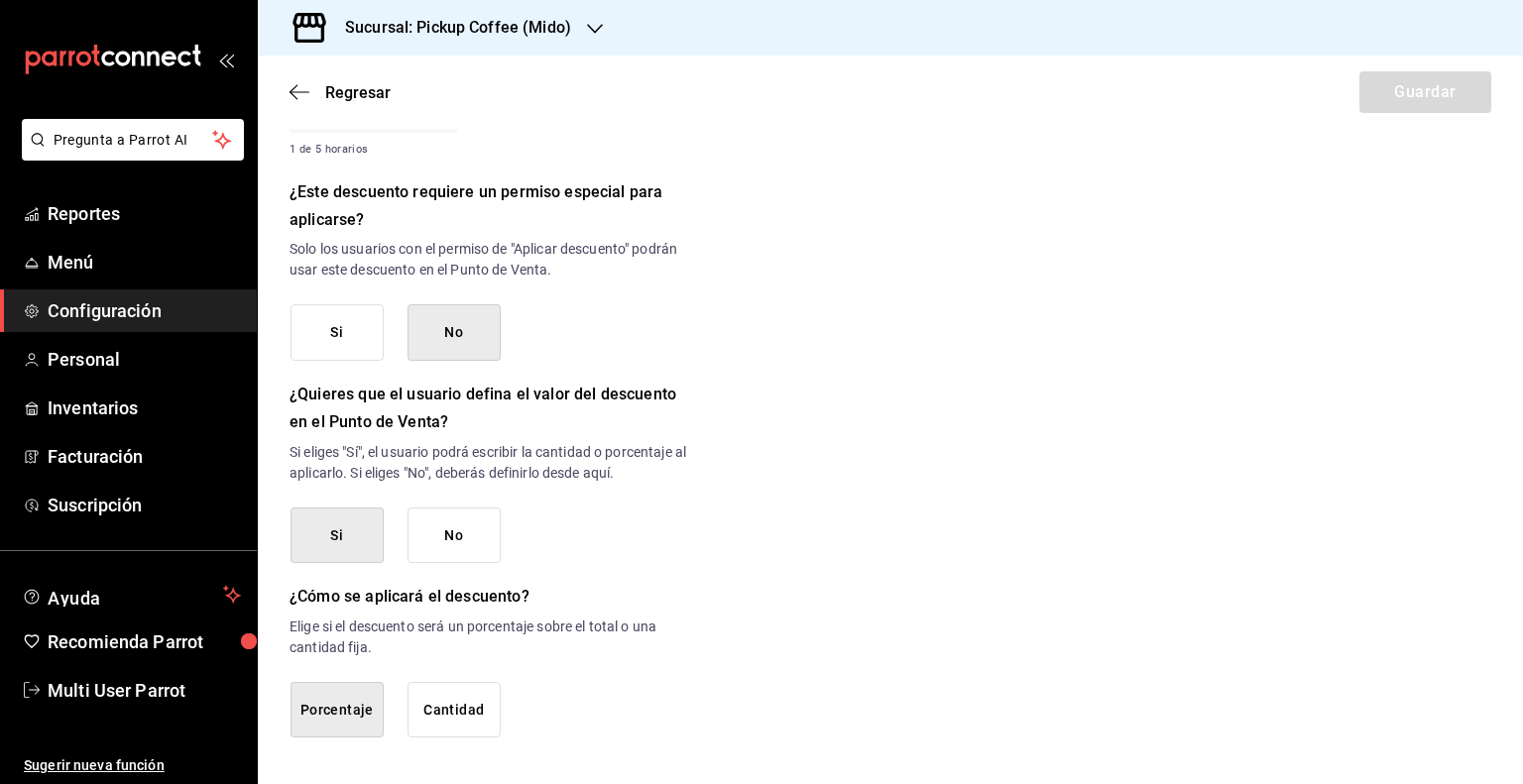
scroll to position [807, 0]
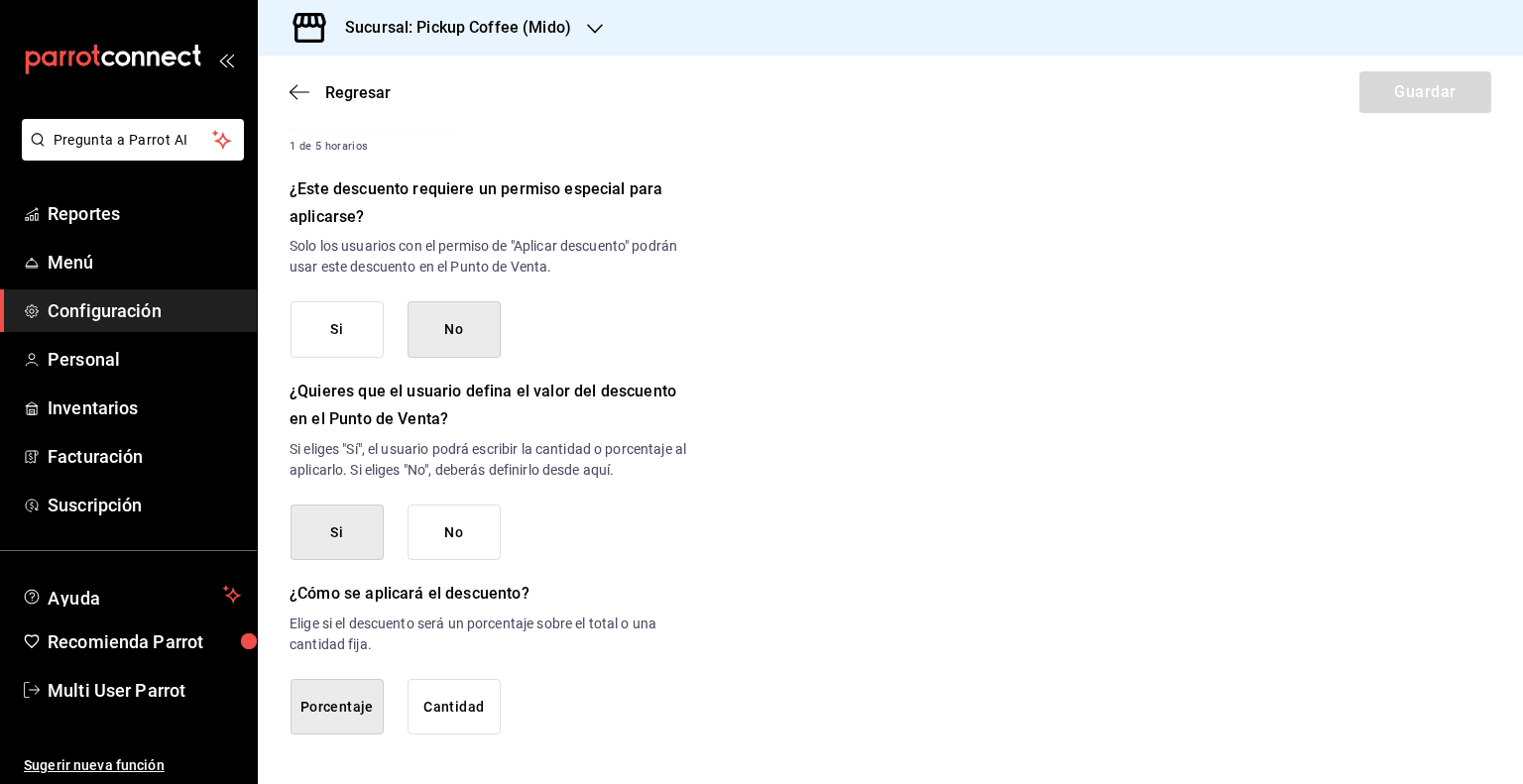
click at [477, 692] on button "Cantidad" at bounding box center [455, 707] width 94 height 57
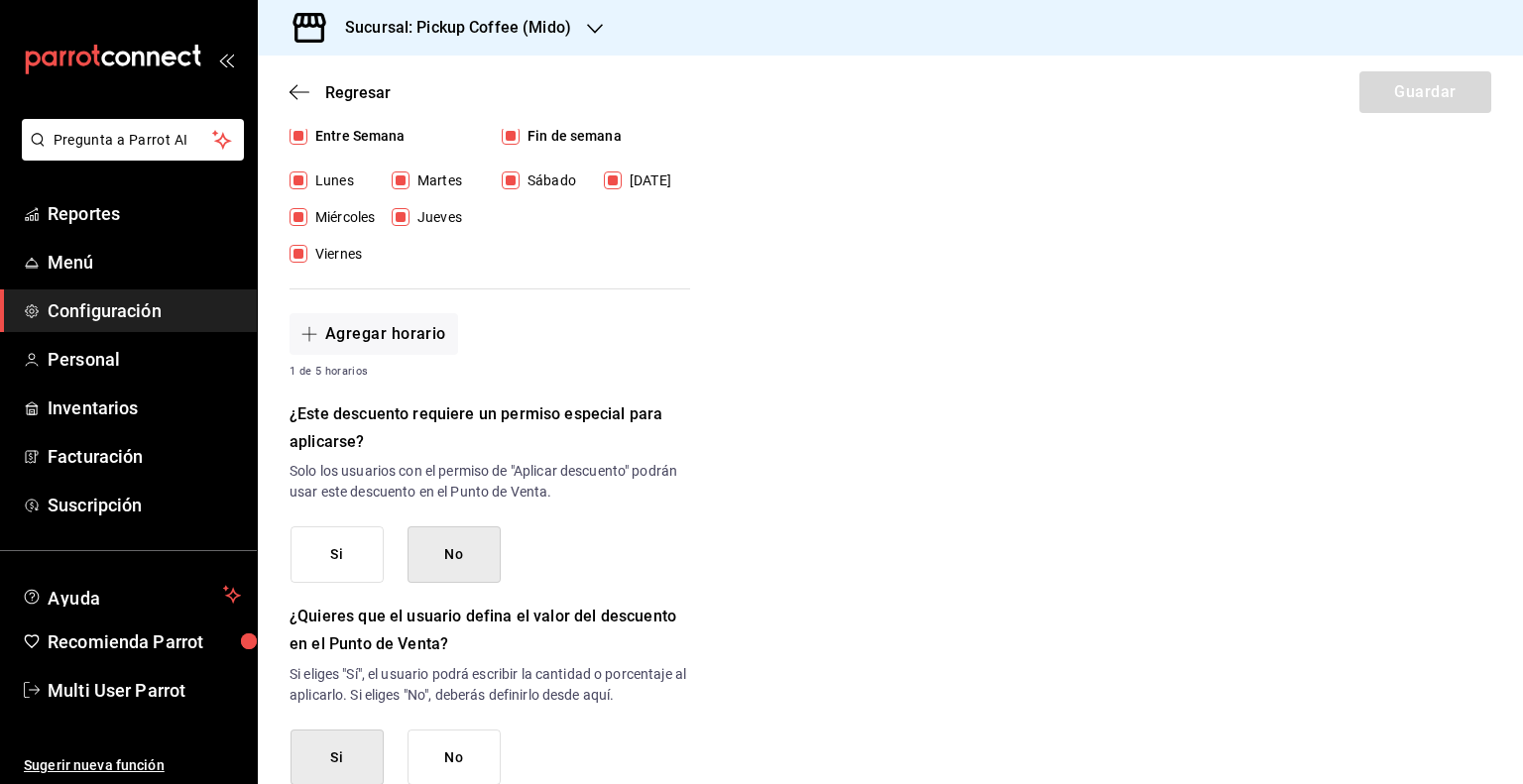
scroll to position [311, 0]
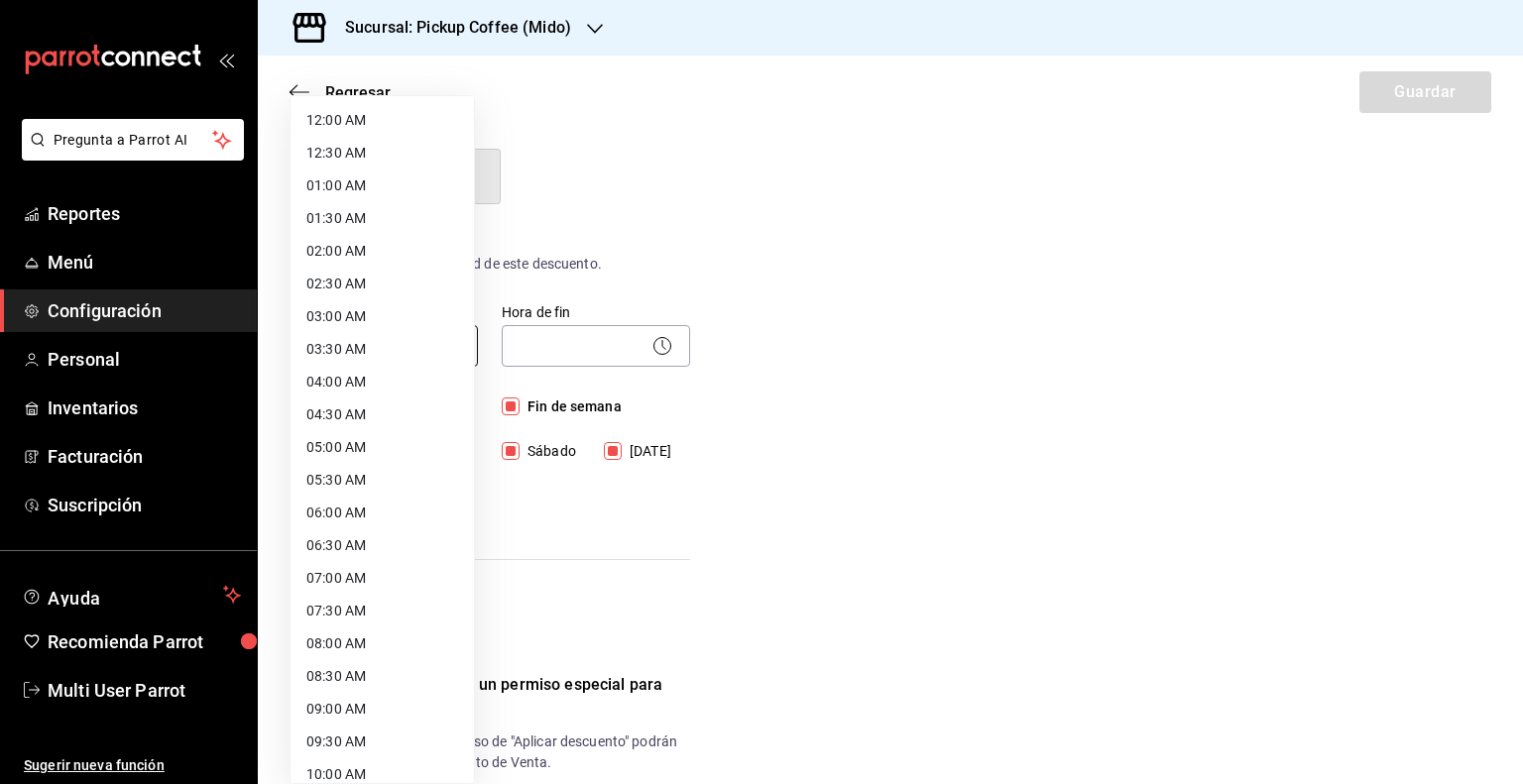
click at [337, 328] on body "Pregunta a Parrot AI Reportes Menú Configuración Personal Inventarios Facturaci…" at bounding box center [762, 392] width 1523 height 784
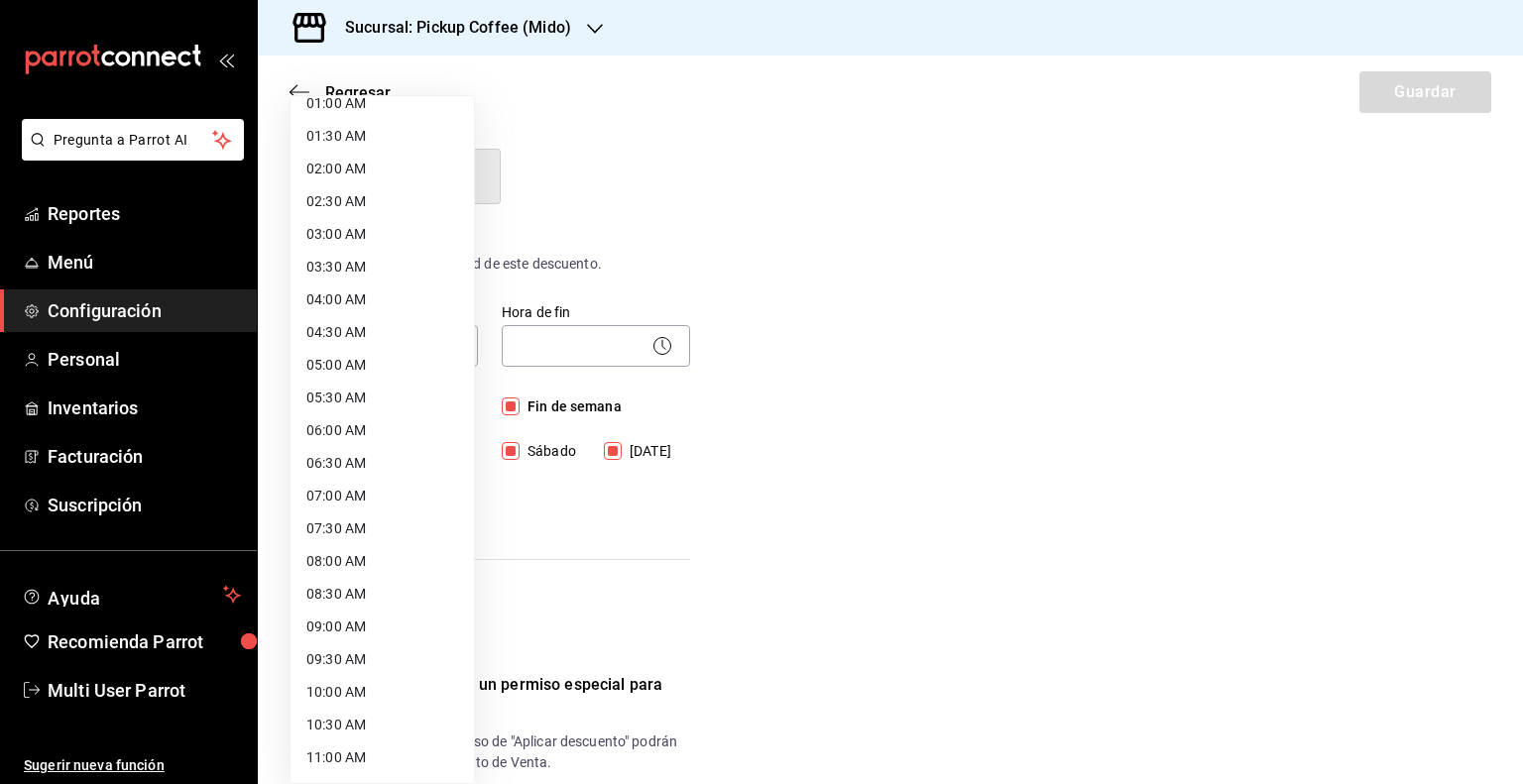
scroll to position [198, 0]
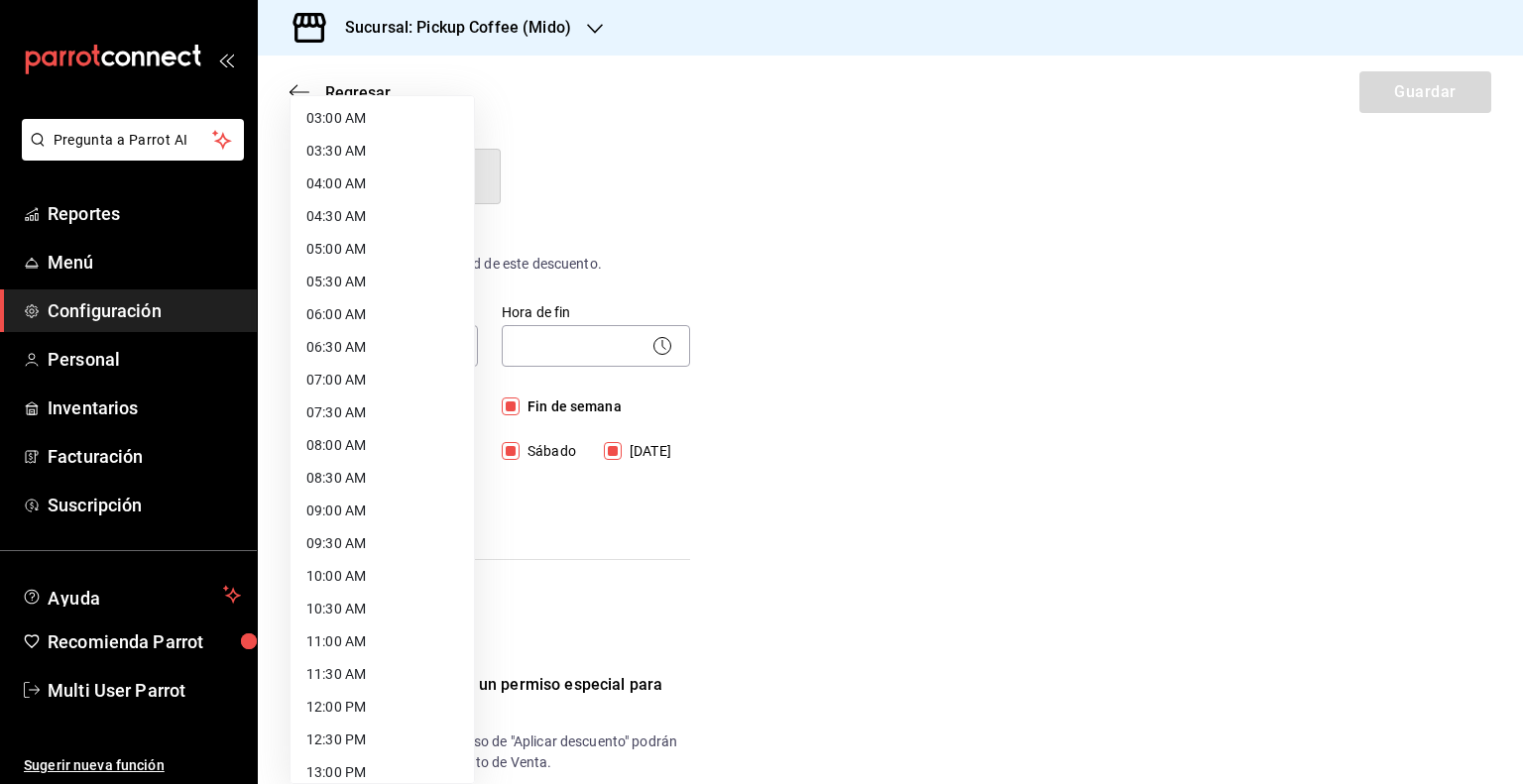
click at [343, 504] on li "09:00 AM" at bounding box center [383, 510] width 183 height 33
type input "09:00"
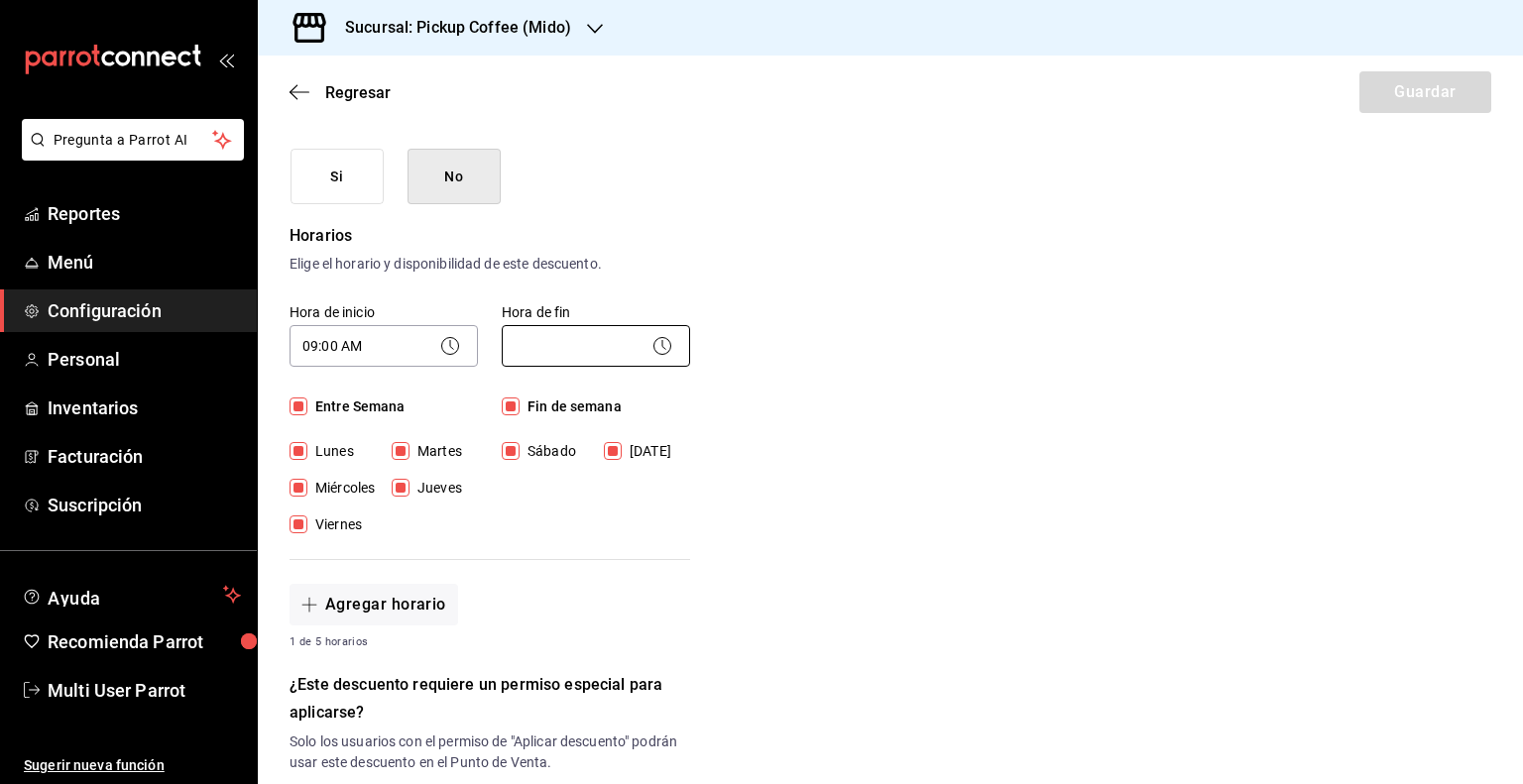
click at [560, 355] on body "Pregunta a Parrot AI Reportes Menú Configuración Personal Inventarios Facturaci…" at bounding box center [762, 392] width 1523 height 784
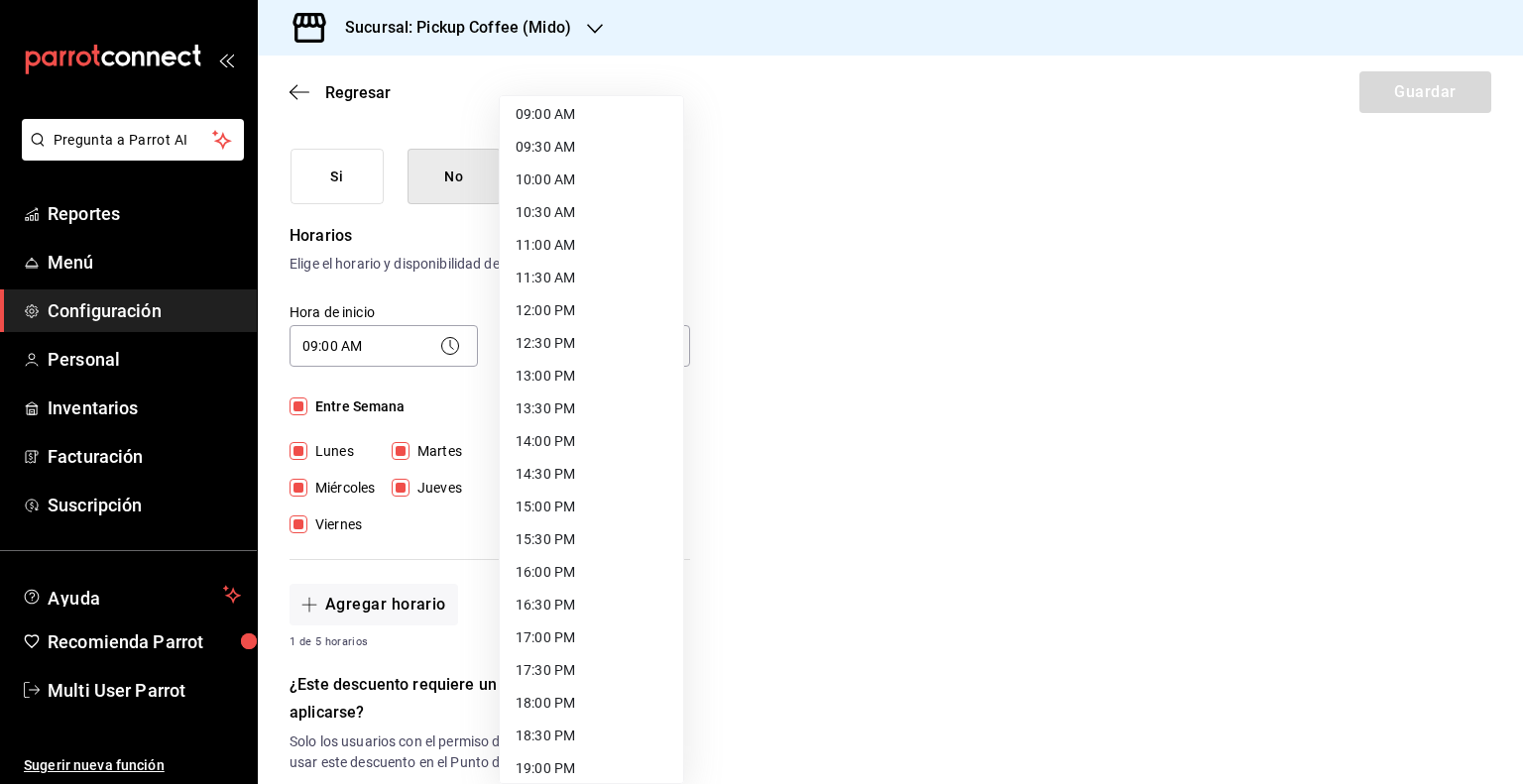
scroll to position [930, 0]
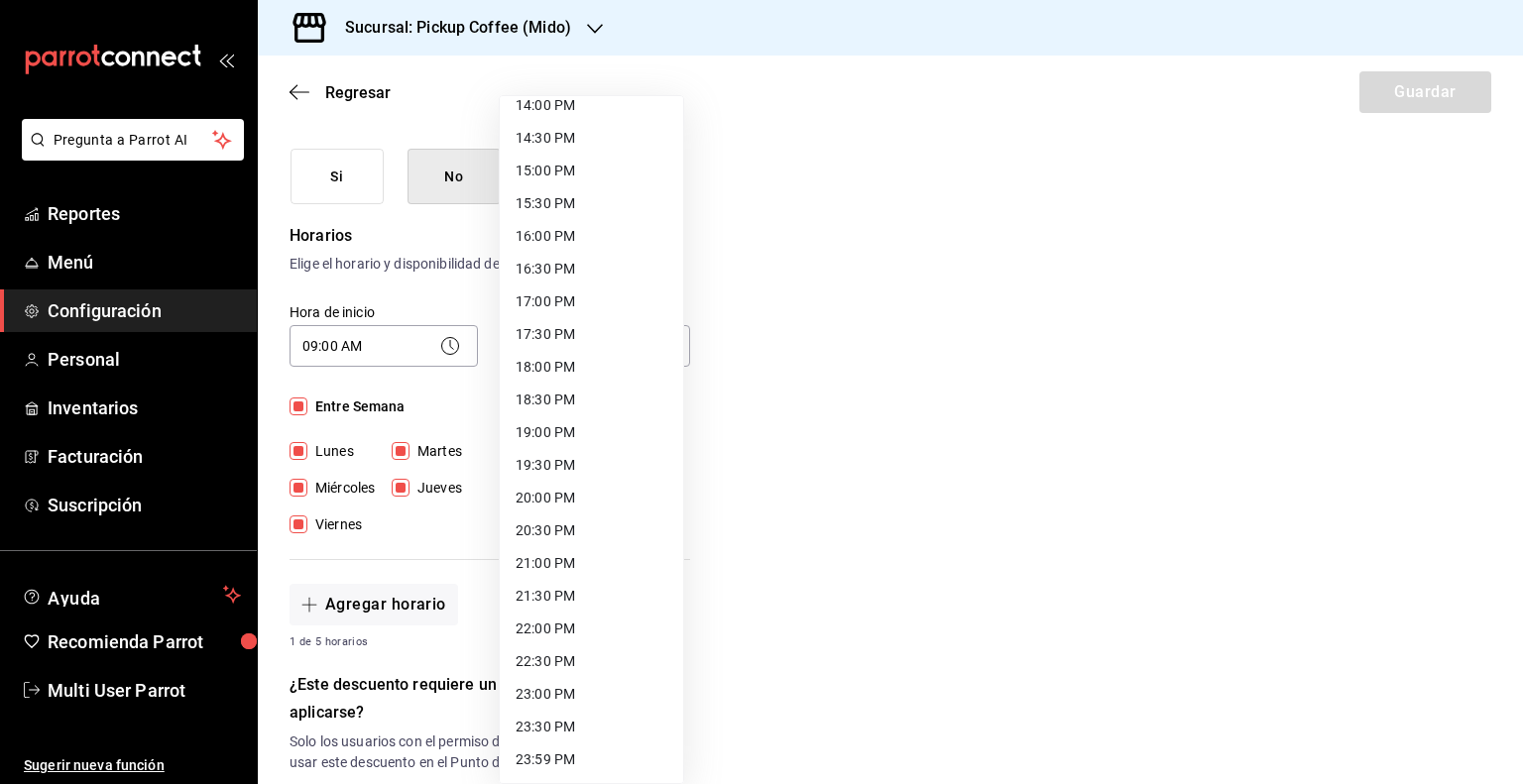
click at [548, 626] on li "22:00 PM" at bounding box center [591, 629] width 183 height 33
type input "22:00"
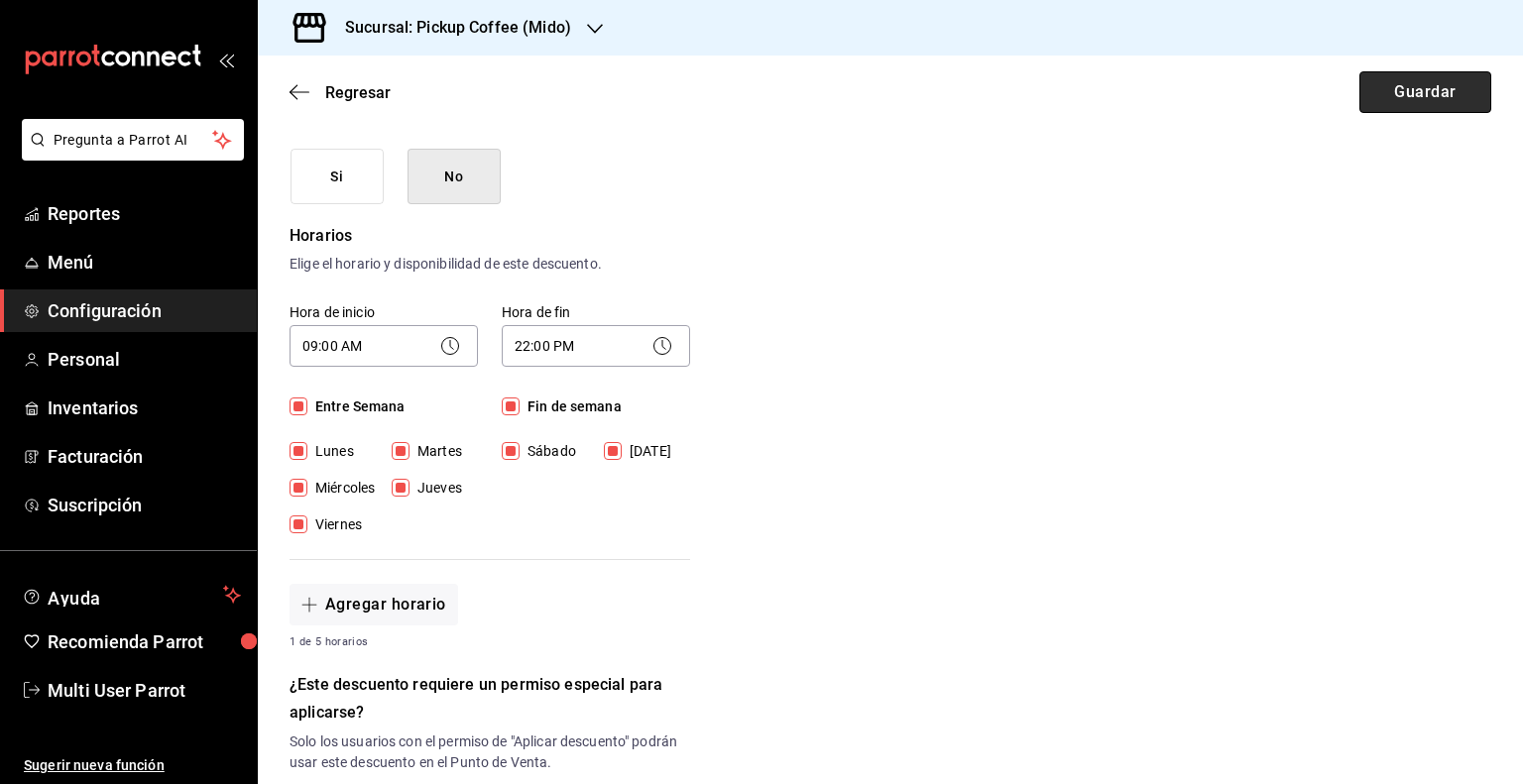
click at [1376, 85] on button "Guardar" at bounding box center [1425, 93] width 132 height 42
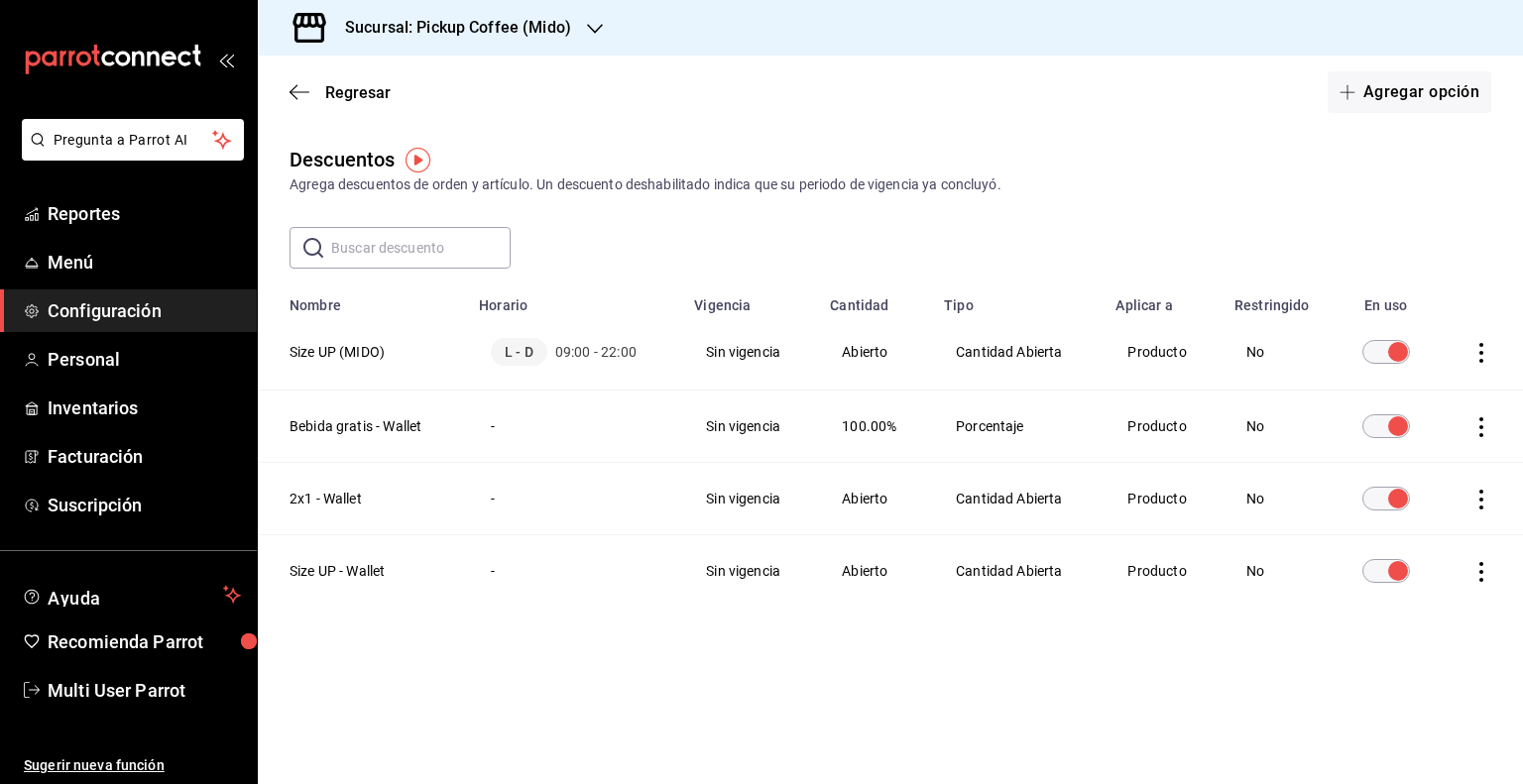
click at [1477, 431] on icon "actions" at bounding box center [1481, 427] width 20 height 20
click at [1456, 459] on li "Eliminar" at bounding box center [1407, 455] width 166 height 56
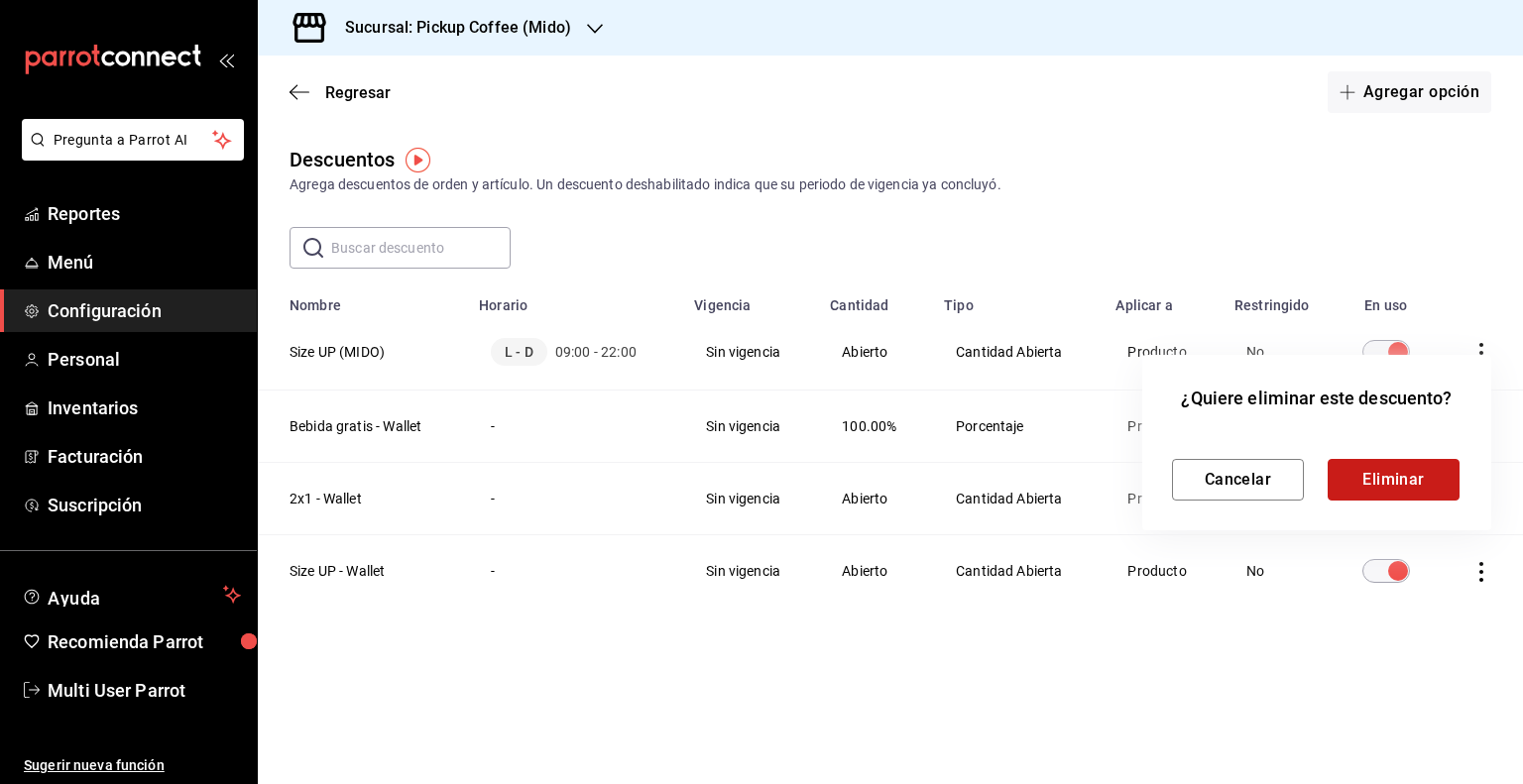
click at [1351, 491] on button "Eliminar" at bounding box center [1393, 480] width 132 height 42
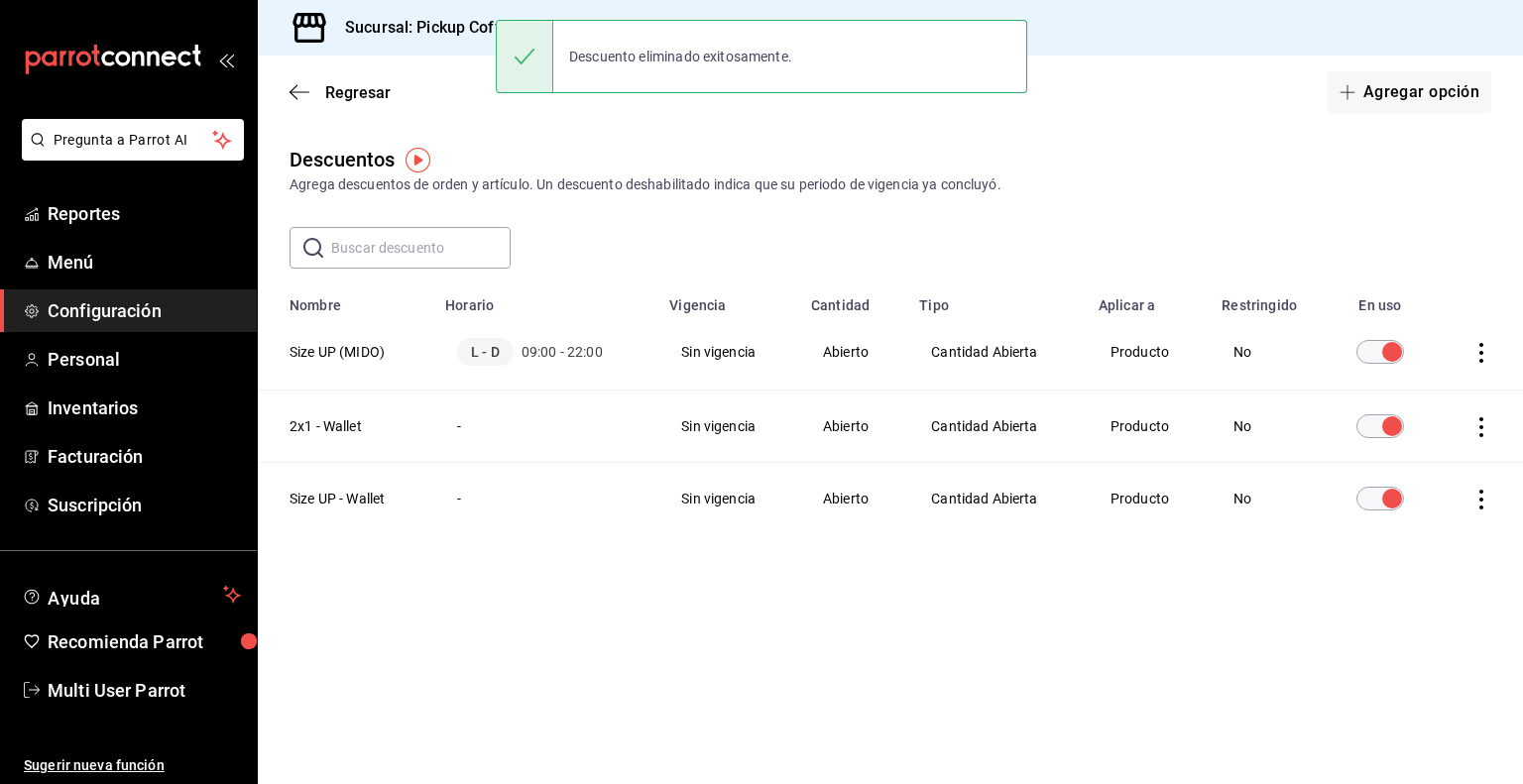
click at [1480, 437] on icon "actions" at bounding box center [1481, 427] width 4 height 20
click at [1444, 461] on li "Eliminar" at bounding box center [1407, 455] width 166 height 56
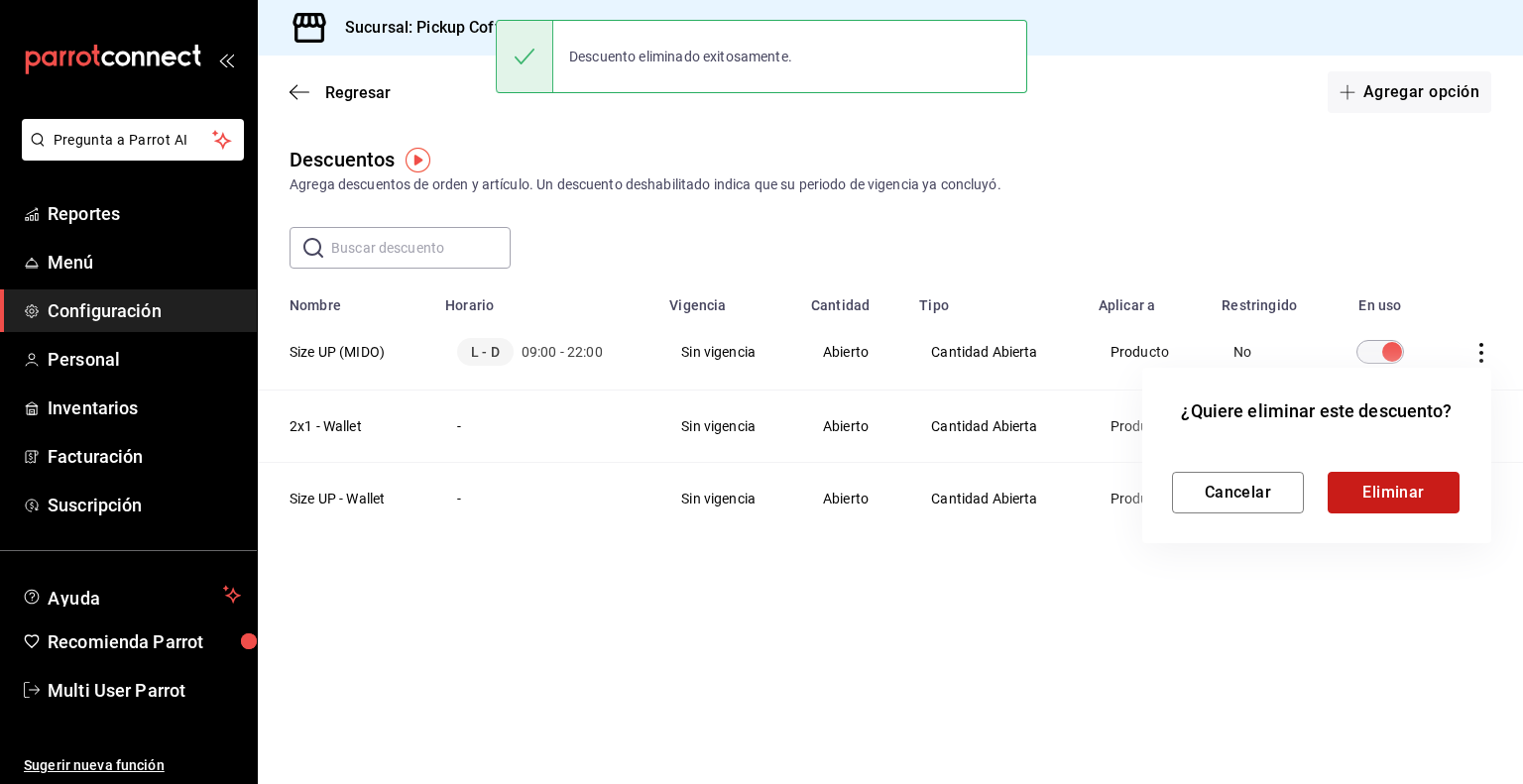
click at [1370, 487] on button "Eliminar" at bounding box center [1393, 493] width 132 height 42
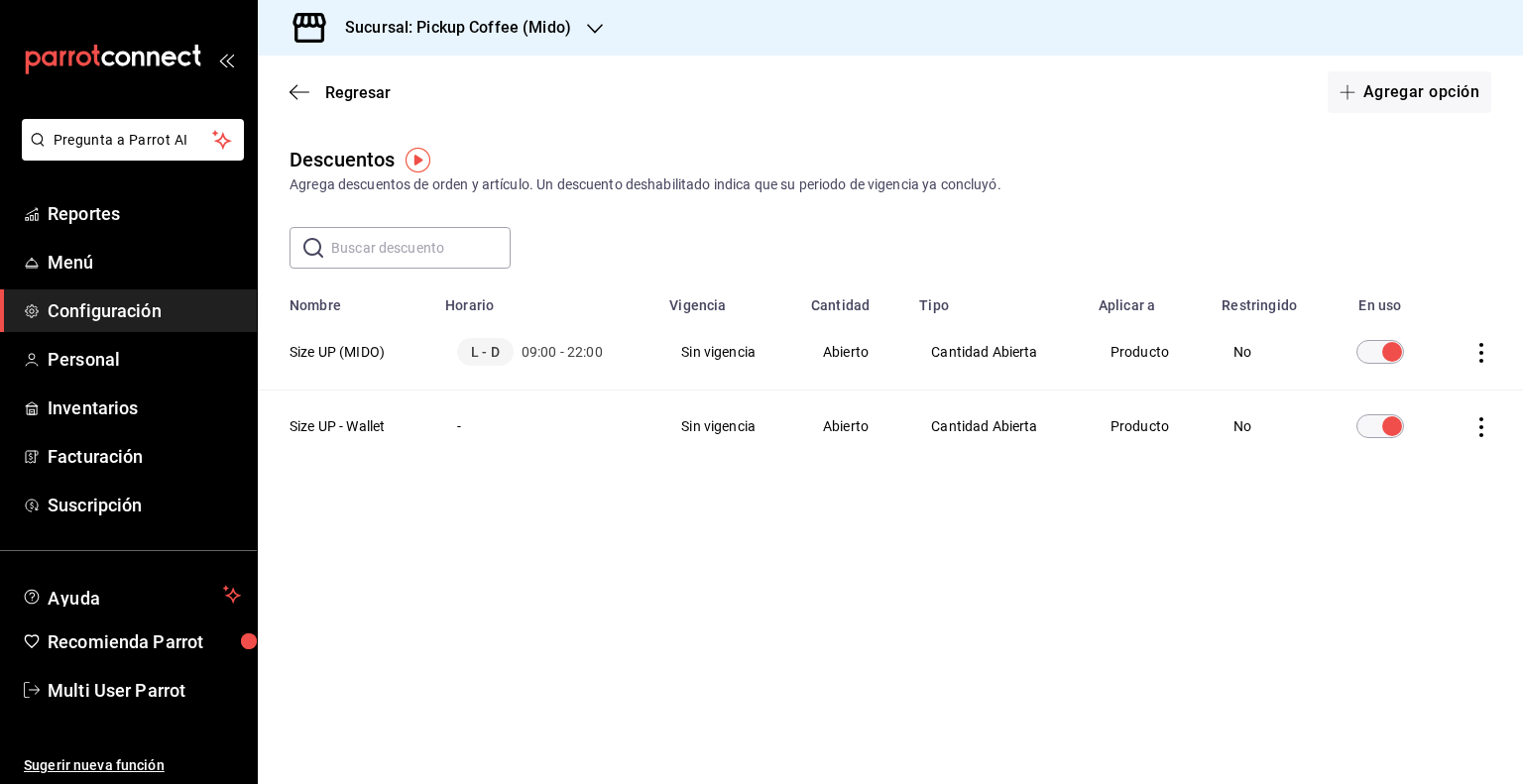
click at [1477, 431] on icon "actions" at bounding box center [1481, 427] width 20 height 20
click at [1436, 463] on li "Eliminar" at bounding box center [1407, 455] width 166 height 56
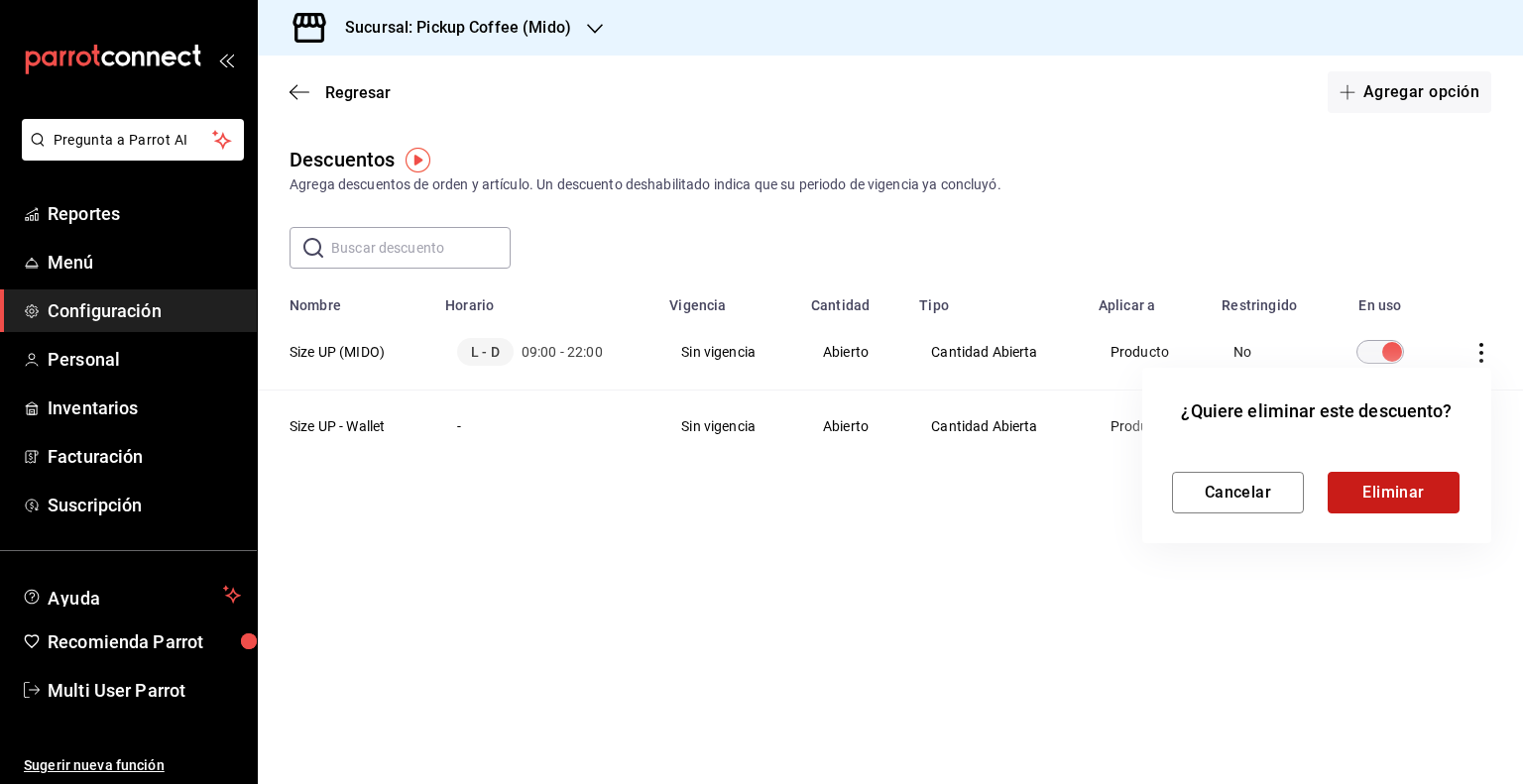
click at [1378, 498] on button "Eliminar" at bounding box center [1393, 493] width 132 height 42
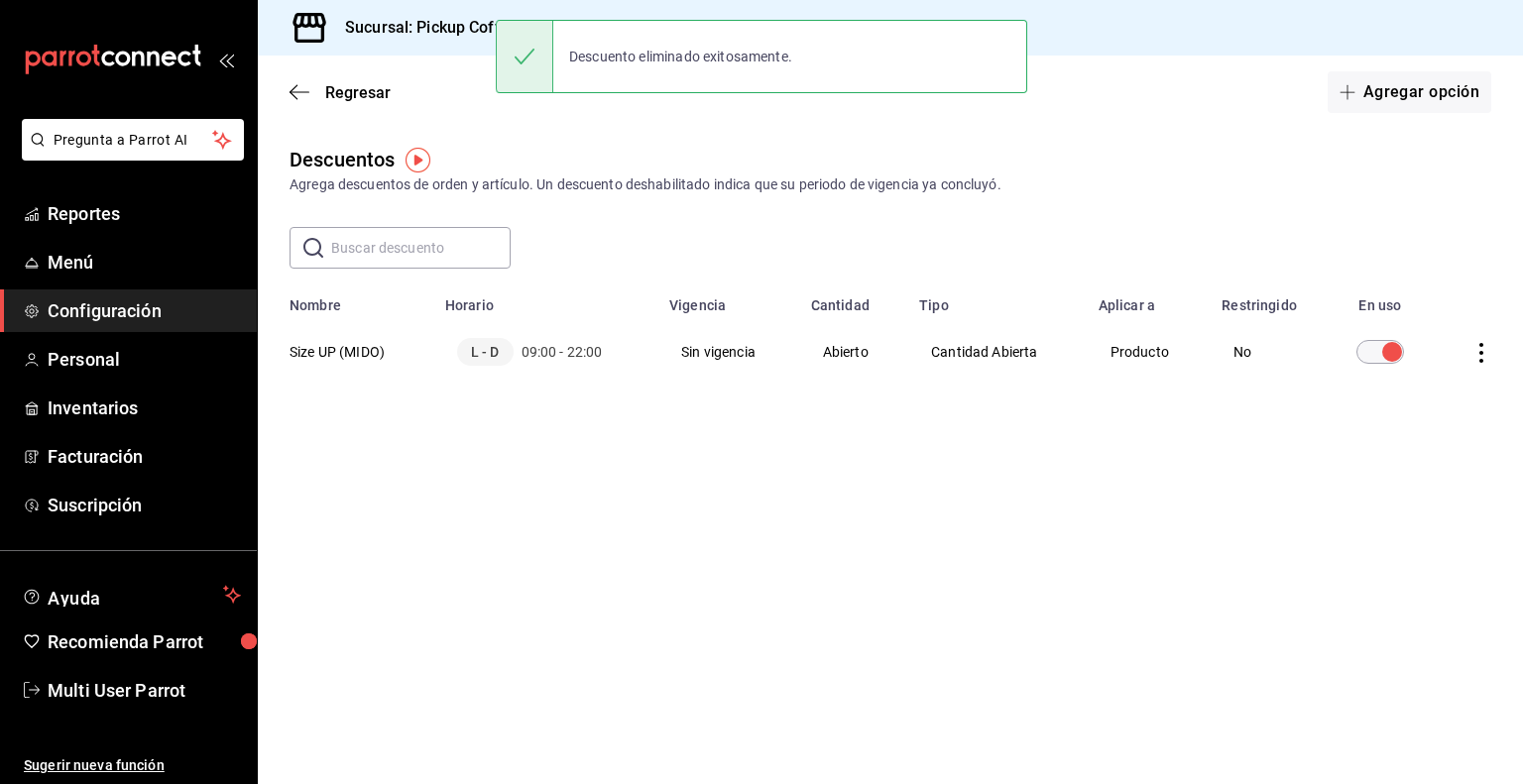
click at [525, 455] on div "Descuentos Agrega descuentos de orden y artículo. Un descuento deshabilitado in…" at bounding box center [891, 302] width 1266 height 316
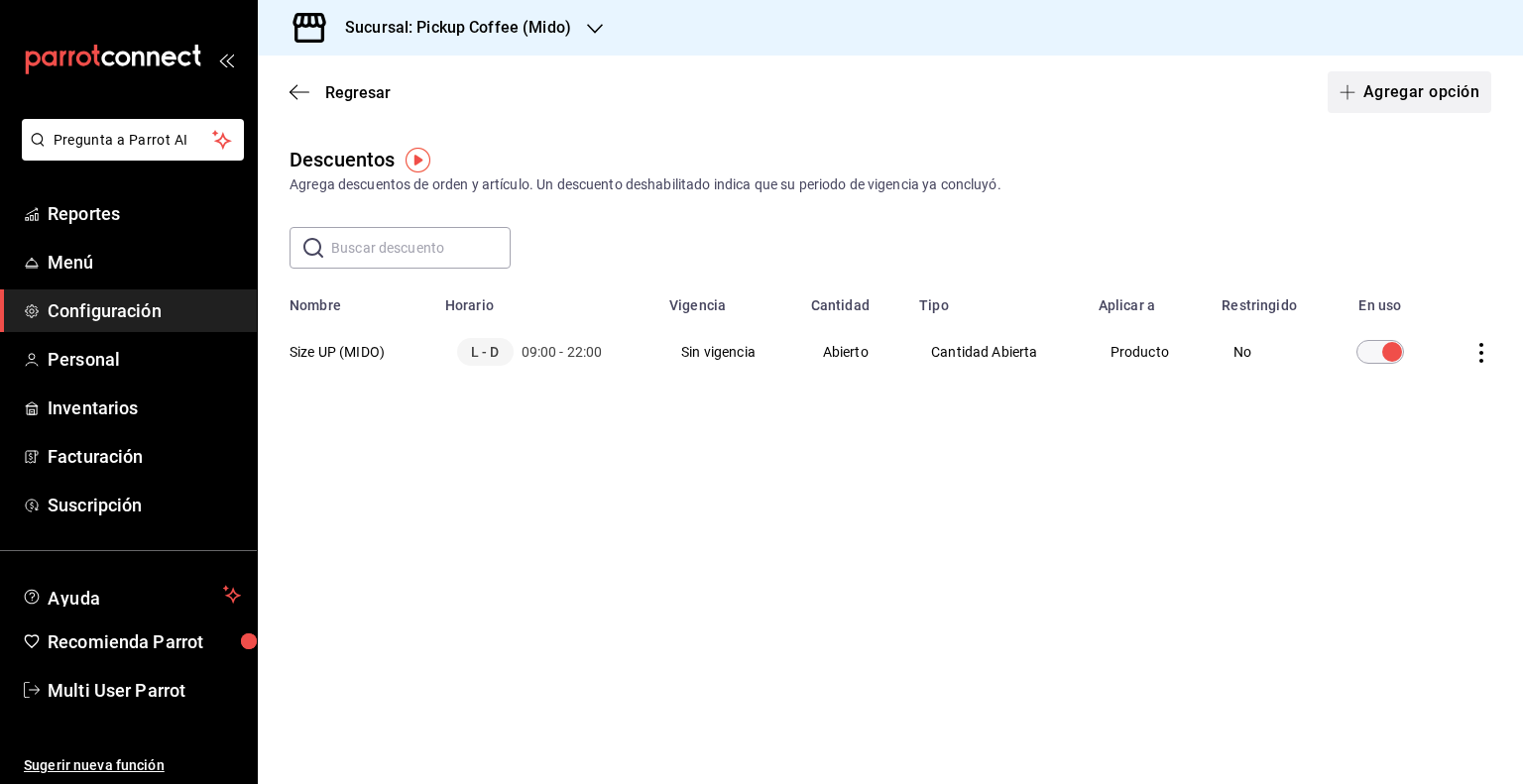
click at [1385, 105] on button "Agregar opción" at bounding box center [1409, 93] width 163 height 42
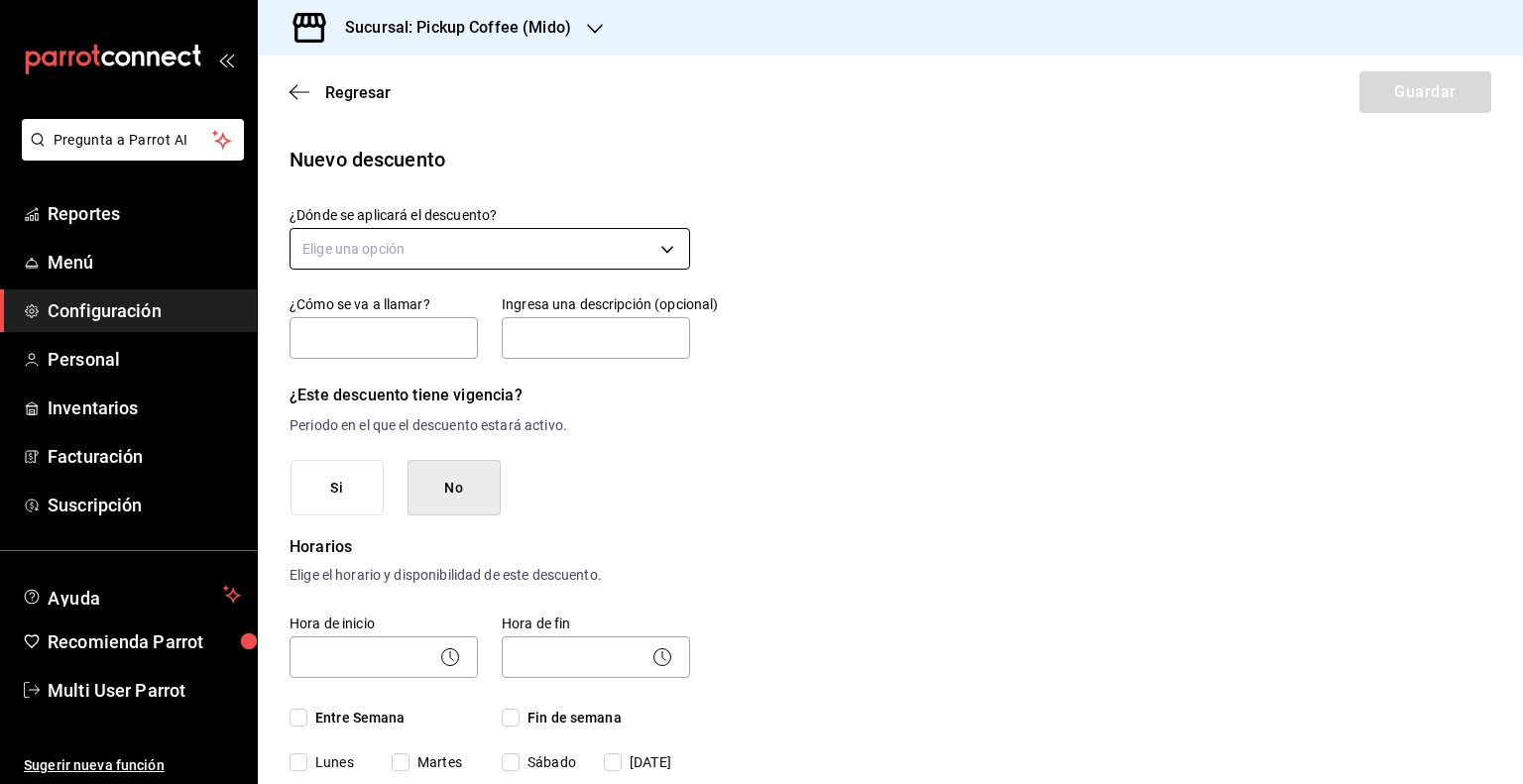
click at [421, 245] on body "Pregunta a Parrot AI Reportes Menú Configuración Personal Inventarios Facturaci…" at bounding box center [762, 392] width 1523 height 784
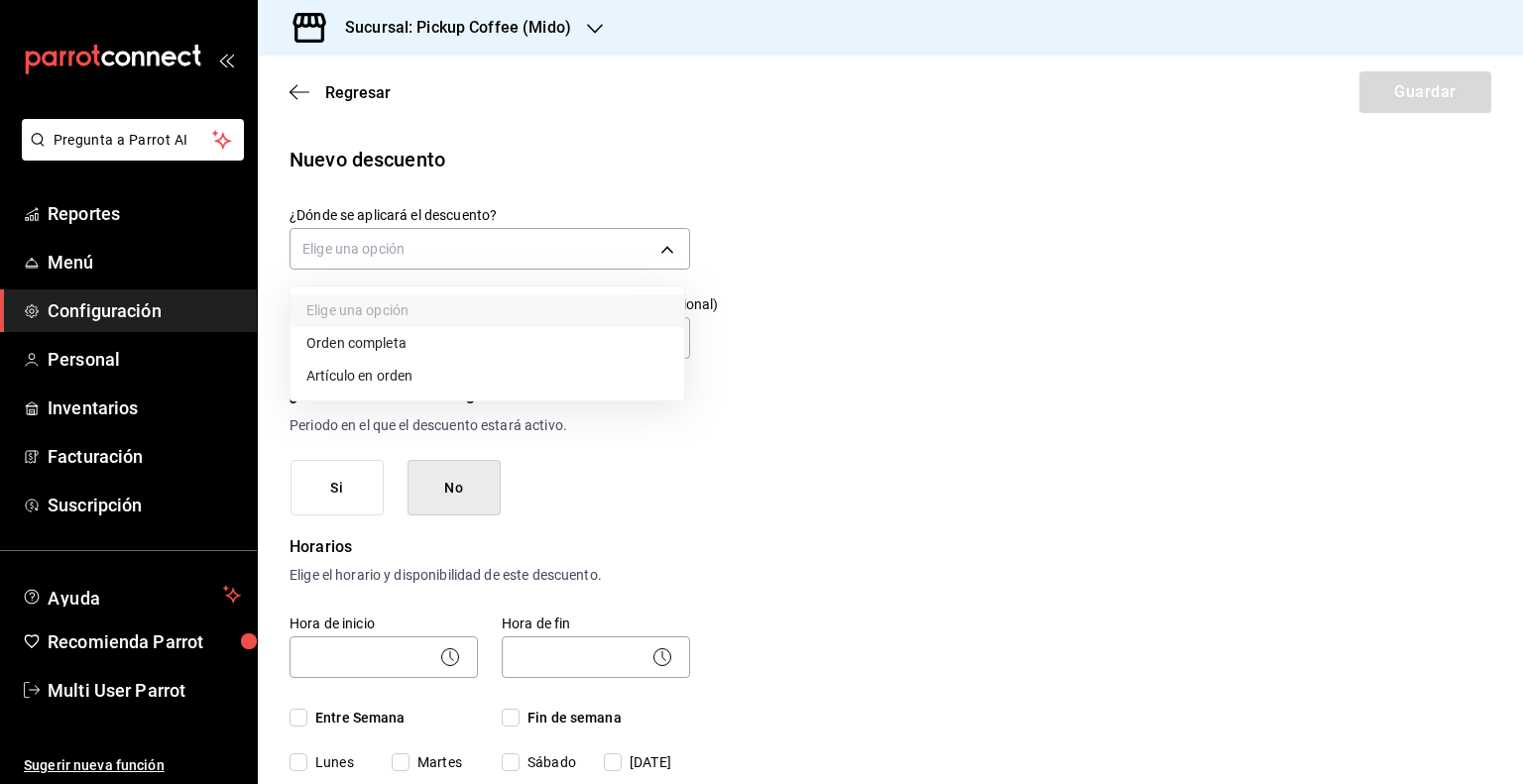
click at [405, 348] on li "Orden completa" at bounding box center [487, 343] width 394 height 33
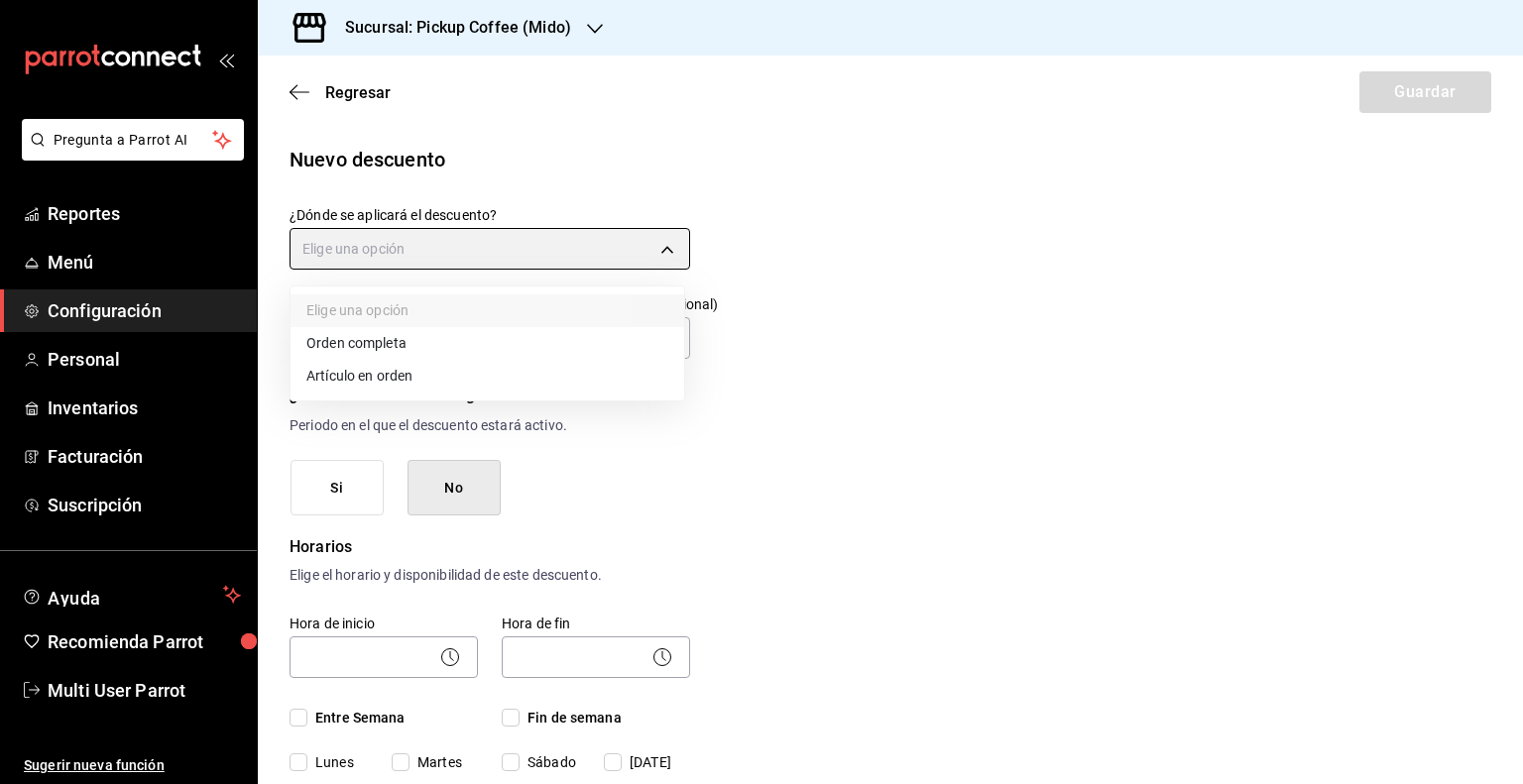
type input "ORDER"
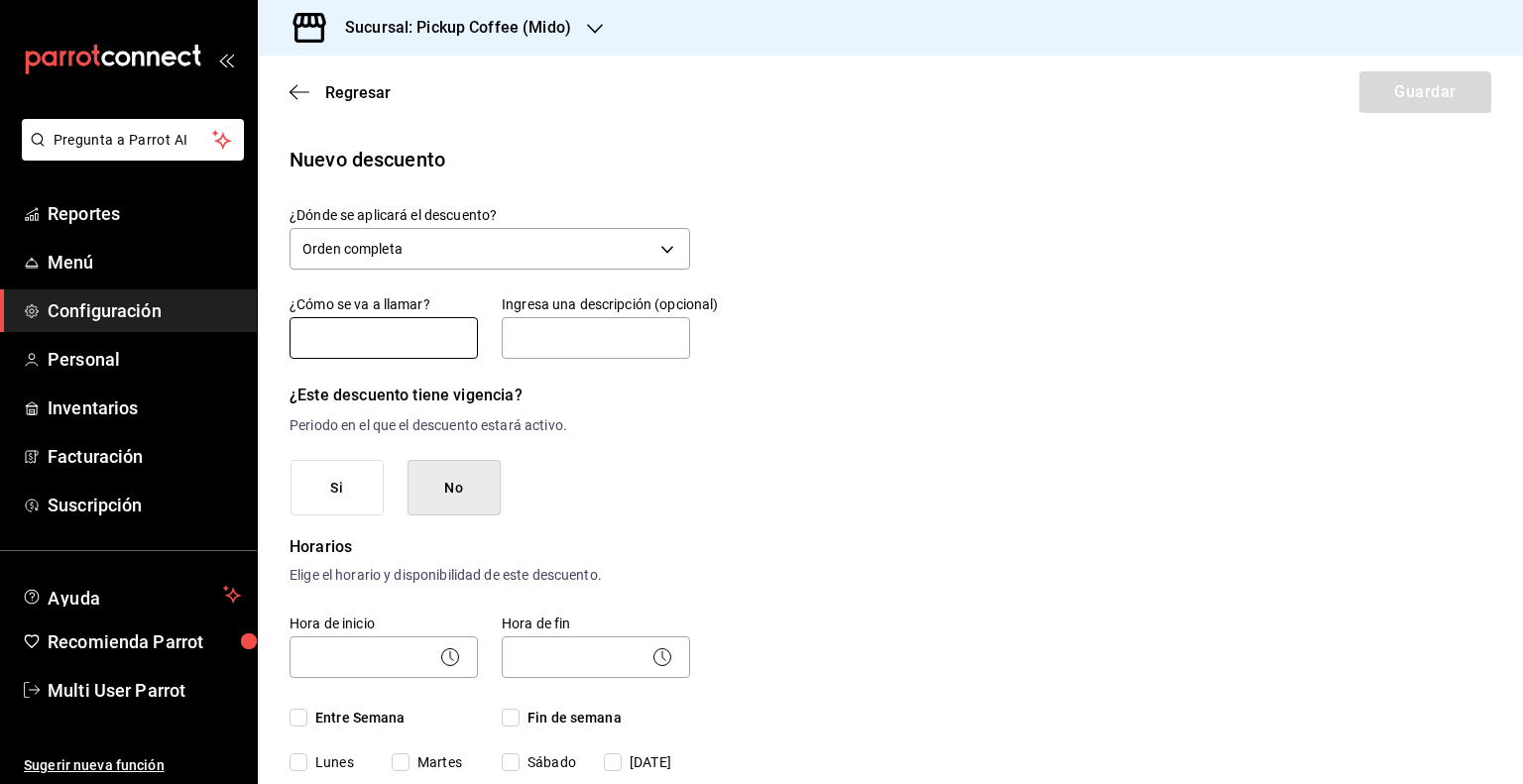
click at [378, 344] on input "text" at bounding box center [384, 338] width 188 height 42
type input "F"
type input "PUC Gratis"
type input "MIDO"
click at [418, 340] on input "PUC Gratis" at bounding box center [384, 338] width 188 height 42
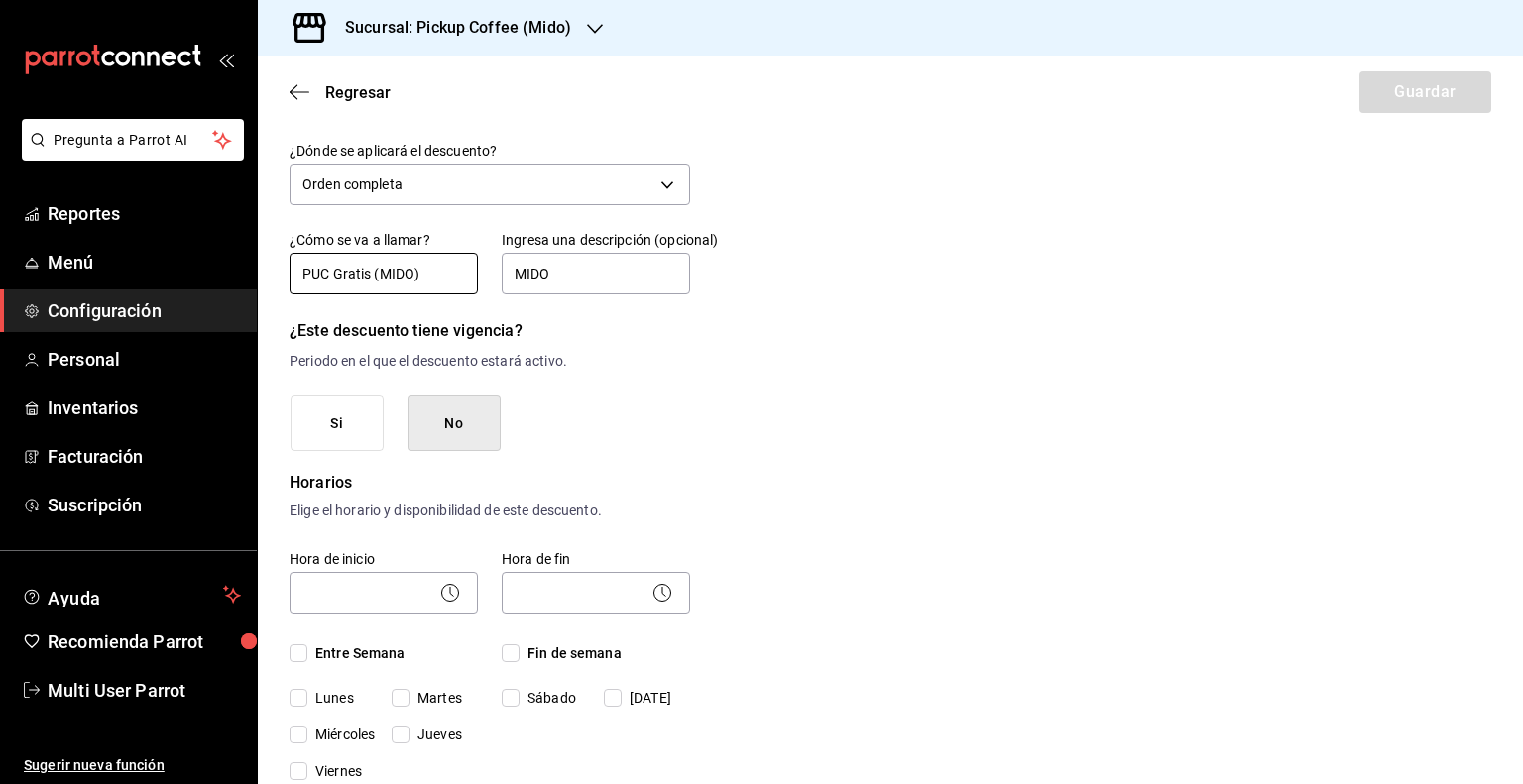
scroll to position [99, 0]
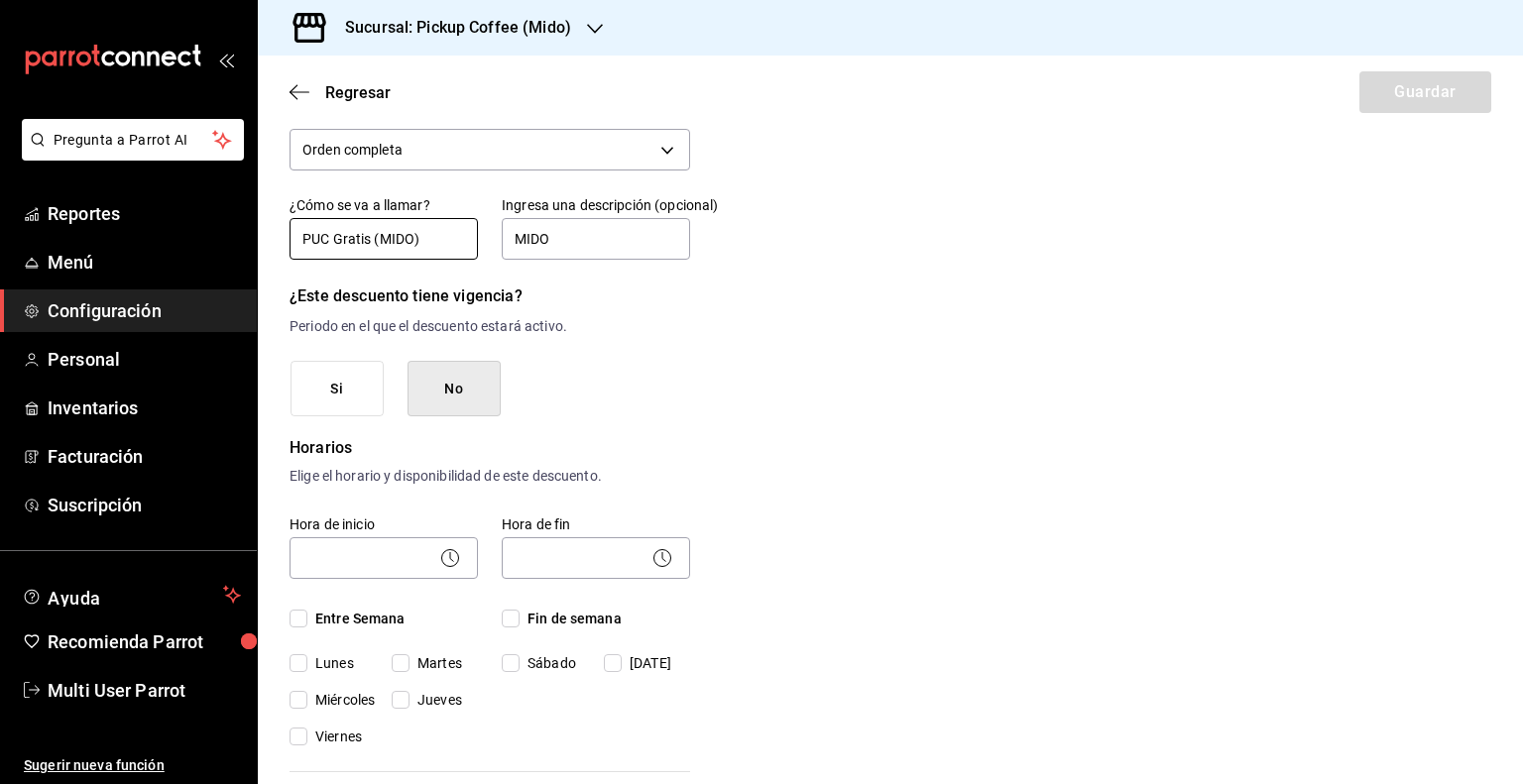
type input "PUC Gratis (MIDO)"
click at [488, 390] on button "No" at bounding box center [455, 389] width 94 height 57
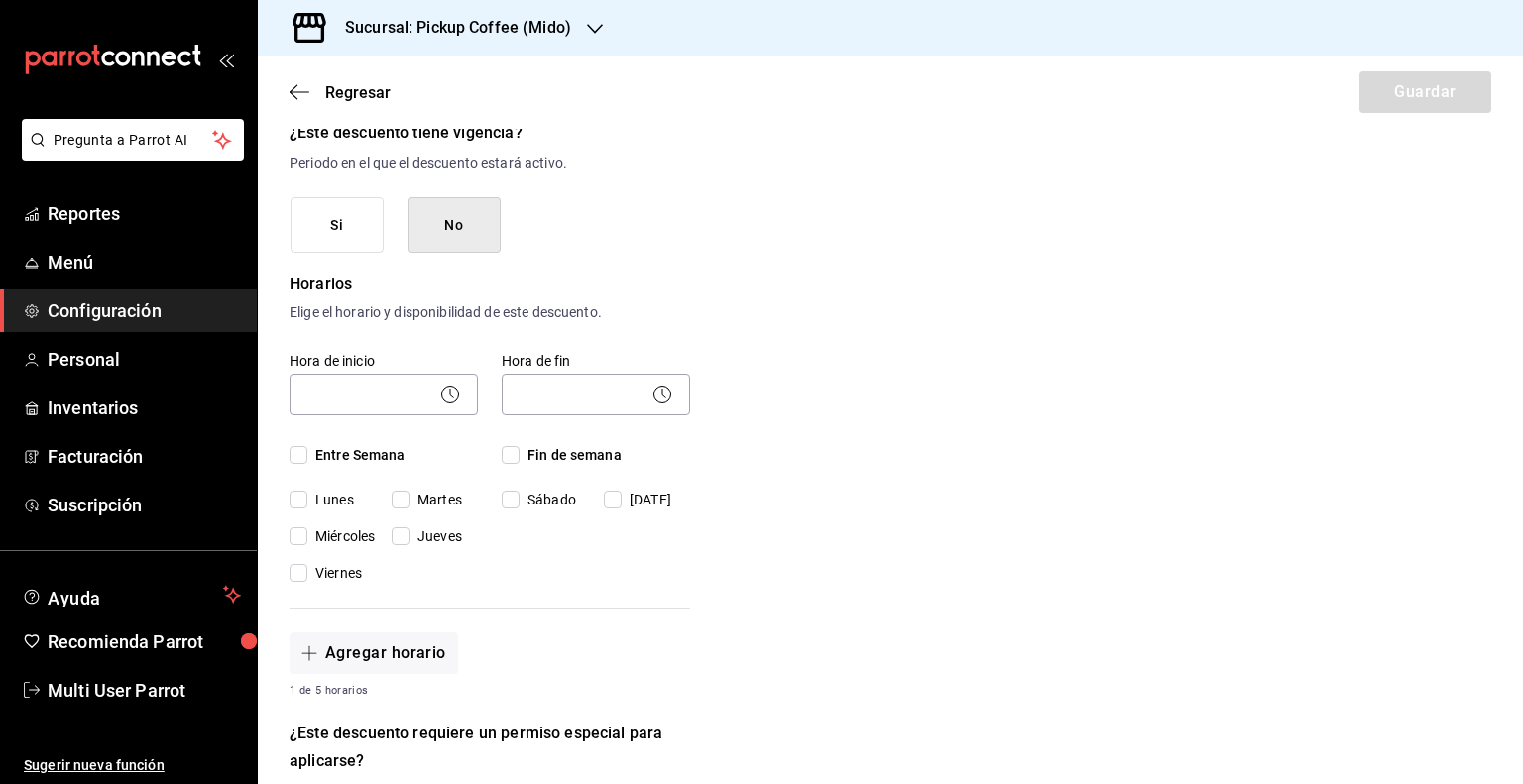
scroll to position [297, 0]
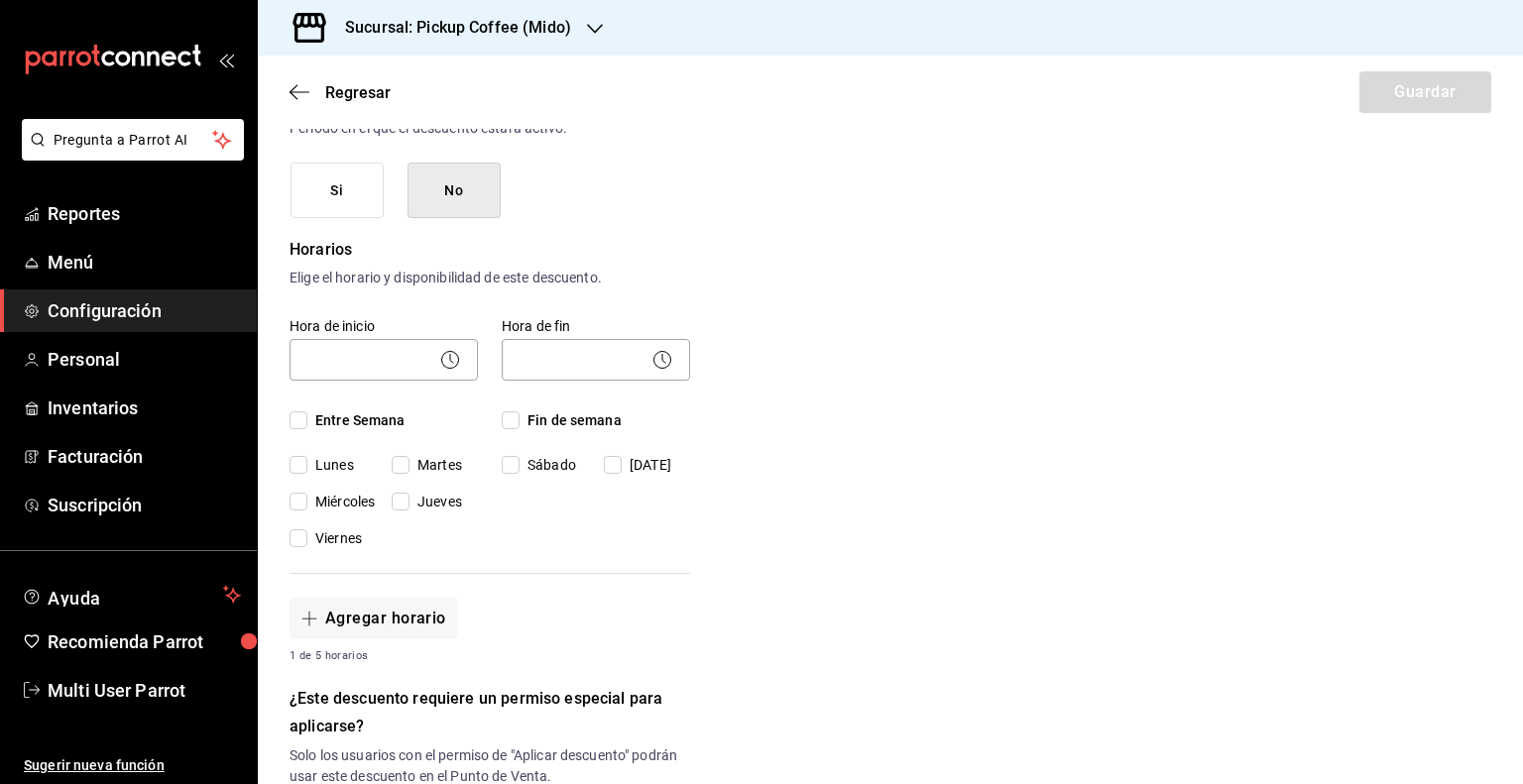
click at [310, 423] on span "Entre Semana" at bounding box center [356, 420] width 98 height 21
click at [307, 423] on input "Entre Semana" at bounding box center [299, 420] width 18 height 18
checkbox input "true"
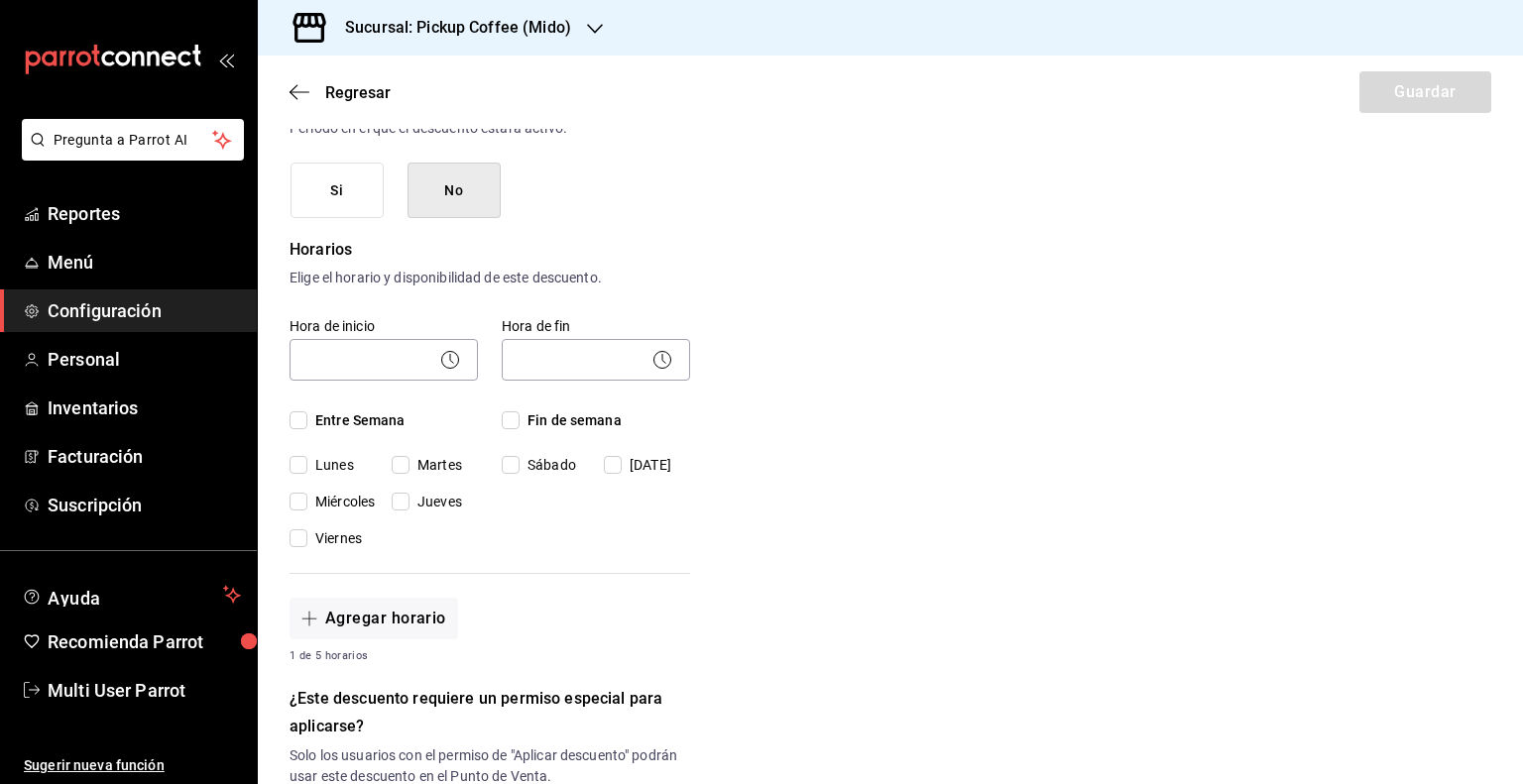
checkbox input "true"
click at [525, 417] on span "Fin de semana" at bounding box center [570, 420] width 102 height 21
click at [519, 417] on input "Fin de semana" at bounding box center [510, 420] width 18 height 18
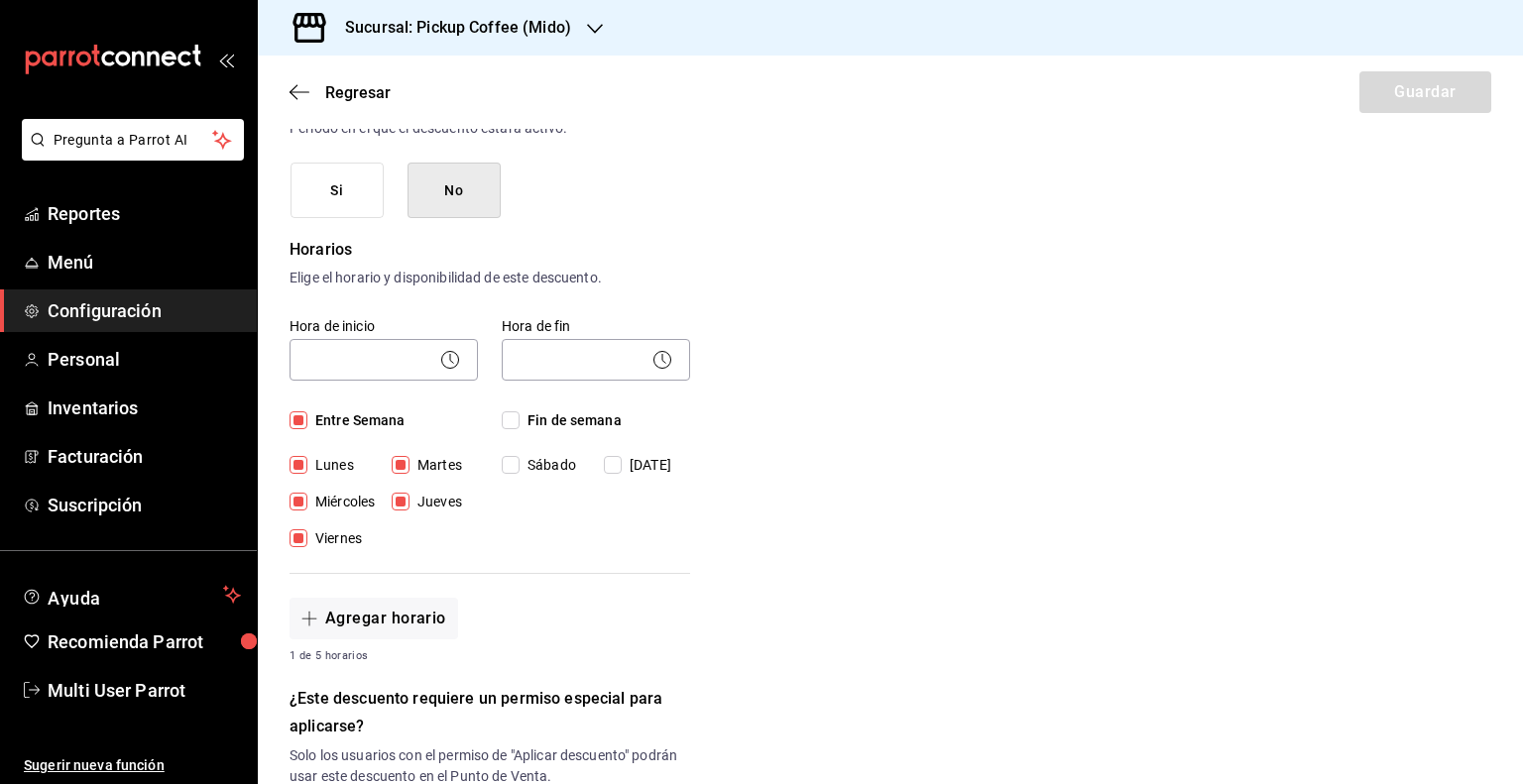
checkbox input "true"
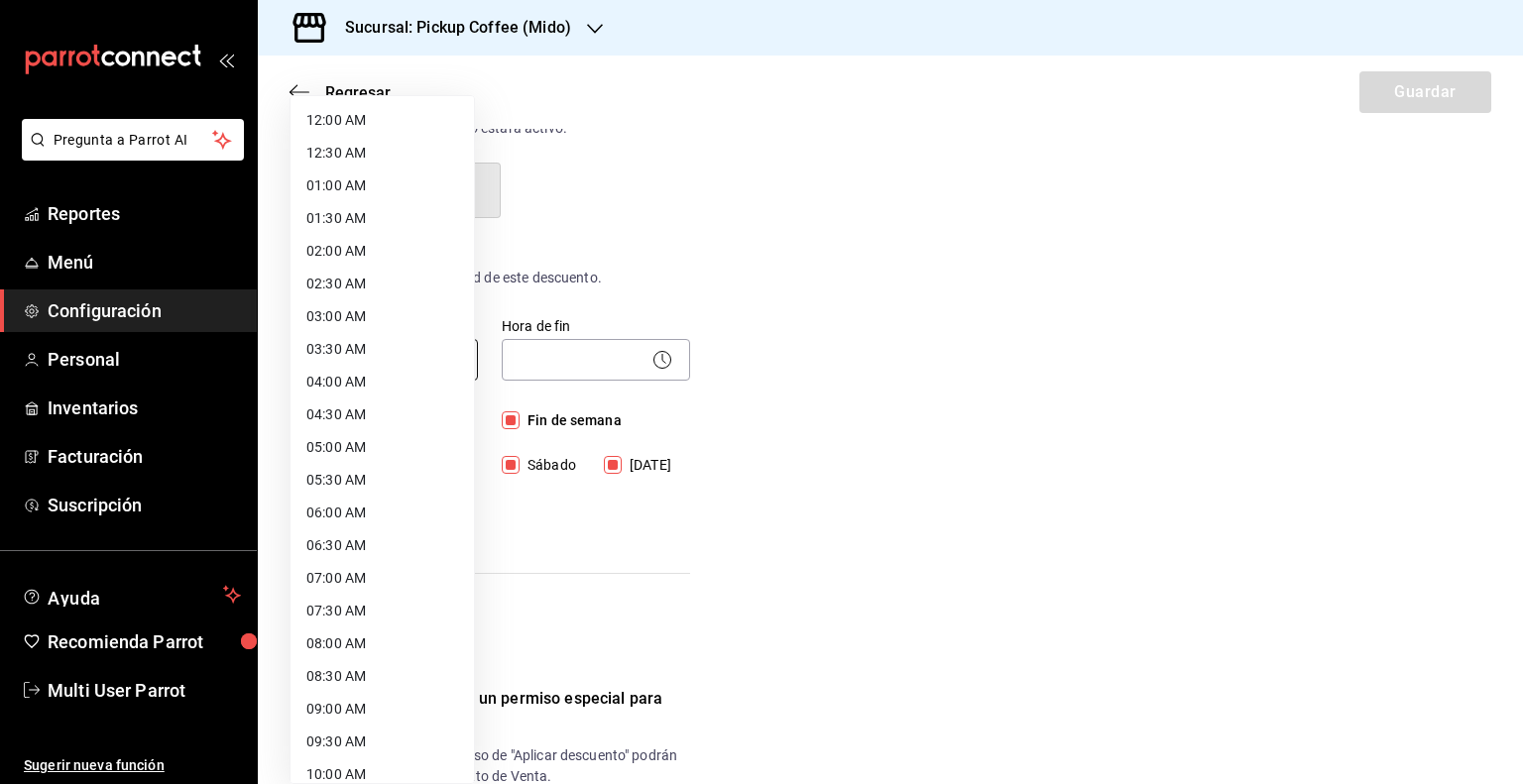
click at [420, 372] on body "Pregunta a Parrot AI Reportes Menú Configuración Personal Inventarios Facturaci…" at bounding box center [762, 392] width 1523 height 784
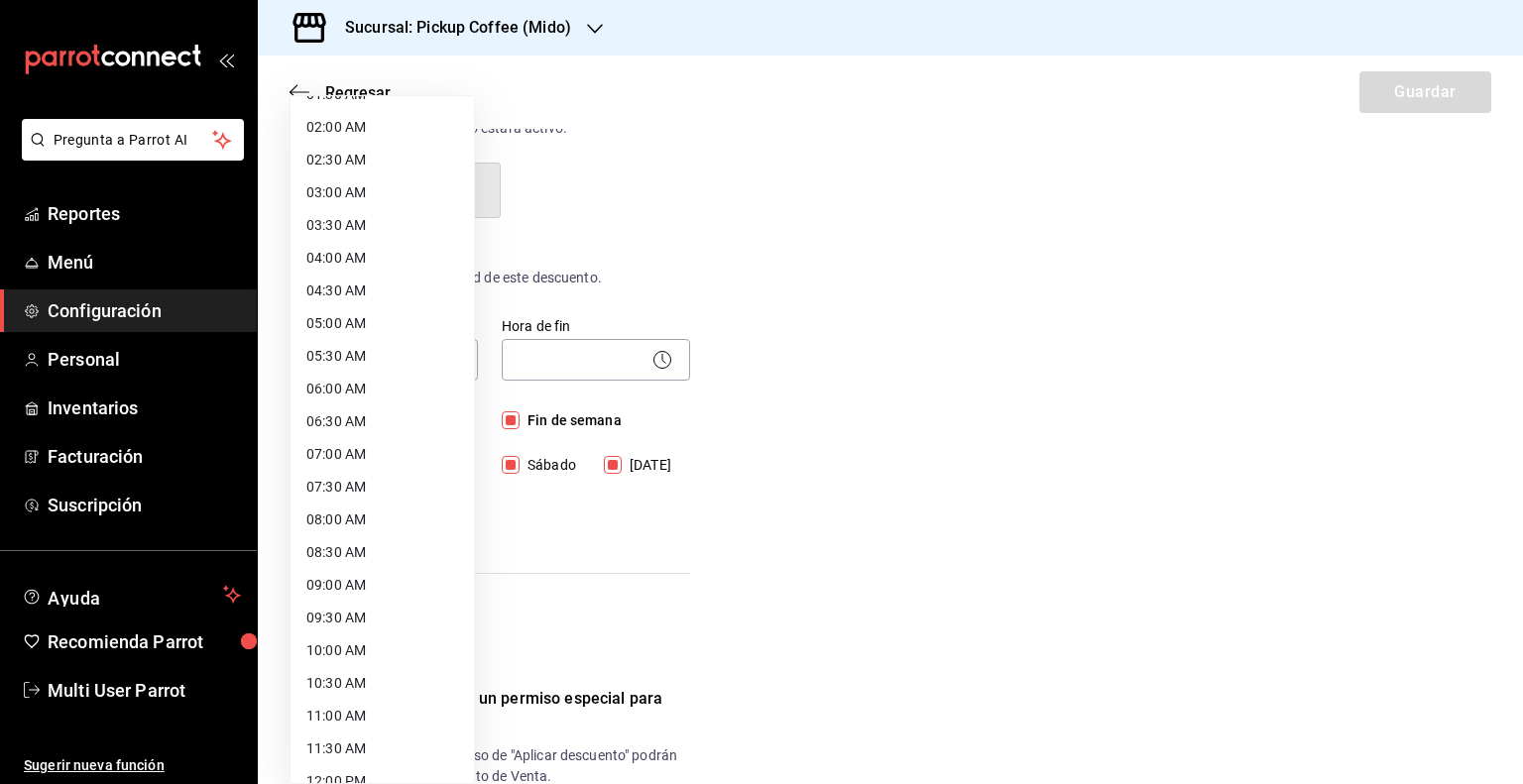
scroll to position [396, 0]
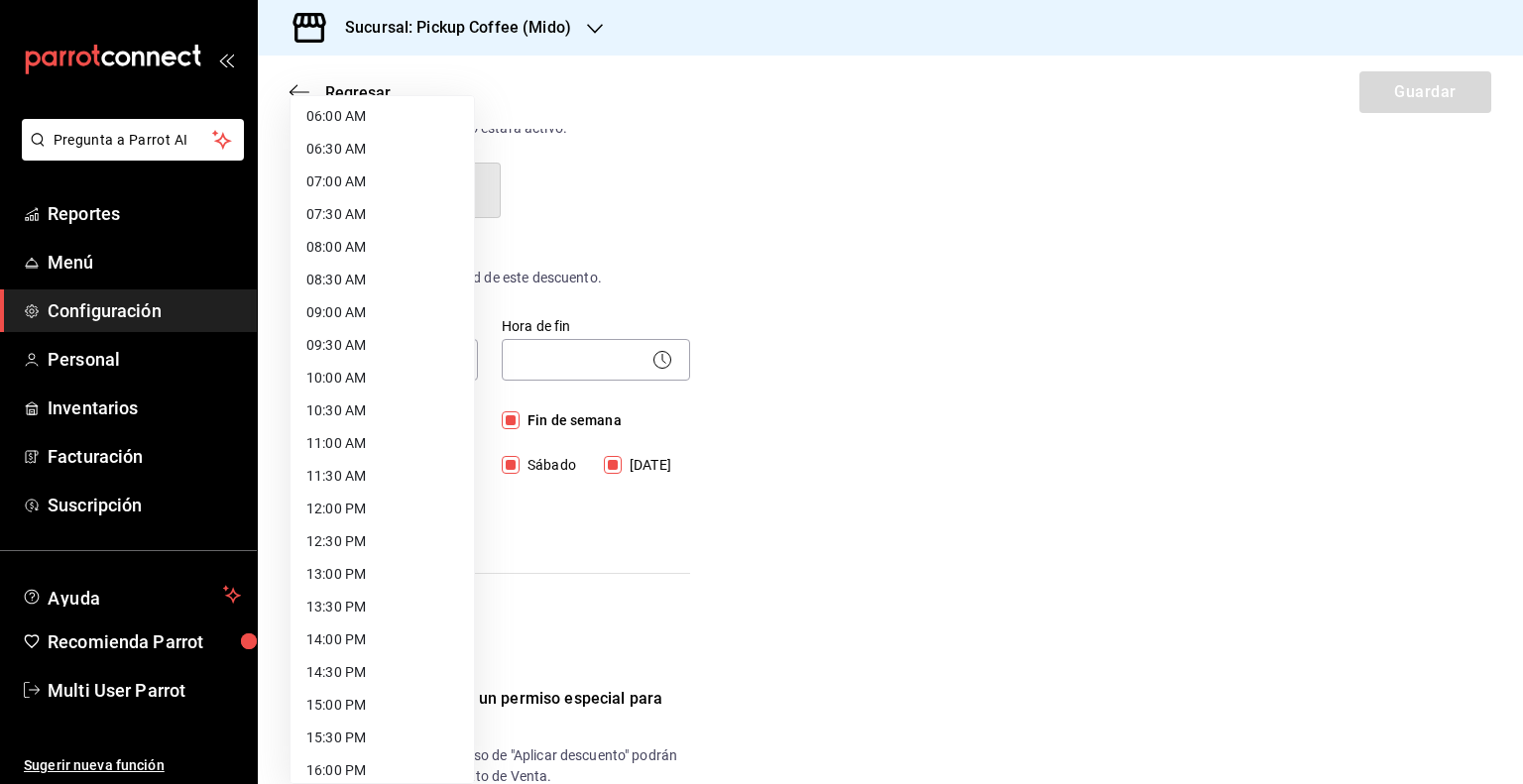
click at [364, 308] on li "09:00 AM" at bounding box center [383, 312] width 183 height 33
type input "09:00"
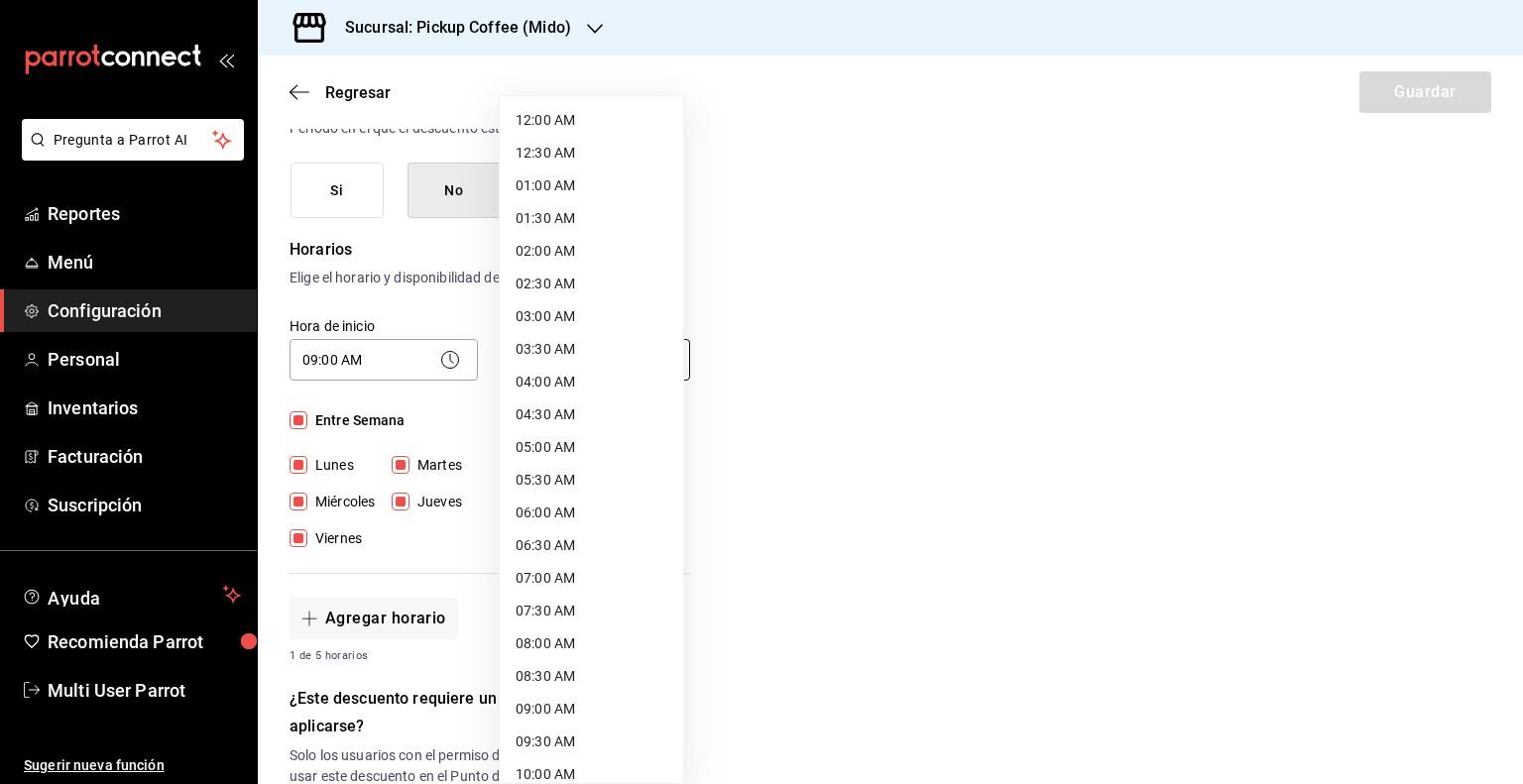
click at [546, 362] on body "Pregunta a Parrot AI Reportes Menú Configuración Personal Inventarios Facturaci…" at bounding box center [762, 392] width 1523 height 784
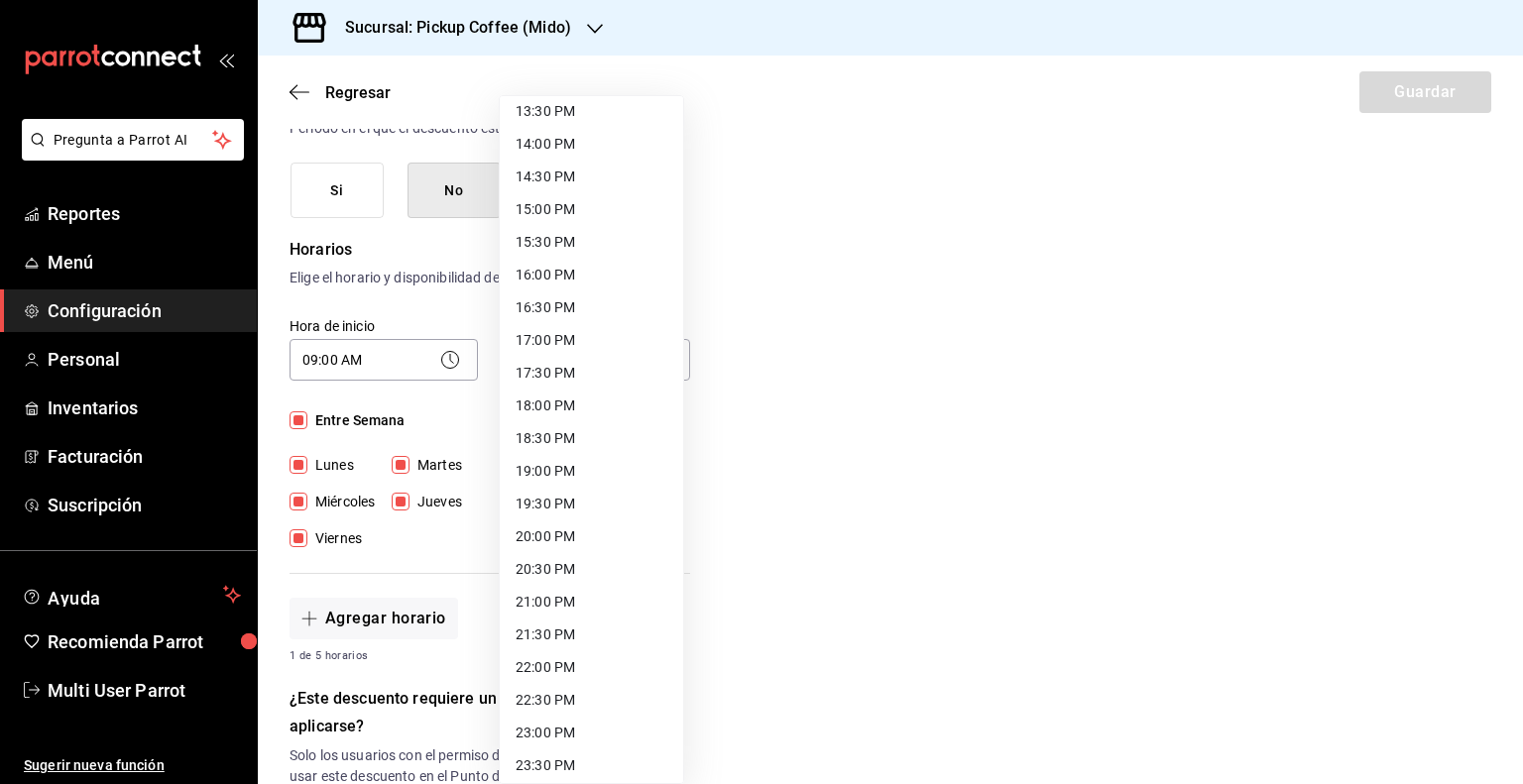
scroll to position [930, 0]
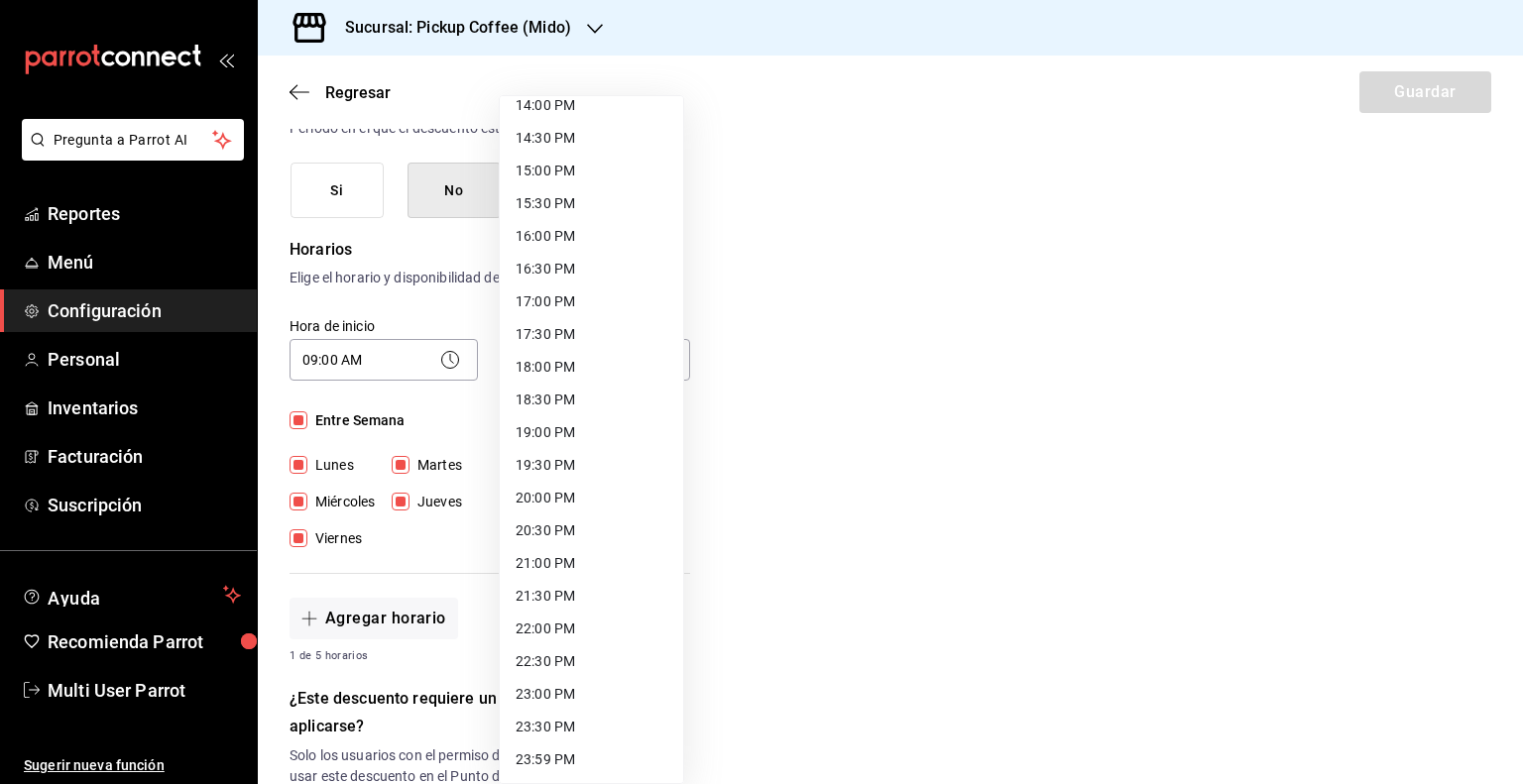
click at [549, 629] on li "22:00 PM" at bounding box center [591, 629] width 183 height 33
type input "22:00"
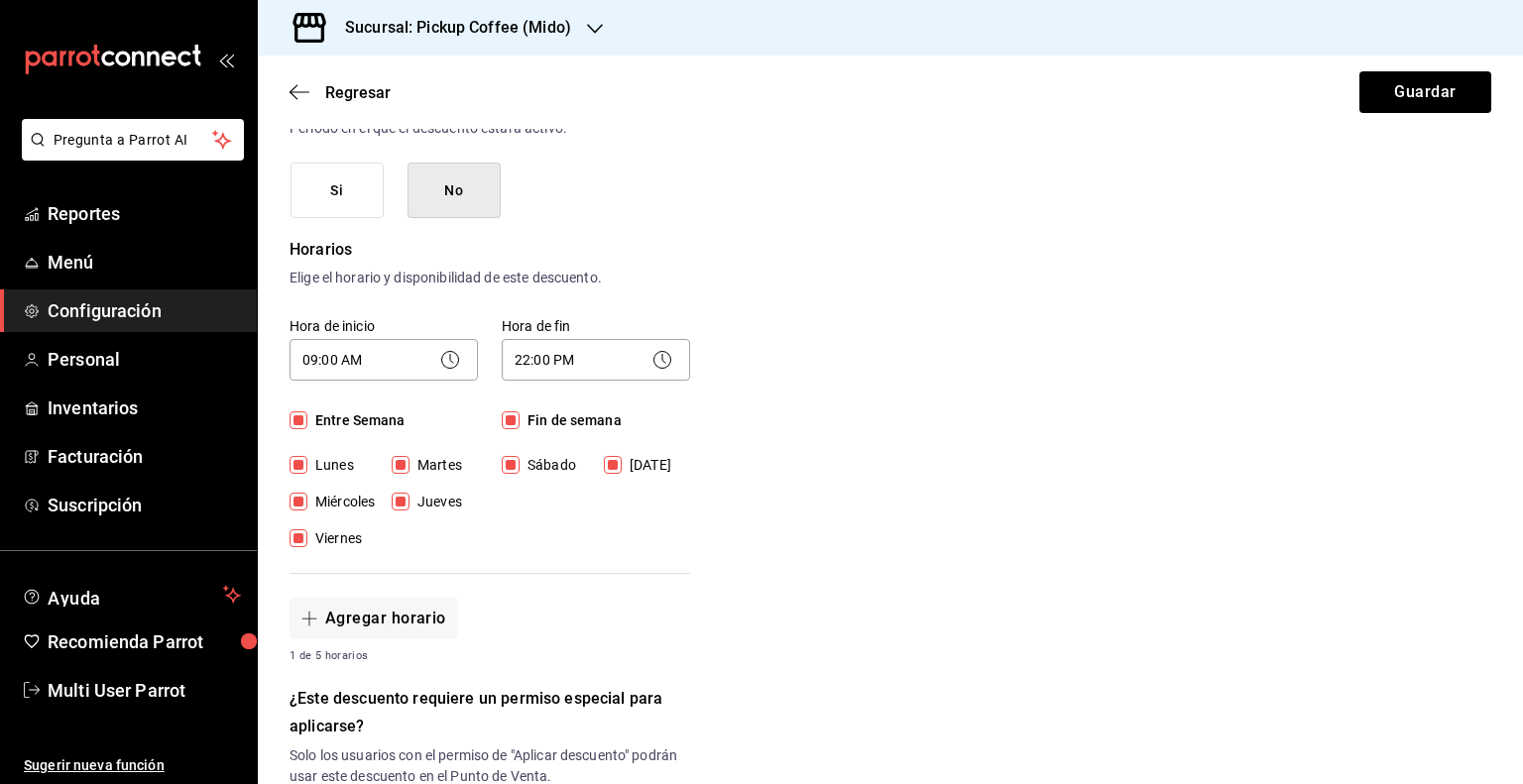
click at [805, 552] on div "Nuevo descuento ¿Dónde se aplicará el descuento? Orden completa ORDER ¿Cómo se …" at bounding box center [891, 587] width 1266 height 1479
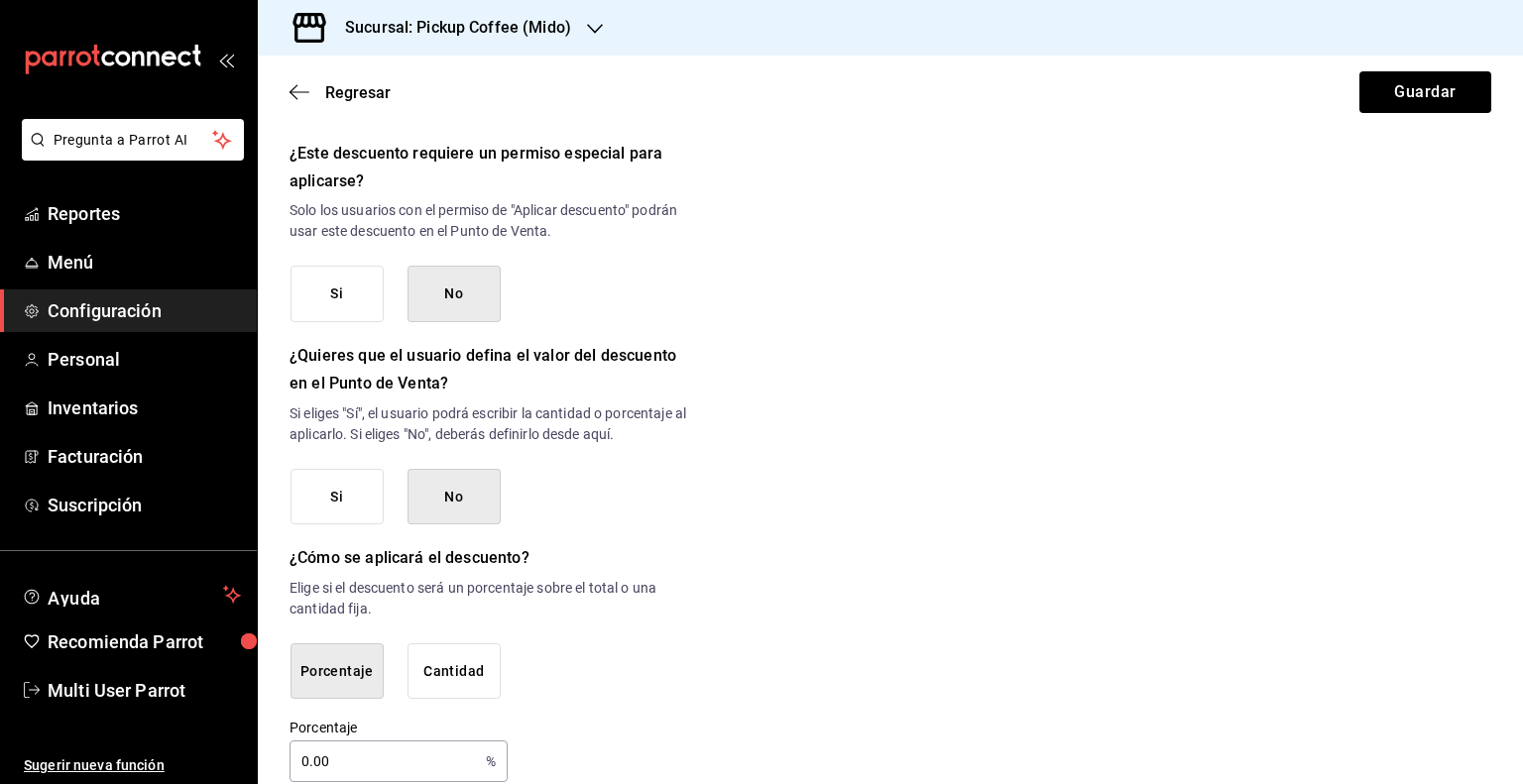
scroll to position [871, 0]
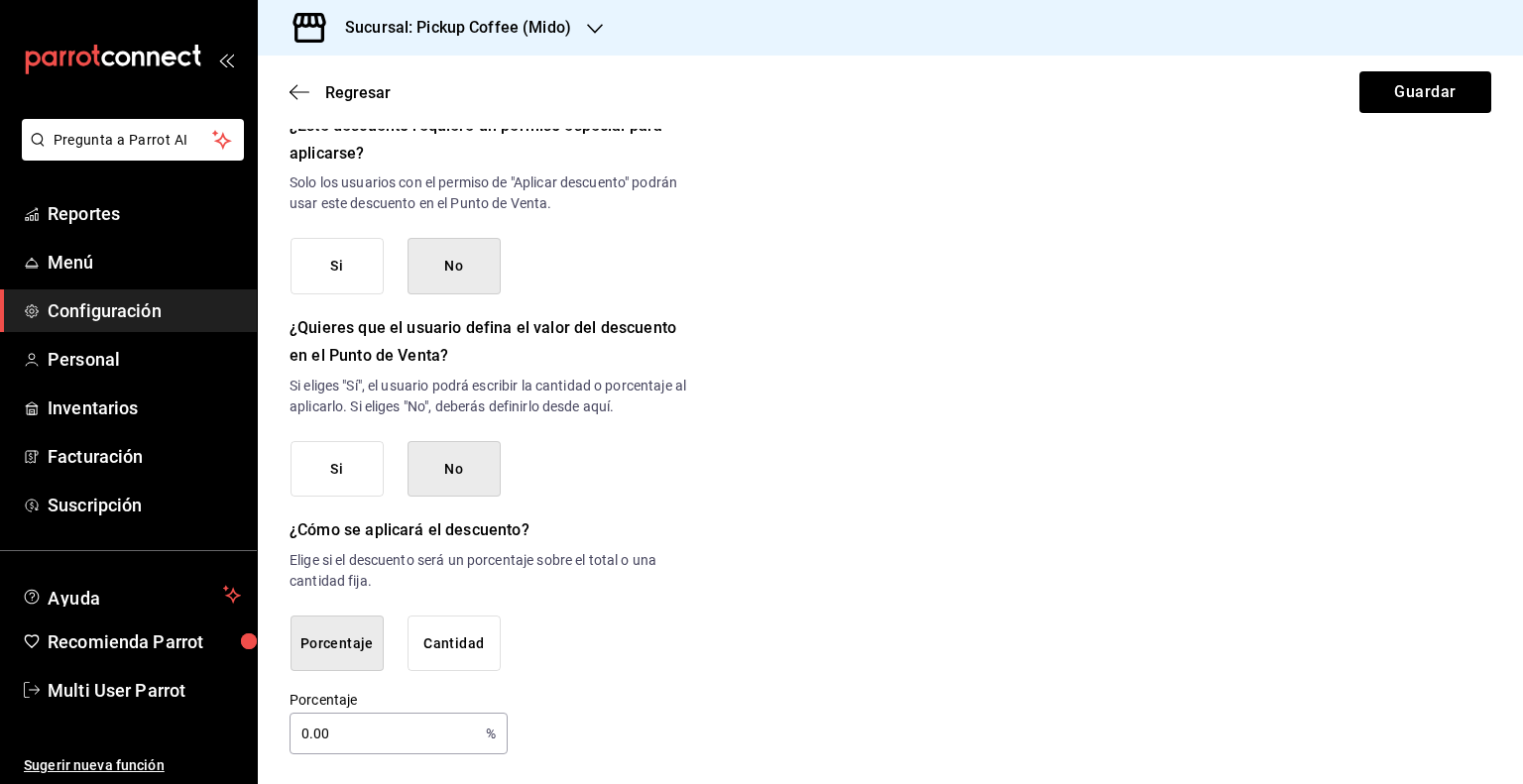
drag, startPoint x: 354, startPoint y: 730, endPoint x: 259, endPoint y: 712, distance: 96.7
click at [259, 712] on div "Nuevo descuento ¿Dónde se aplicará el descuento? Orden completa ORDER ¿Cómo se …" at bounding box center [891, 14] width 1266 height 1479
type input "100"
click at [864, 627] on div "Nuevo descuento ¿Dónde se aplicará el descuento? Orden completa ORDER ¿Cómo se …" at bounding box center [891, 14] width 1266 height 1479
click at [1404, 98] on button "Guardar" at bounding box center [1425, 93] width 132 height 42
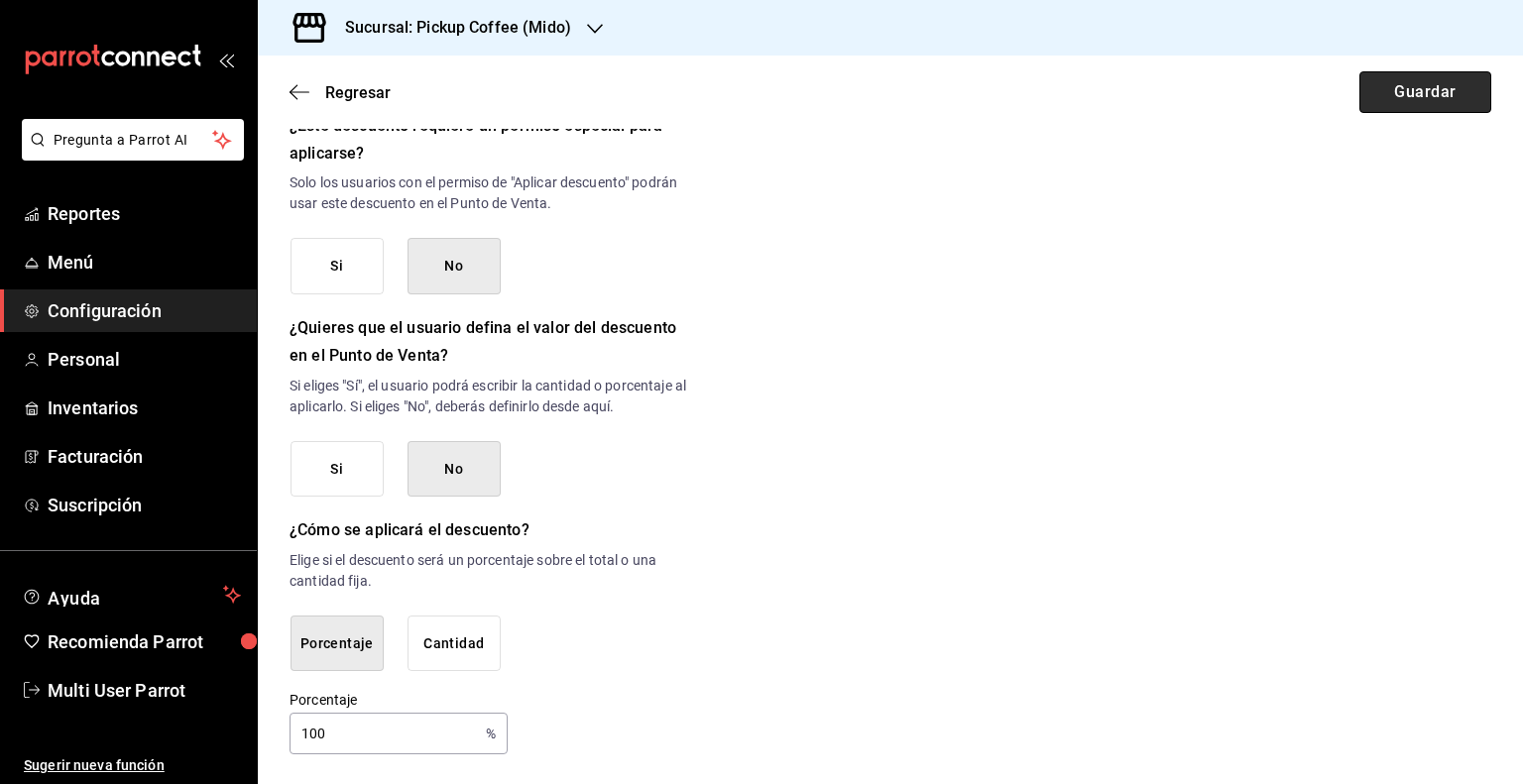
click at [1384, 107] on button "Guardar" at bounding box center [1425, 93] width 132 height 42
